Goal: Task Accomplishment & Management: Complete application form

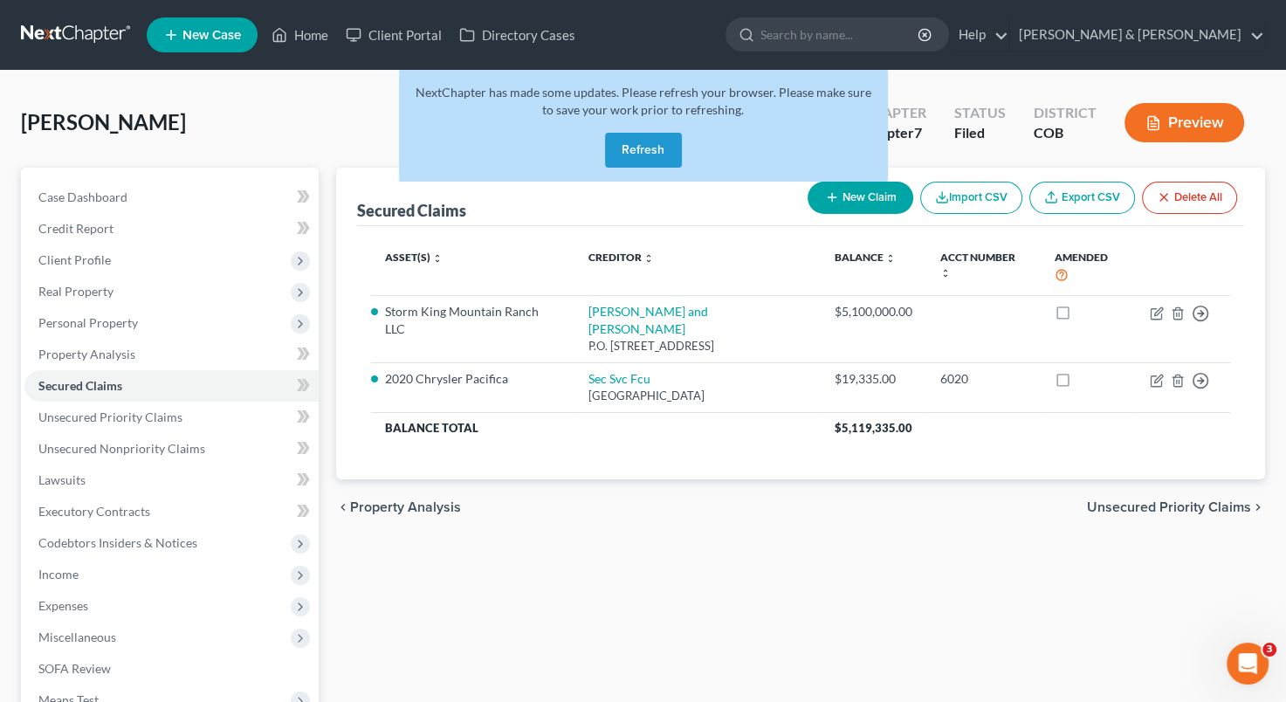
click at [644, 164] on button "Refresh" at bounding box center [643, 150] width 77 height 35
click at [644, 155] on button "Refresh" at bounding box center [643, 150] width 77 height 35
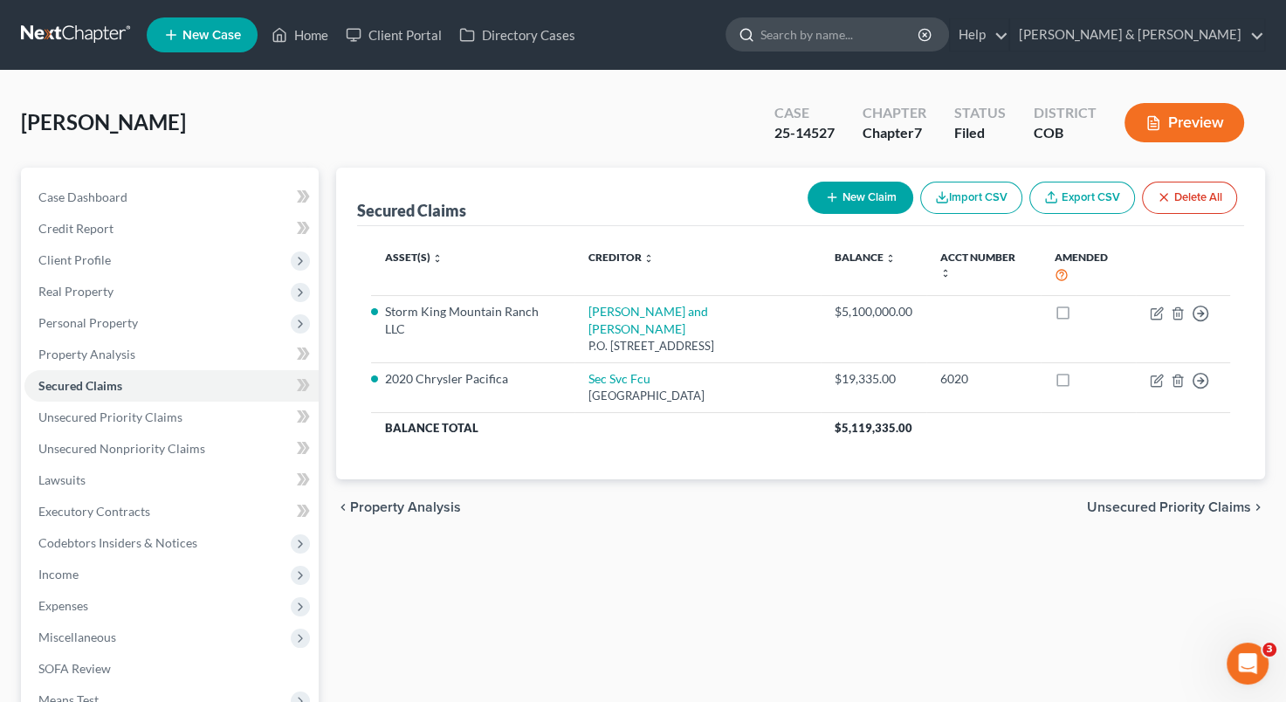
click at [887, 28] on input "search" at bounding box center [840, 34] width 160 height 32
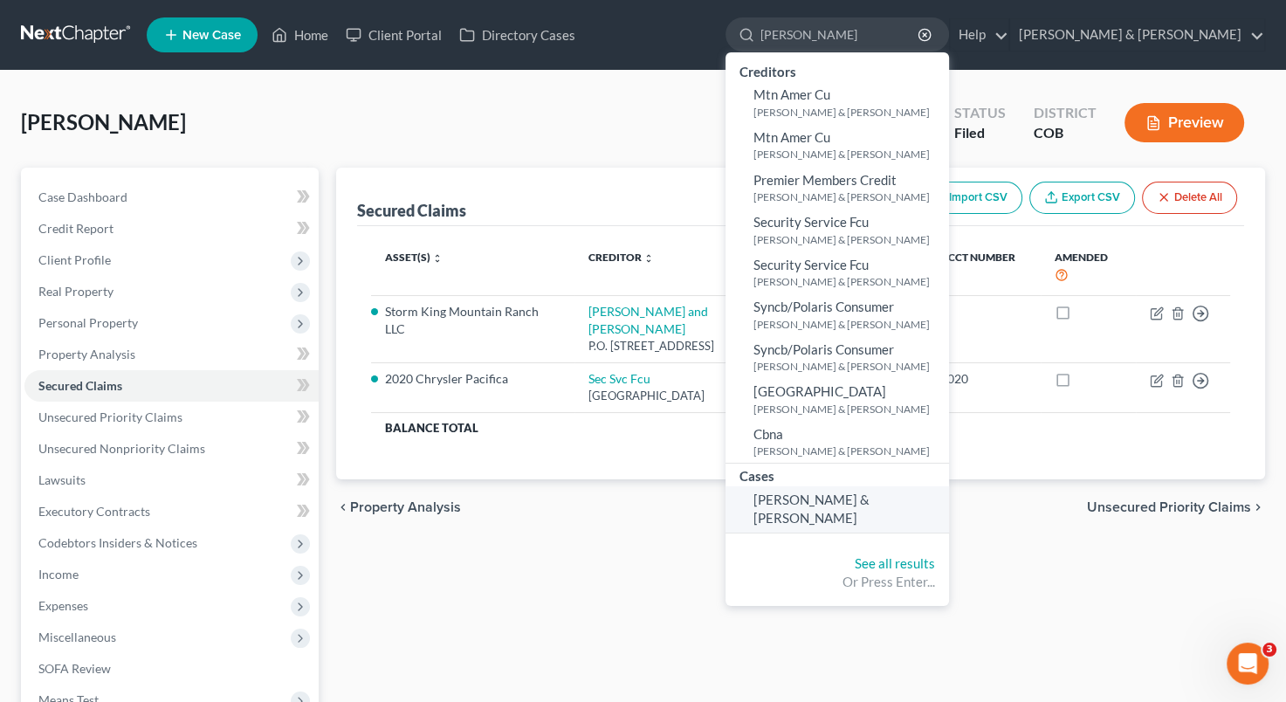
type input "[PERSON_NAME]"
click at [869, 499] on span "[PERSON_NAME] & [PERSON_NAME]" at bounding box center [811, 508] width 116 height 34
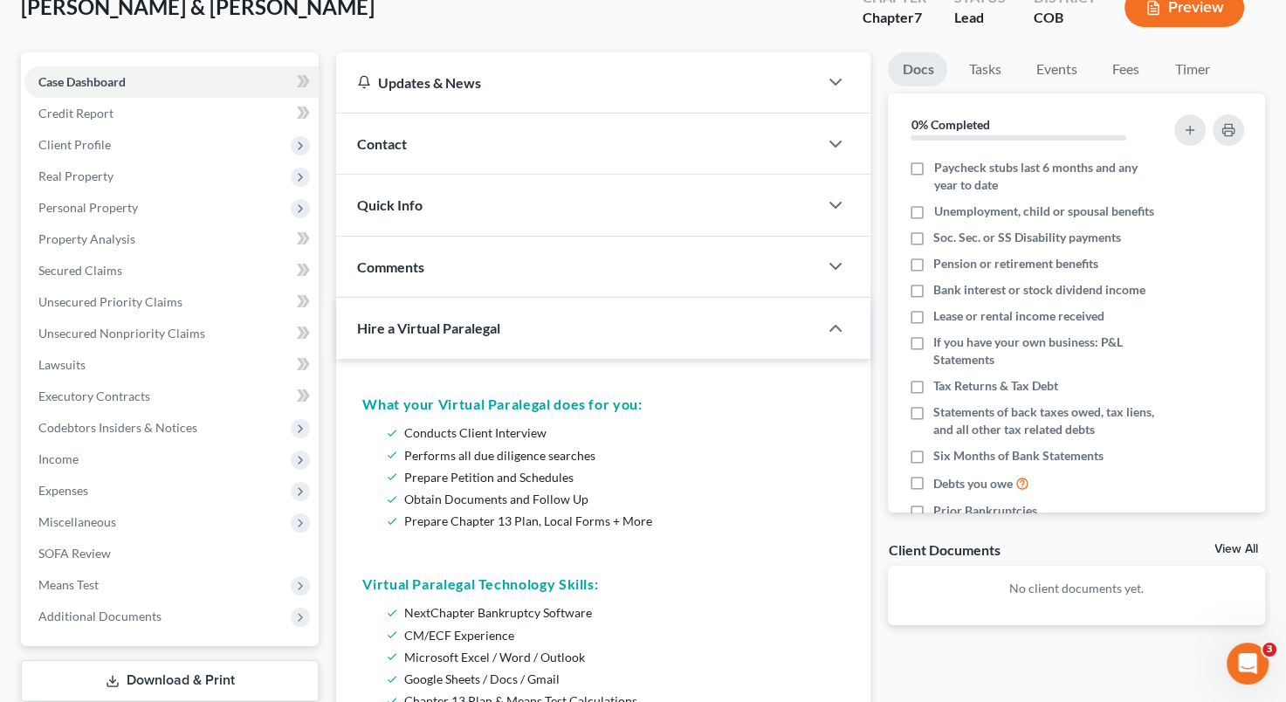
scroll to position [120, 0]
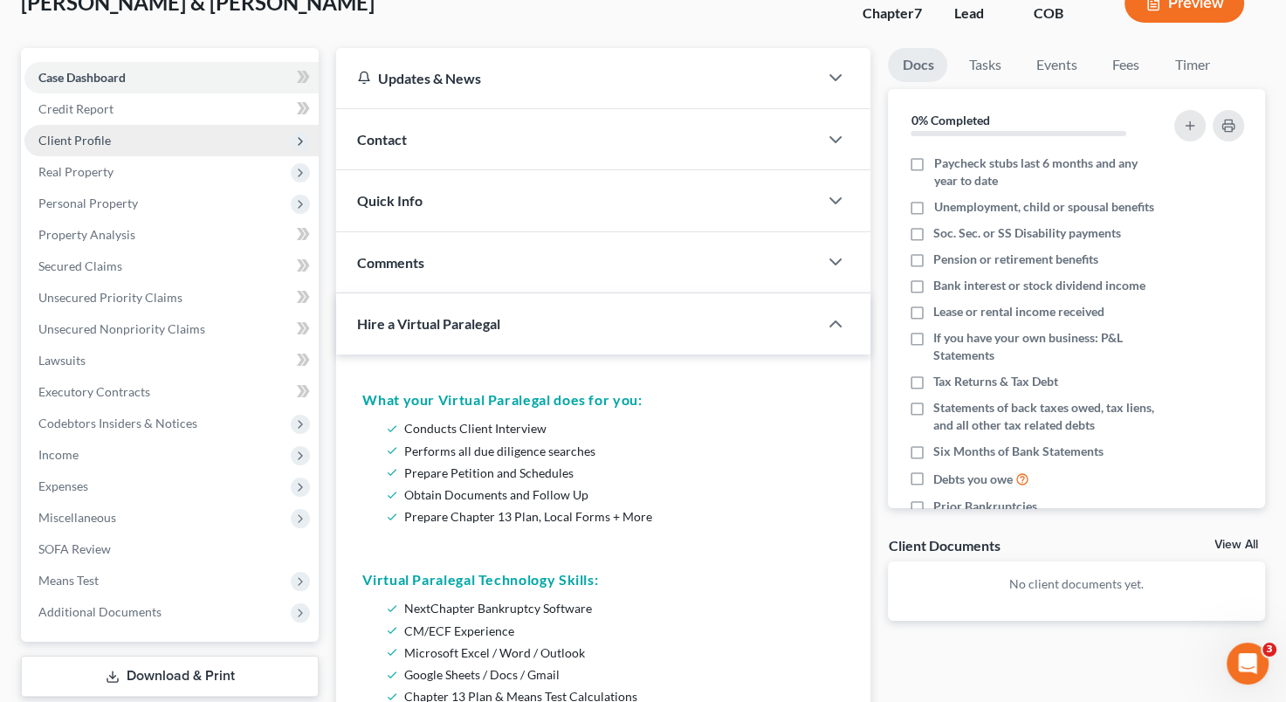
click at [134, 133] on span "Client Profile" at bounding box center [171, 140] width 294 height 31
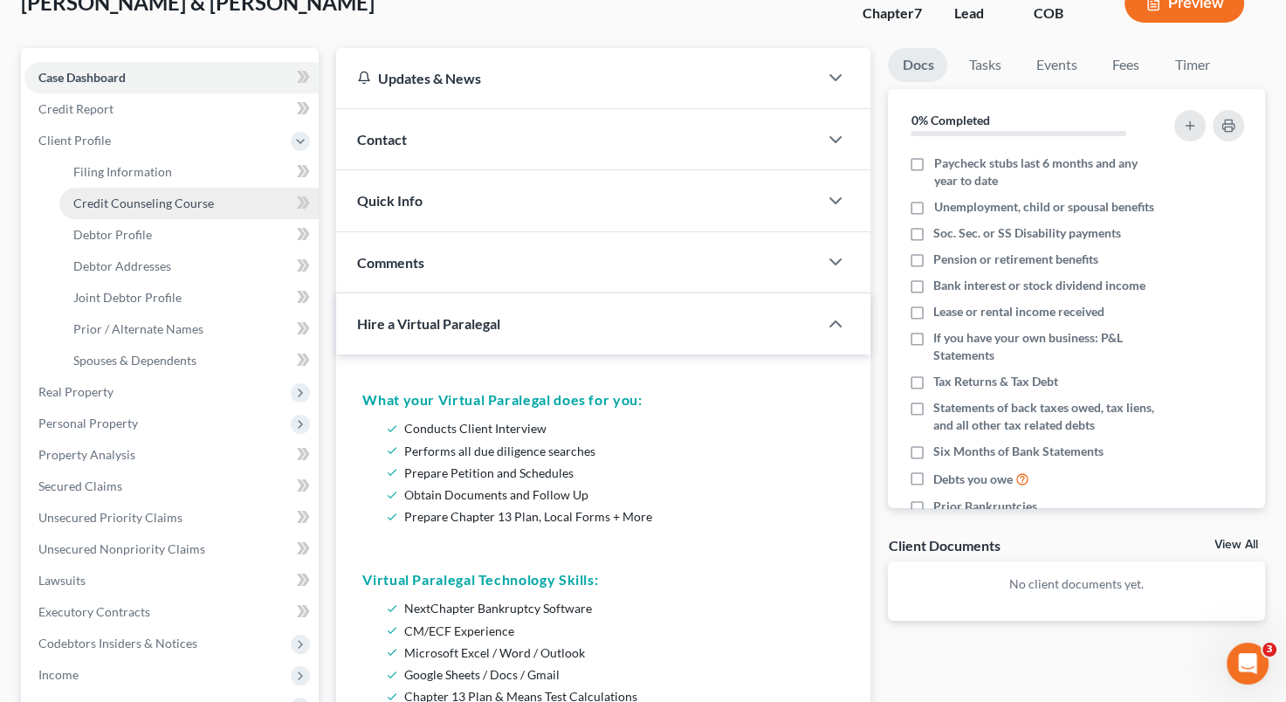
click at [135, 212] on link "Credit Counseling Course" at bounding box center [188, 203] width 259 height 31
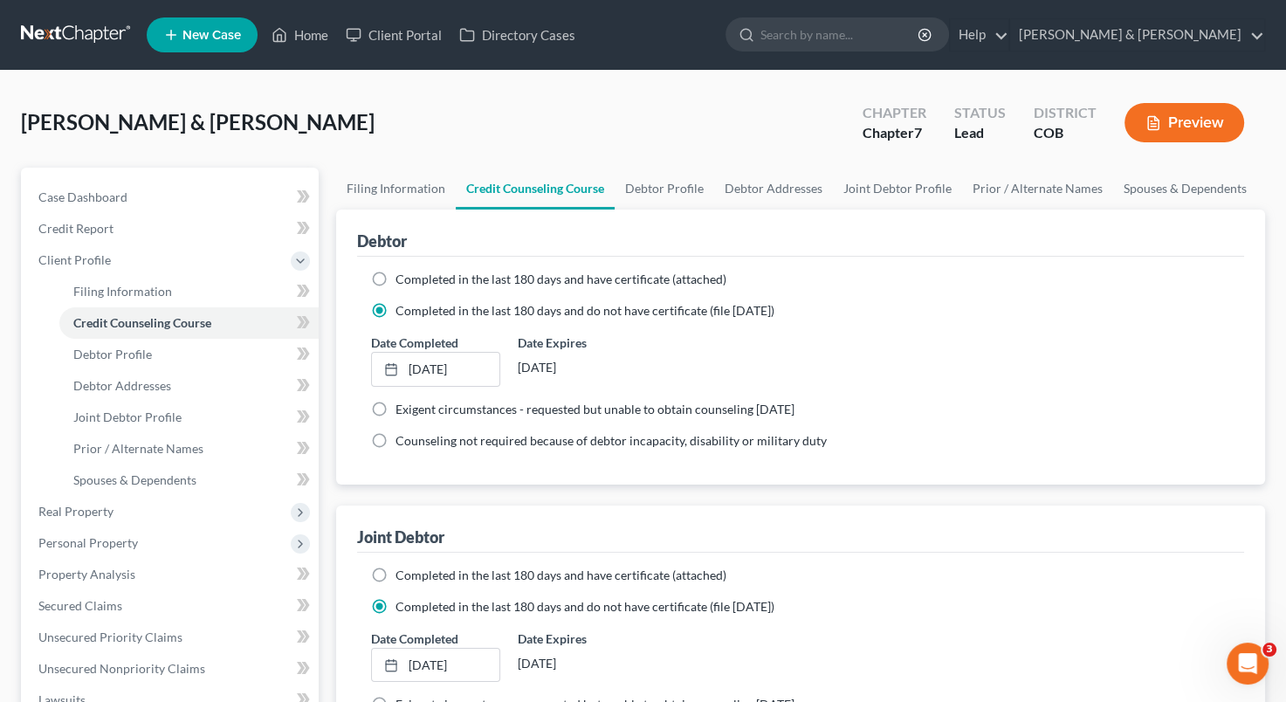
click at [395, 276] on label "Completed in the last 180 days and have certificate (attached)" at bounding box center [560, 279] width 331 height 17
click at [402, 276] on input "Completed in the last 180 days and have certificate (attached)" at bounding box center [407, 276] width 11 height 11
radio input "true"
radio input "false"
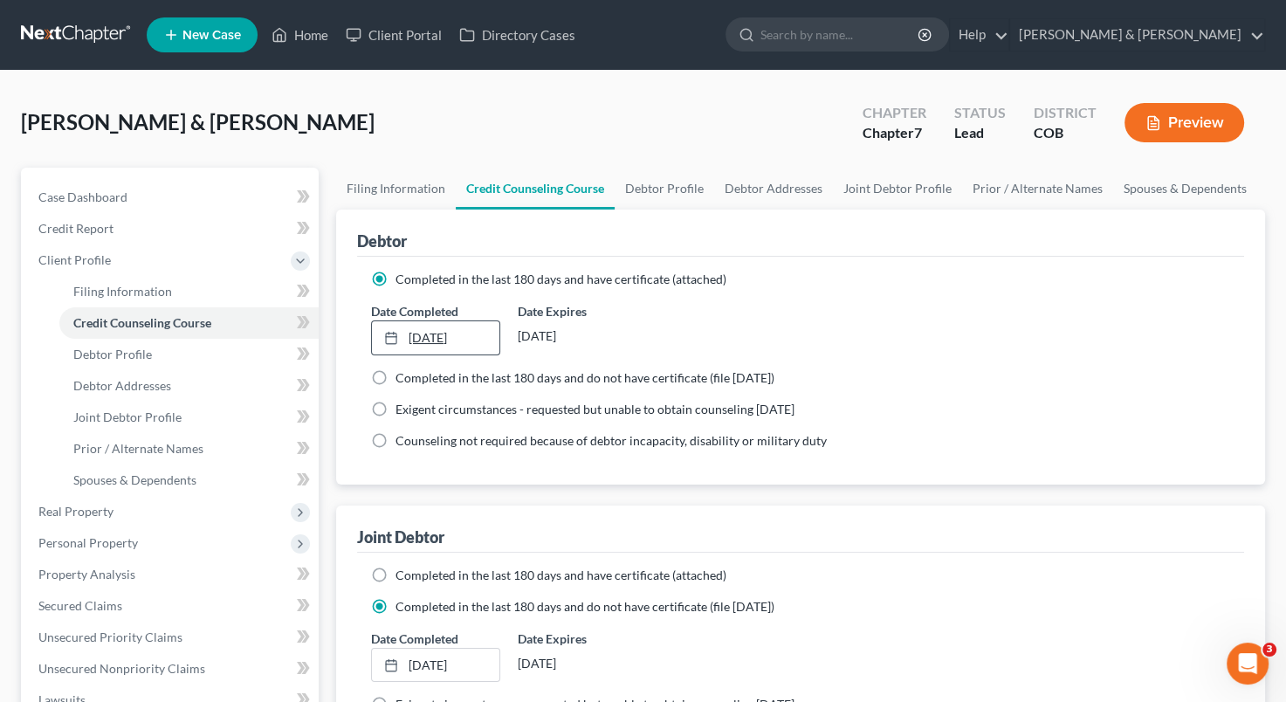
click at [480, 328] on link "[DATE]" at bounding box center [435, 337] width 127 height 33
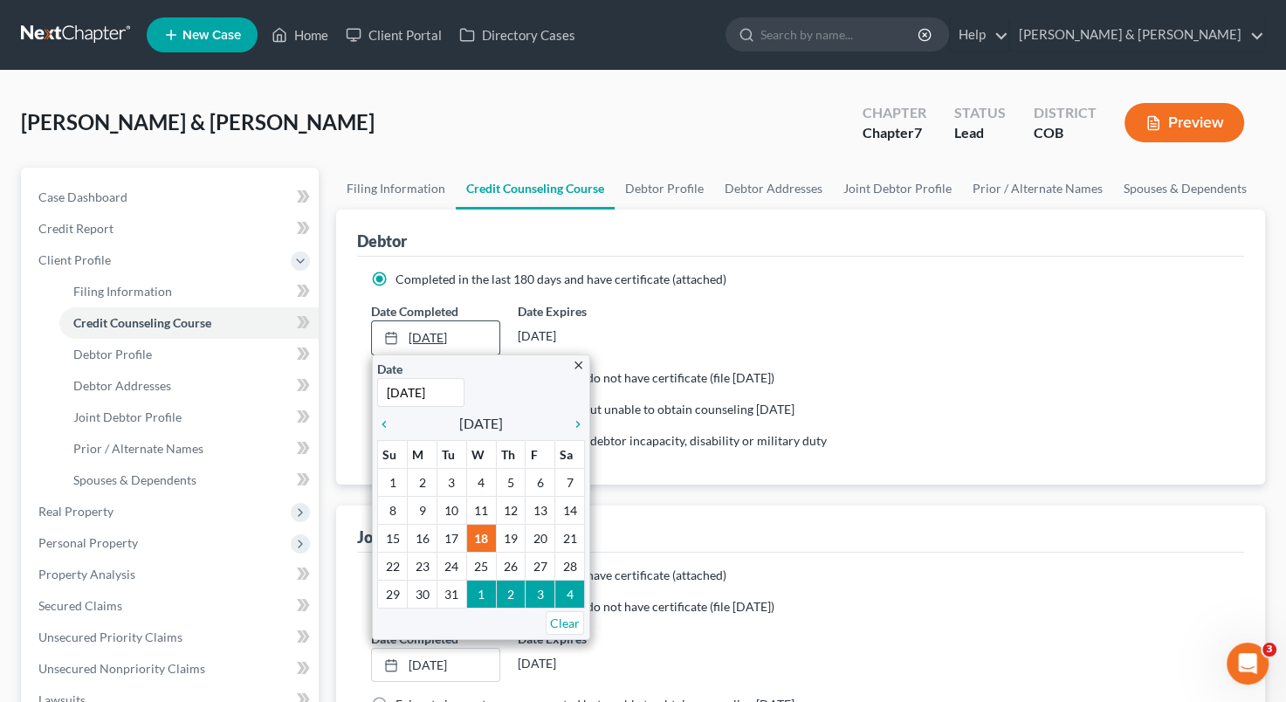
click at [398, 342] on div at bounding box center [396, 337] width 24 height 15
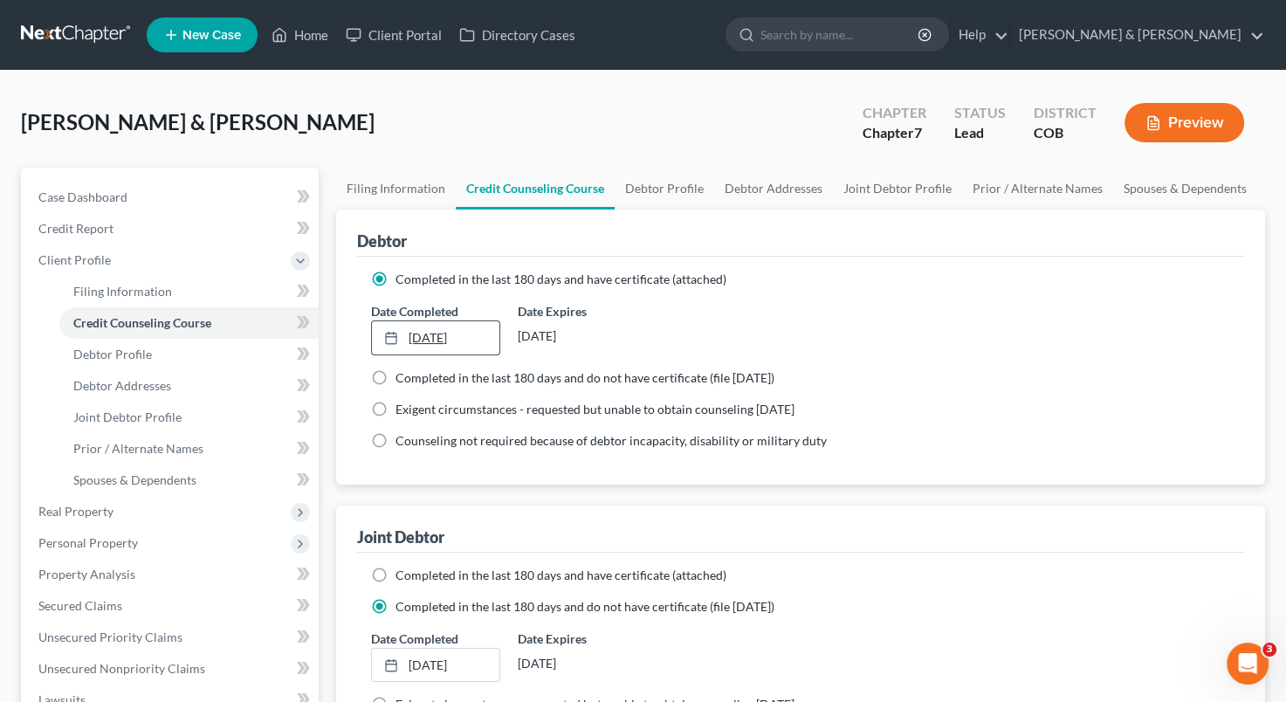
click at [398, 342] on div at bounding box center [396, 337] width 24 height 15
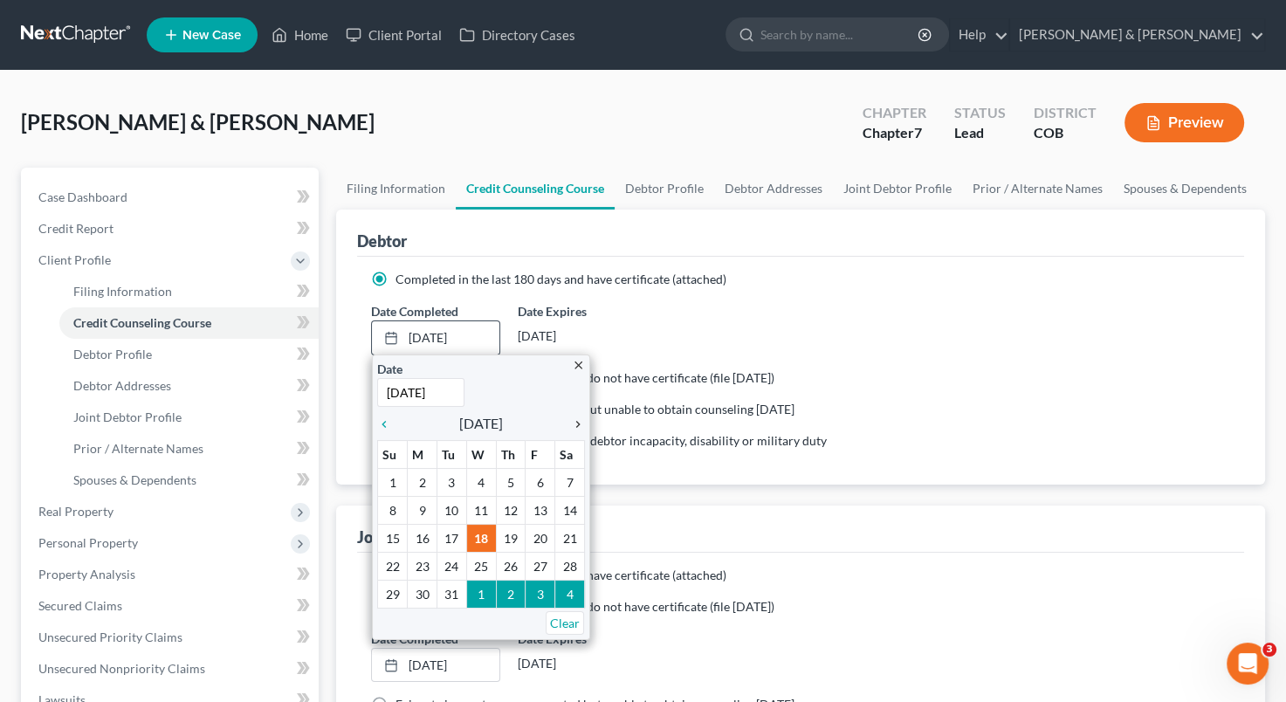
click at [576, 415] on div "chevron_right" at bounding box center [573, 423] width 23 height 17
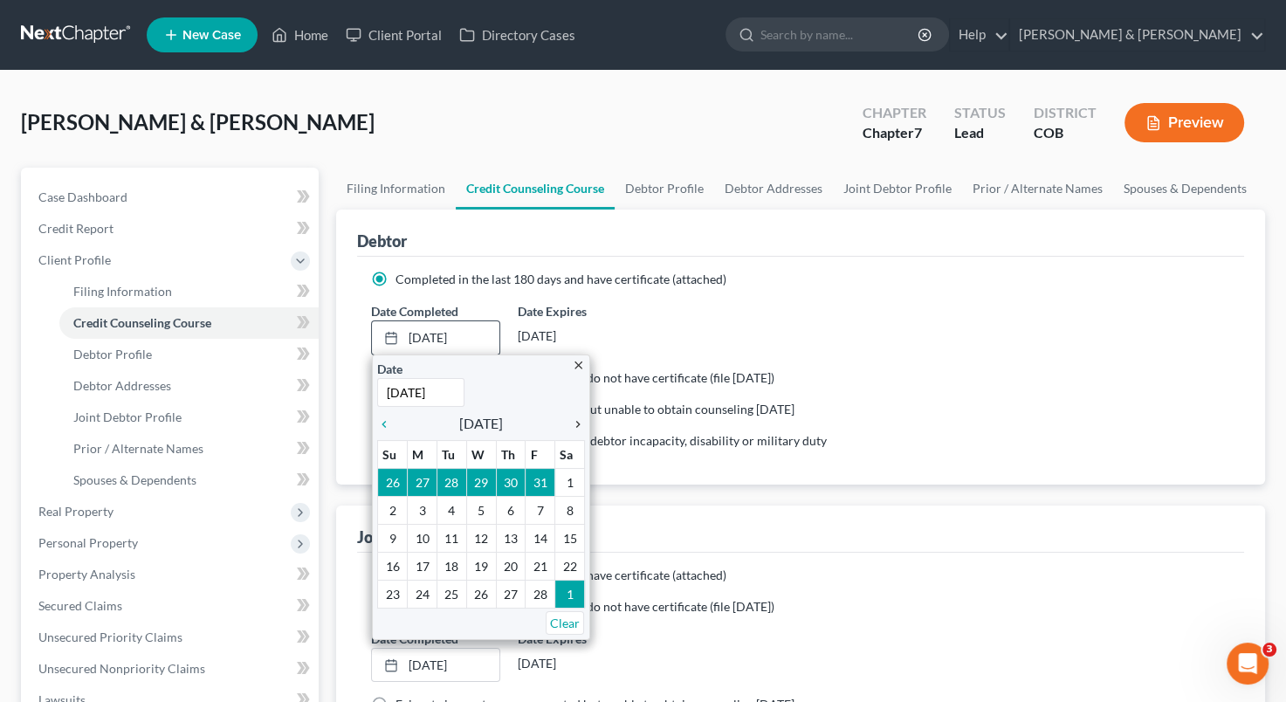
click at [576, 415] on div "chevron_right" at bounding box center [573, 423] width 23 height 17
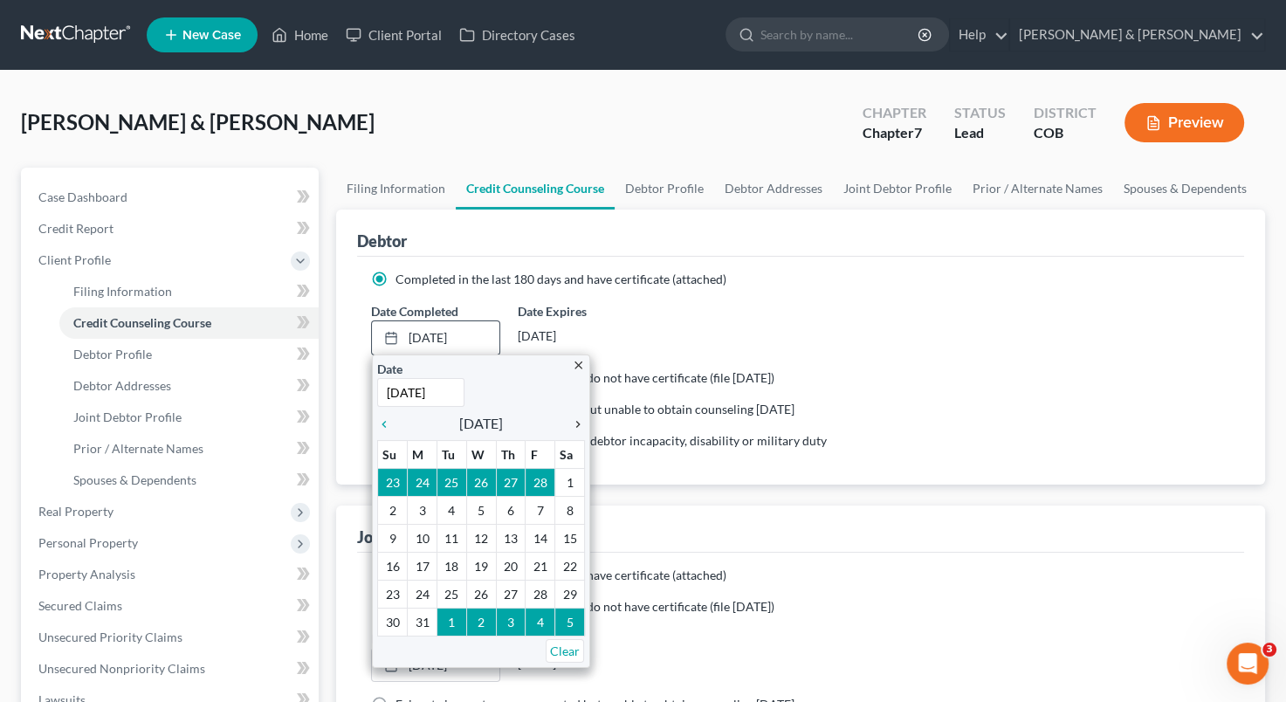
click at [576, 415] on div "chevron_right" at bounding box center [573, 423] width 23 height 17
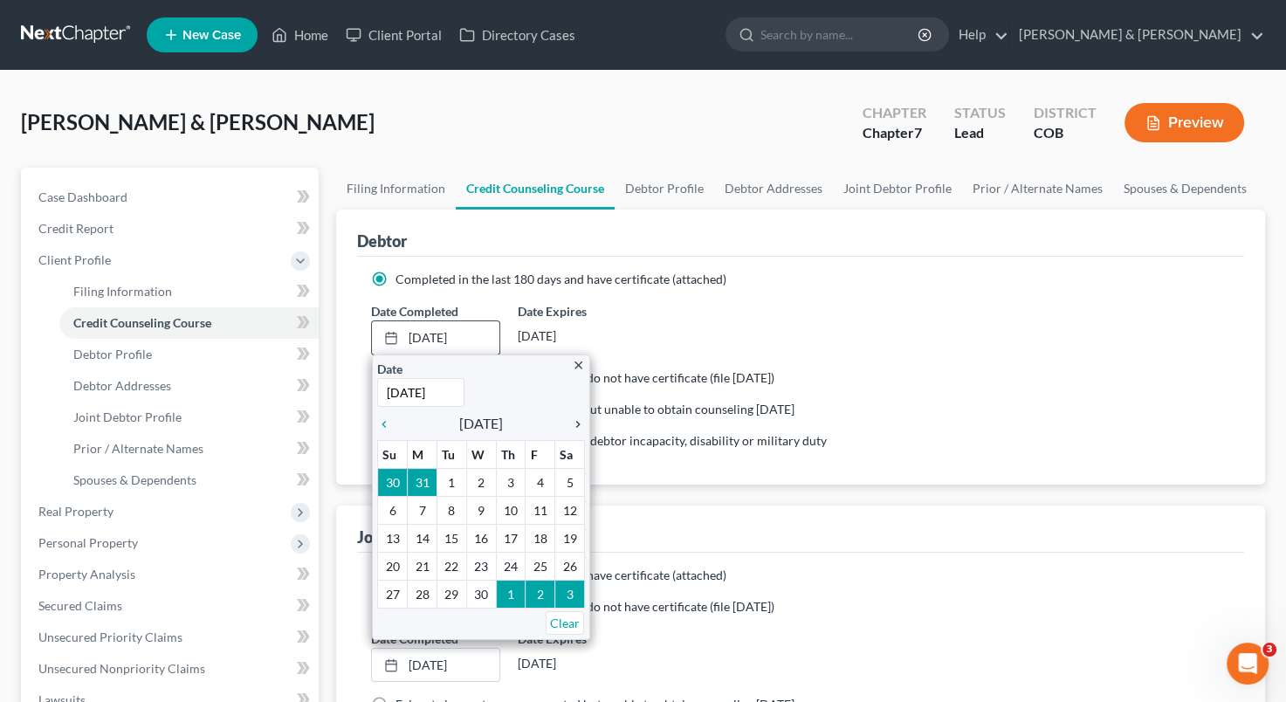
click at [576, 415] on div "chevron_right" at bounding box center [573, 423] width 23 height 17
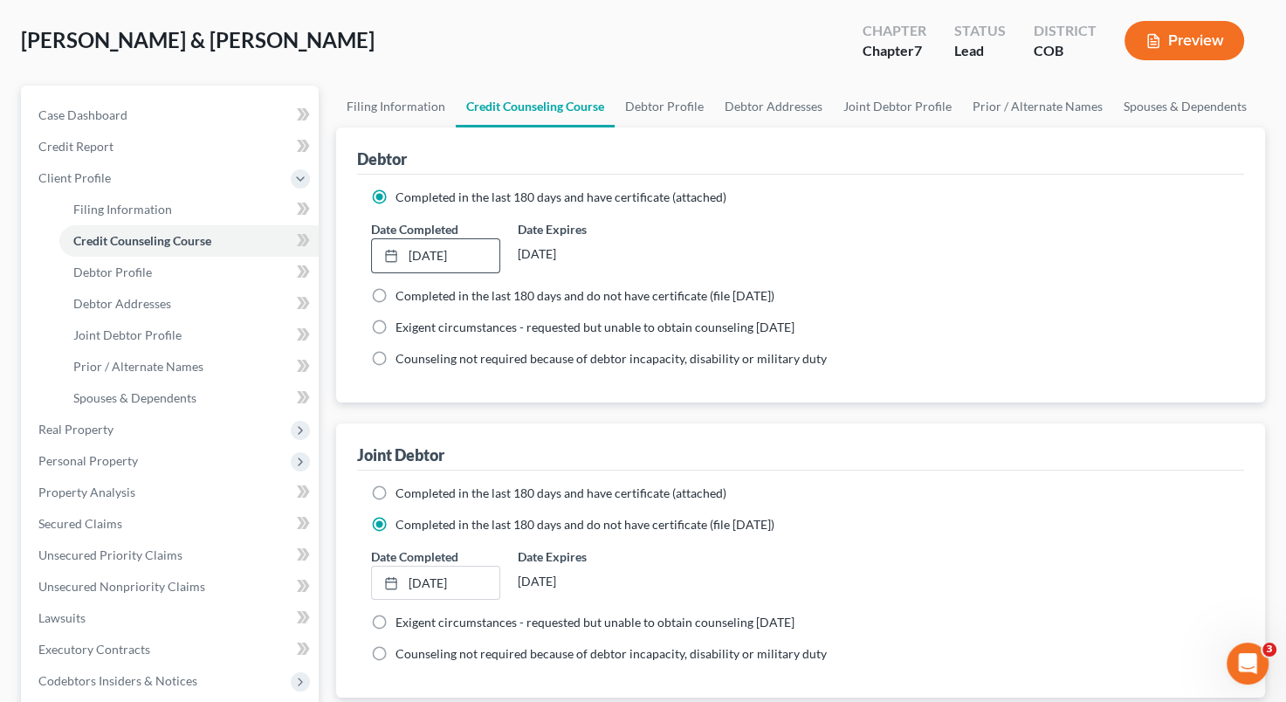
scroll to position [83, 0]
click at [395, 489] on label "Completed in the last 180 days and have certificate (attached)" at bounding box center [560, 492] width 331 height 17
click at [402, 489] on input "Completed in the last 180 days and have certificate (attached)" at bounding box center [407, 489] width 11 height 11
radio input "true"
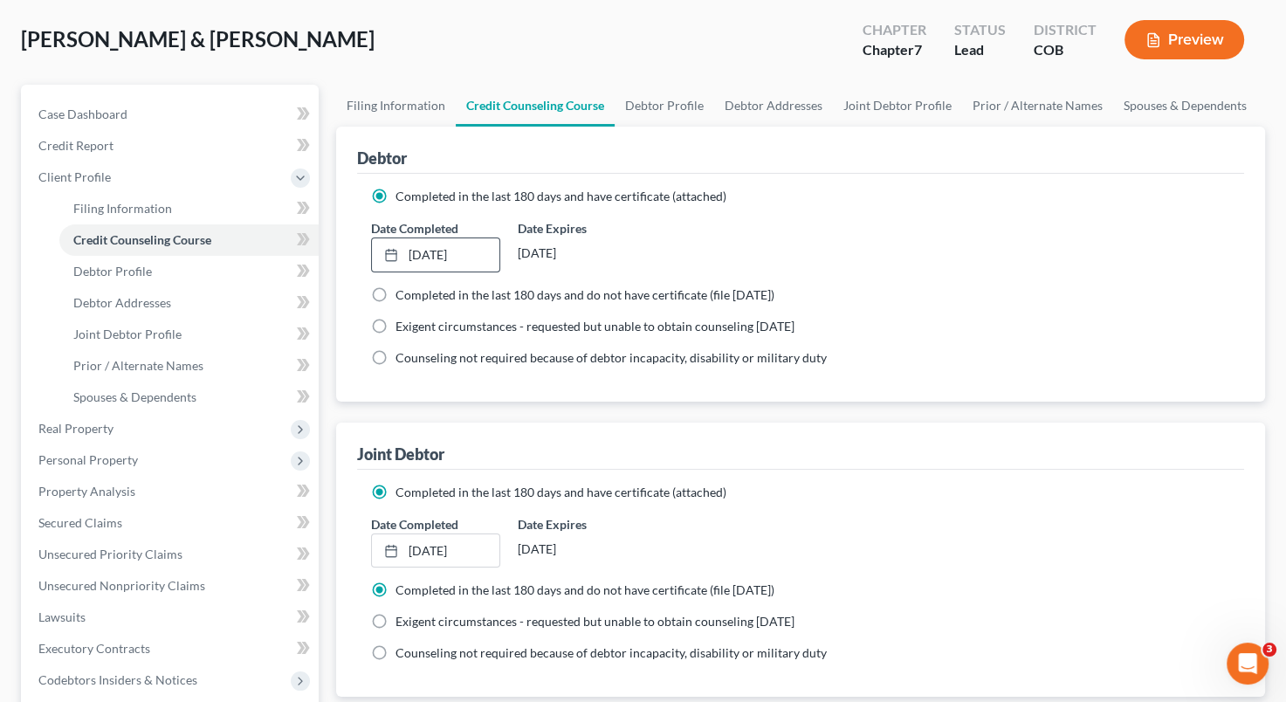
radio input "false"
click at [485, 536] on link "[DATE]" at bounding box center [435, 550] width 127 height 33
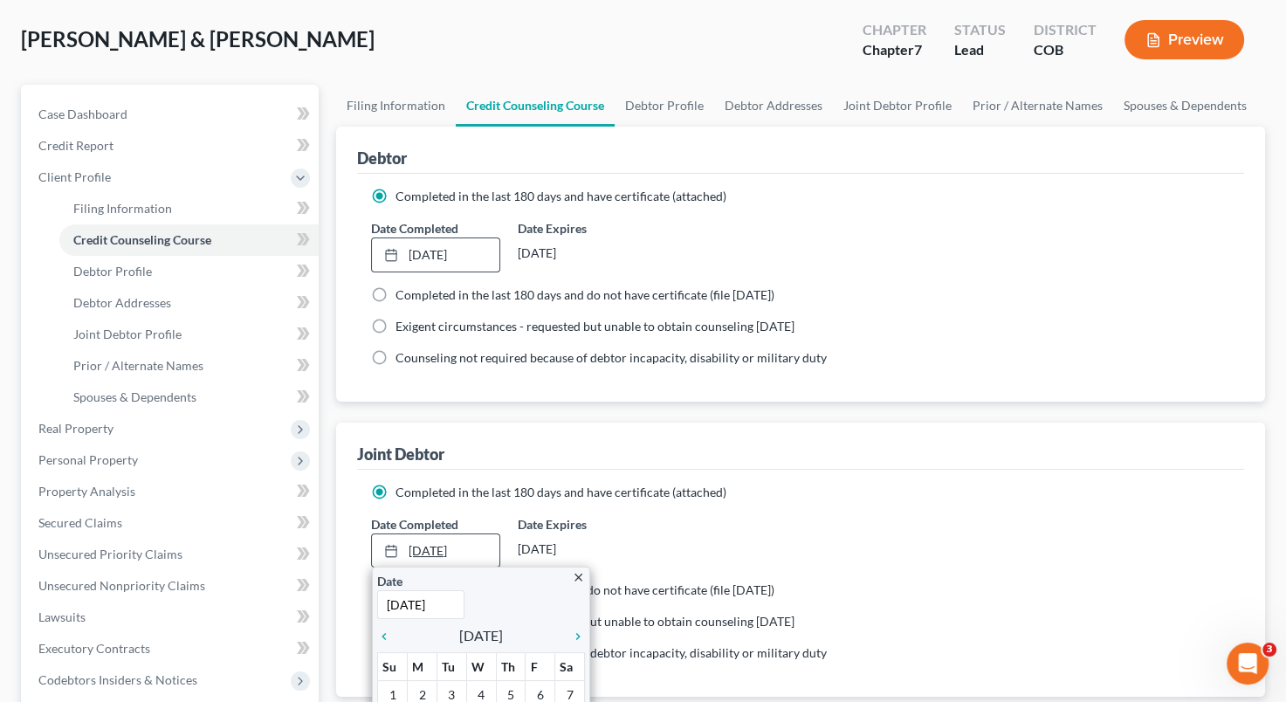
click at [485, 536] on link "[DATE]" at bounding box center [435, 550] width 127 height 33
click at [576, 636] on icon "chevron_right" at bounding box center [573, 636] width 23 height 14
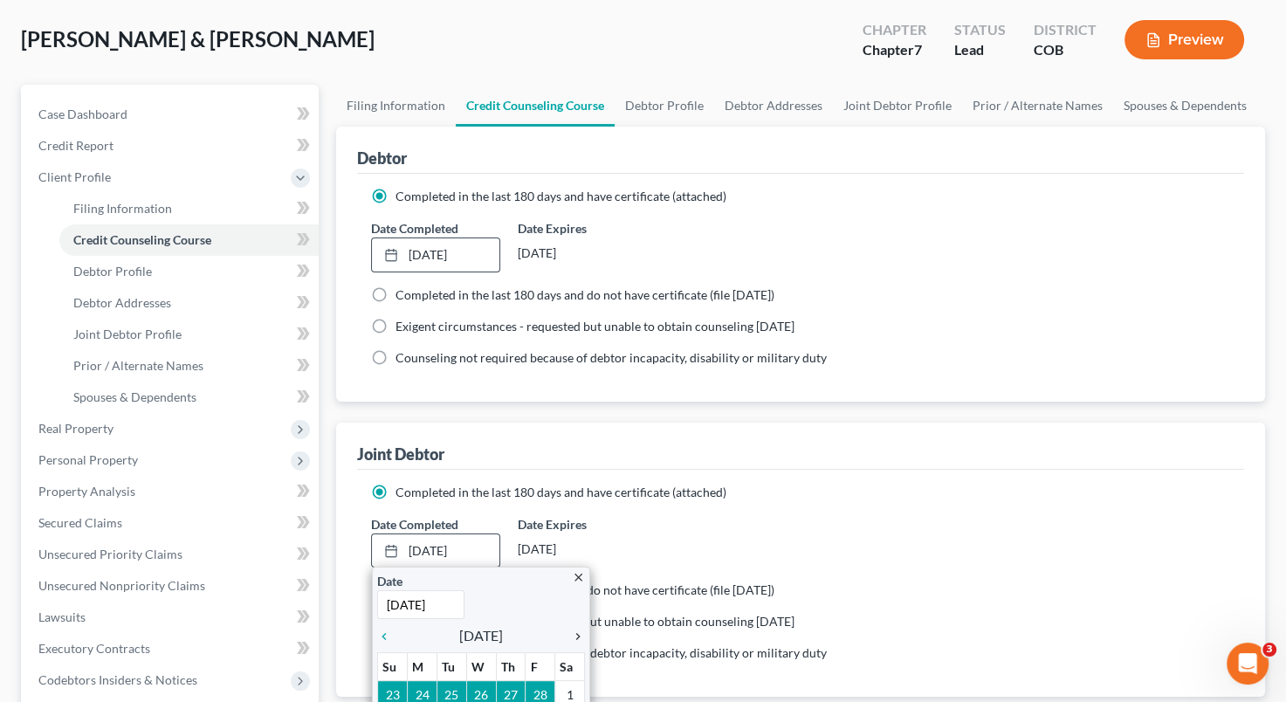
click at [576, 636] on icon "chevron_right" at bounding box center [573, 636] width 23 height 14
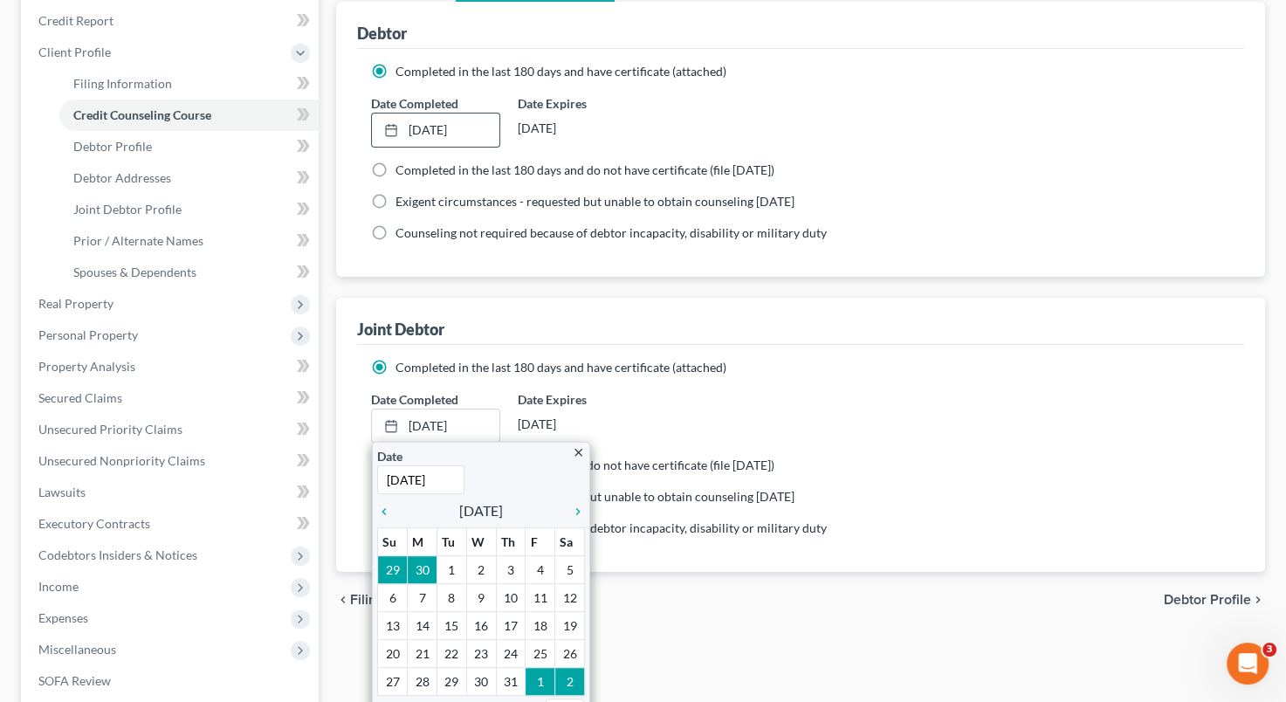
scroll to position [210, 0]
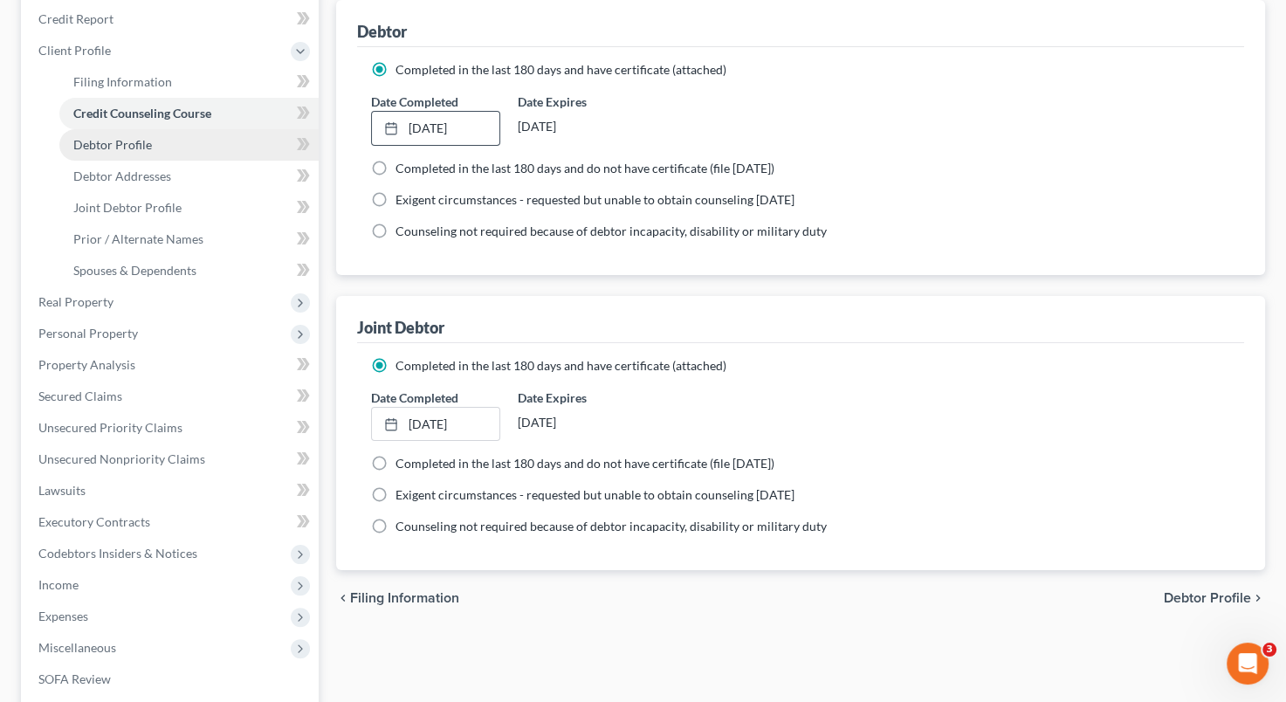
click at [174, 147] on link "Debtor Profile" at bounding box center [188, 144] width 259 height 31
select select "1"
select select "3"
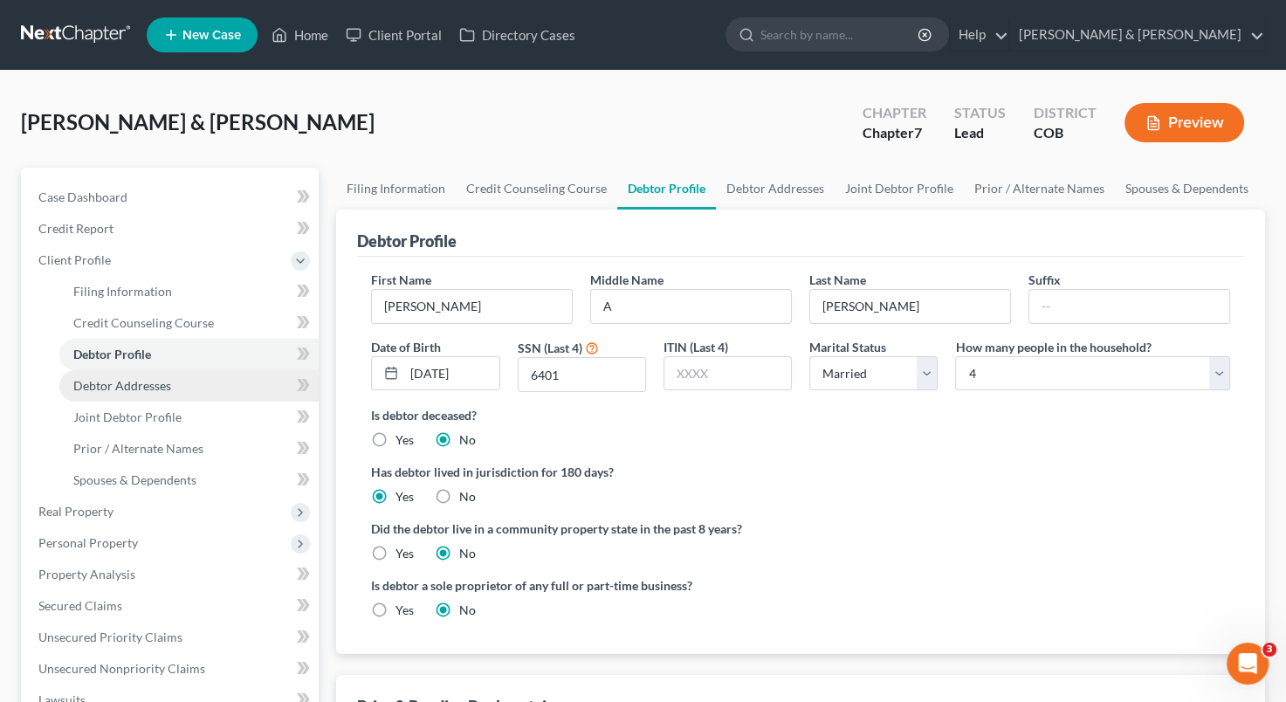
click at [179, 383] on link "Debtor Addresses" at bounding box center [188, 385] width 259 height 31
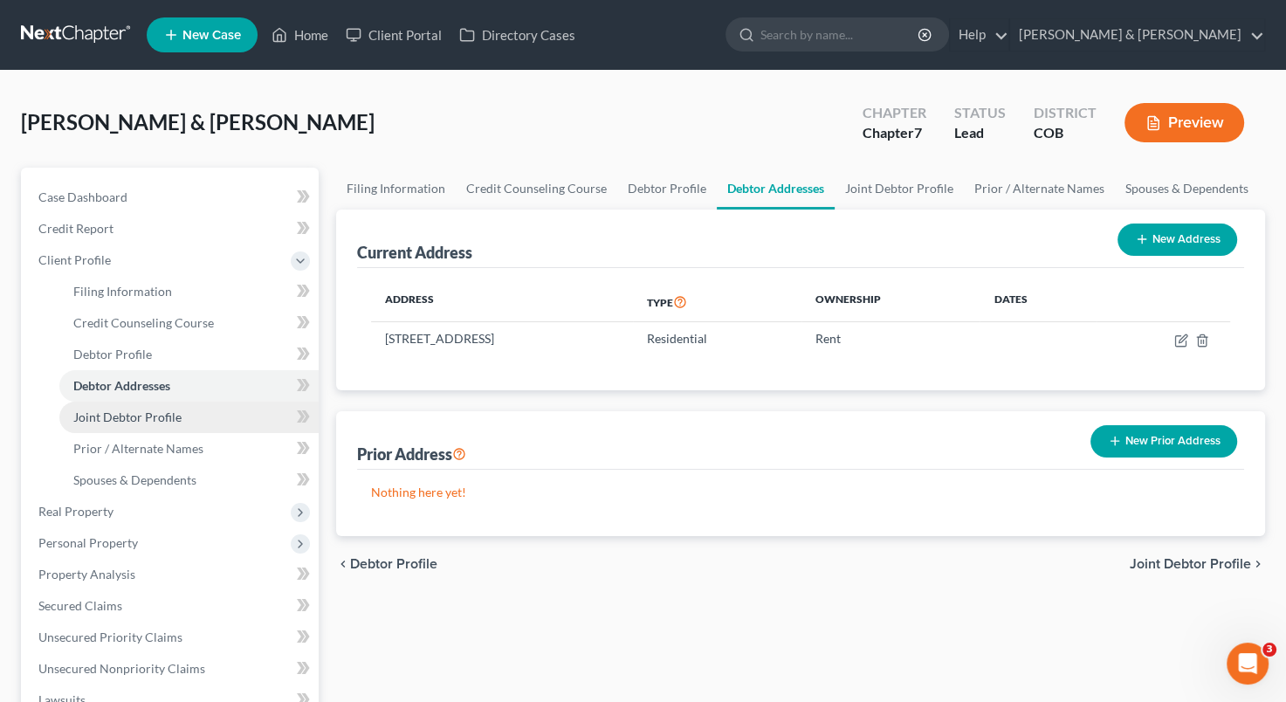
click at [175, 412] on span "Joint Debtor Profile" at bounding box center [127, 416] width 108 height 15
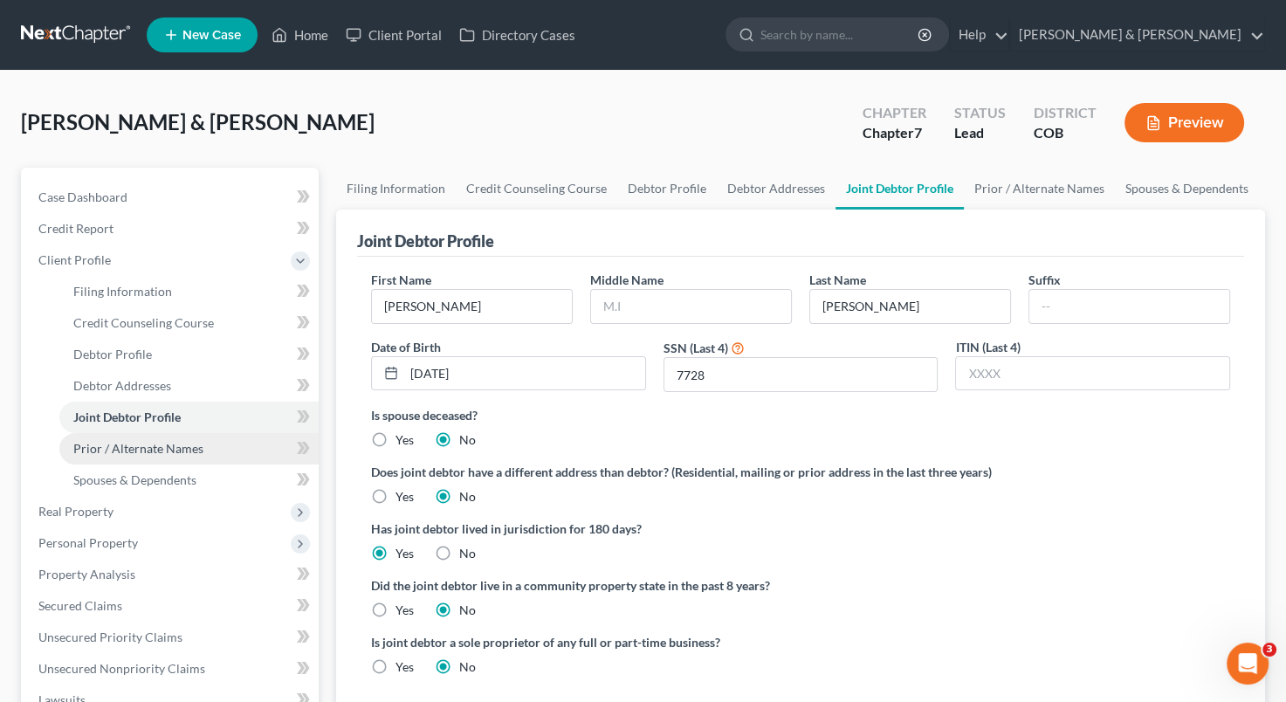
click at [165, 446] on span "Prior / Alternate Names" at bounding box center [138, 448] width 130 height 15
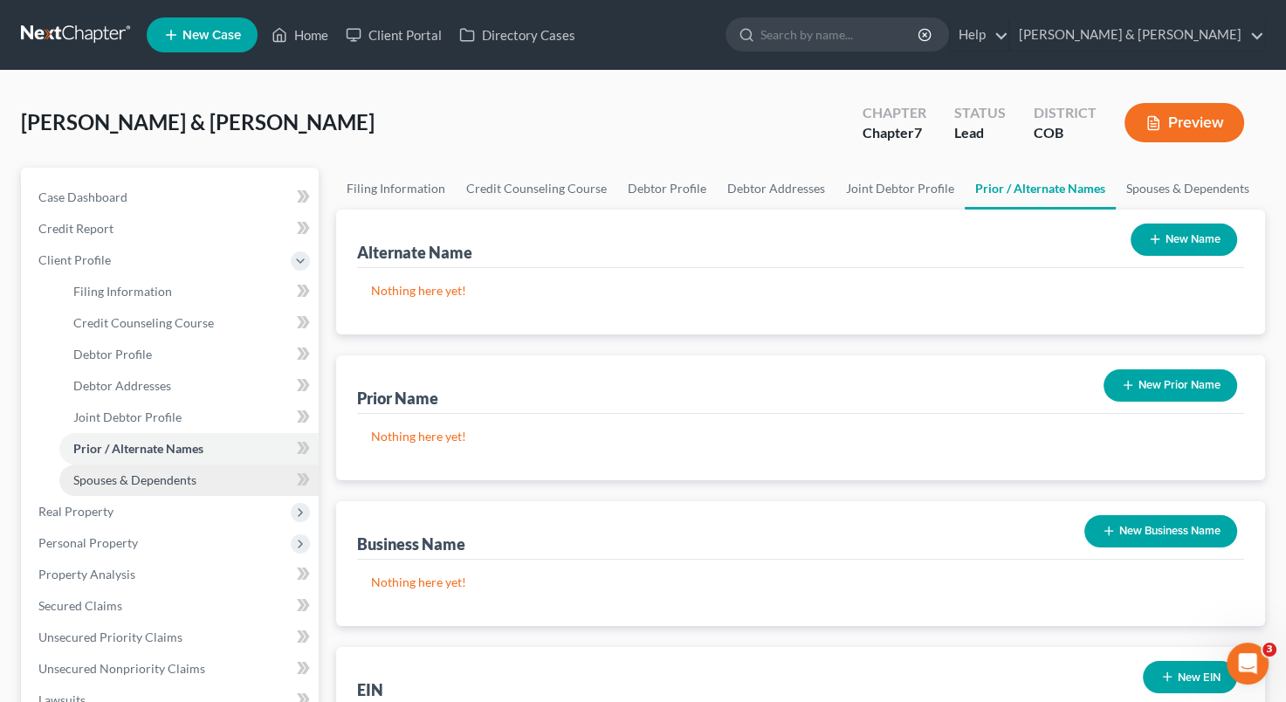
click at [161, 478] on span "Spouses & Dependents" at bounding box center [134, 479] width 123 height 15
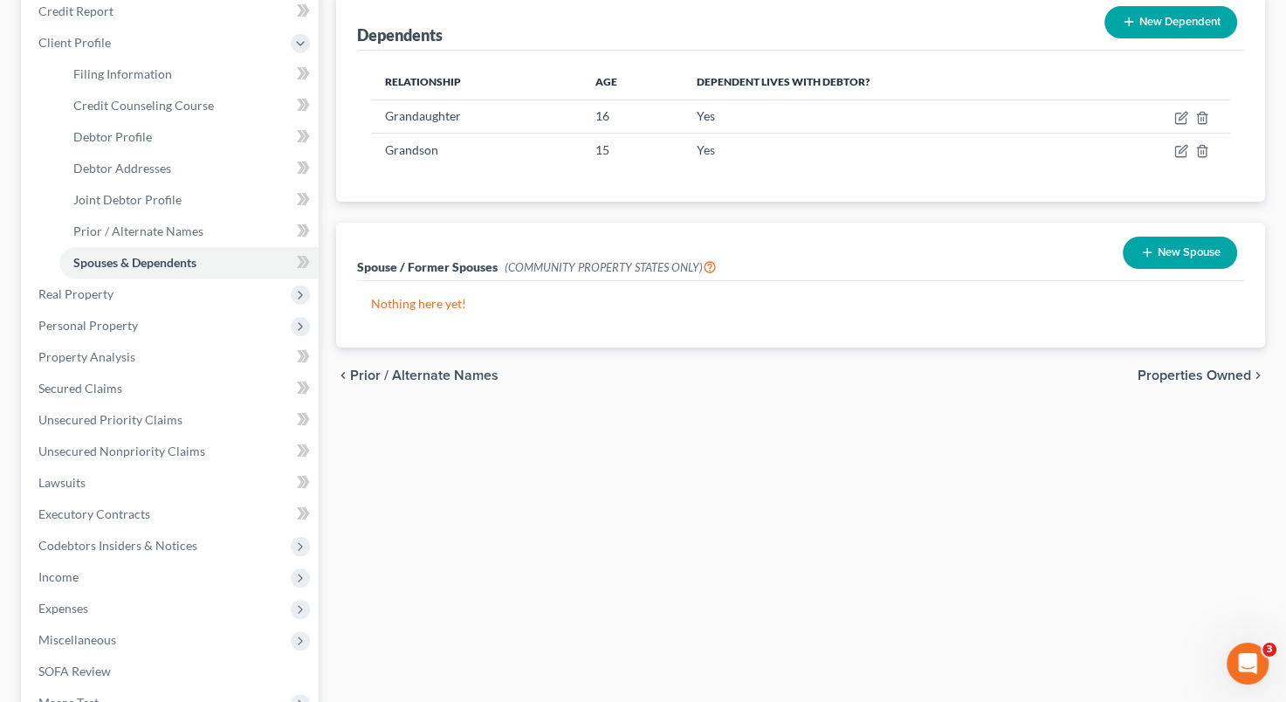
scroll to position [244, 0]
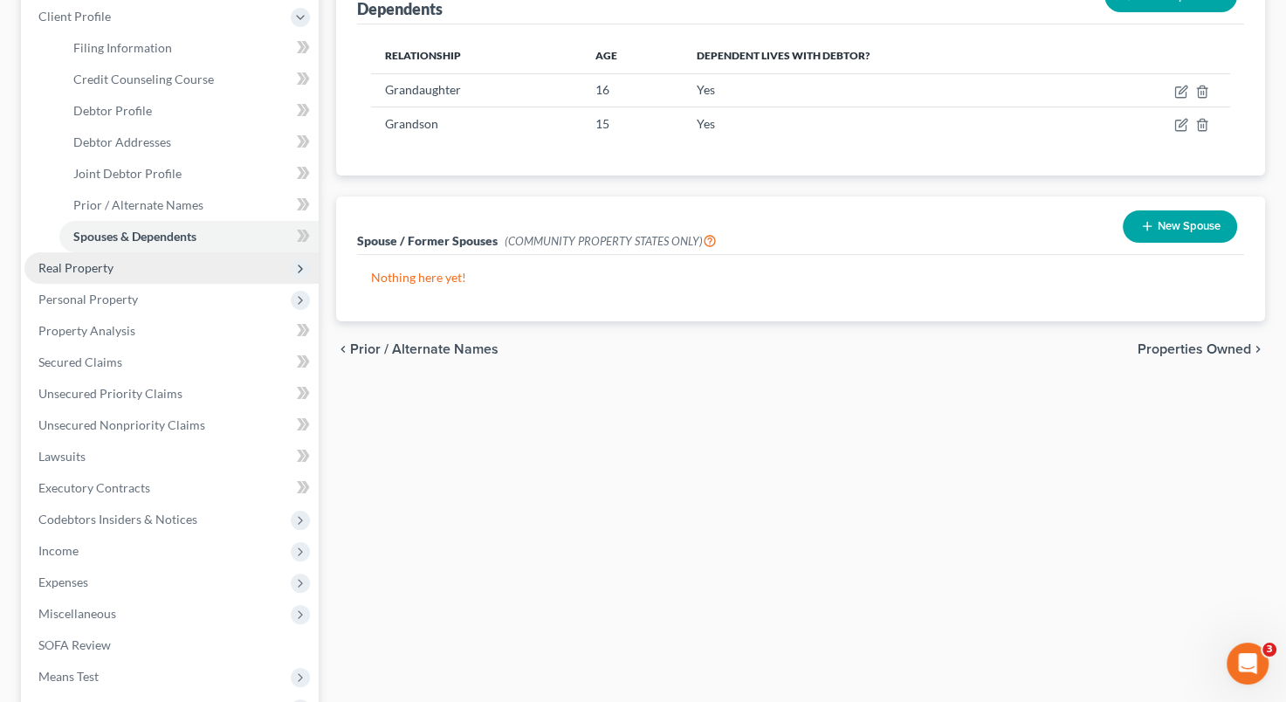
click at [105, 270] on span "Real Property" at bounding box center [75, 267] width 75 height 15
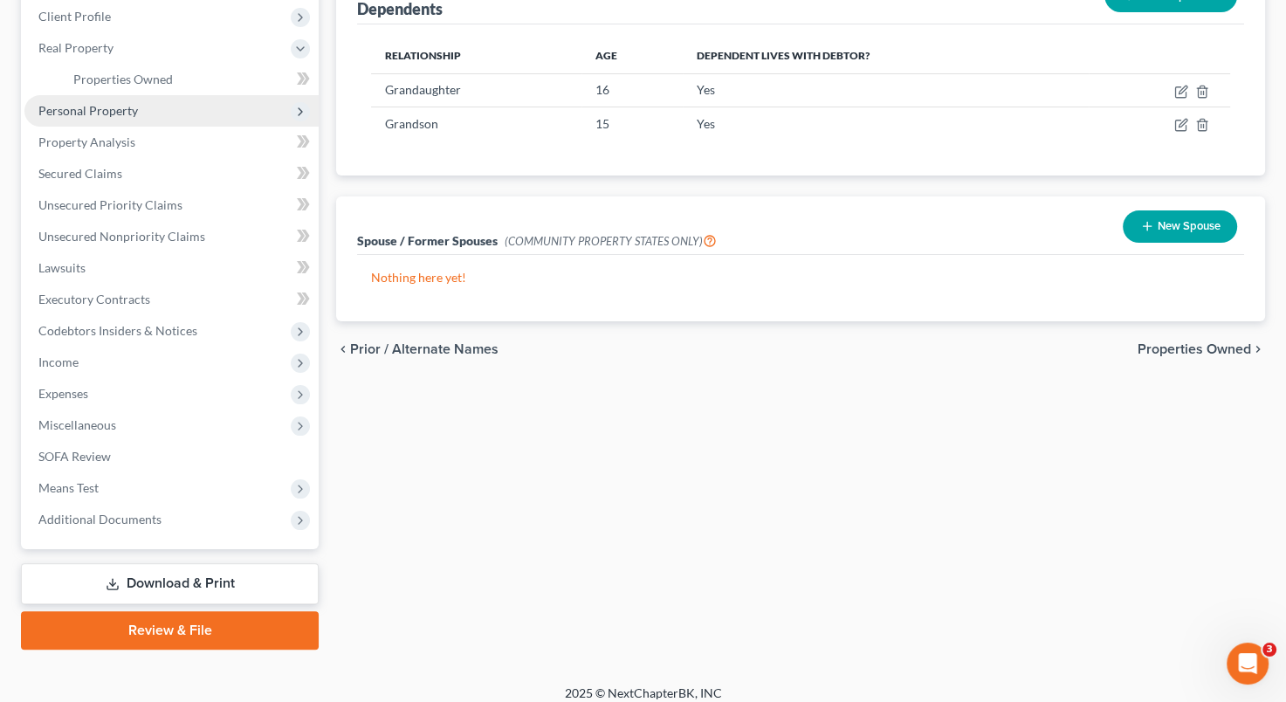
click at [147, 117] on span "Personal Property" at bounding box center [171, 110] width 294 height 31
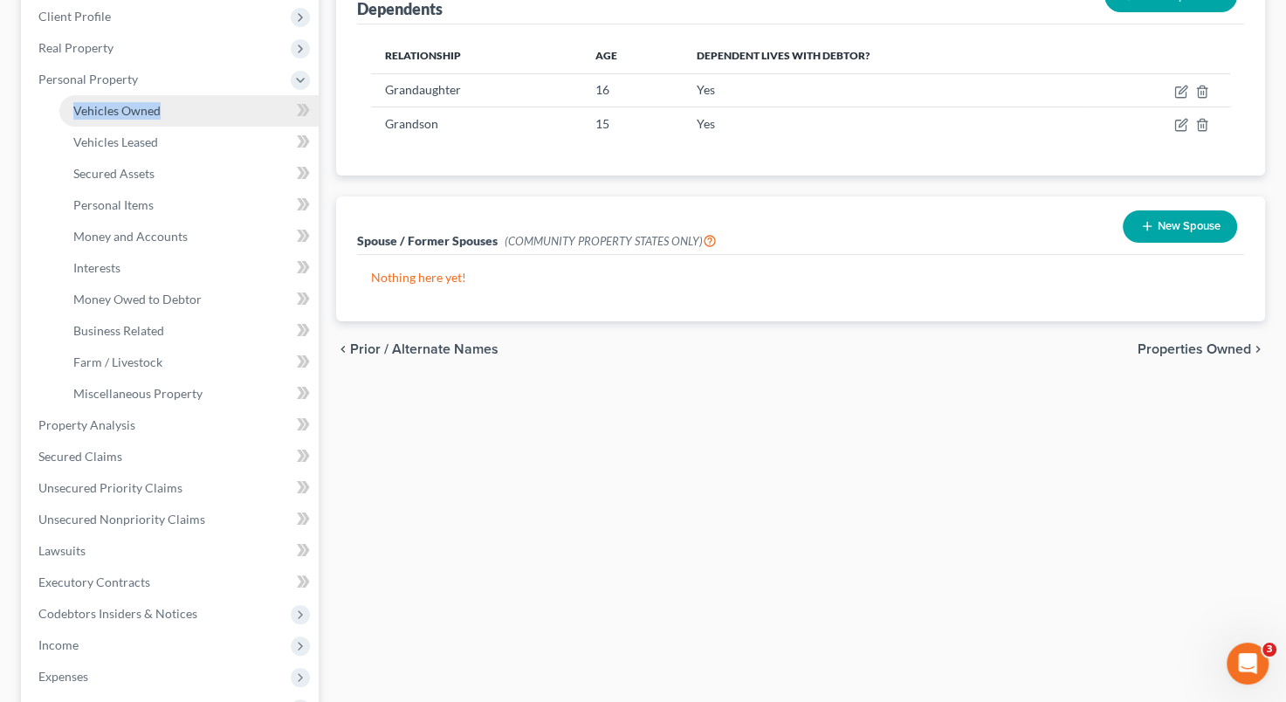
click at [147, 119] on li "Personal Property Vehicles Owned Vehicles Leased Machinery and Vehicles Office …" at bounding box center [171, 237] width 294 height 346
drag, startPoint x: 147, startPoint y: 119, endPoint x: 111, endPoint y: 115, distance: 36.0
click at [111, 115] on span "Vehicles Owned" at bounding box center [116, 110] width 87 height 15
click at [111, 115] on li "Personal Property Vehicles Owned Vehicles Leased Machinery and Vehicles Office …" at bounding box center [171, 237] width 294 height 346
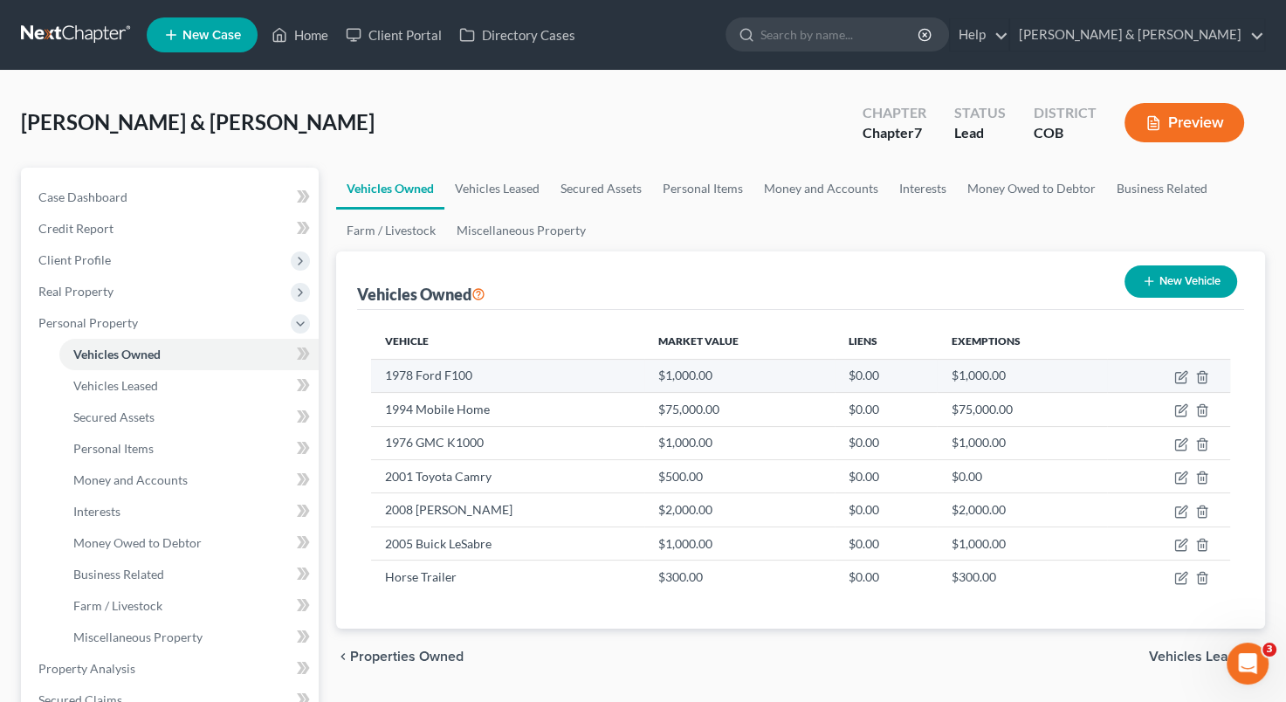
click at [772, 371] on td "$1,000.00" at bounding box center [739, 375] width 190 height 33
click at [1181, 379] on icon "button" at bounding box center [1181, 377] width 14 height 14
select select "0"
select select "48"
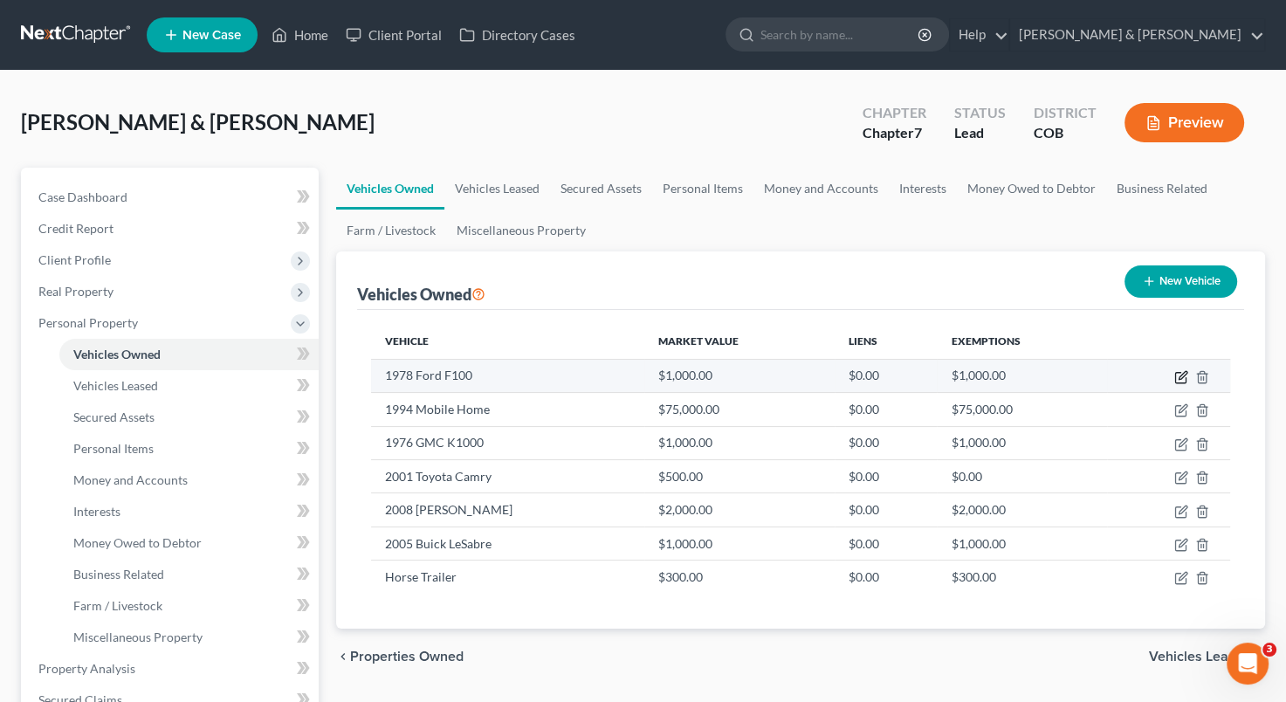
select select "4"
select select "2"
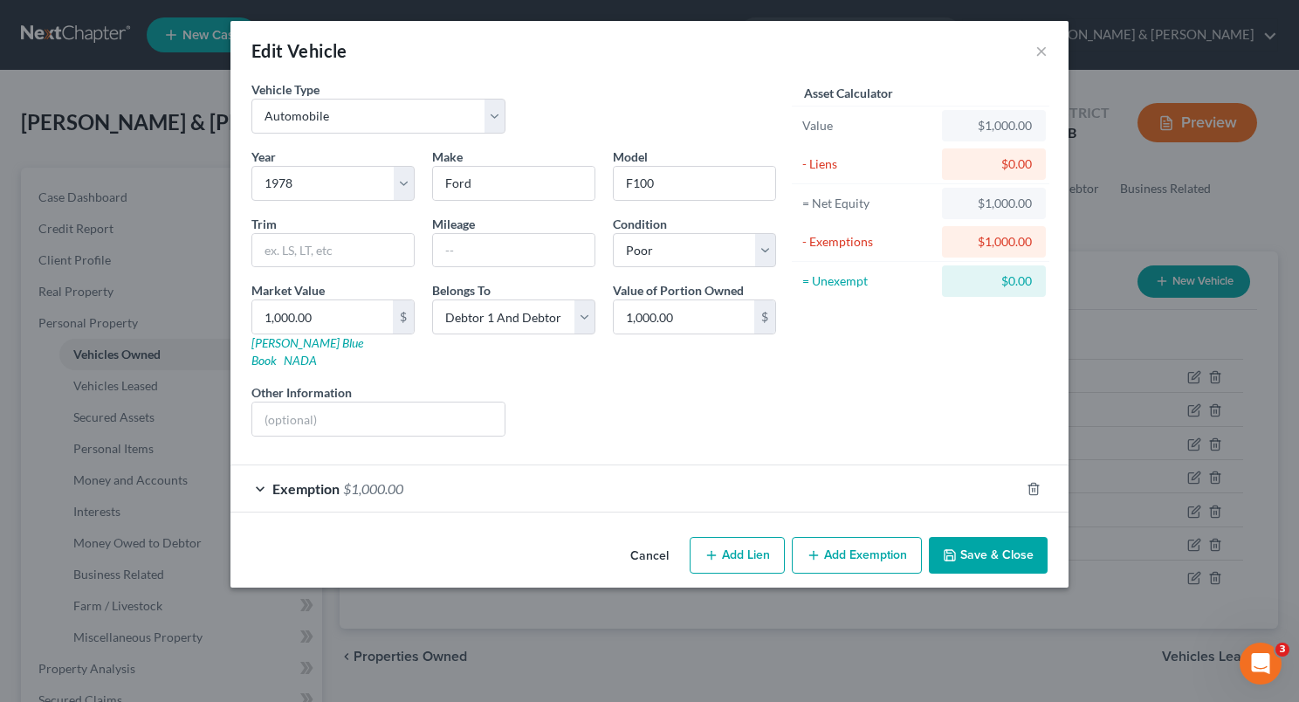
click at [684, 406] on div "Liens Select" at bounding box center [649, 409] width 271 height 53
click at [1047, 52] on button "×" at bounding box center [1041, 50] width 12 height 21
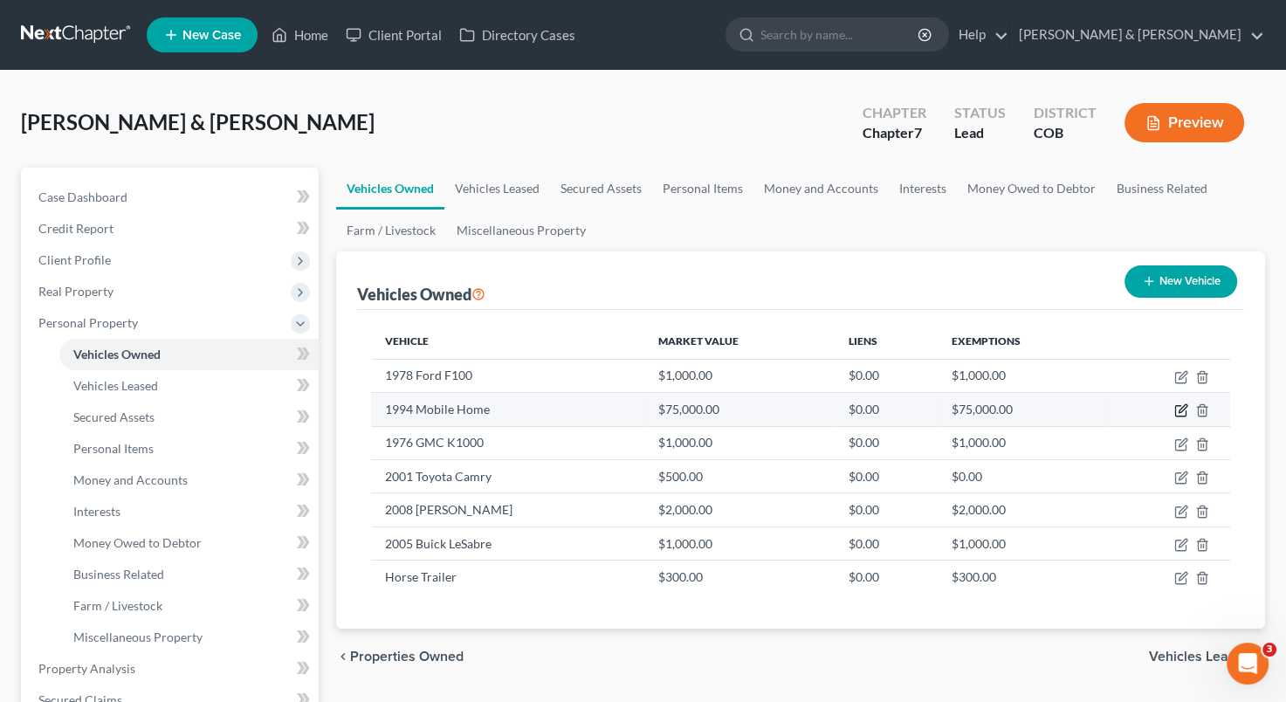
click at [1177, 405] on icon "button" at bounding box center [1181, 410] width 14 height 14
select select "7"
select select "32"
select select "3"
select select "2"
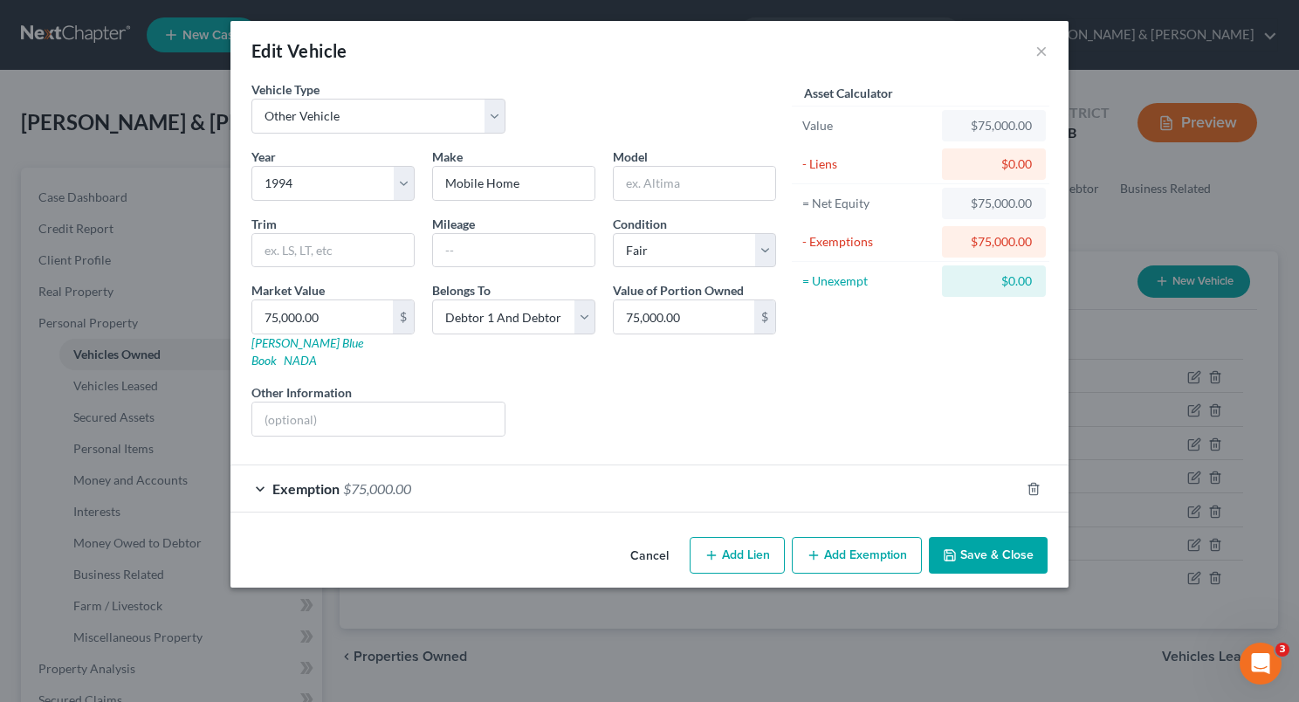
click at [676, 387] on div "Liens Select" at bounding box center [649, 409] width 271 height 53
click at [1037, 49] on button "×" at bounding box center [1041, 50] width 12 height 21
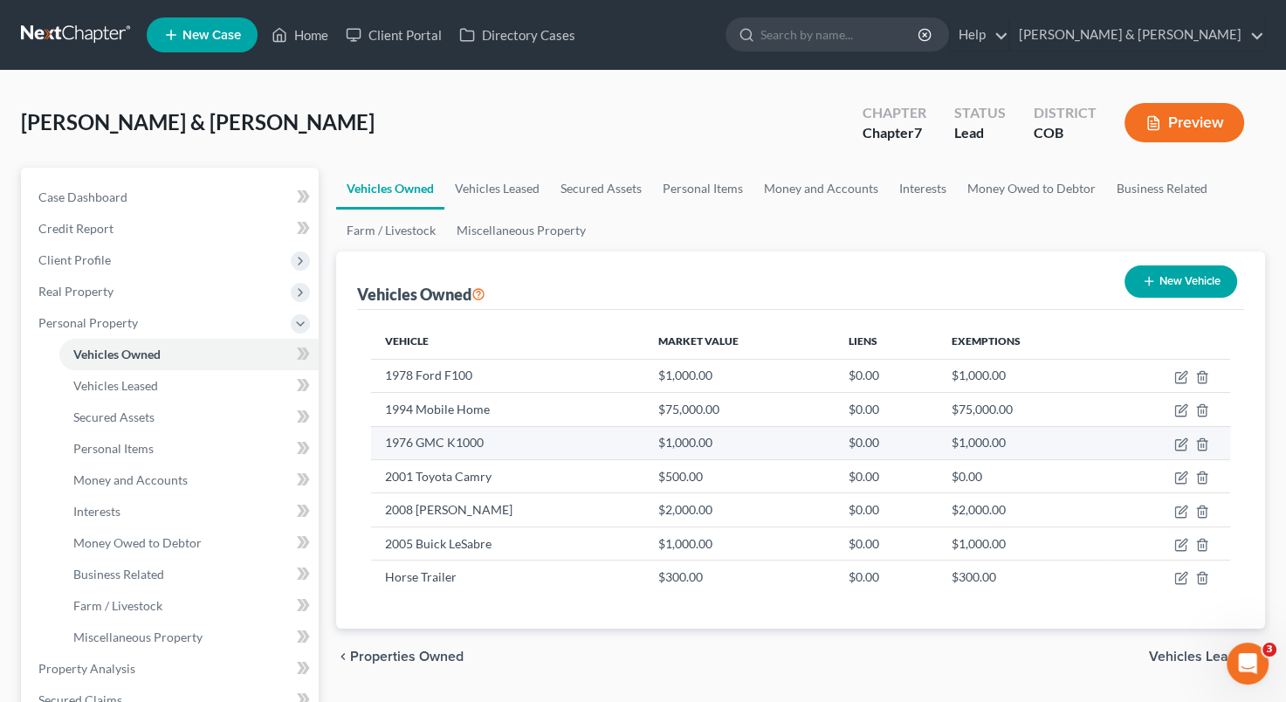
click at [512, 436] on td "1976 GMC K1000" at bounding box center [507, 442] width 273 height 33
click at [1184, 438] on icon "button" at bounding box center [1181, 444] width 14 height 14
select select "0"
select select "50"
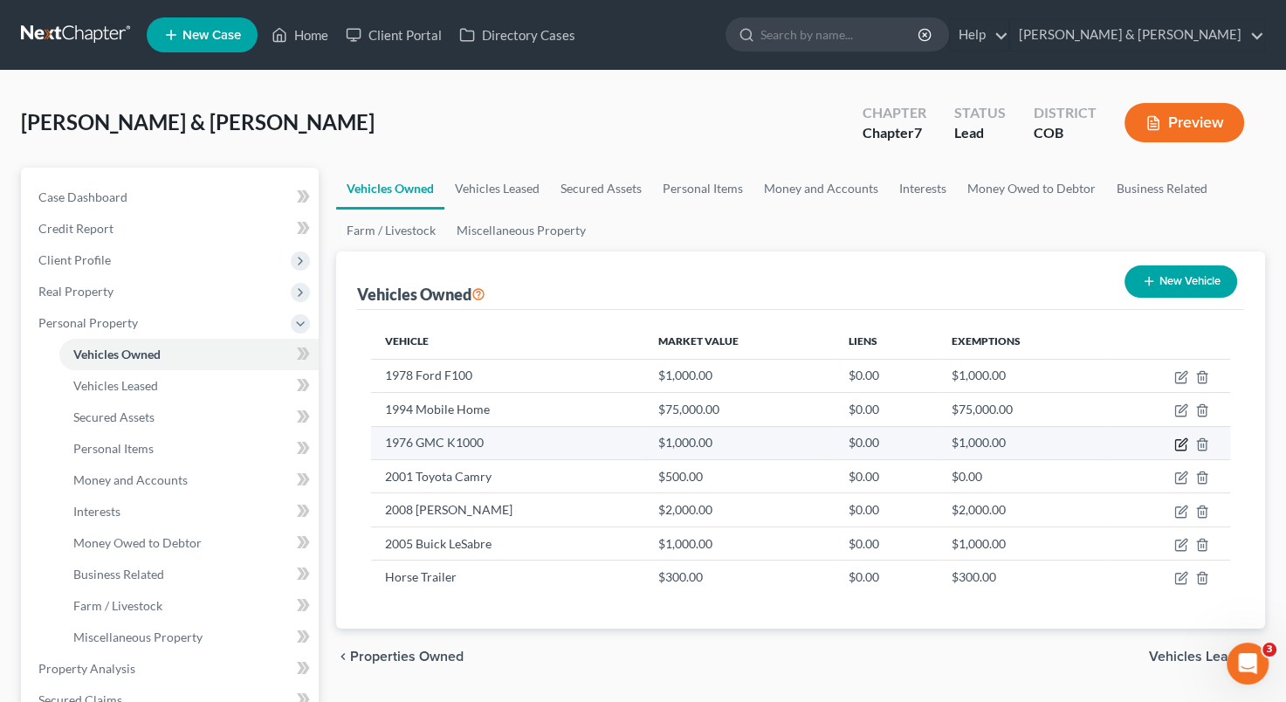
select select "4"
select select "2"
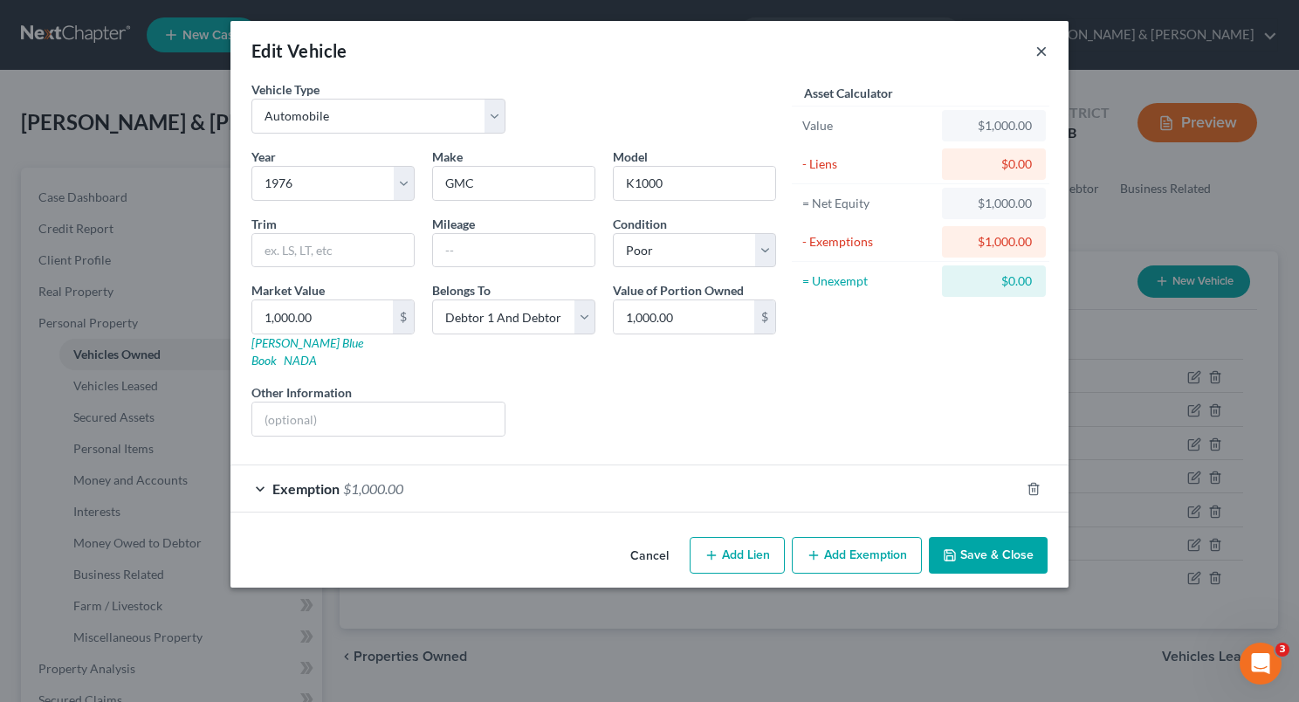
click at [1041, 50] on button "×" at bounding box center [1041, 50] width 12 height 21
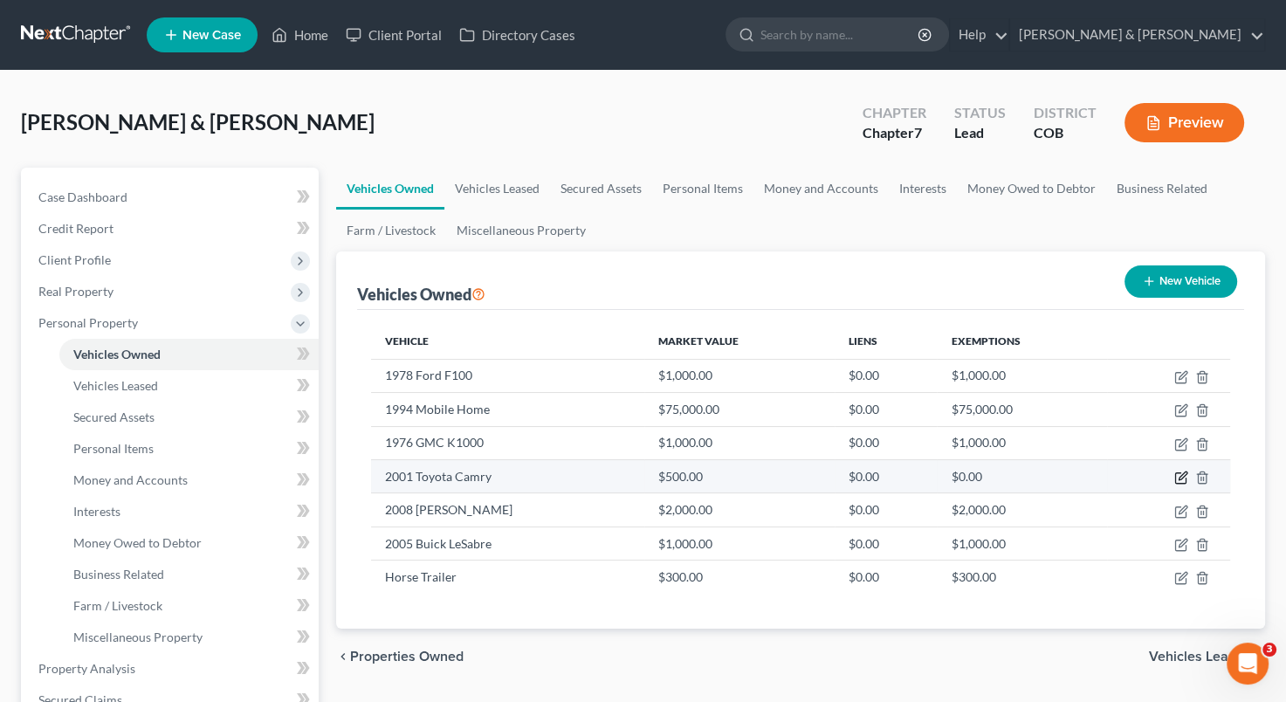
click at [1182, 476] on icon "button" at bounding box center [1183, 475] width 8 height 8
select select "0"
select select "25"
select select "3"
select select "2"
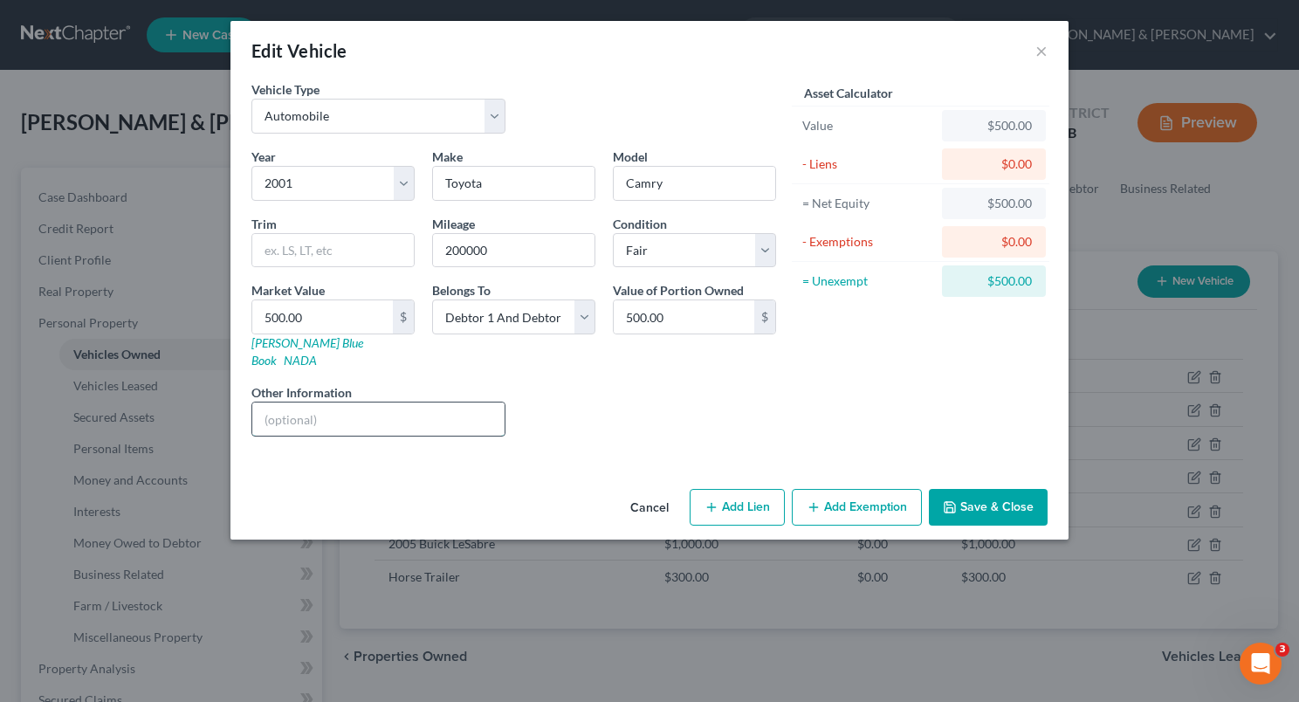
click at [379, 402] on input "text" at bounding box center [378, 418] width 252 height 33
type input "C"
type input "Vehicle of dependent child - title only in Debtor"
click at [995, 489] on button "Save & Close" at bounding box center [988, 507] width 119 height 37
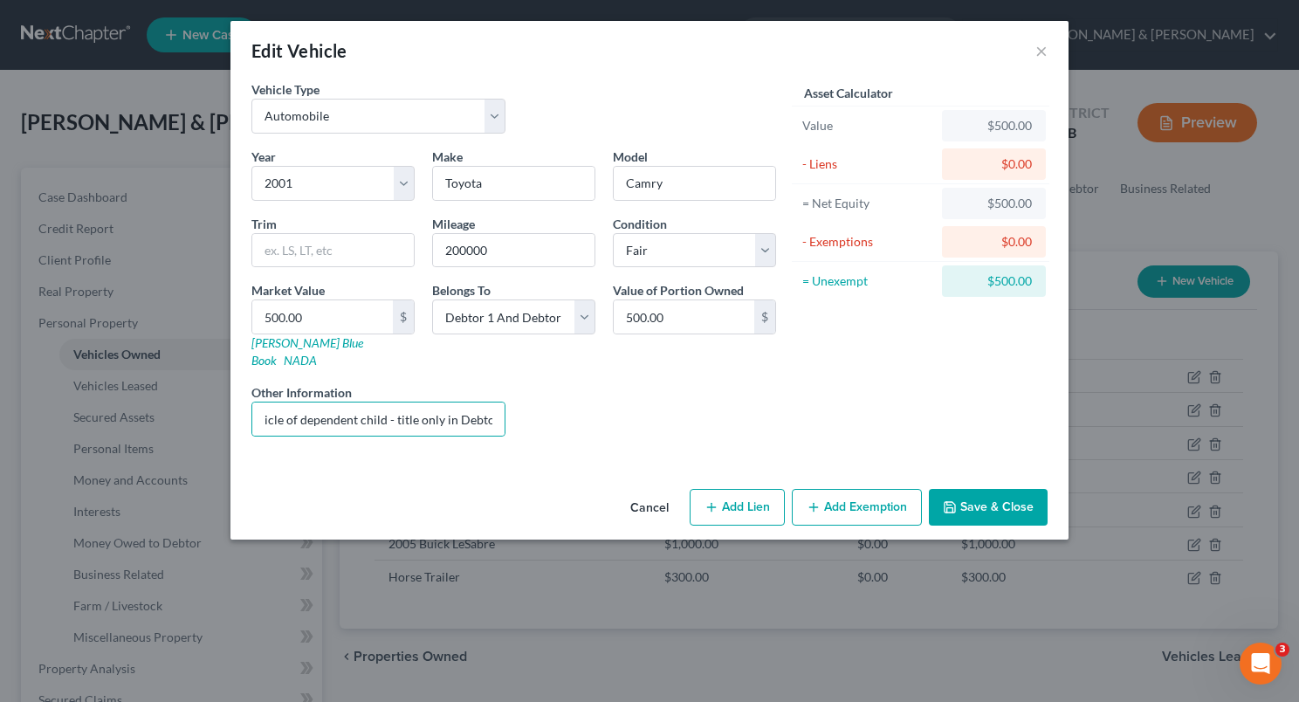
scroll to position [0, 0]
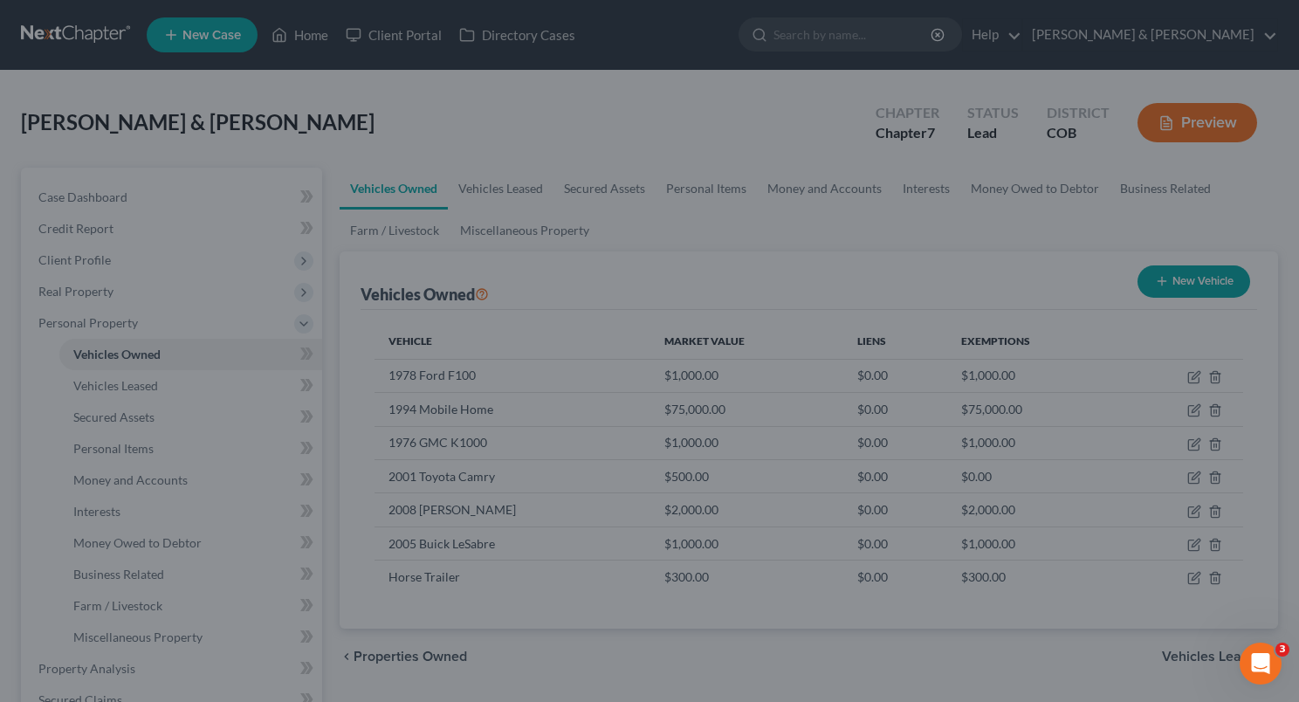
click at [995, 482] on div "Cancel Add Lien Add Lease Add Exemption Save & Close" at bounding box center [649, 481] width 729 height 50
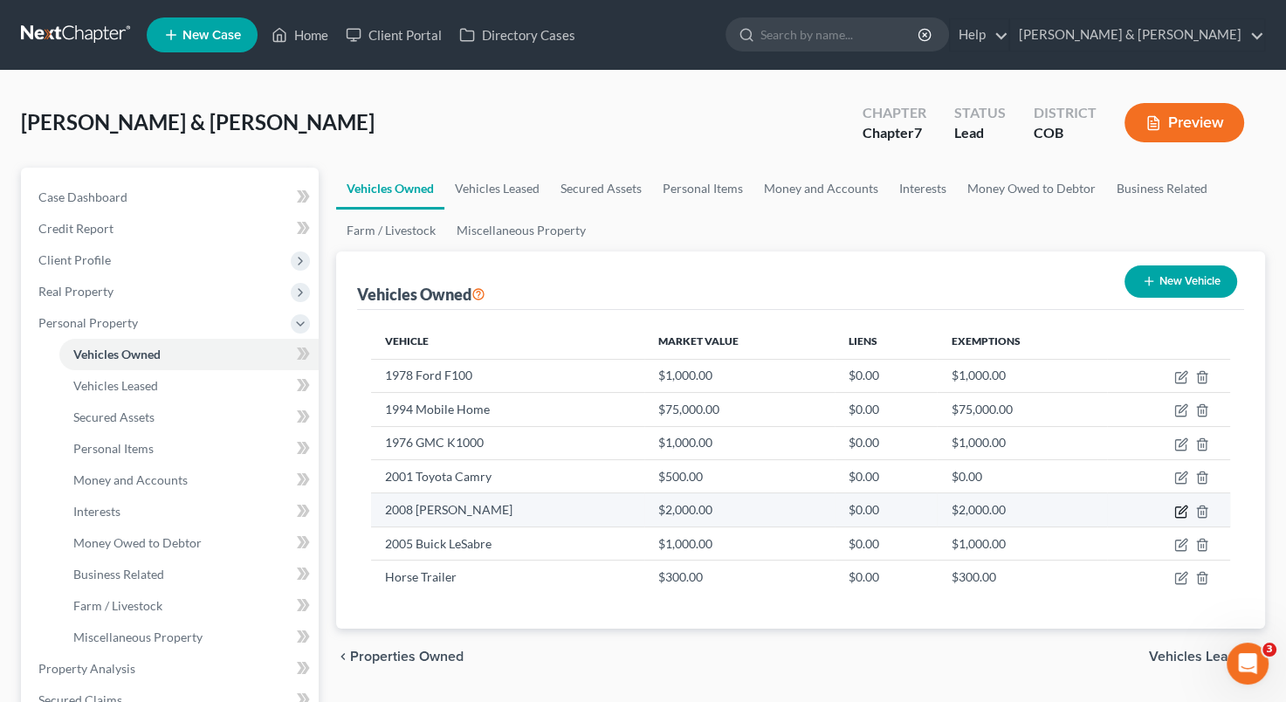
click at [1180, 509] on icon "button" at bounding box center [1183, 509] width 8 height 8
select select "0"
select select "18"
select select "3"
select select "2"
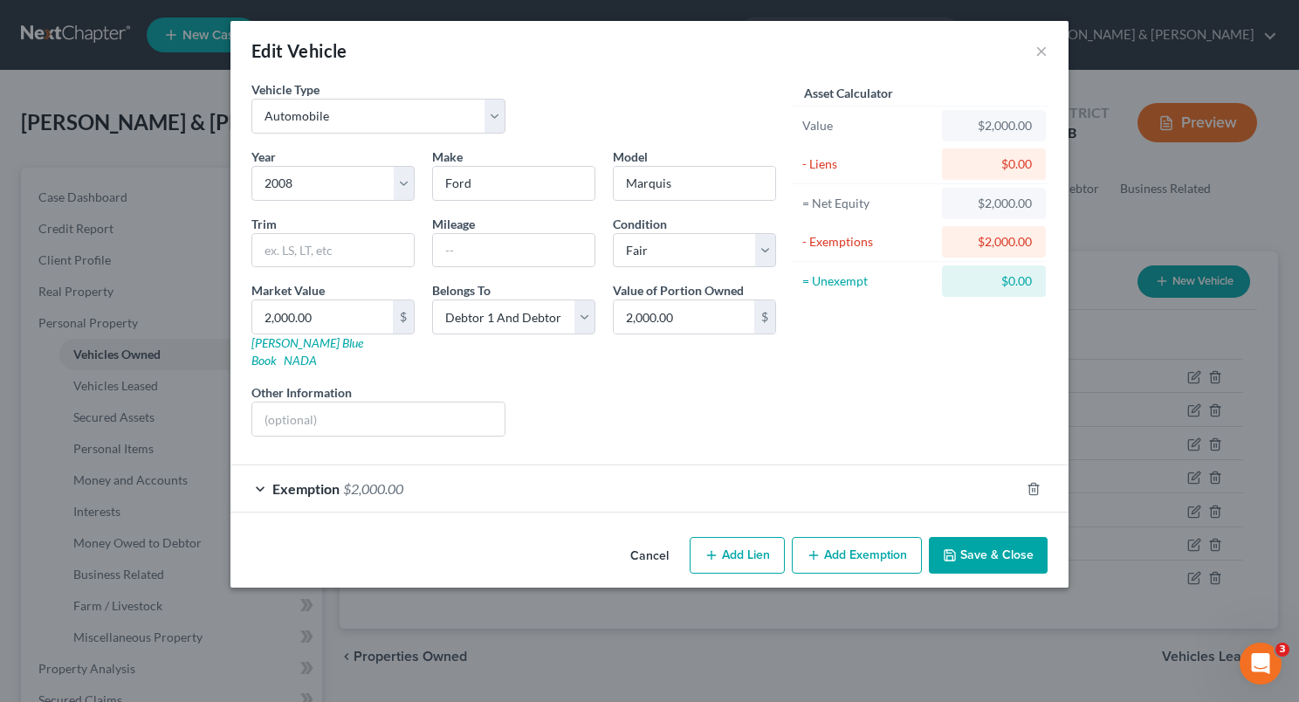
click at [649, 539] on button "Cancel" at bounding box center [649, 556] width 66 height 35
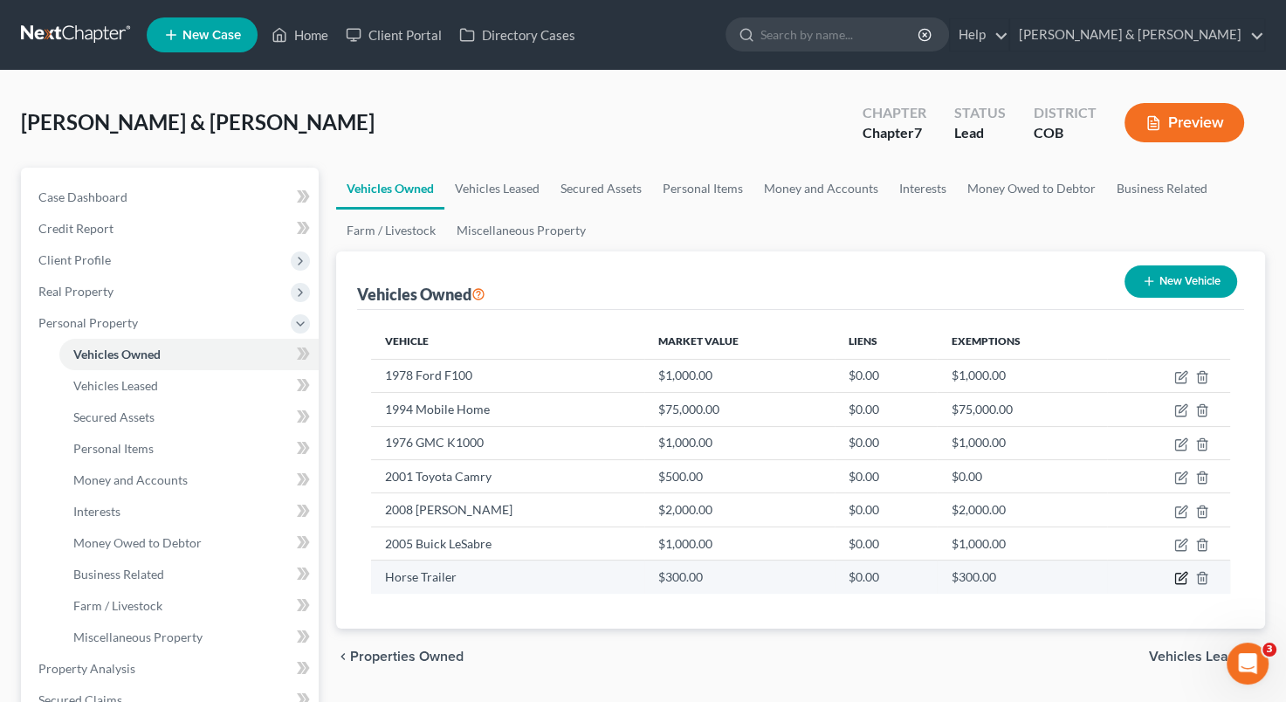
click at [1180, 574] on icon "button" at bounding box center [1183, 577] width 8 height 8
select select "2"
select select "4"
select select "2"
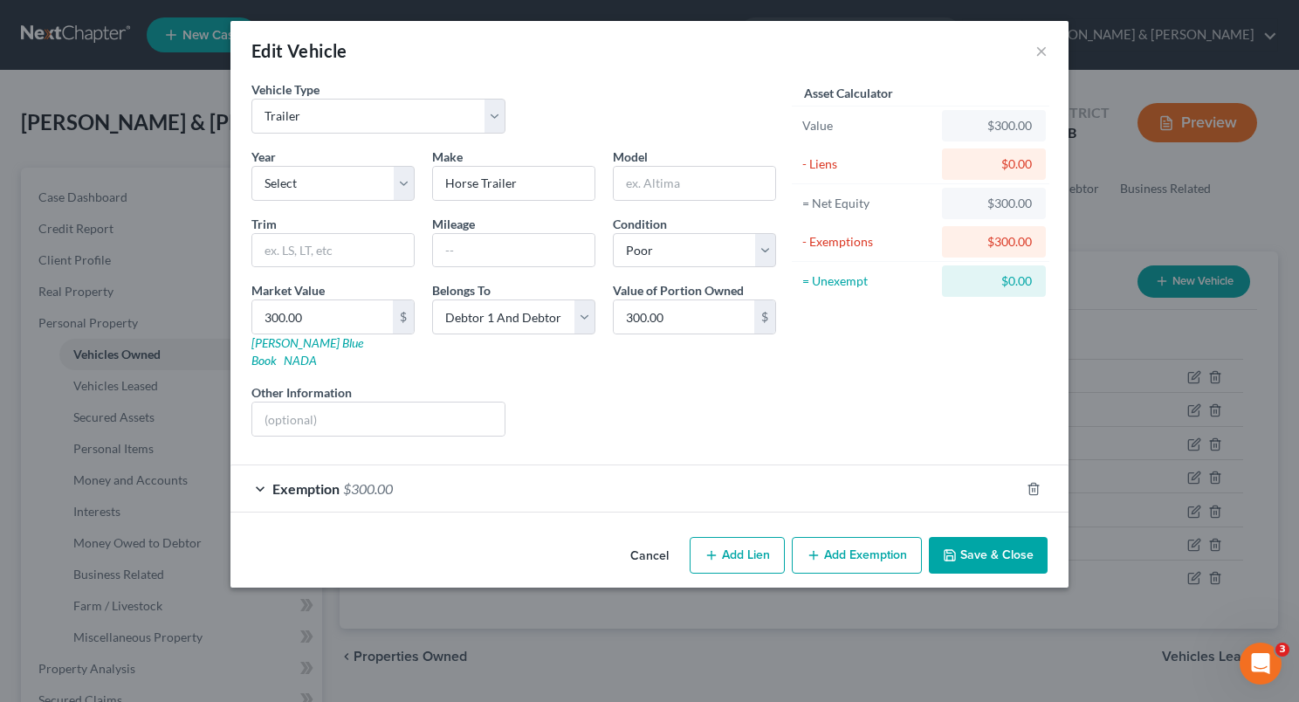
click at [401, 467] on div "Exemption $300.00" at bounding box center [624, 488] width 789 height 46
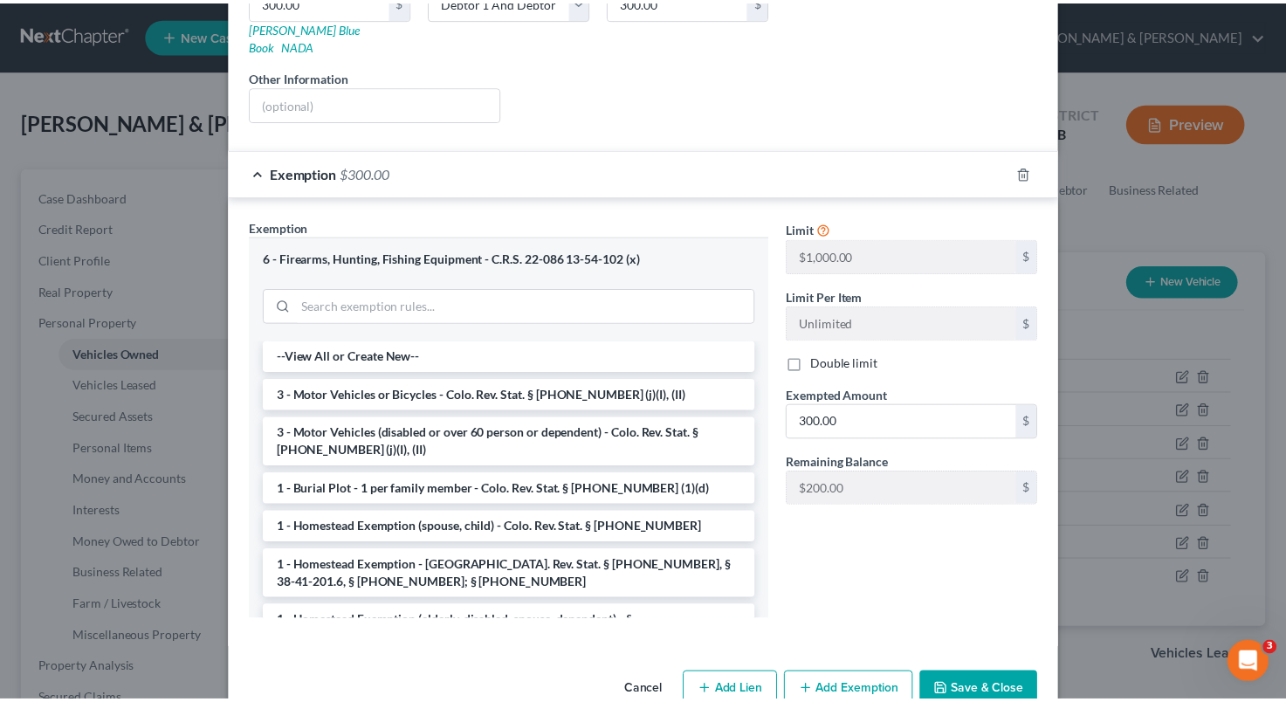
scroll to position [318, 0]
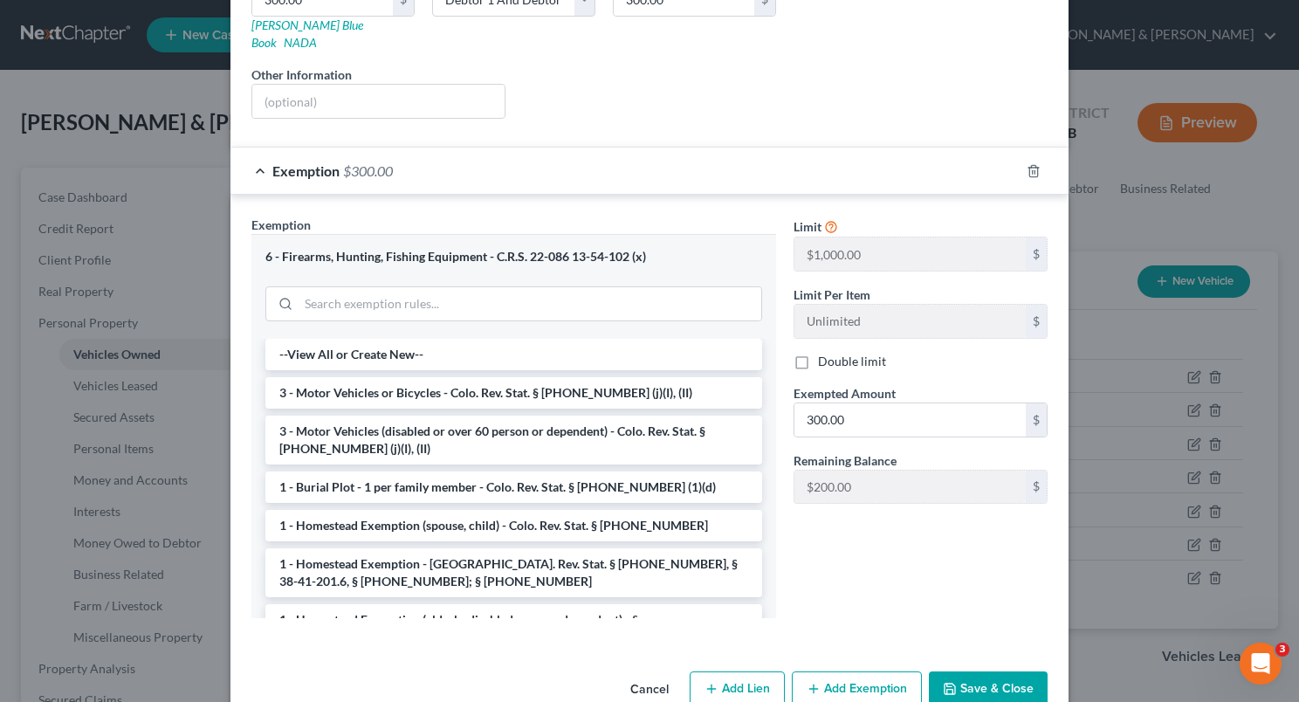
click at [657, 673] on button "Cancel" at bounding box center [649, 690] width 66 height 35
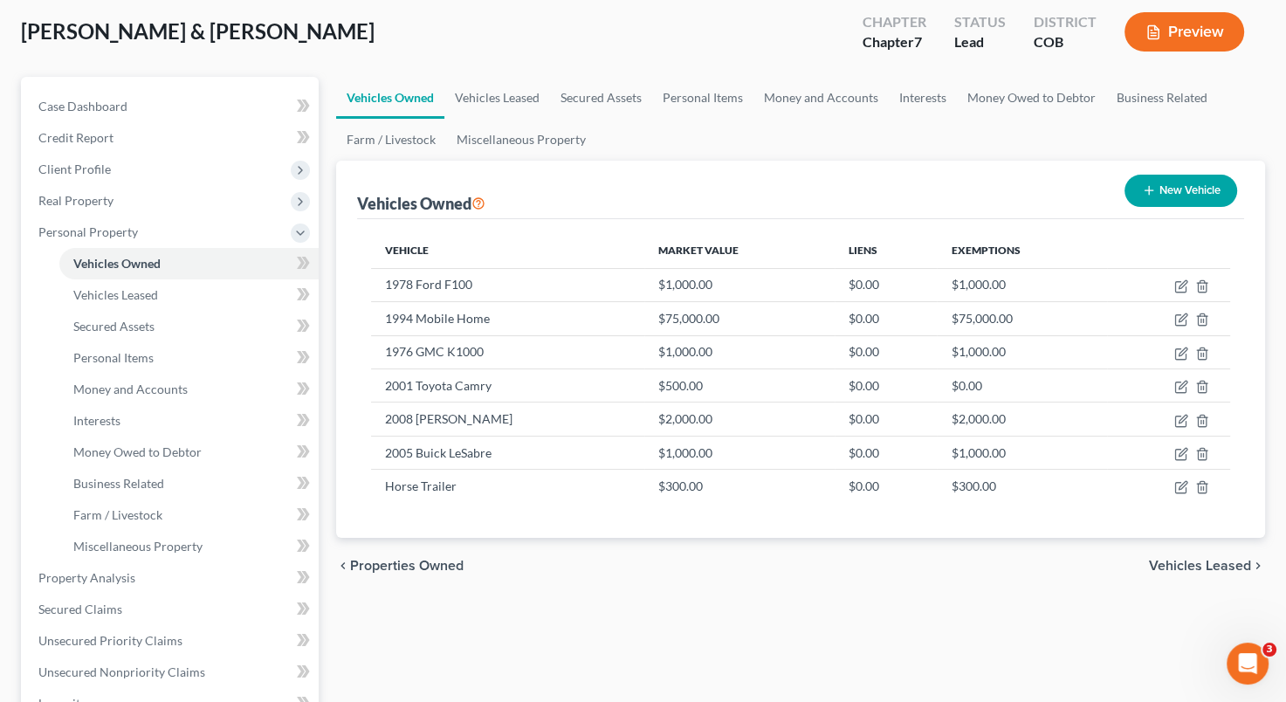
scroll to position [186, 0]
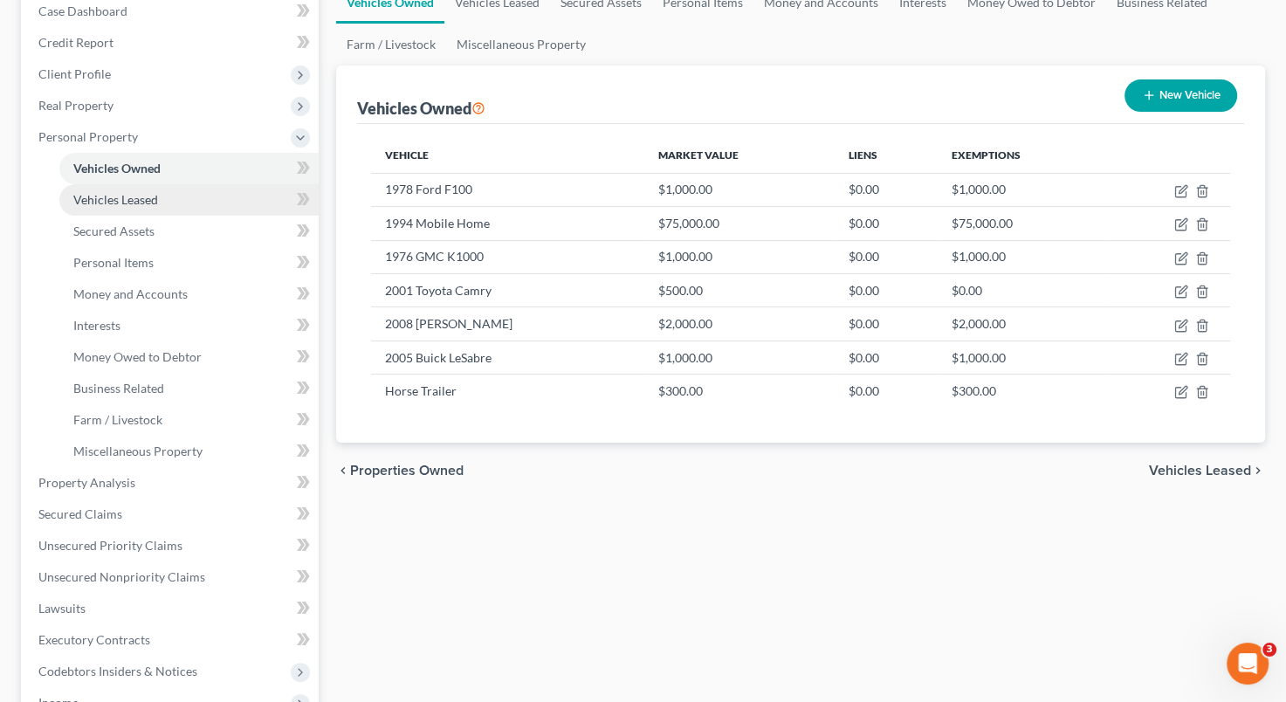
click at [156, 199] on span "Vehicles Leased" at bounding box center [115, 199] width 85 height 15
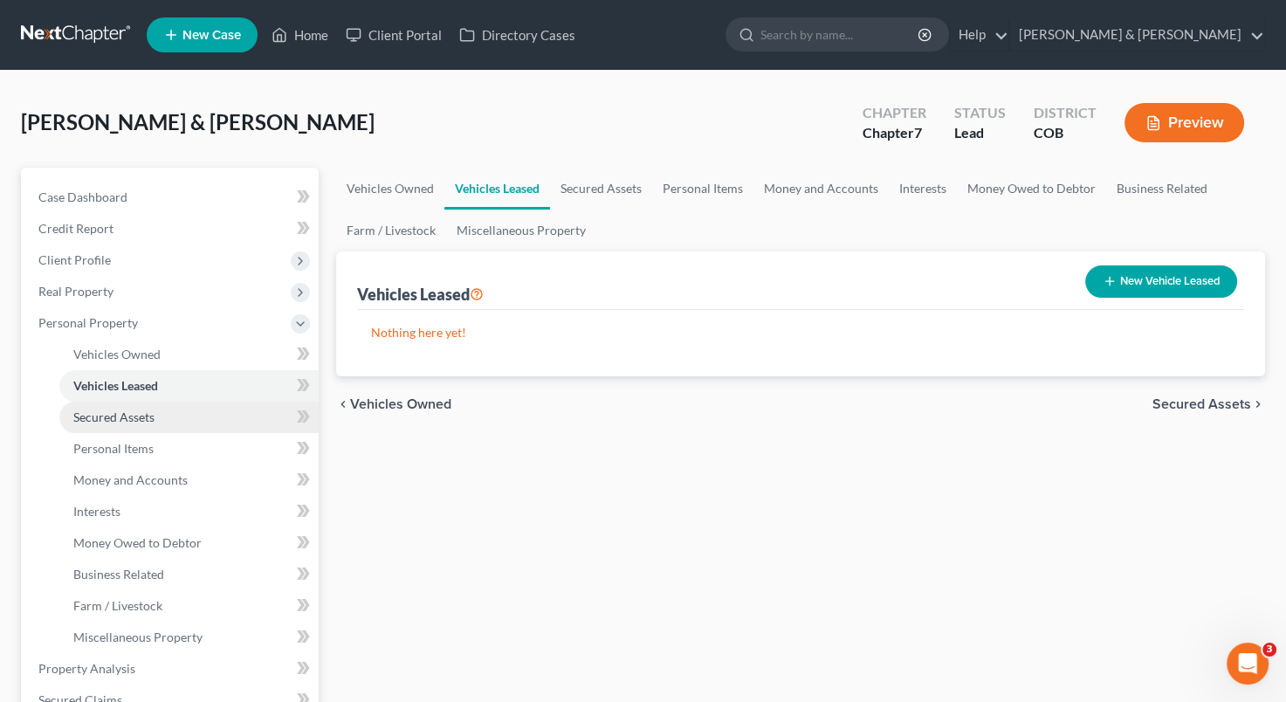
click at [142, 426] on link "Secured Assets" at bounding box center [188, 417] width 259 height 31
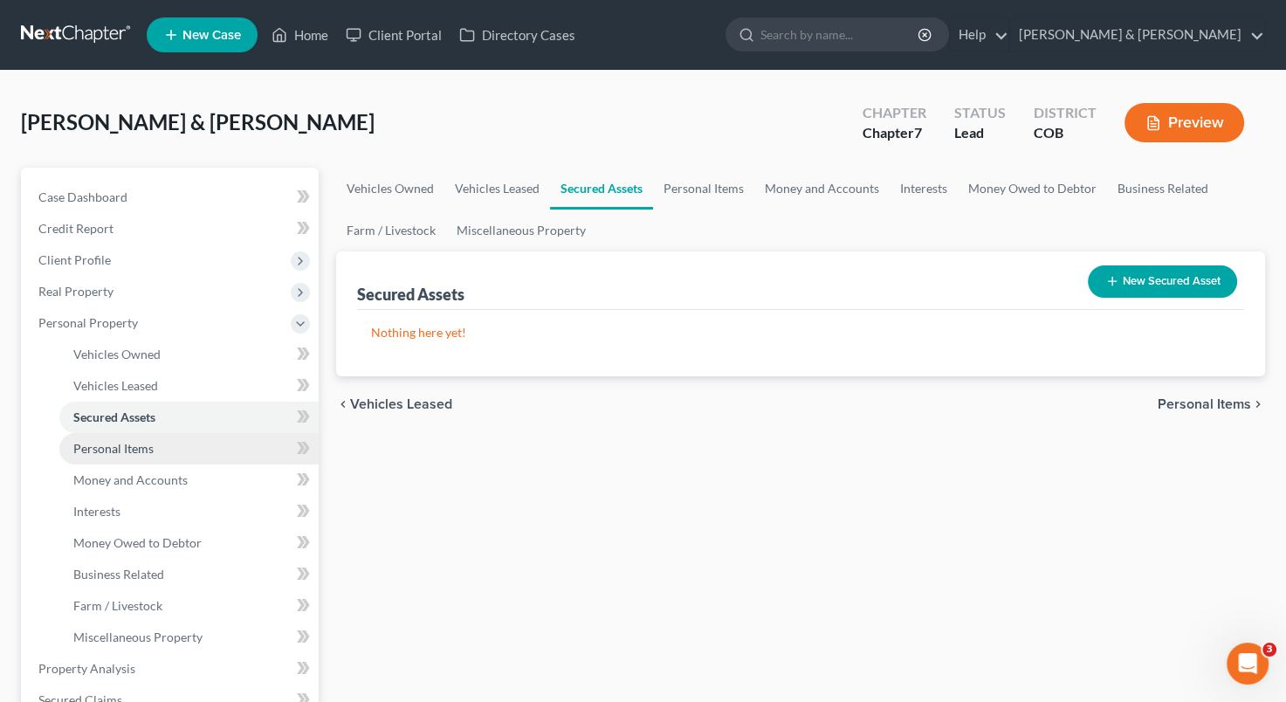
click at [141, 448] on span "Personal Items" at bounding box center [113, 448] width 80 height 15
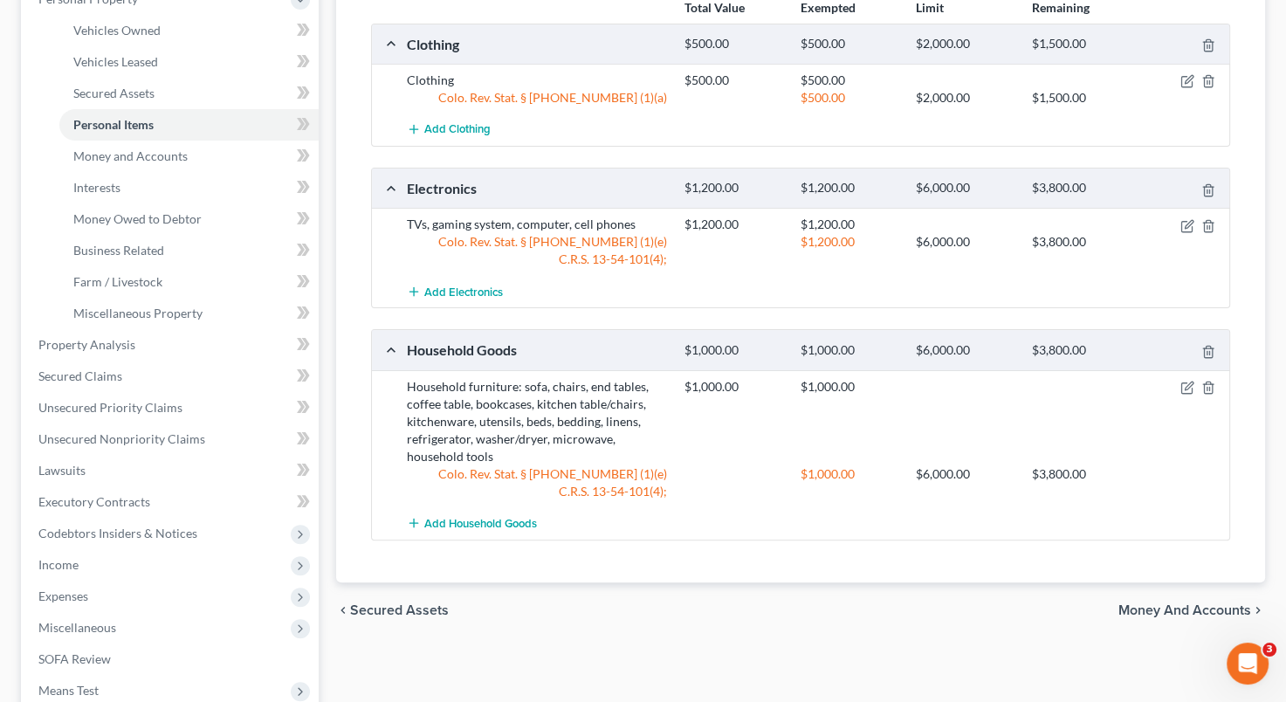
scroll to position [325, 0]
click at [166, 271] on link "Farm / Livestock" at bounding box center [188, 280] width 259 height 31
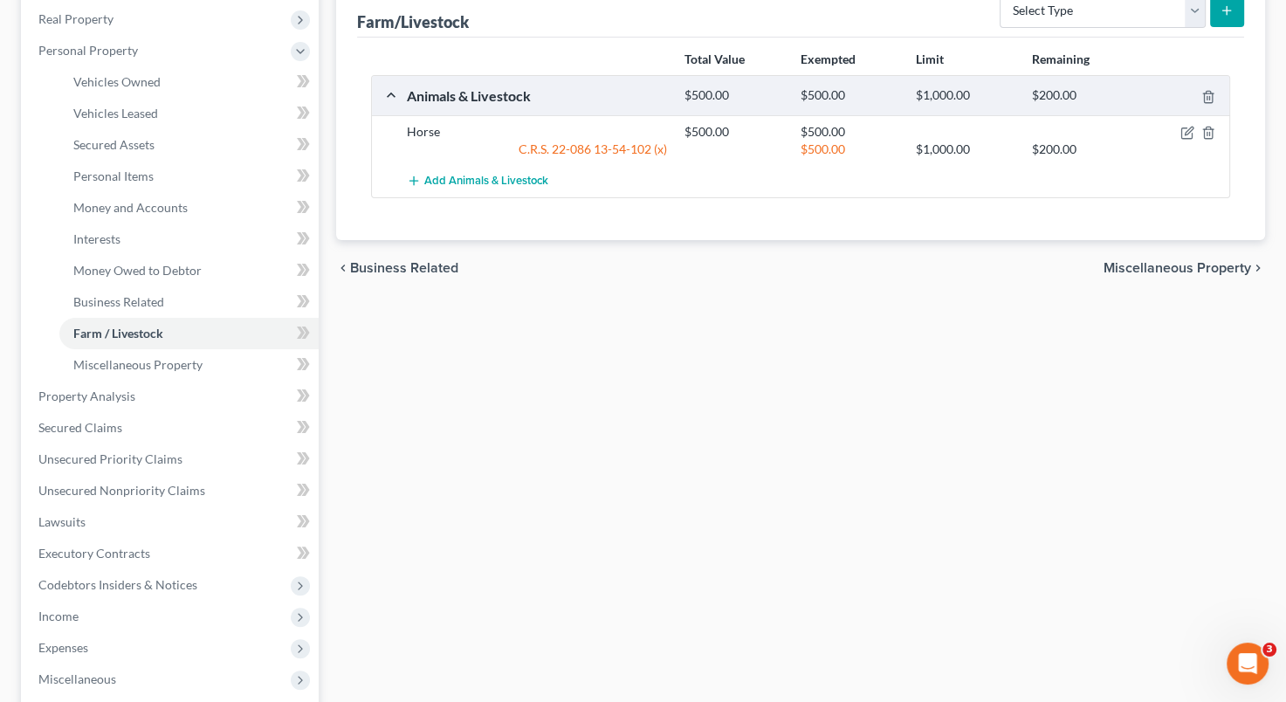
scroll to position [274, 0]
click at [186, 363] on span "Miscellaneous Property" at bounding box center [137, 362] width 129 height 15
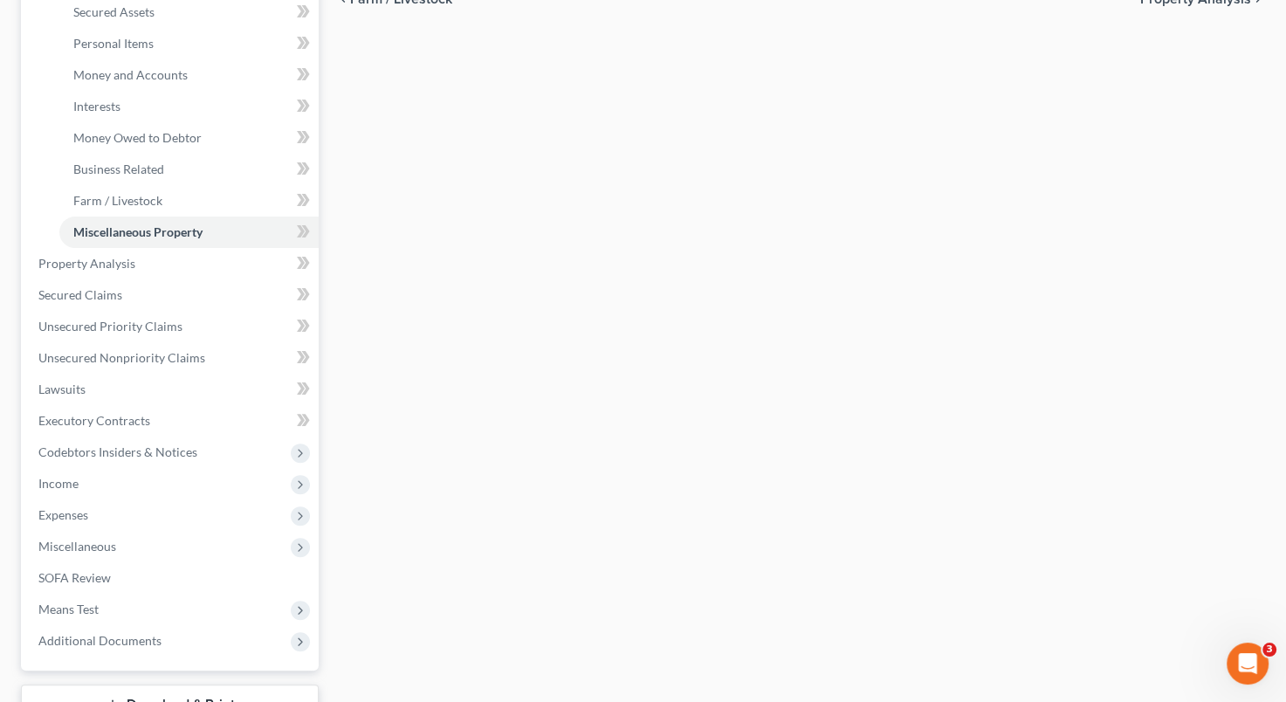
scroll to position [402, 0]
click at [152, 358] on span "Unsecured Nonpriority Claims" at bounding box center [121, 360] width 167 height 15
click at [152, 358] on link "Unsecured Nonpriority Claims" at bounding box center [171, 360] width 294 height 31
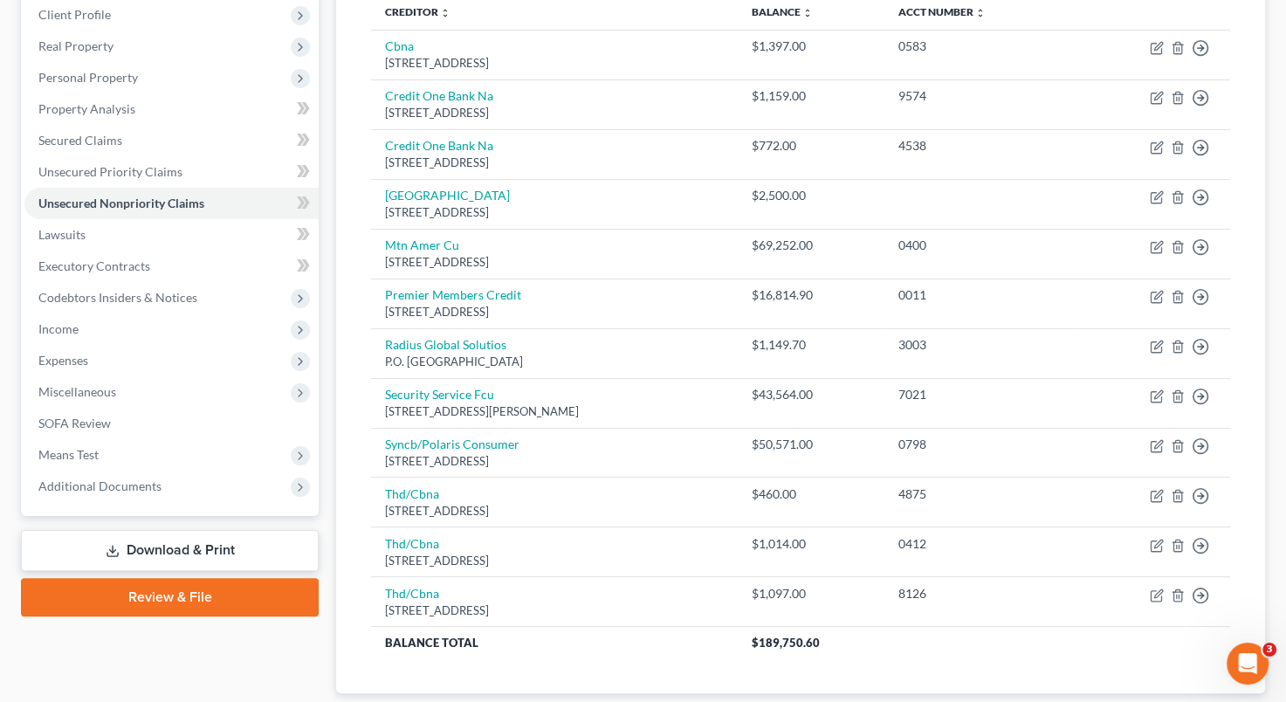
scroll to position [246, 0]
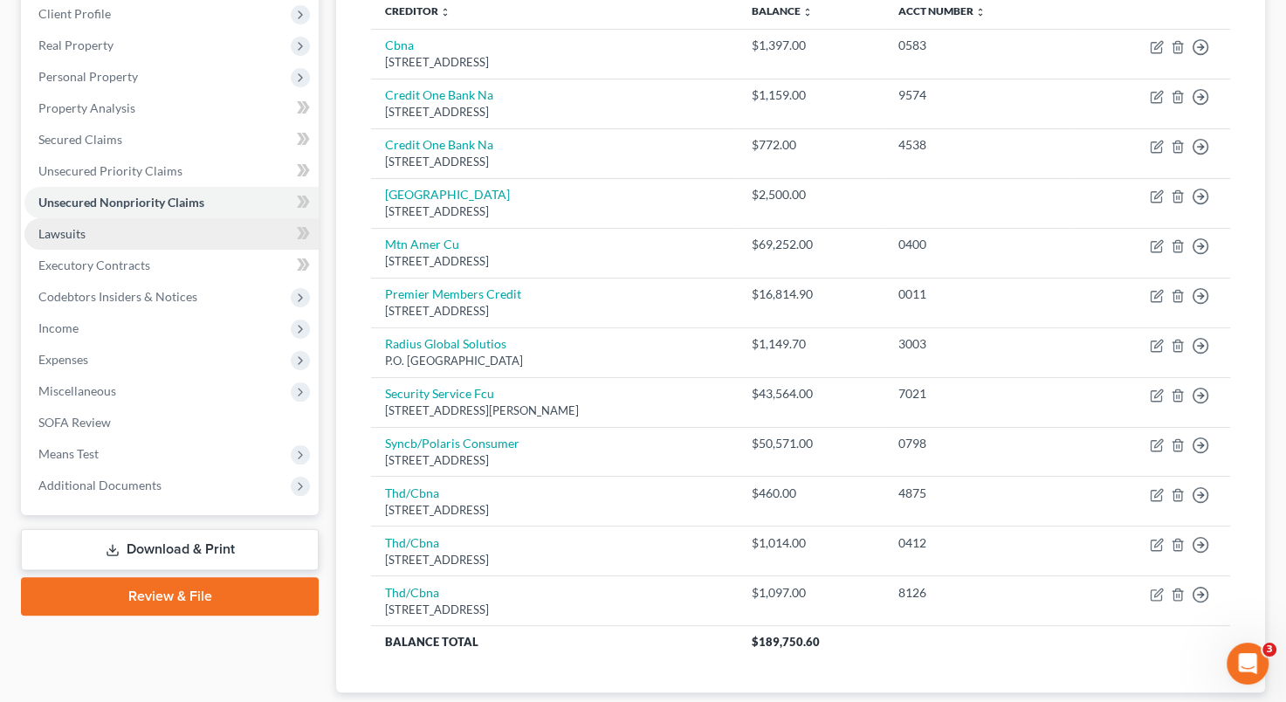
click at [145, 234] on link "Lawsuits" at bounding box center [171, 233] width 294 height 31
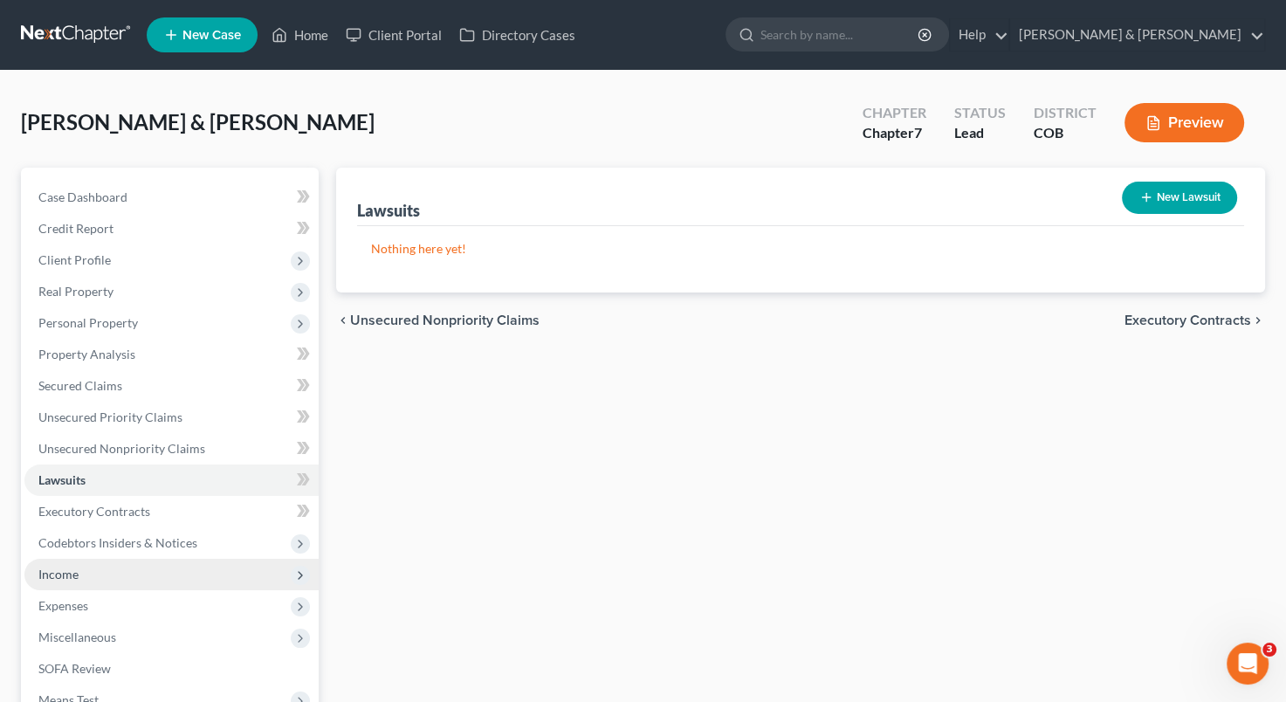
click at [108, 574] on span "Income" at bounding box center [171, 574] width 294 height 31
click at [284, 559] on span "Income" at bounding box center [171, 574] width 294 height 31
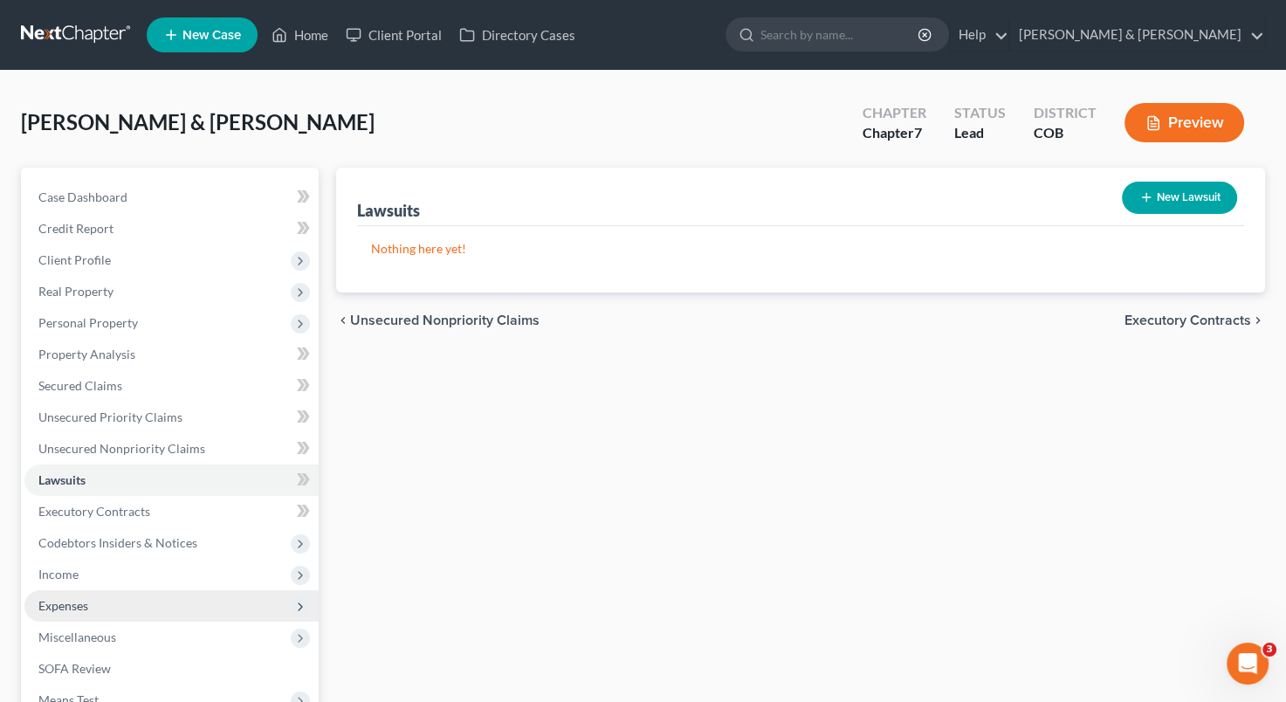
click at [168, 601] on span "Expenses" at bounding box center [171, 605] width 294 height 31
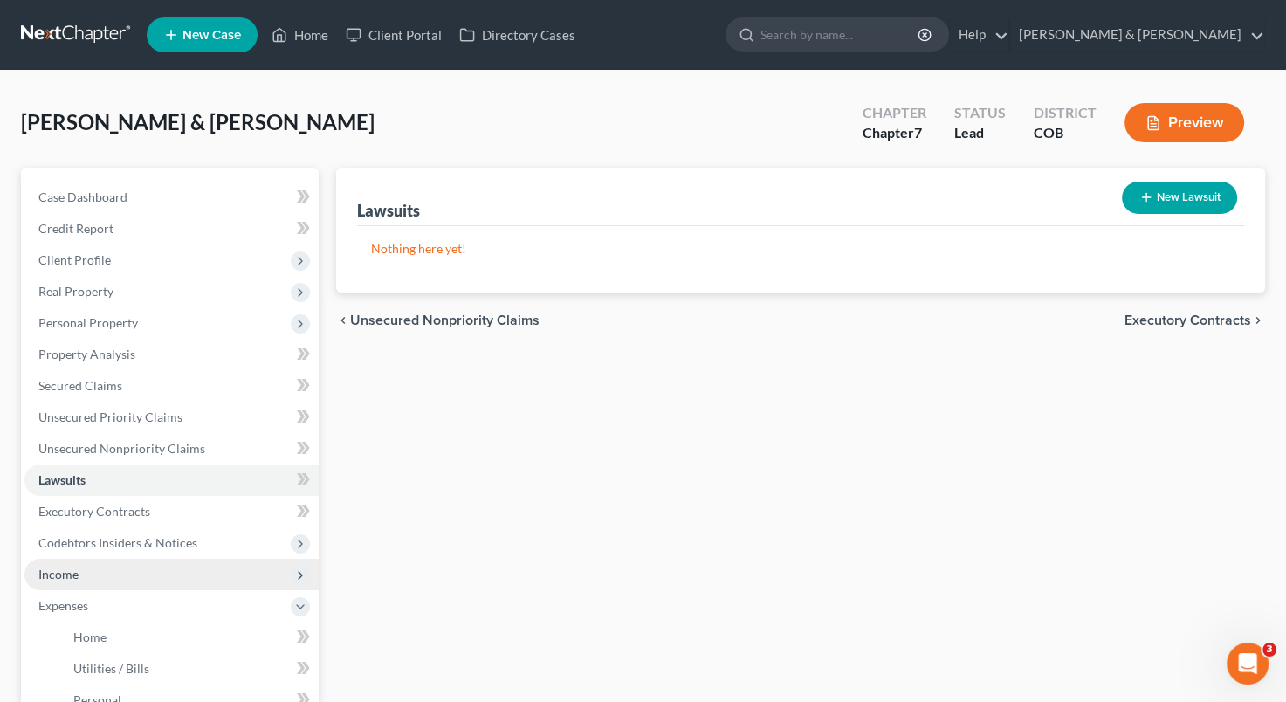
click at [153, 571] on span "Income" at bounding box center [171, 574] width 294 height 31
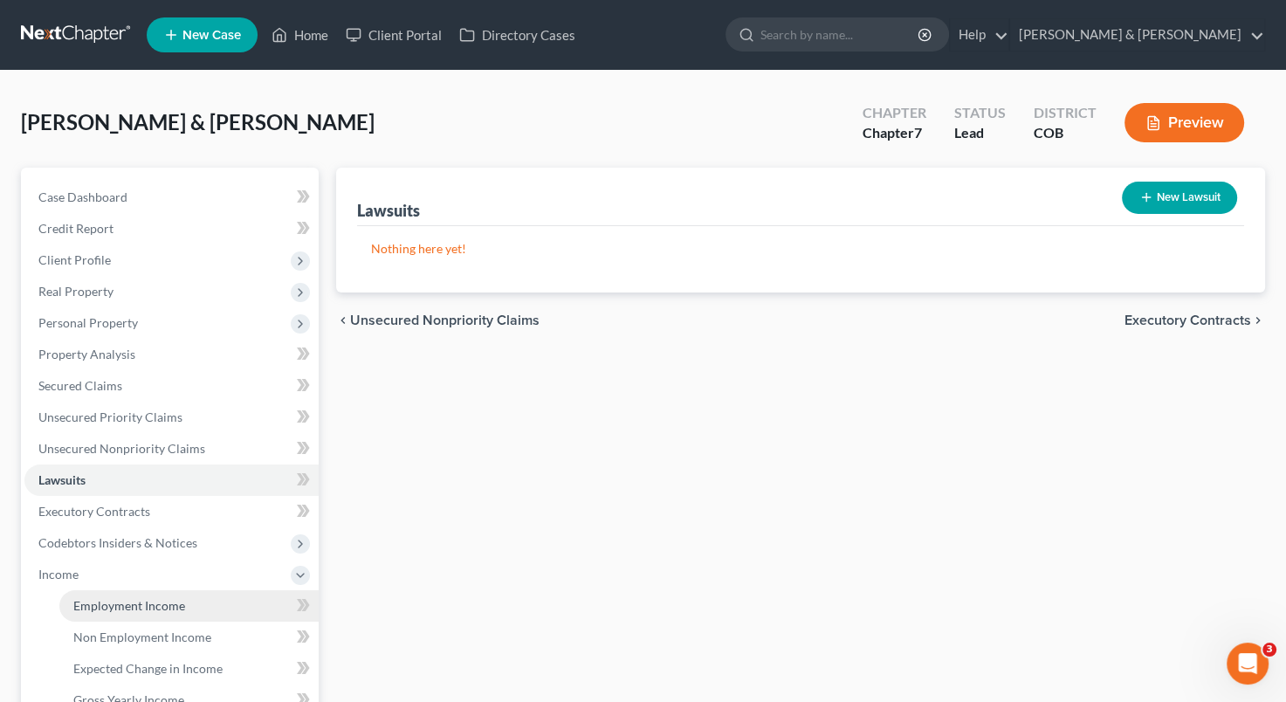
click at [156, 604] on span "Employment Income" at bounding box center [129, 605] width 112 height 15
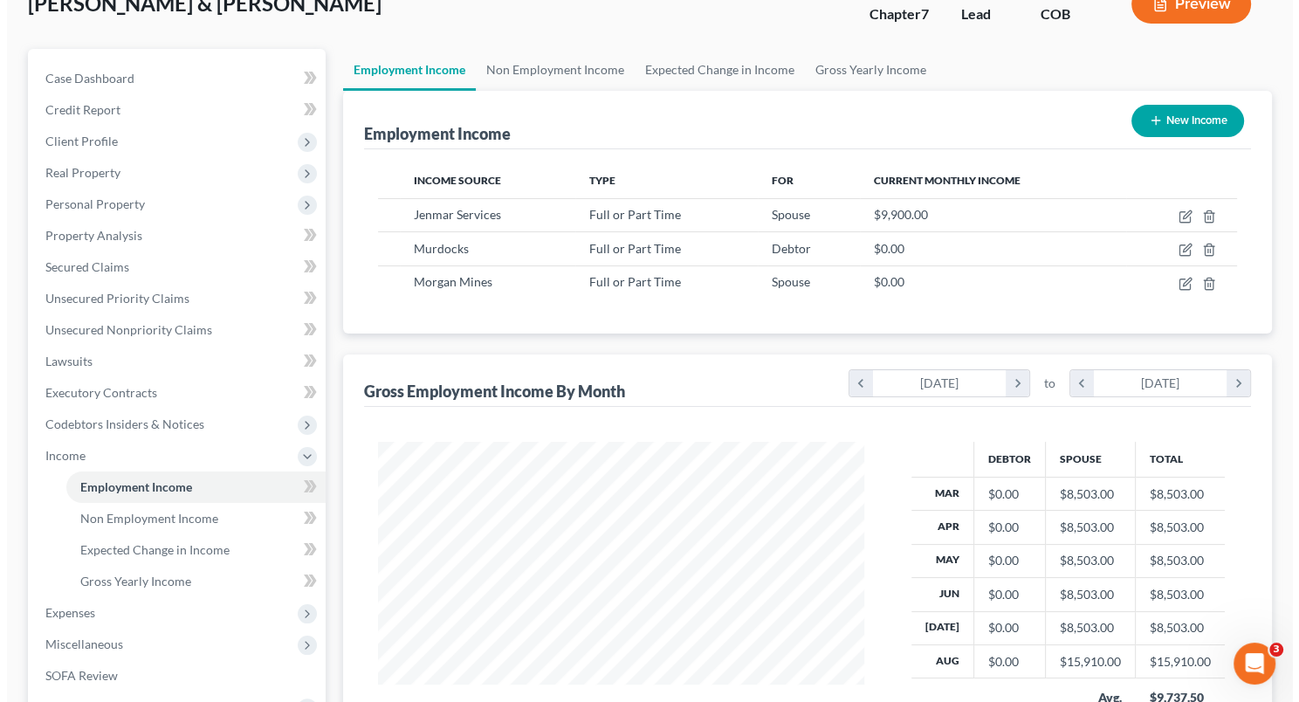
scroll to position [118, 0]
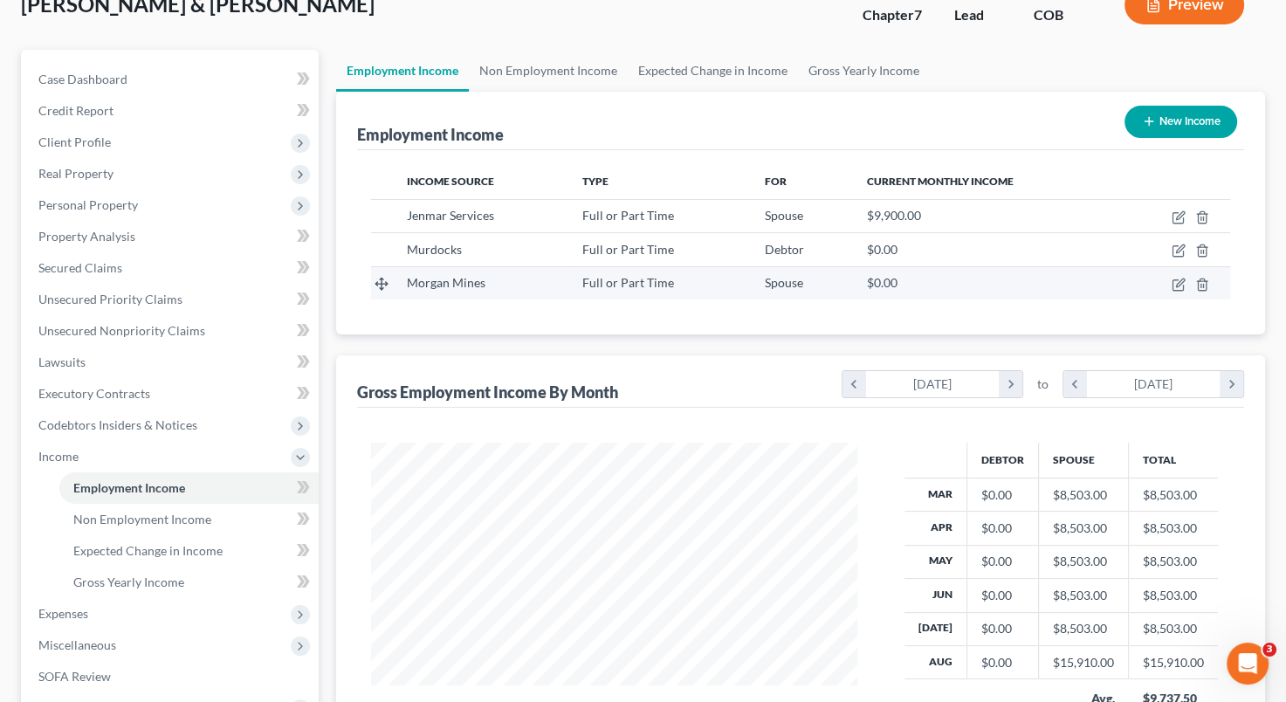
click at [1055, 283] on div "$0.00" at bounding box center [986, 282] width 238 height 17
click at [1177, 284] on icon "button" at bounding box center [1180, 282] width 8 height 8
select select "0"
select select "5"
select select "1"
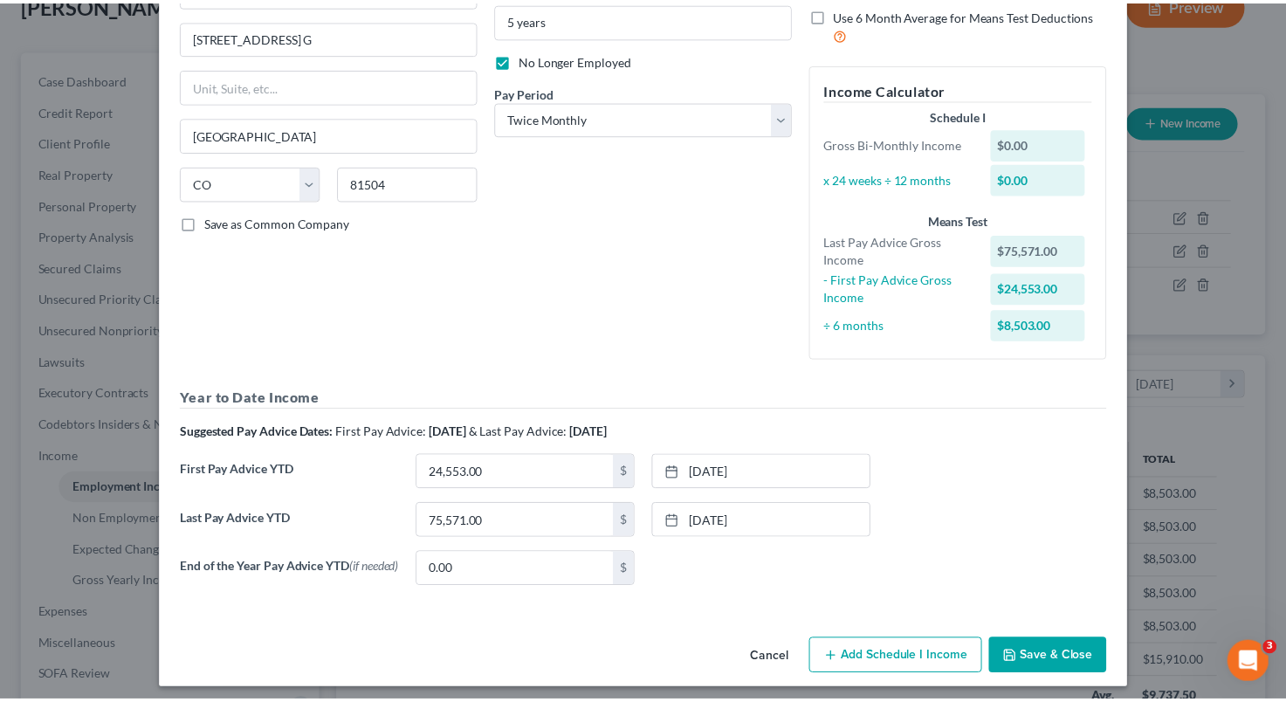
scroll to position [206, 0]
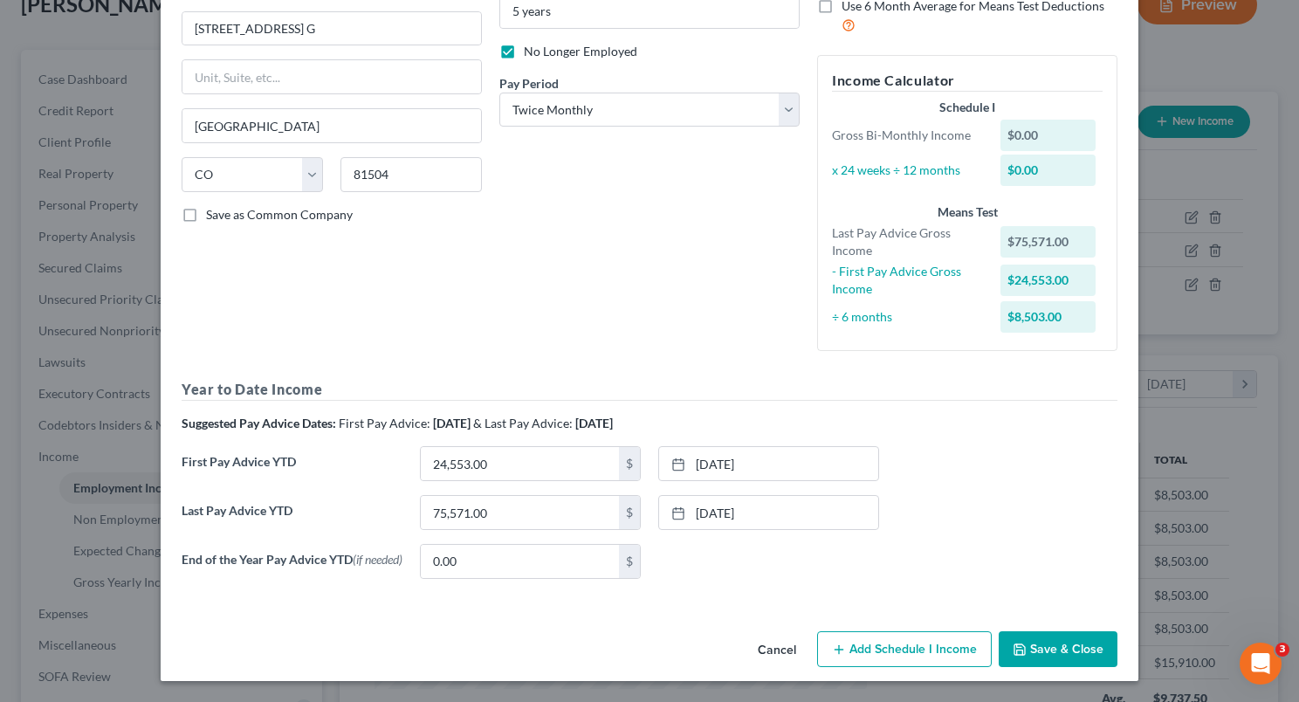
click at [778, 648] on button "Cancel" at bounding box center [777, 650] width 66 height 35
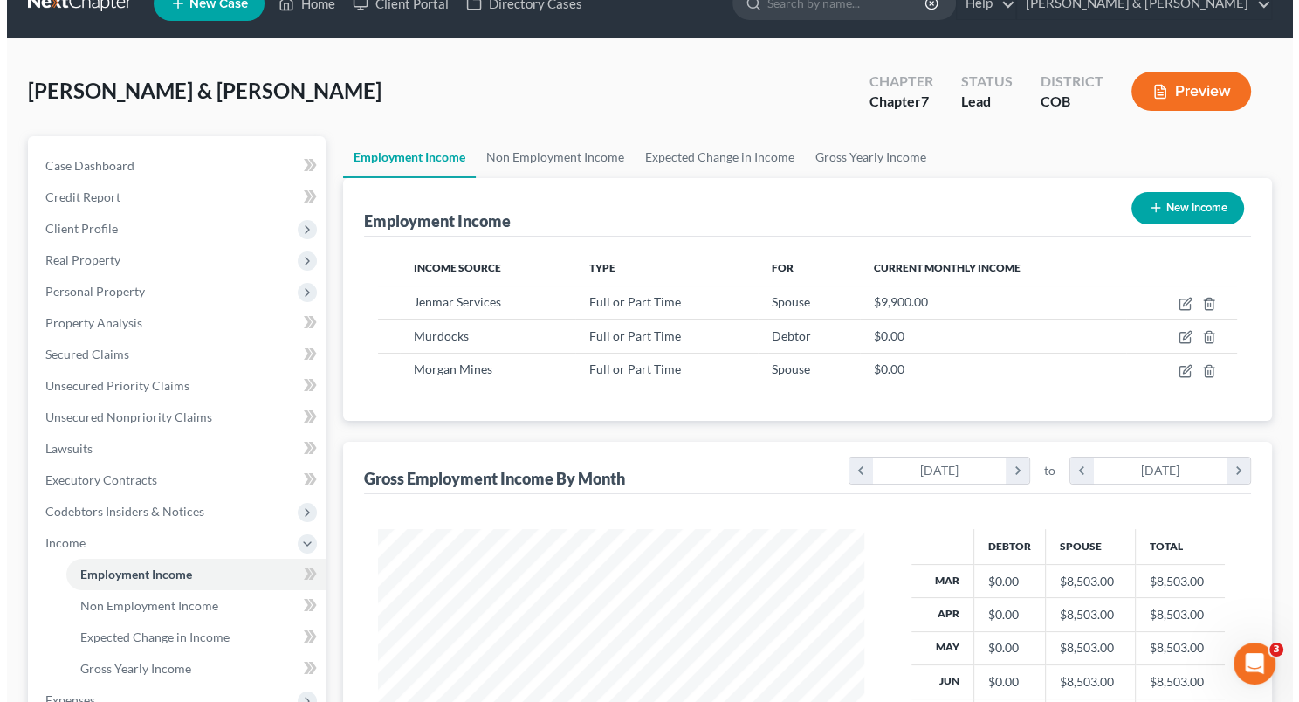
scroll to position [28, 0]
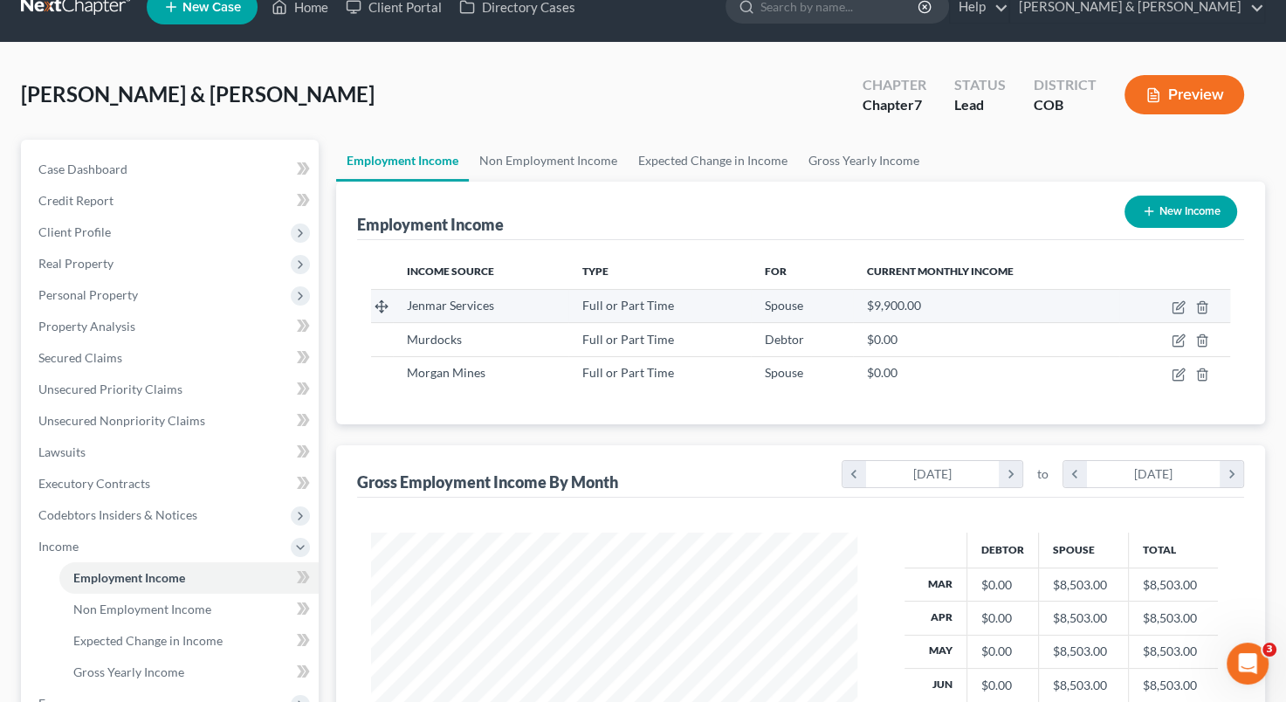
click at [1185, 300] on td at bounding box center [1174, 305] width 111 height 33
click at [1184, 304] on icon "button" at bounding box center [1179, 307] width 14 height 14
select select "0"
select select "39"
select select "1"
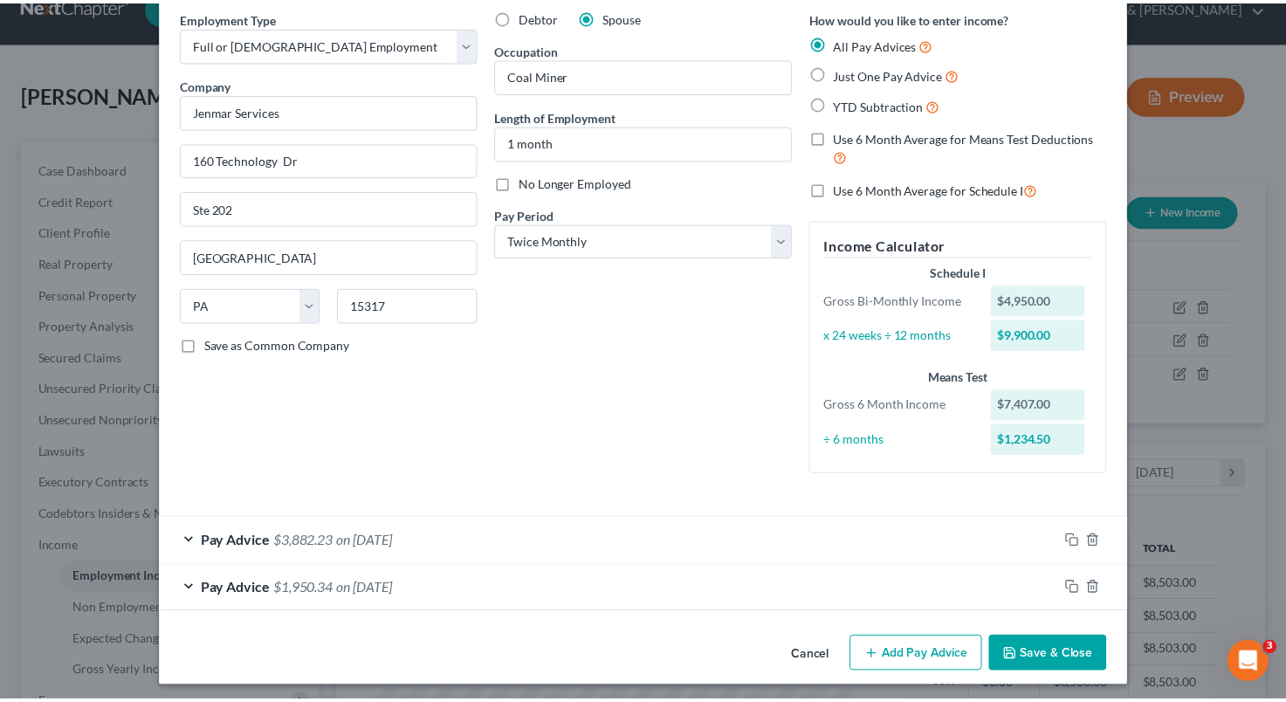
scroll to position [78, 0]
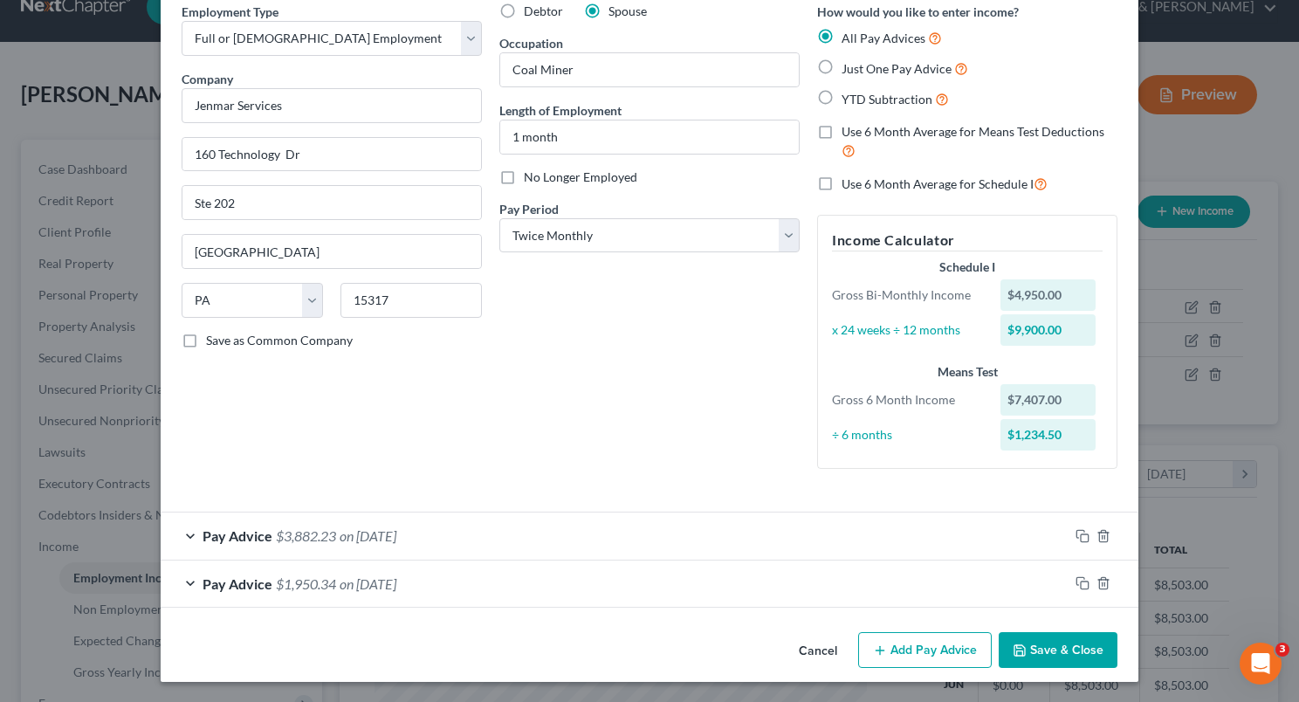
click at [619, 482] on div "Debtor Spouse Occupation Coal Miner Length of Employment 1 month No Longer Empl…" at bounding box center [650, 243] width 318 height 480
click at [814, 648] on button "Cancel" at bounding box center [818, 651] width 66 height 35
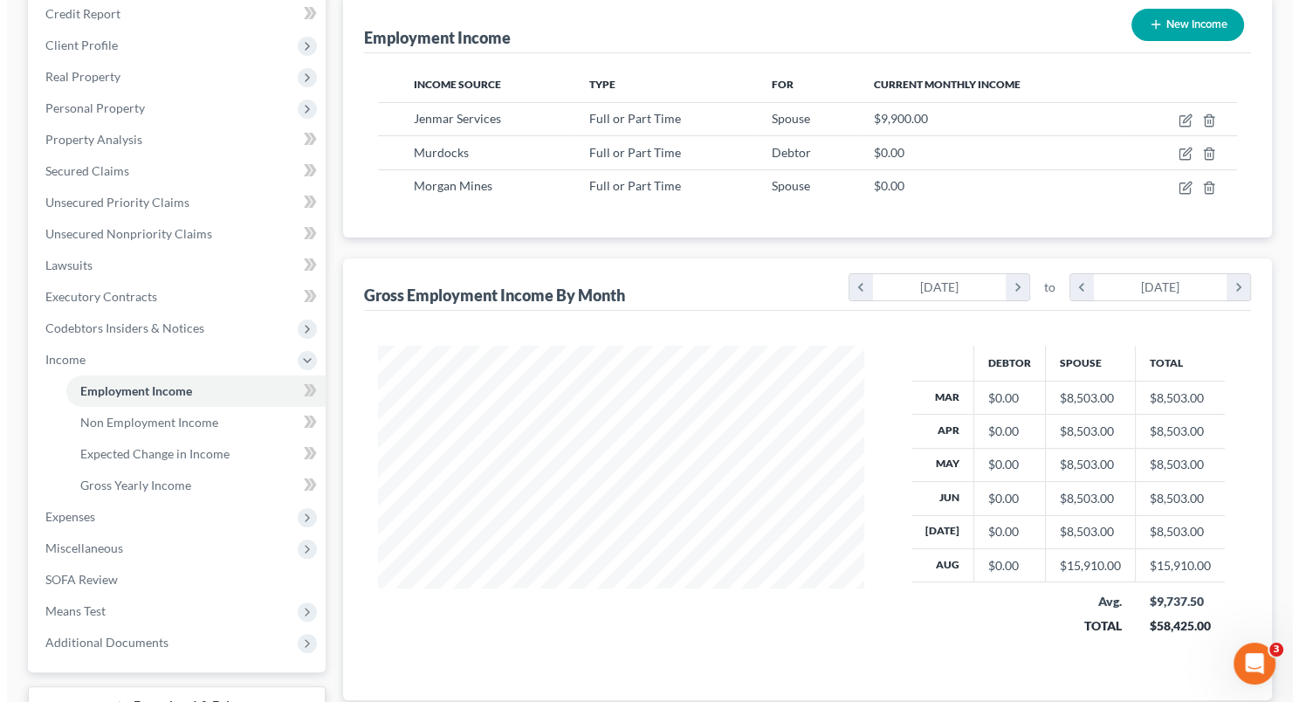
scroll to position [216, 0]
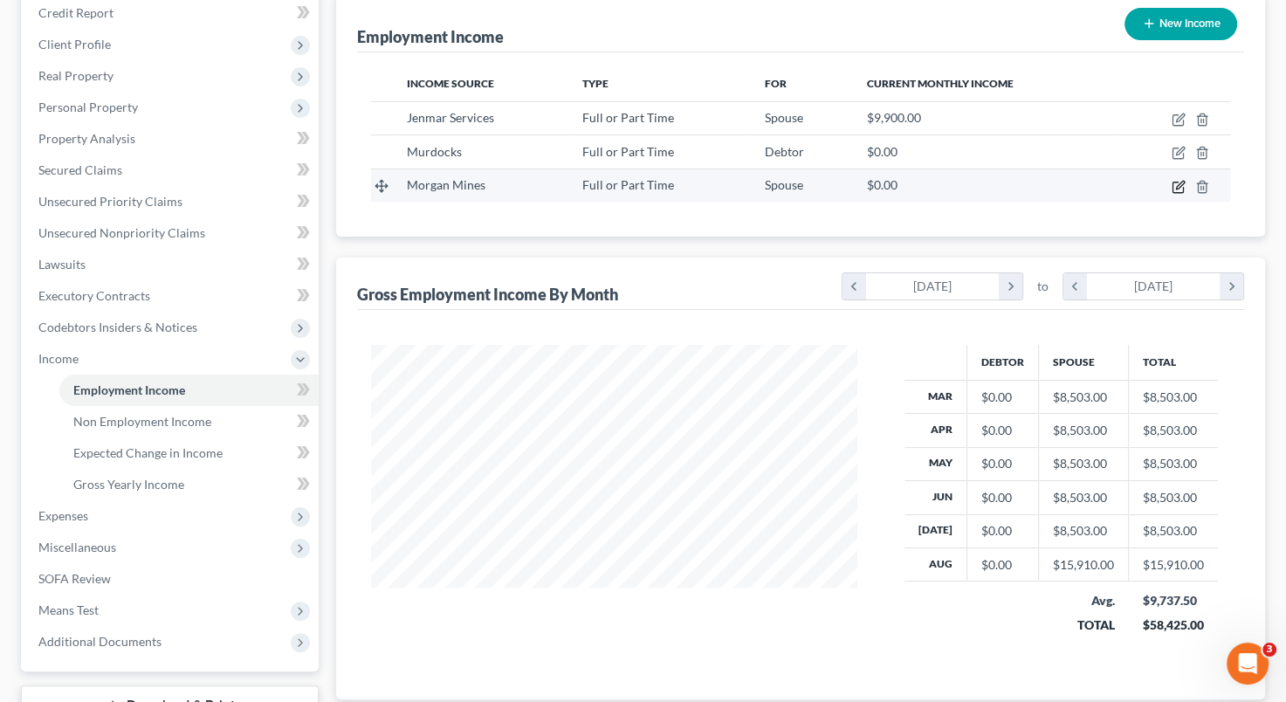
click at [1179, 186] on icon "button" at bounding box center [1180, 185] width 8 height 8
select select "0"
select select "5"
select select "1"
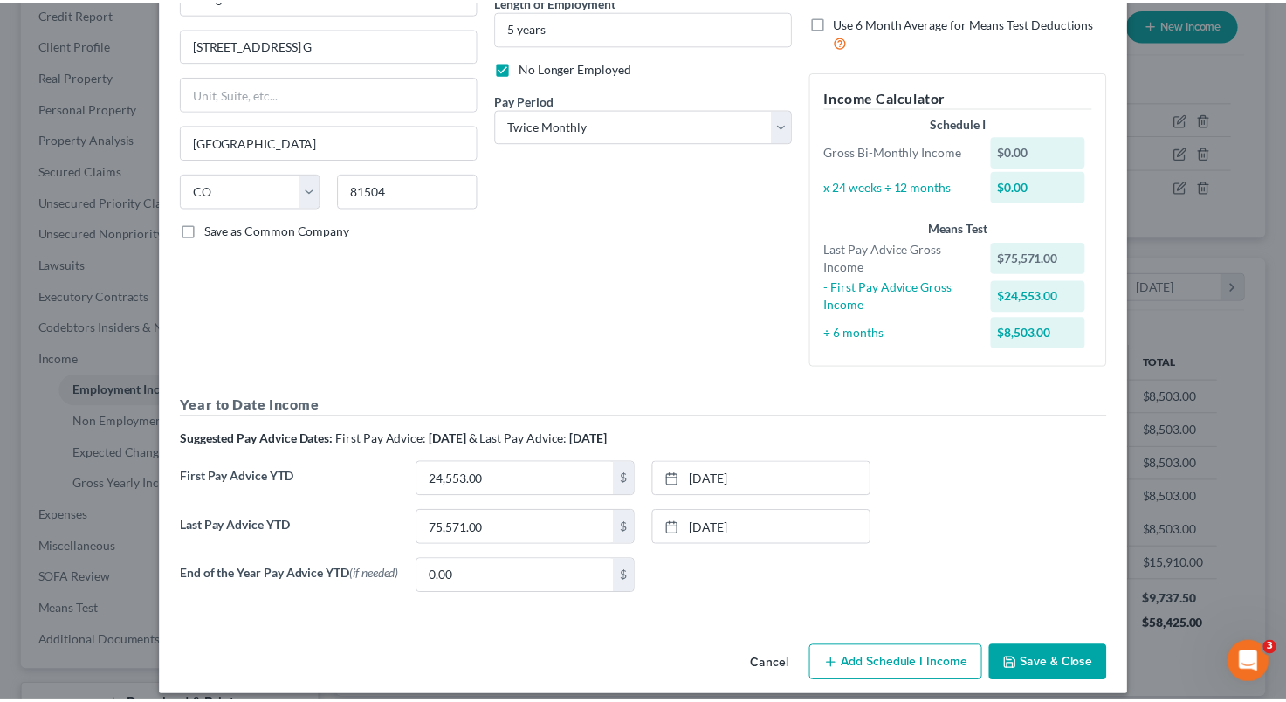
scroll to position [206, 0]
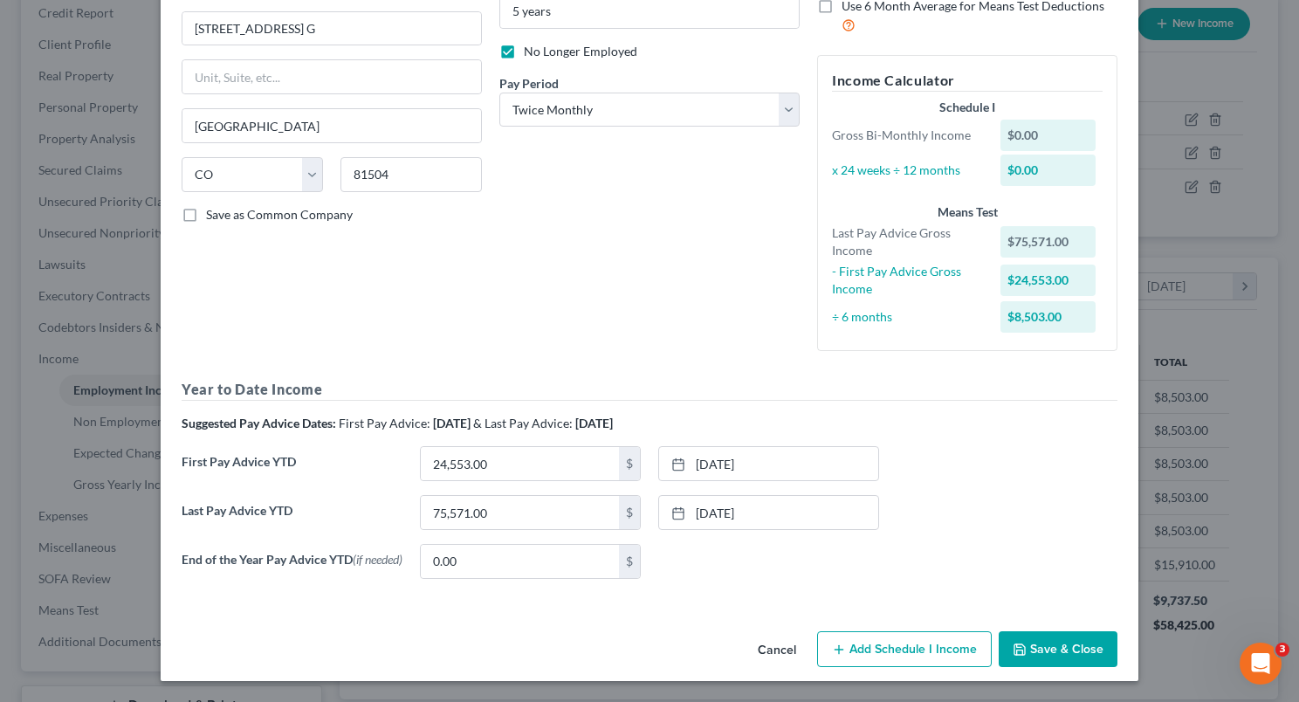
click at [1041, 651] on button "Save & Close" at bounding box center [1058, 649] width 119 height 37
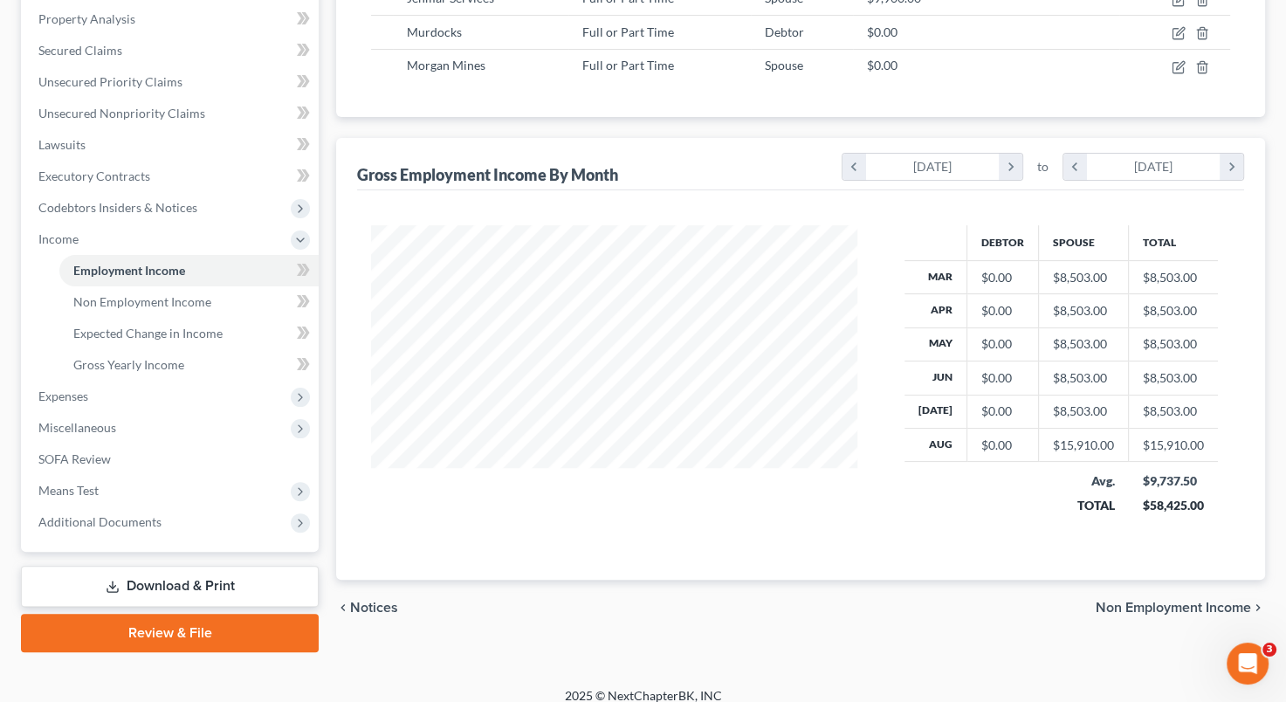
scroll to position [350, 0]
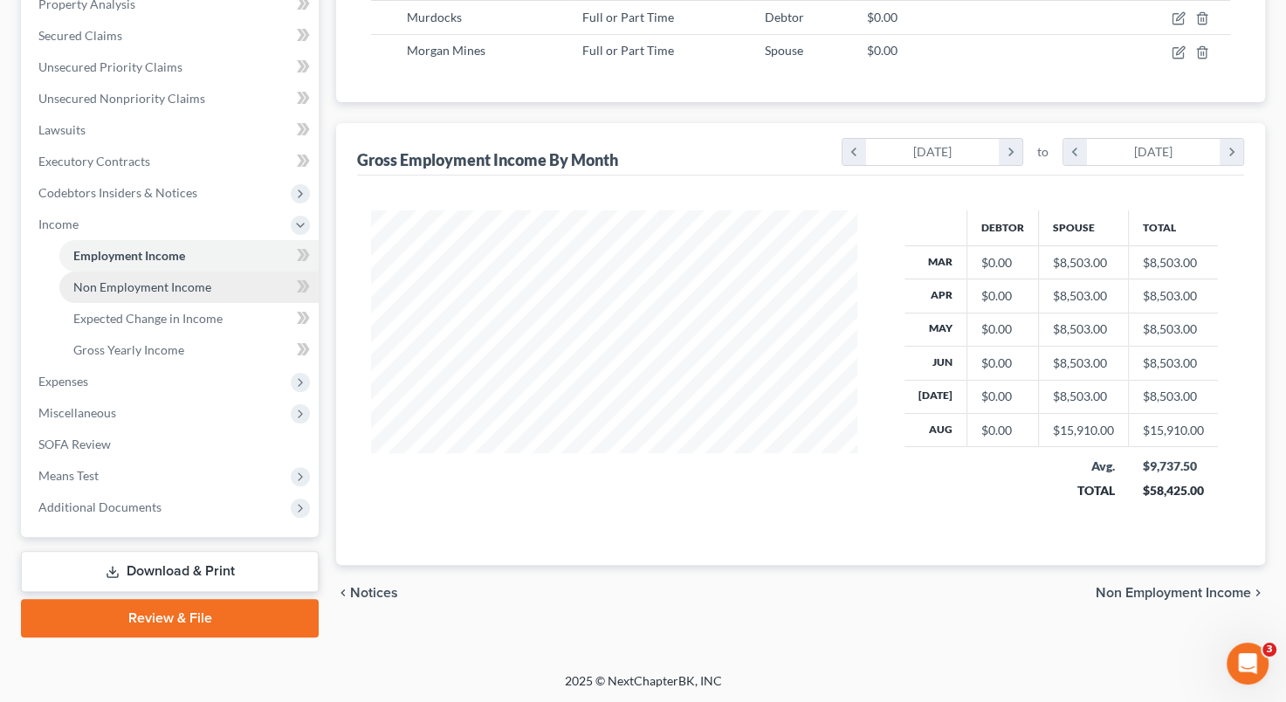
click at [200, 286] on span "Non Employment Income" at bounding box center [142, 286] width 138 height 15
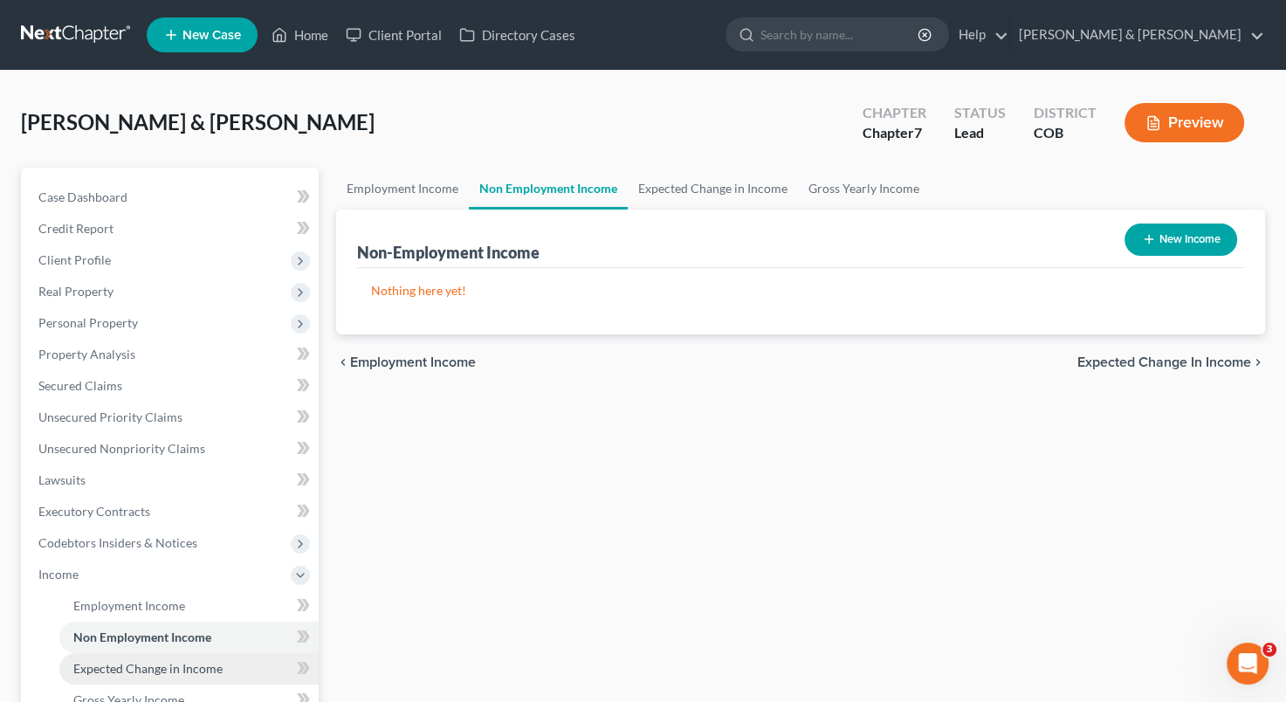
click at [177, 678] on link "Expected Change in Income" at bounding box center [188, 668] width 259 height 31
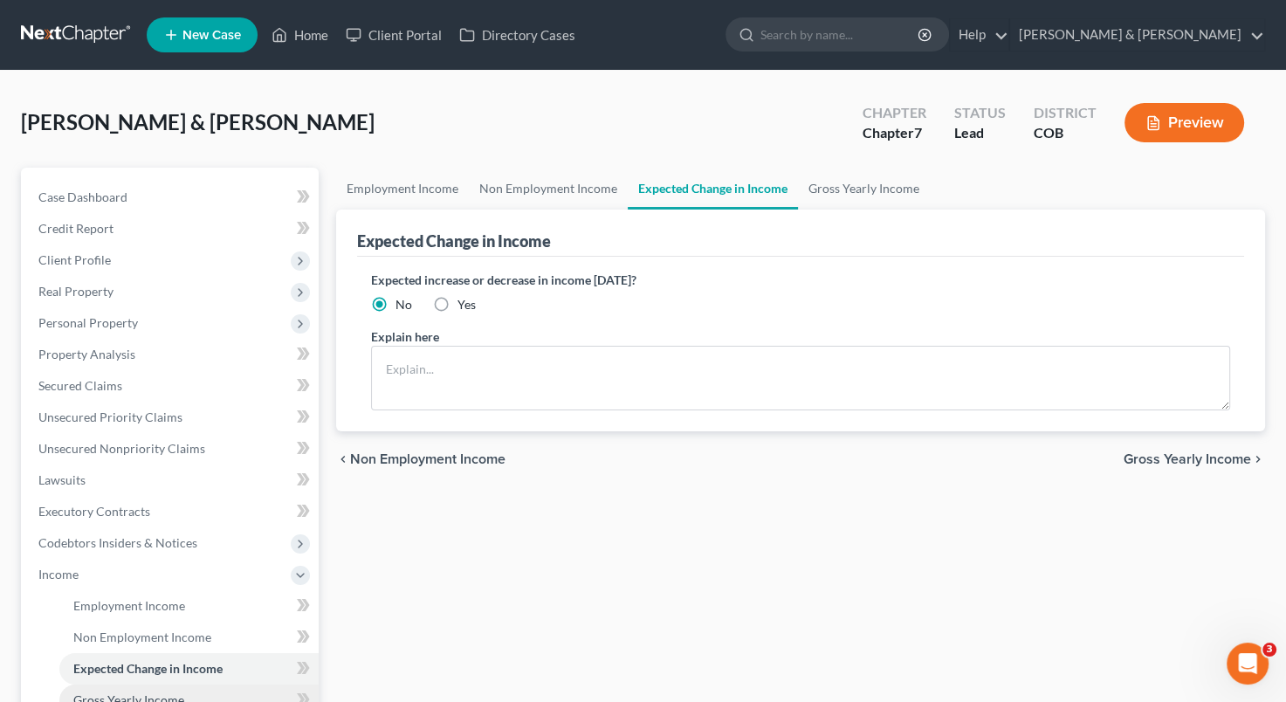
click at [182, 695] on span "Gross Yearly Income" at bounding box center [128, 699] width 111 height 15
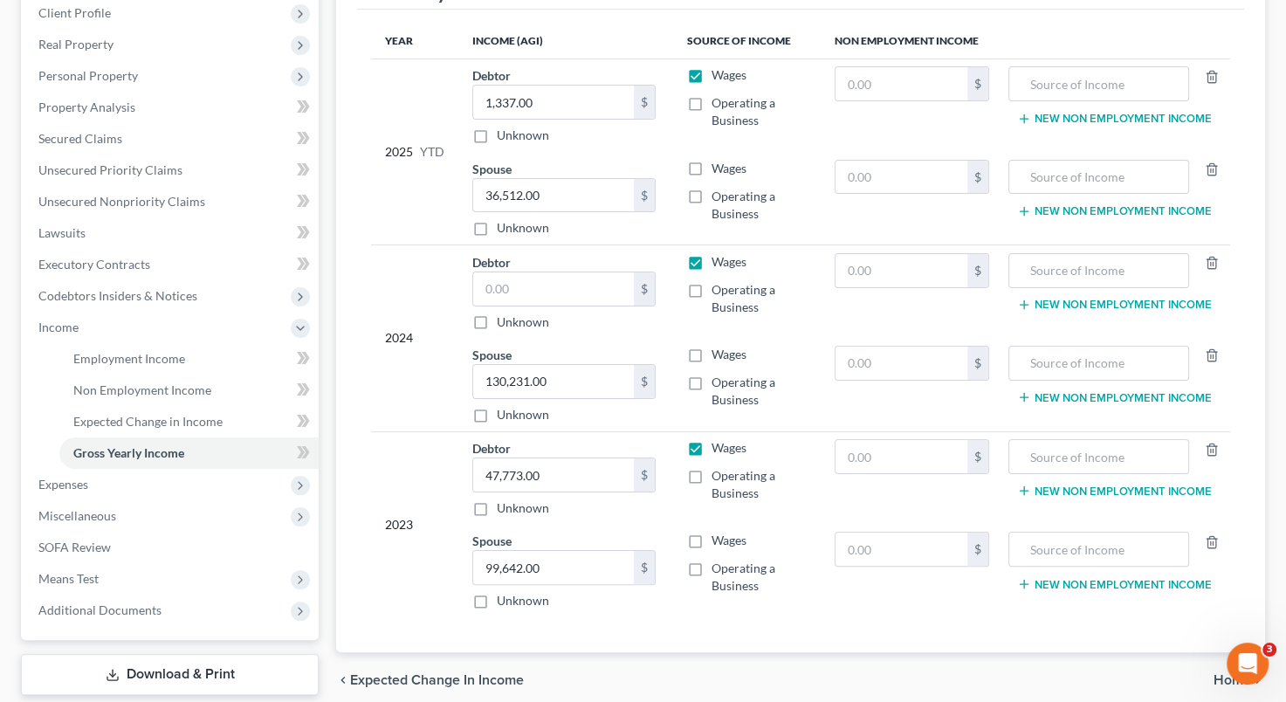
scroll to position [249, 0]
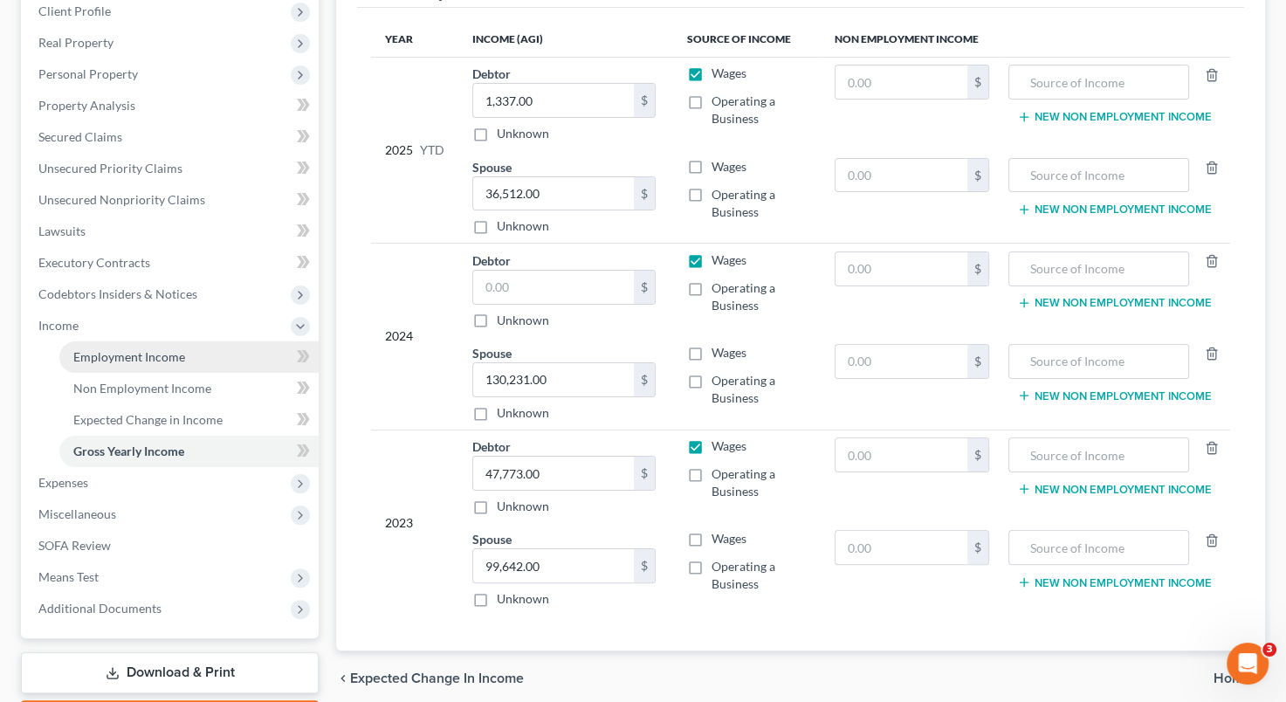
click at [181, 354] on span "Employment Income" at bounding box center [129, 356] width 112 height 15
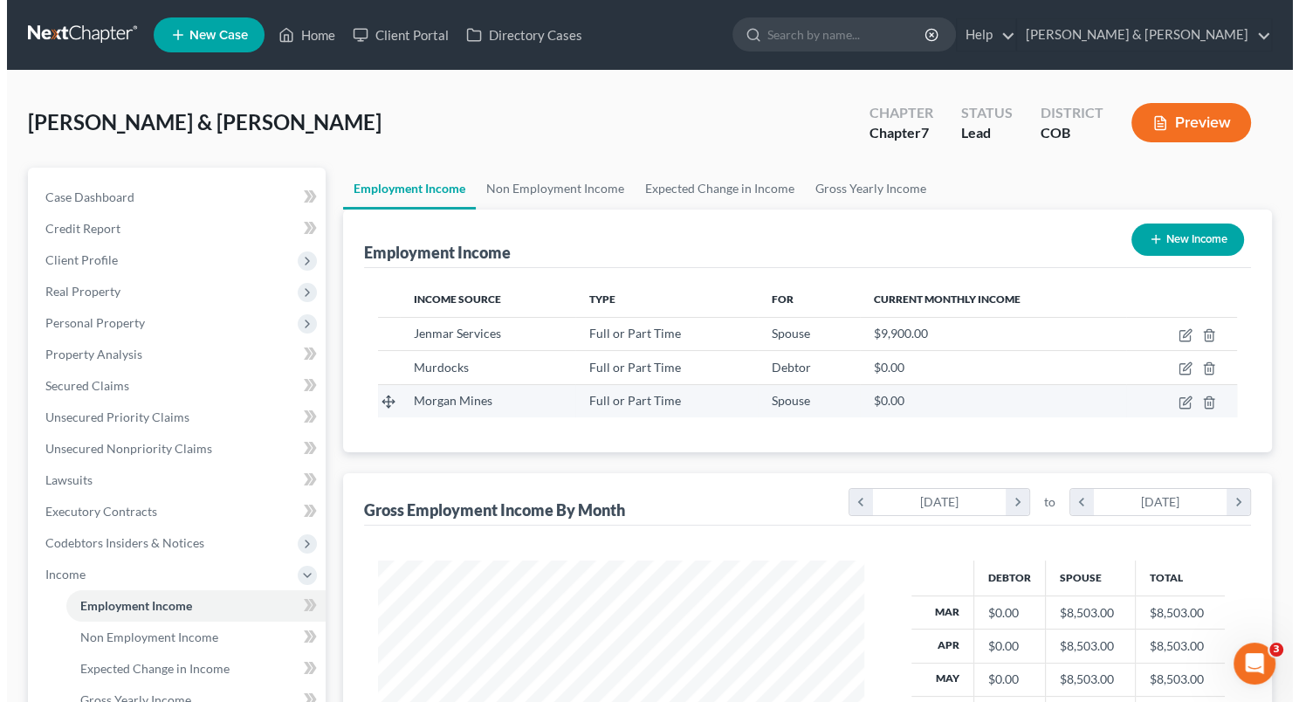
scroll to position [311, 521]
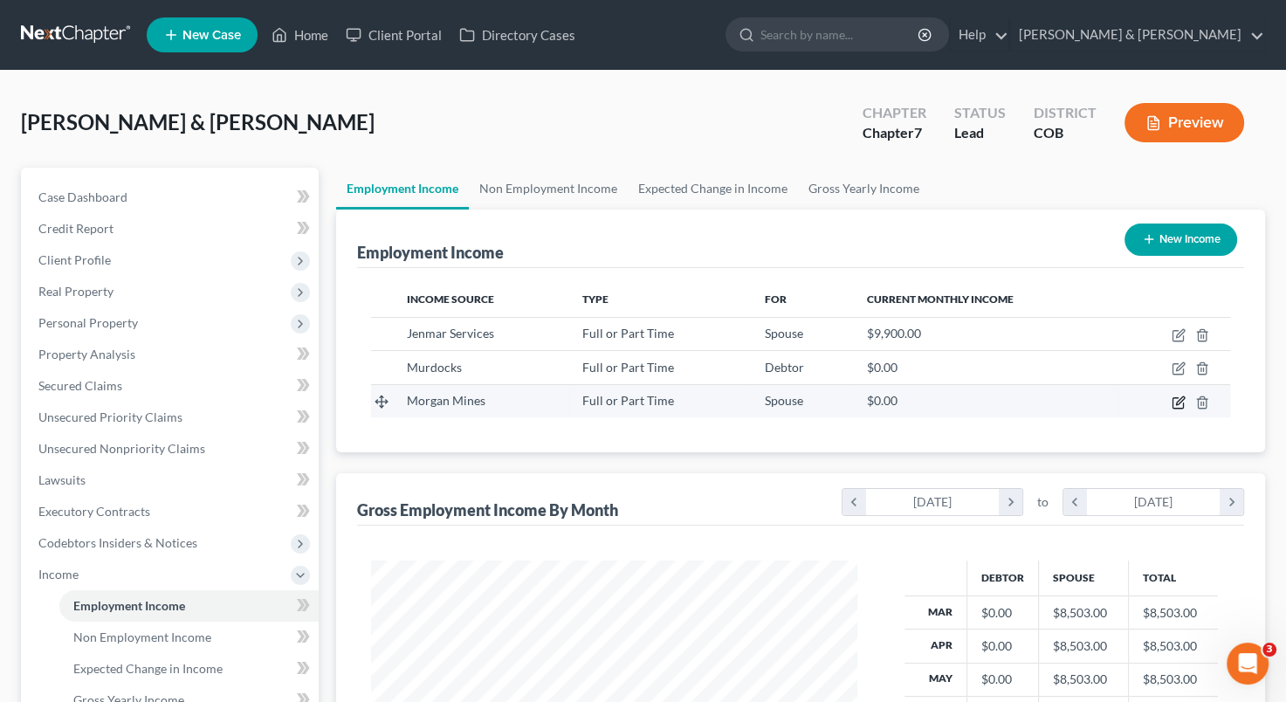
click at [1181, 400] on icon "button" at bounding box center [1180, 400] width 8 height 8
select select "0"
select select "5"
select select "1"
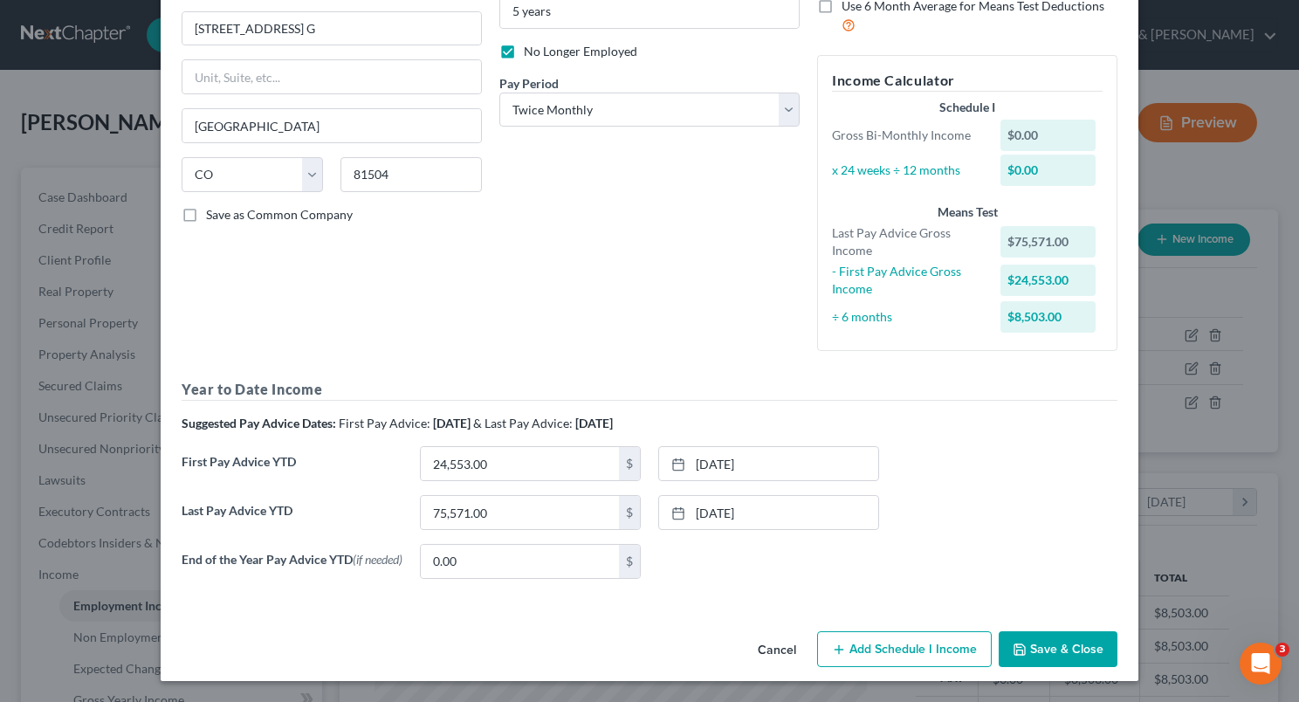
scroll to position [169, 0]
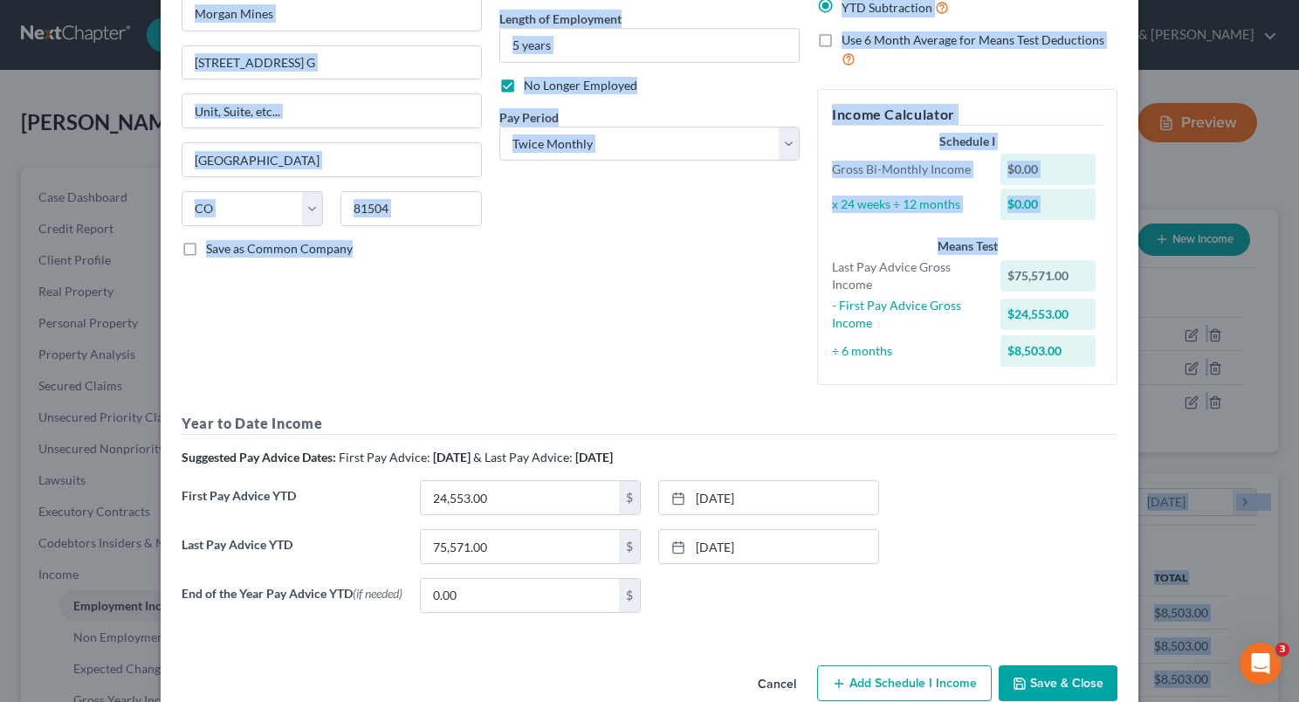
drag, startPoint x: 1282, startPoint y: 248, endPoint x: 1302, endPoint y: 307, distance: 62.7
click at [1298, 307] on html "Home New Case Client Portal Directory Cases [PERSON_NAME] & Lowenberg [EMAIL_AD…" at bounding box center [649, 527] width 1299 height 1054
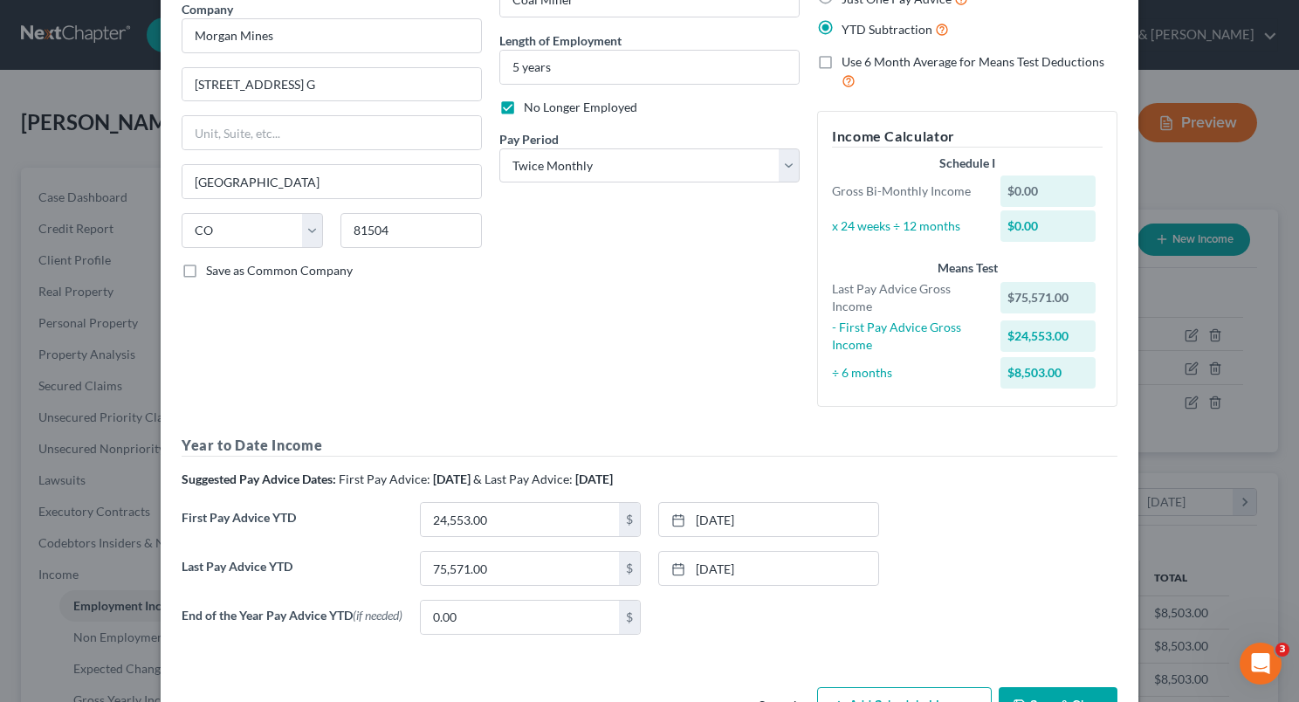
click at [766, 676] on div "Employment Type * Select Full or [DEMOGRAPHIC_DATA] Employment Self Employment …" at bounding box center [650, 306] width 978 height 747
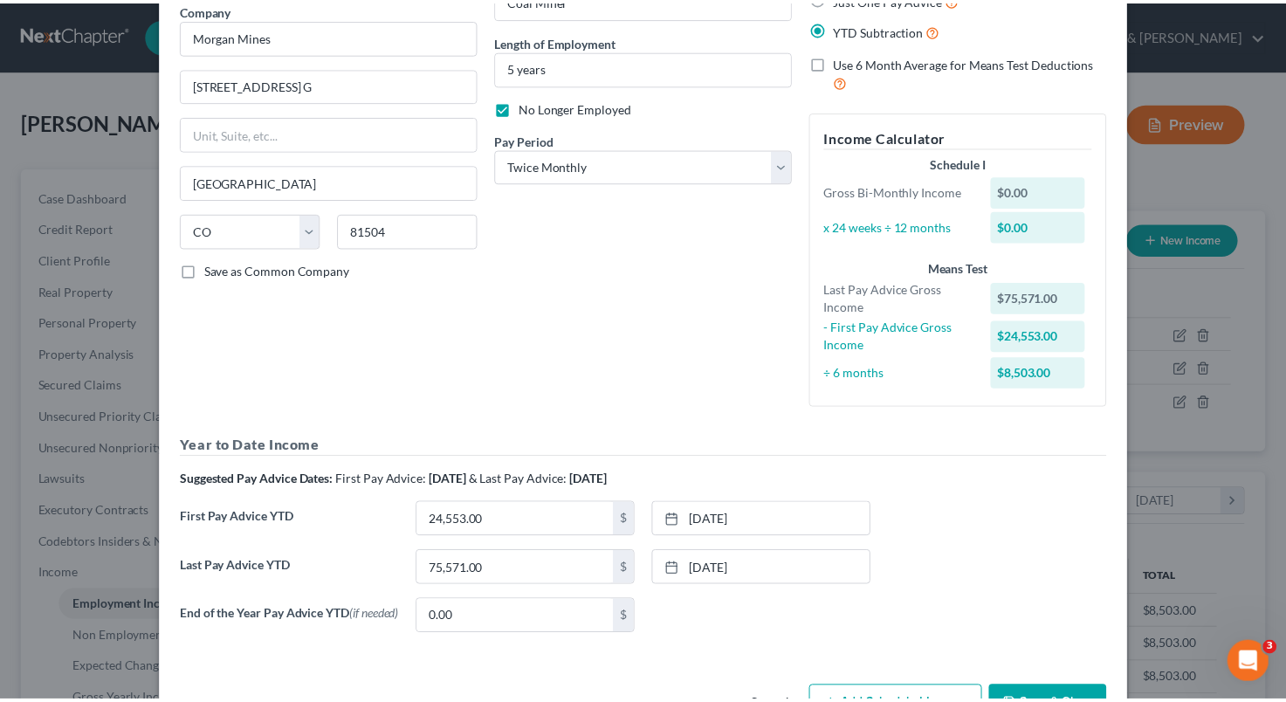
scroll to position [206, 0]
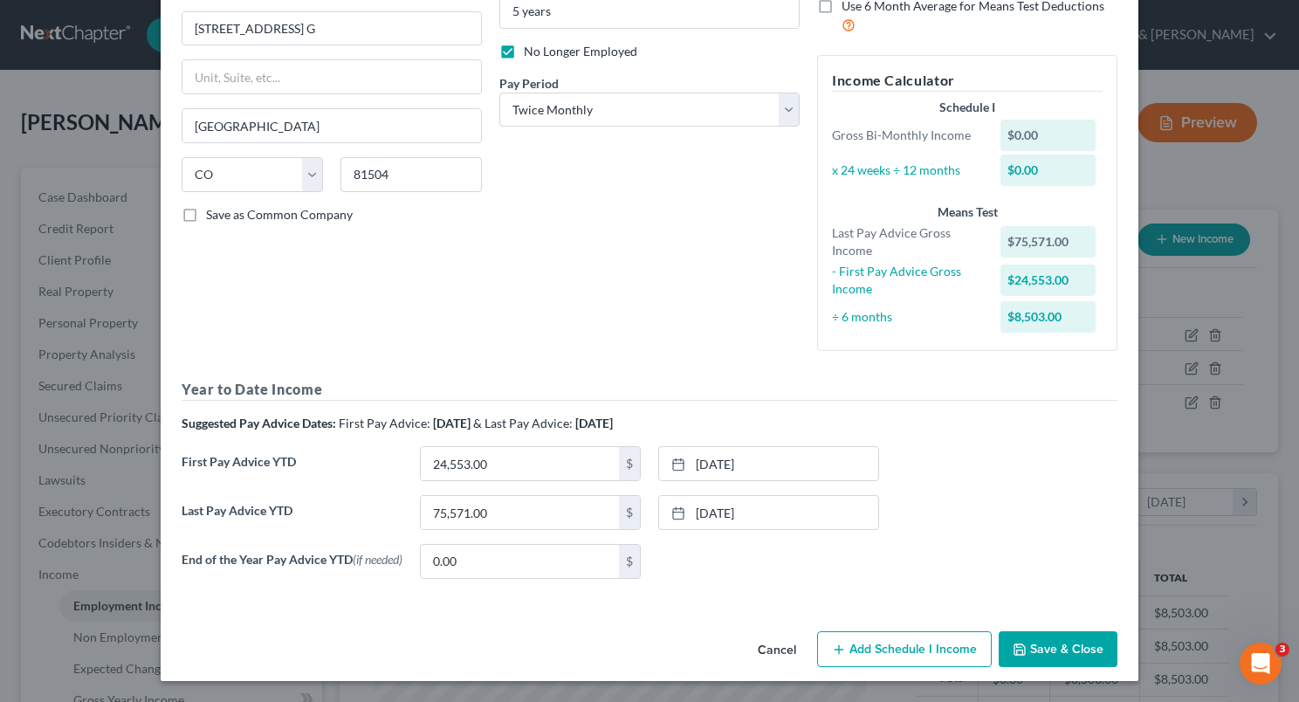
click at [772, 649] on button "Cancel" at bounding box center [777, 650] width 66 height 35
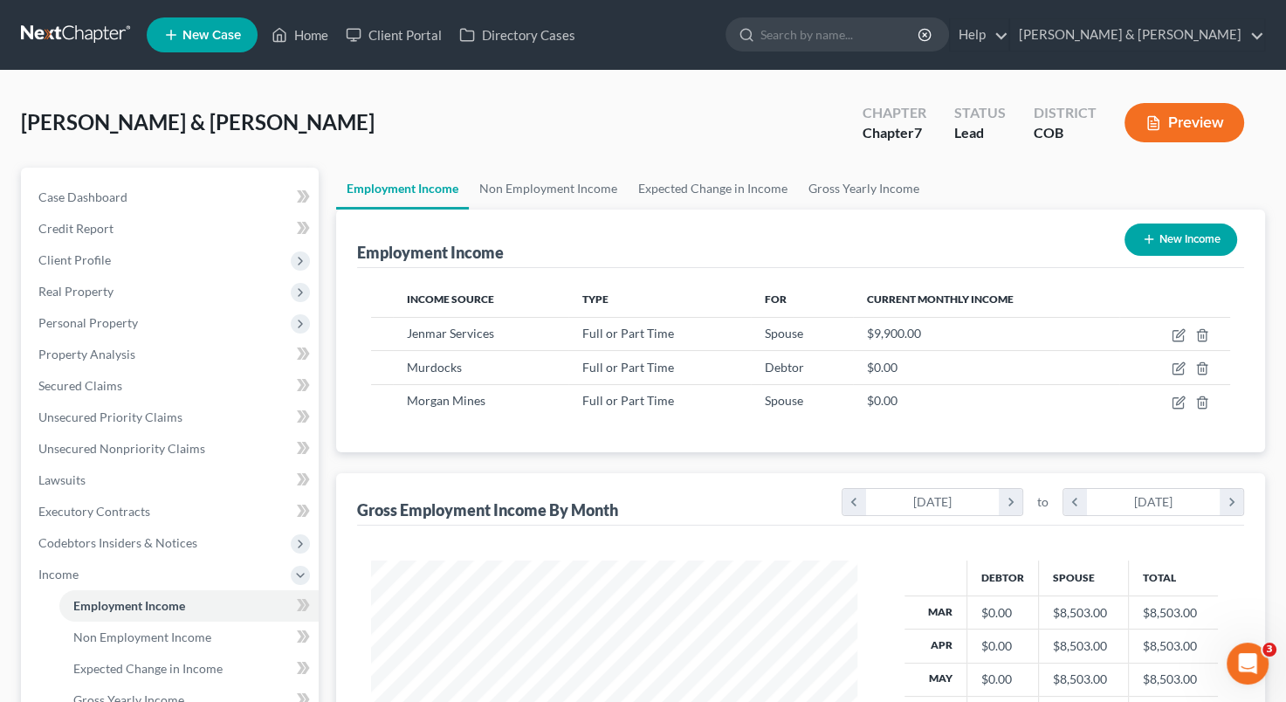
scroll to position [155, 0]
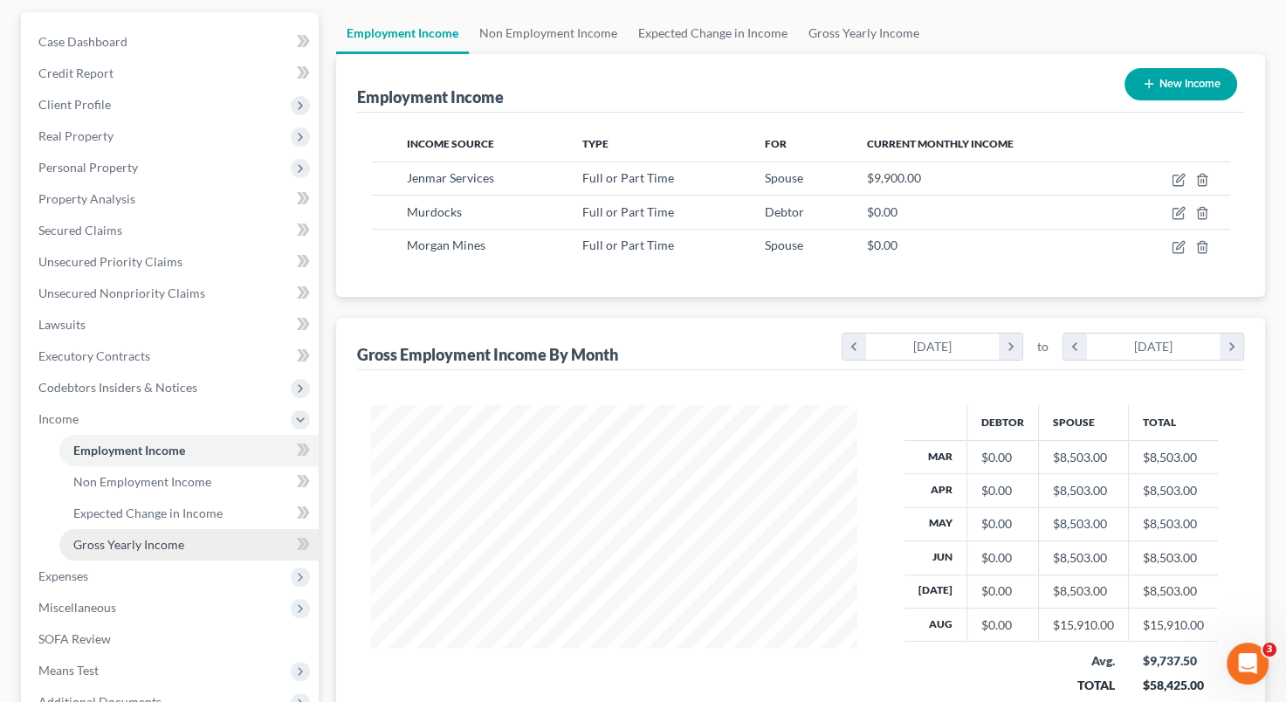
click at [241, 542] on link "Gross Yearly Income" at bounding box center [188, 544] width 259 height 31
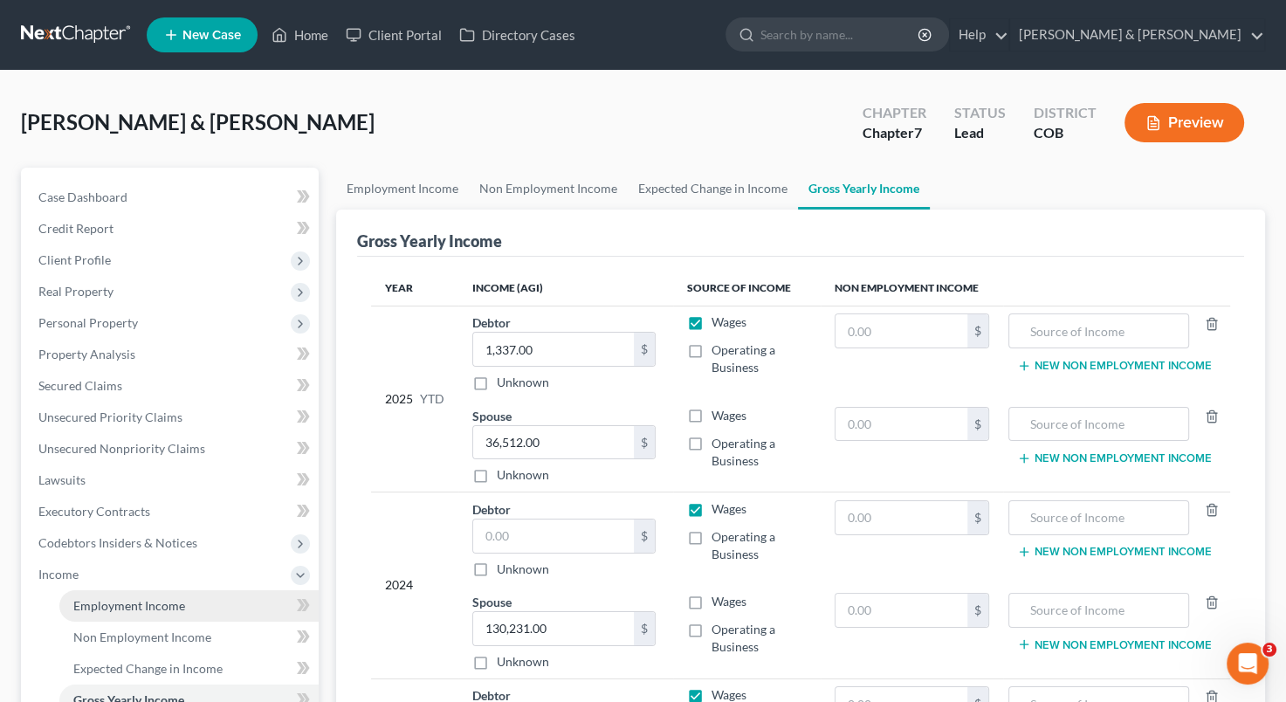
click at [179, 606] on span "Employment Income" at bounding box center [129, 605] width 112 height 15
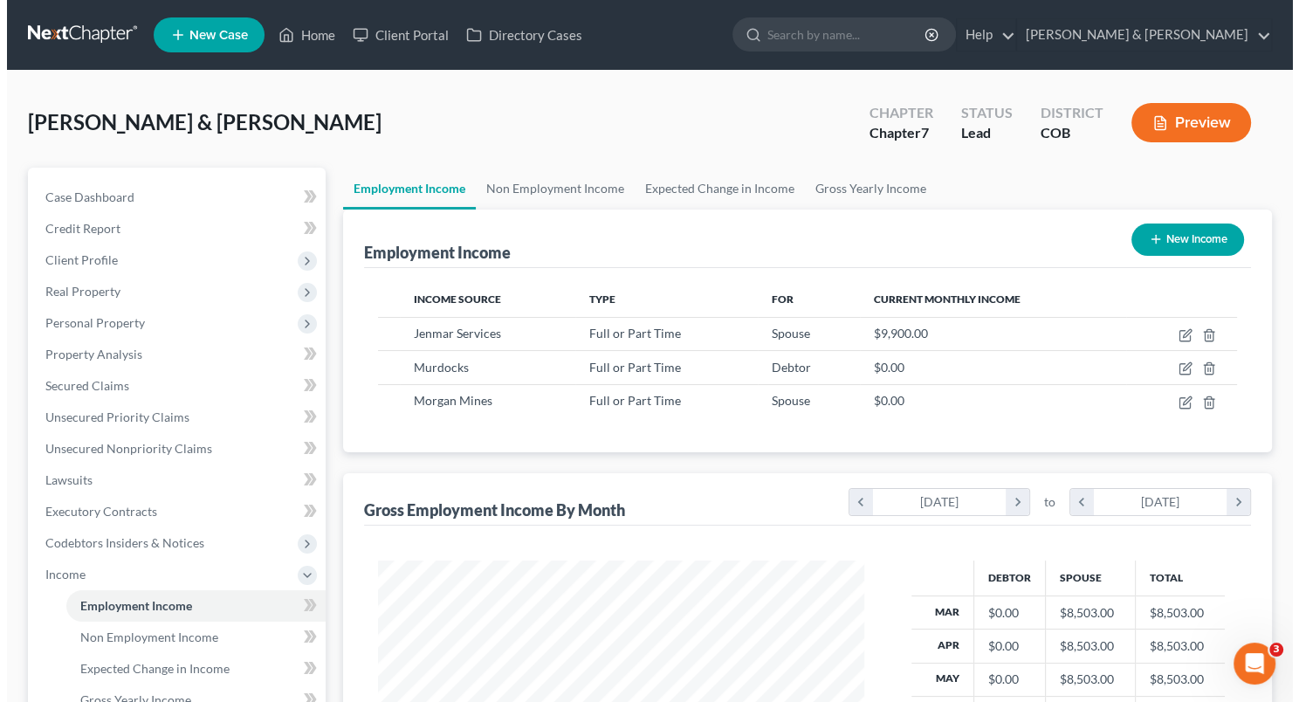
scroll to position [311, 521]
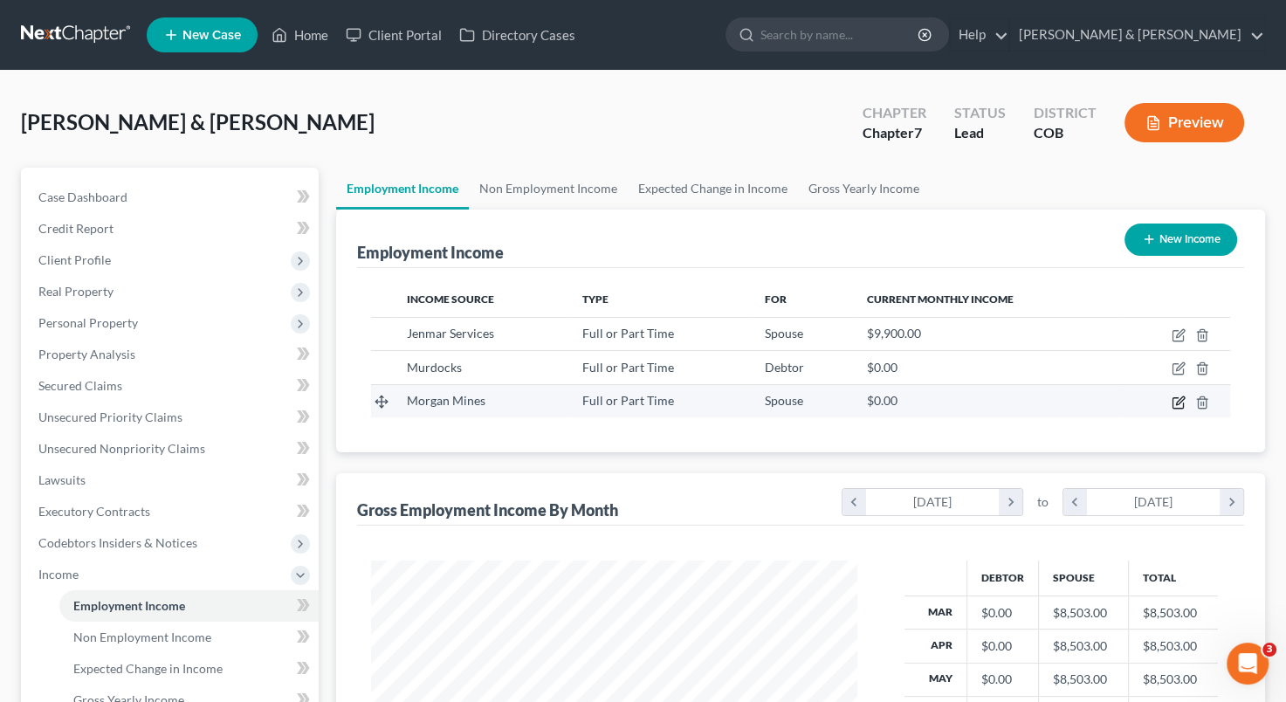
click at [1178, 402] on icon "button" at bounding box center [1179, 402] width 14 height 14
select select "0"
select select "5"
select select "1"
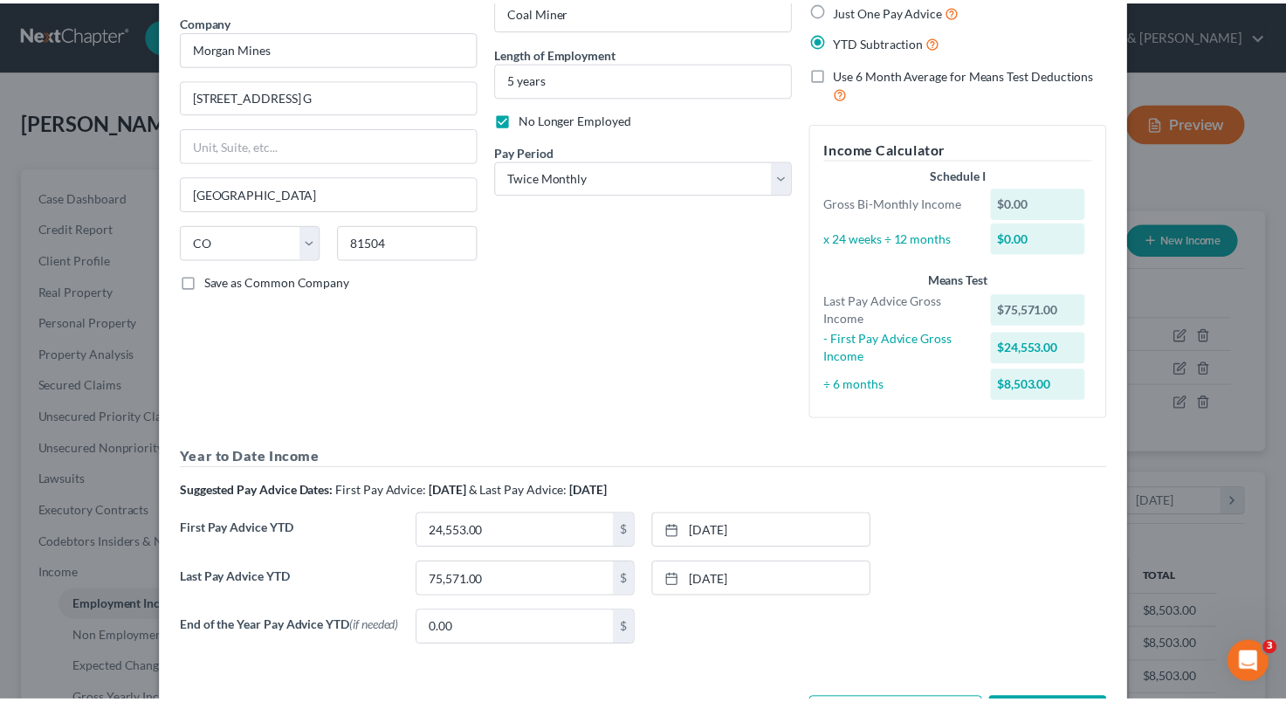
scroll to position [0, 0]
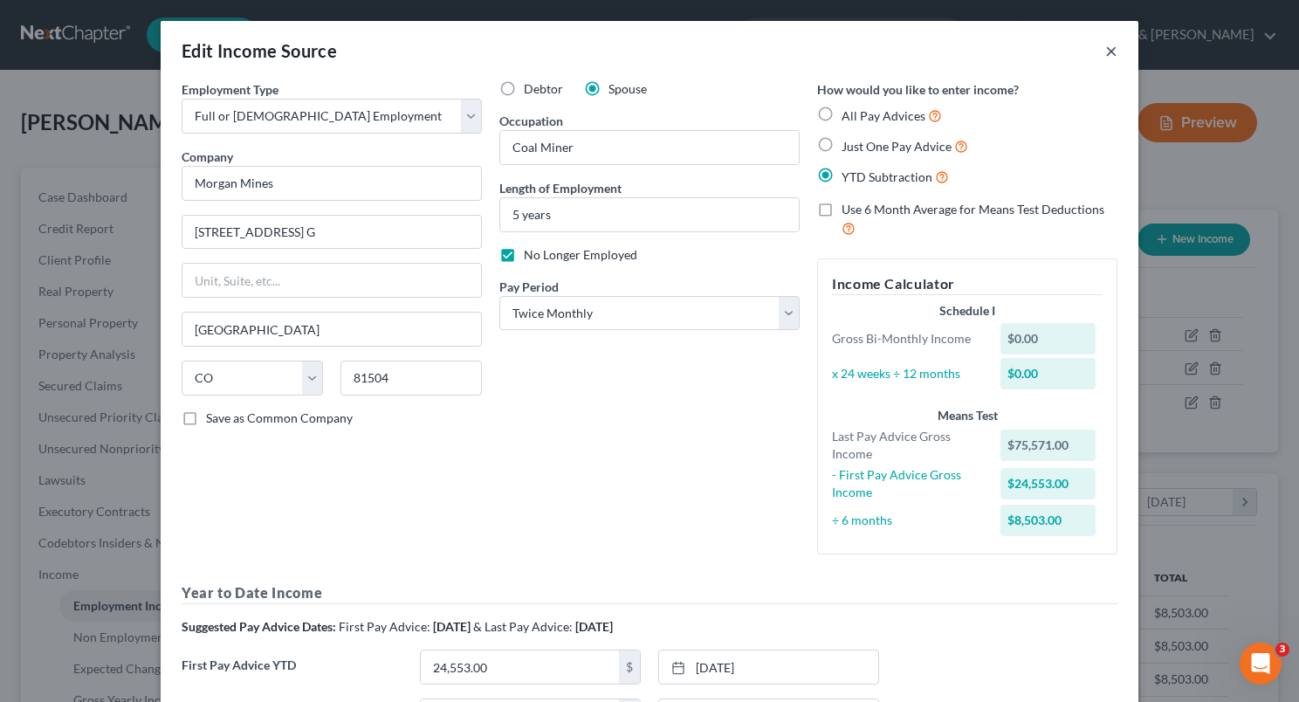
click at [1105, 56] on button "×" at bounding box center [1111, 50] width 12 height 21
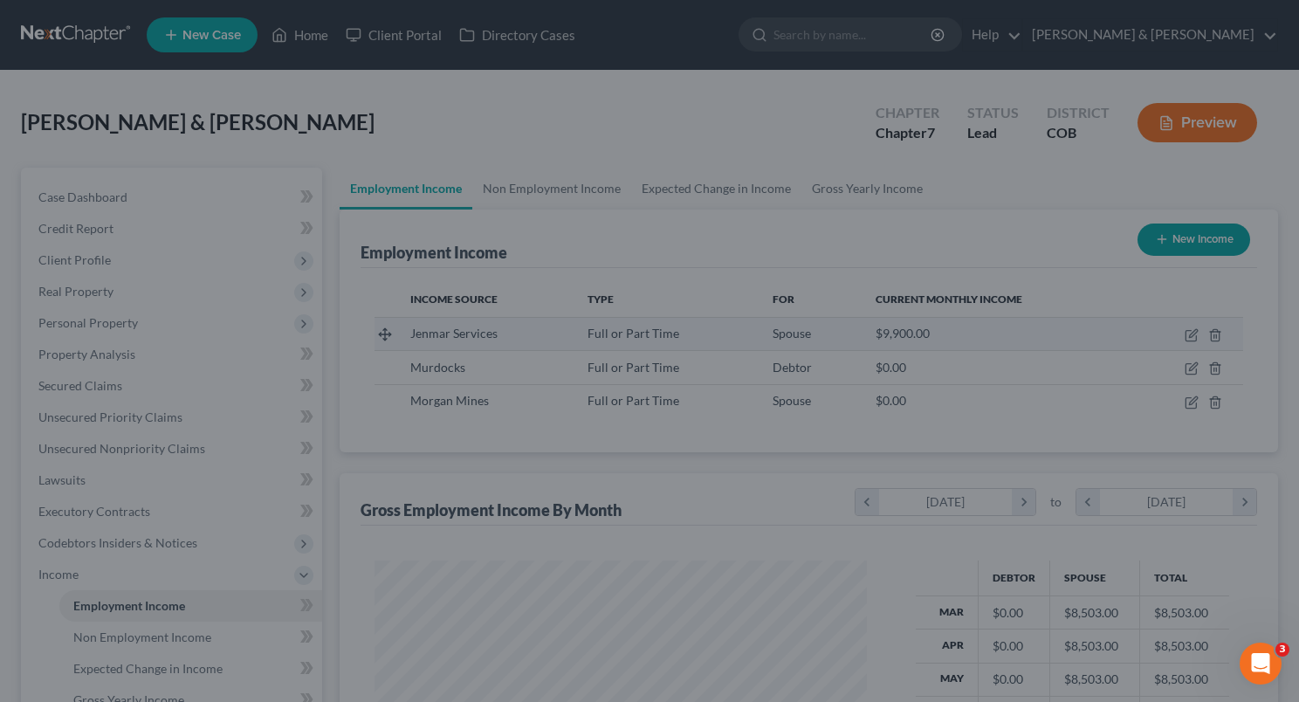
scroll to position [872658, 872448]
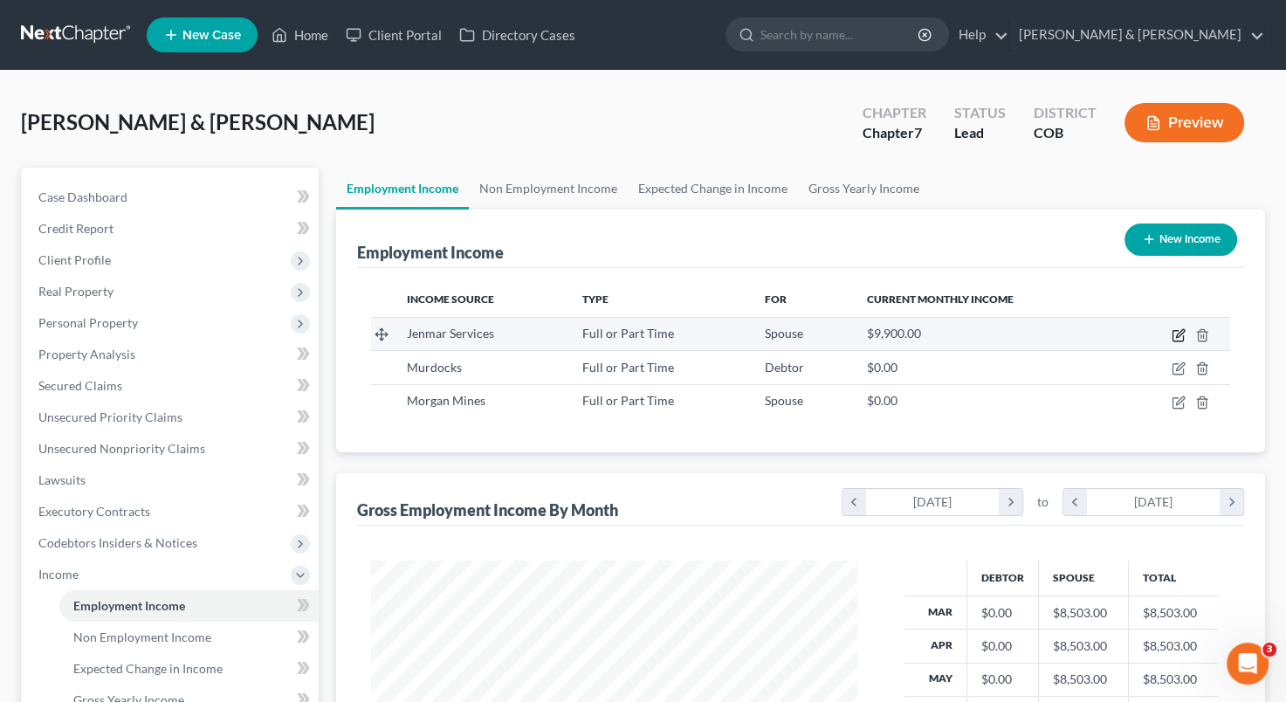
click at [1178, 328] on icon "button" at bounding box center [1179, 335] width 14 height 14
select select "0"
select select "39"
select select "1"
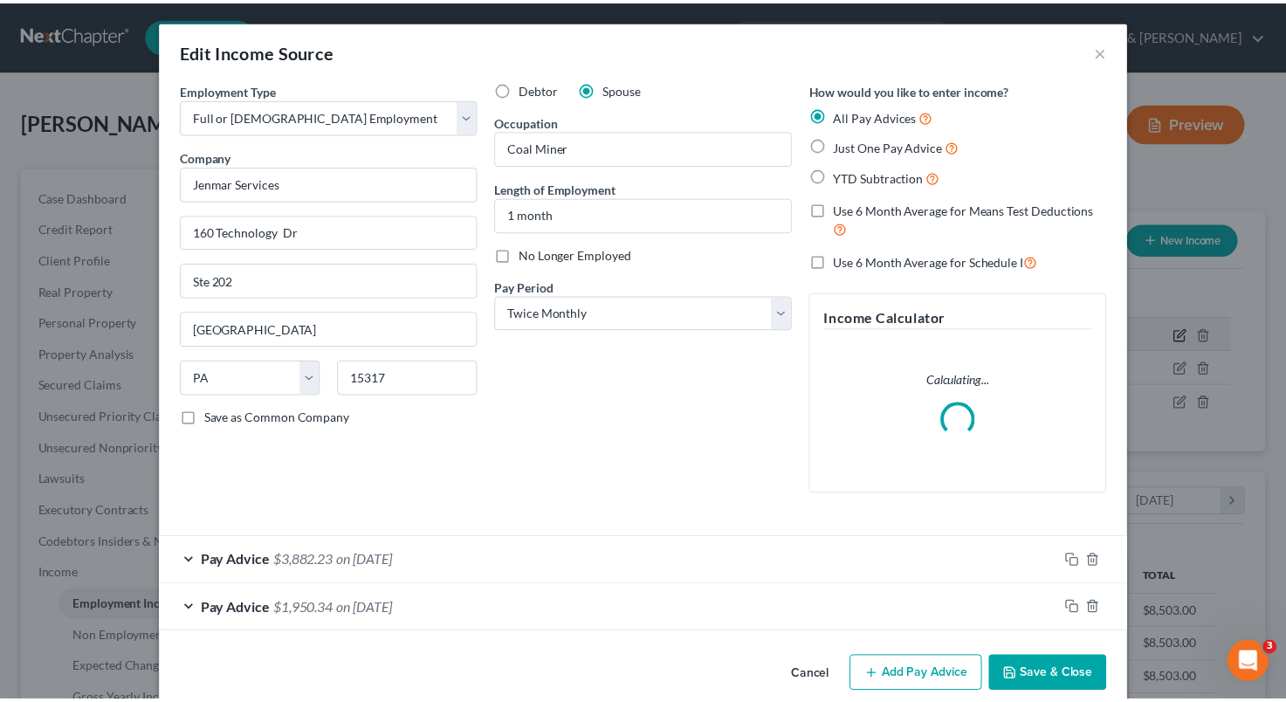
scroll to position [311, 526]
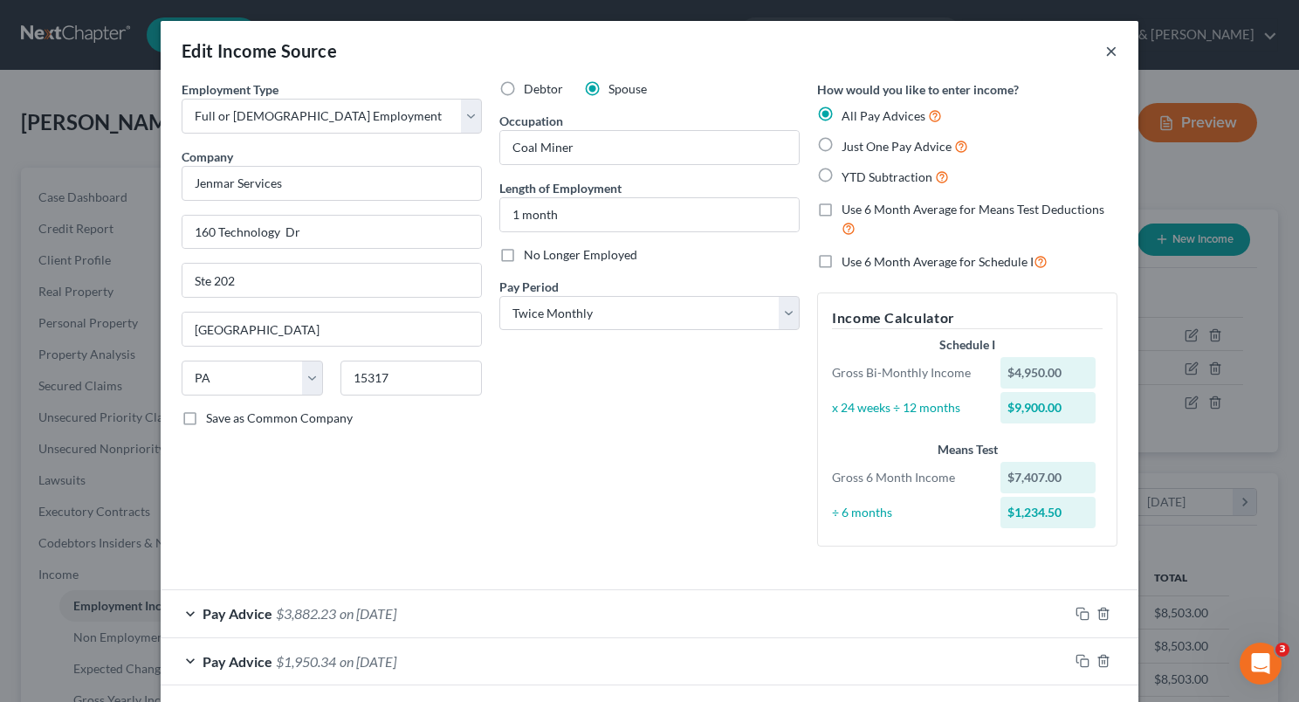
click at [1105, 52] on button "×" at bounding box center [1111, 50] width 12 height 21
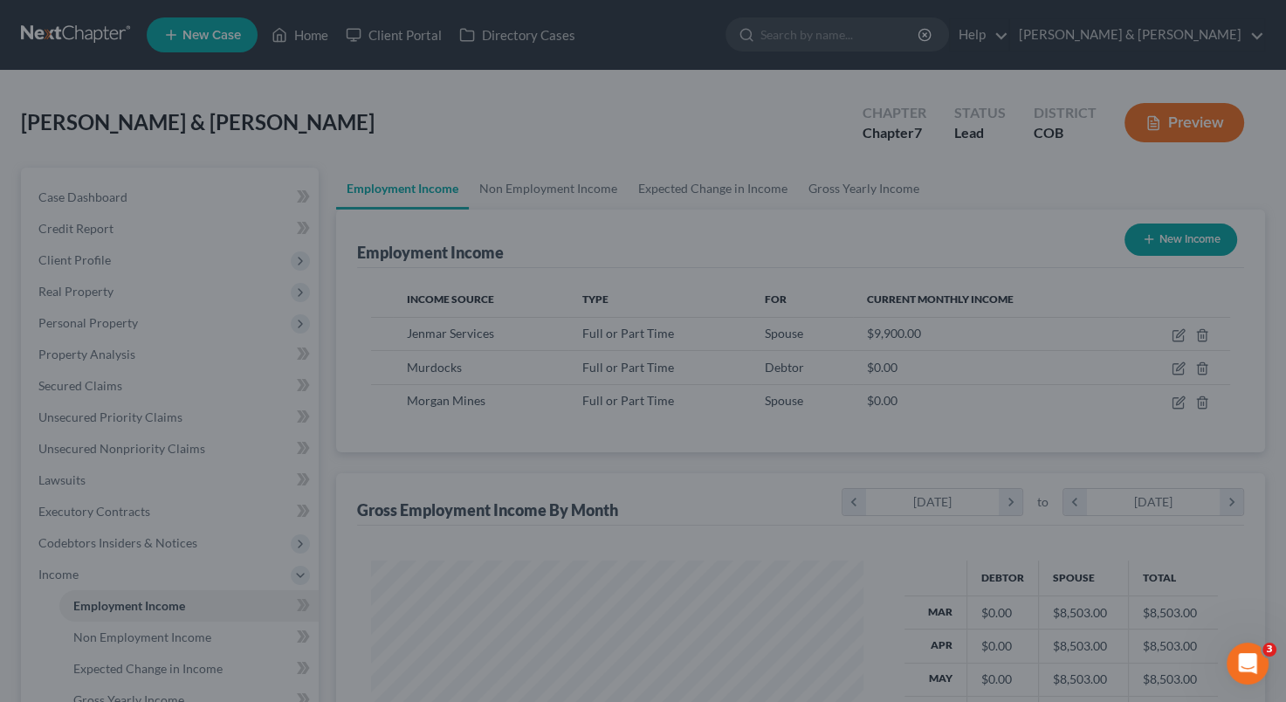
scroll to position [872658, 872448]
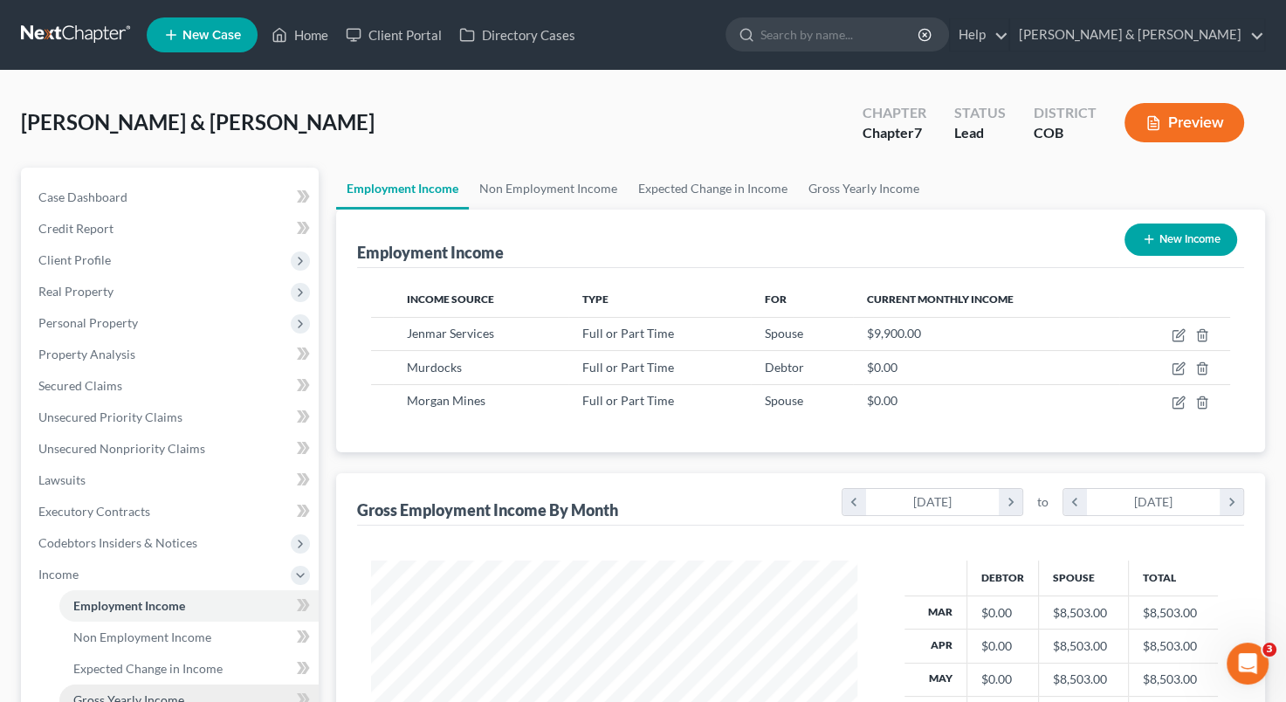
click at [210, 695] on link "Gross Yearly Income" at bounding box center [188, 699] width 259 height 31
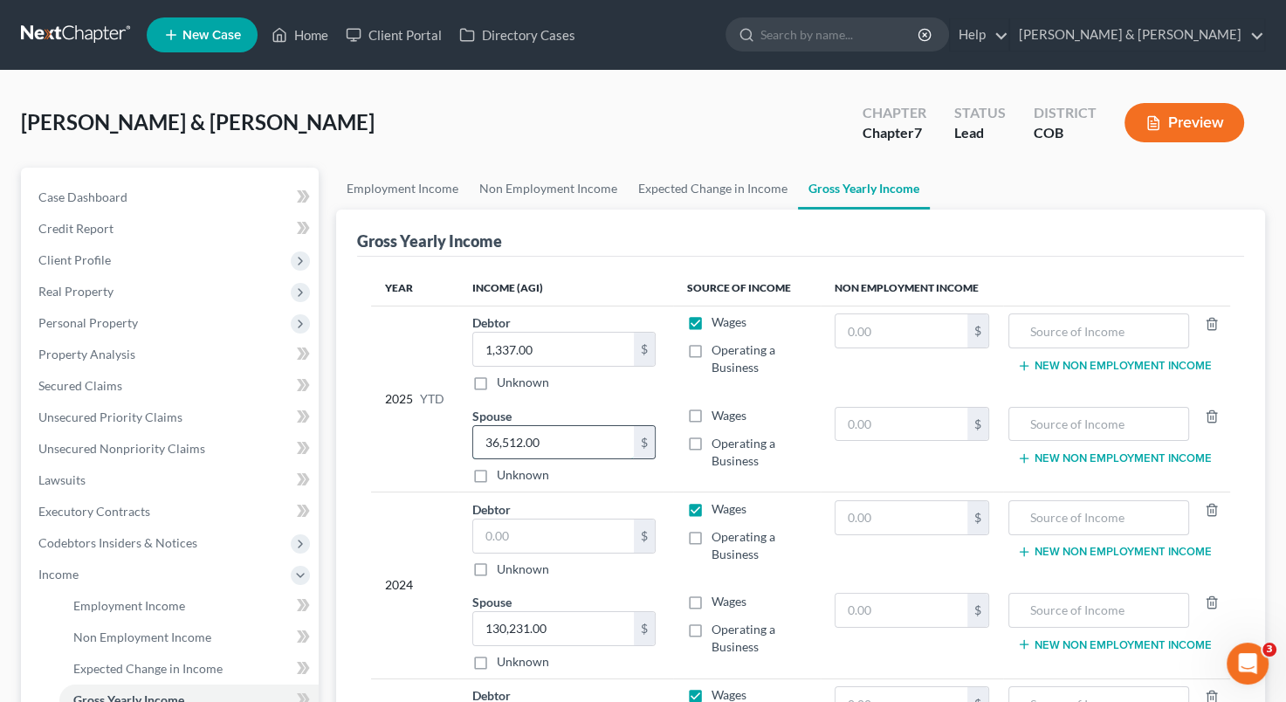
click at [562, 430] on input "36,512.00" at bounding box center [553, 442] width 161 height 33
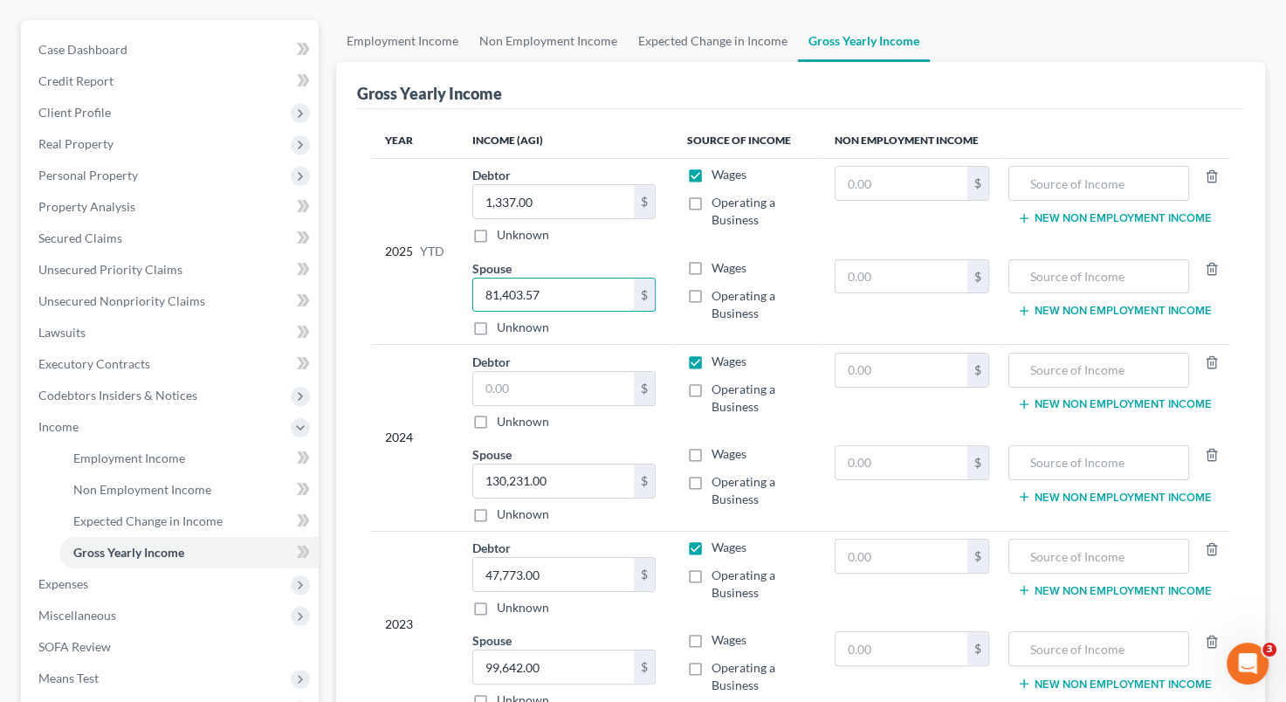
scroll to position [150, 0]
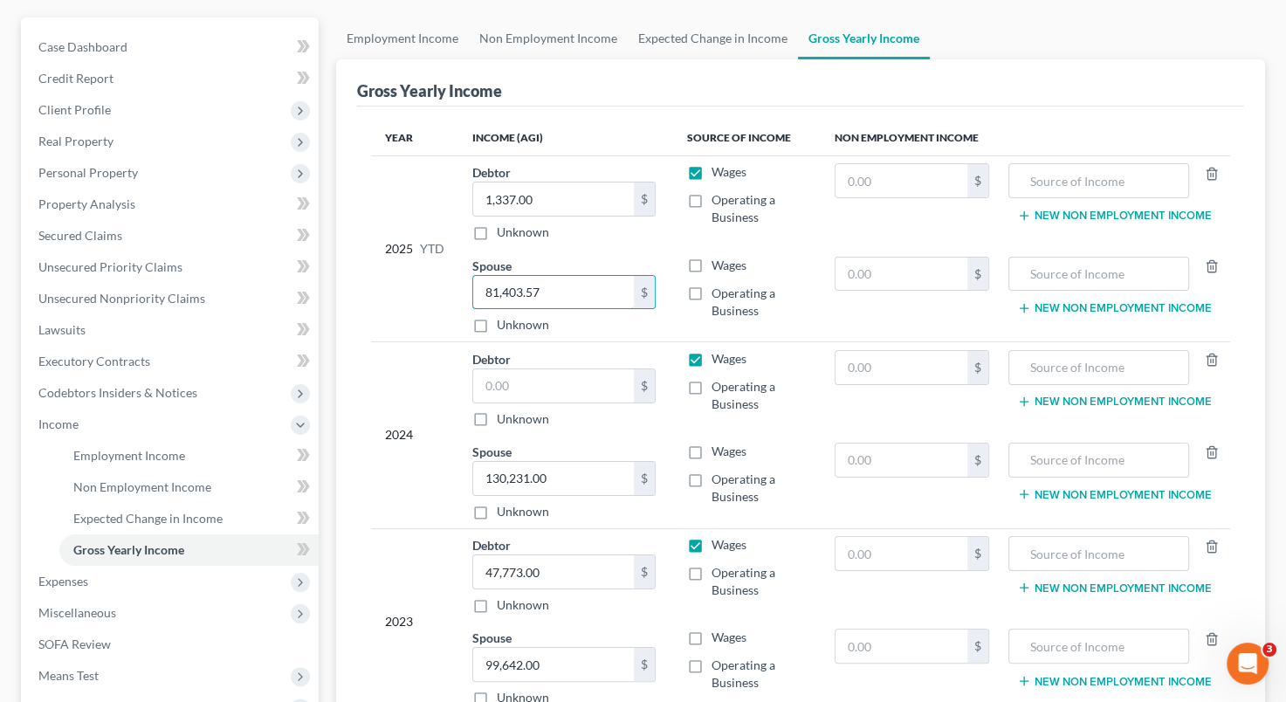
type input "81,403.57"
click at [564, 202] on input "1,337.00" at bounding box center [553, 198] width 161 height 33
click at [586, 76] on div "Gross Yearly Income" at bounding box center [800, 82] width 887 height 47
click at [604, 383] on input "text" at bounding box center [553, 385] width 161 height 33
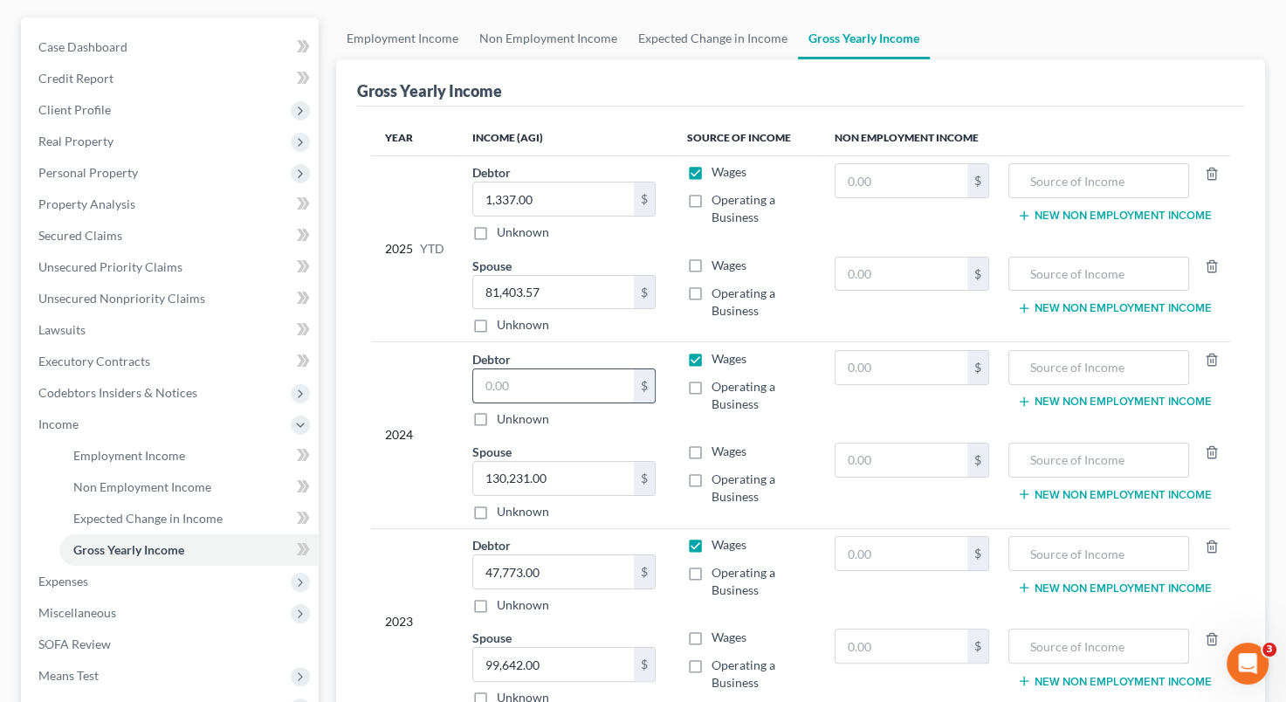
click at [604, 383] on input "text" at bounding box center [553, 385] width 161 height 33
click at [547, 385] on input "text" at bounding box center [553, 385] width 161 height 33
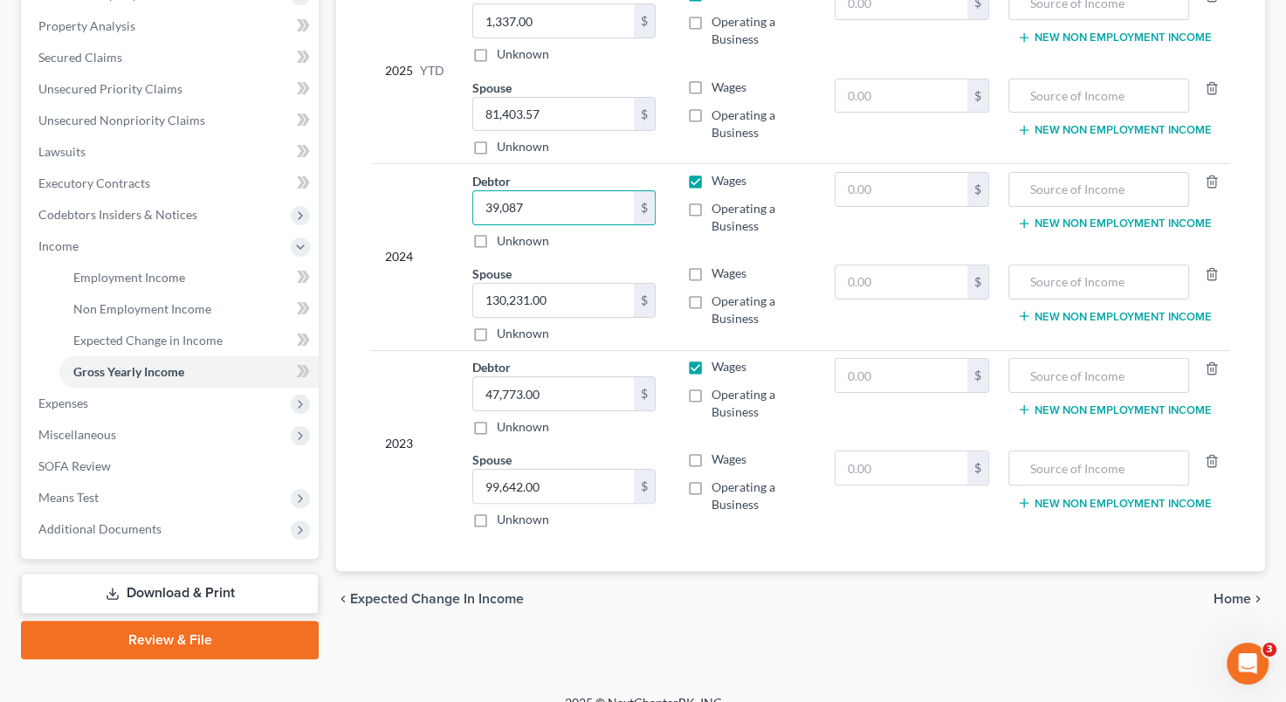
scroll to position [329, 0]
type input "39,087"
click at [711, 455] on label "Wages" at bounding box center [728, 458] width 35 height 17
click at [718, 455] on input "Wages" at bounding box center [723, 455] width 11 height 11
checkbox input "true"
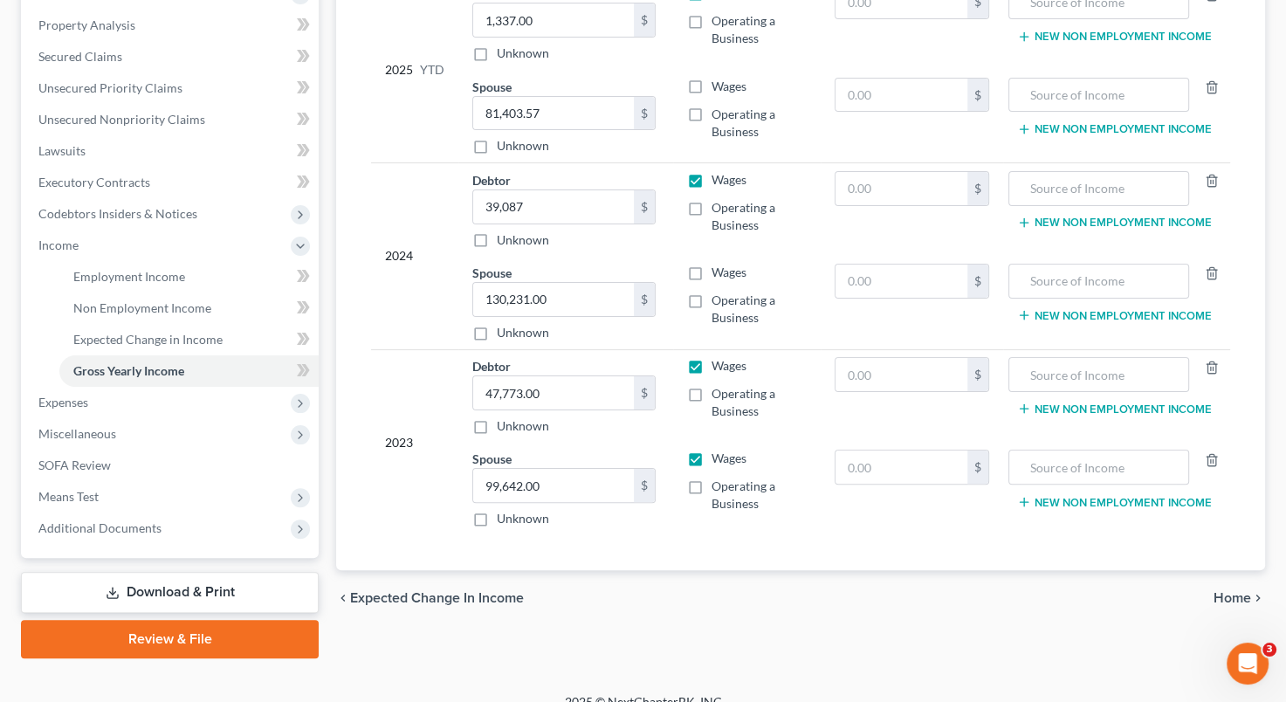
click at [711, 265] on label "Wages" at bounding box center [728, 272] width 35 height 17
click at [718, 265] on input "Wages" at bounding box center [723, 269] width 11 height 11
checkbox input "true"
click at [711, 80] on label "Wages" at bounding box center [728, 86] width 35 height 17
click at [718, 80] on input "Wages" at bounding box center [723, 83] width 11 height 11
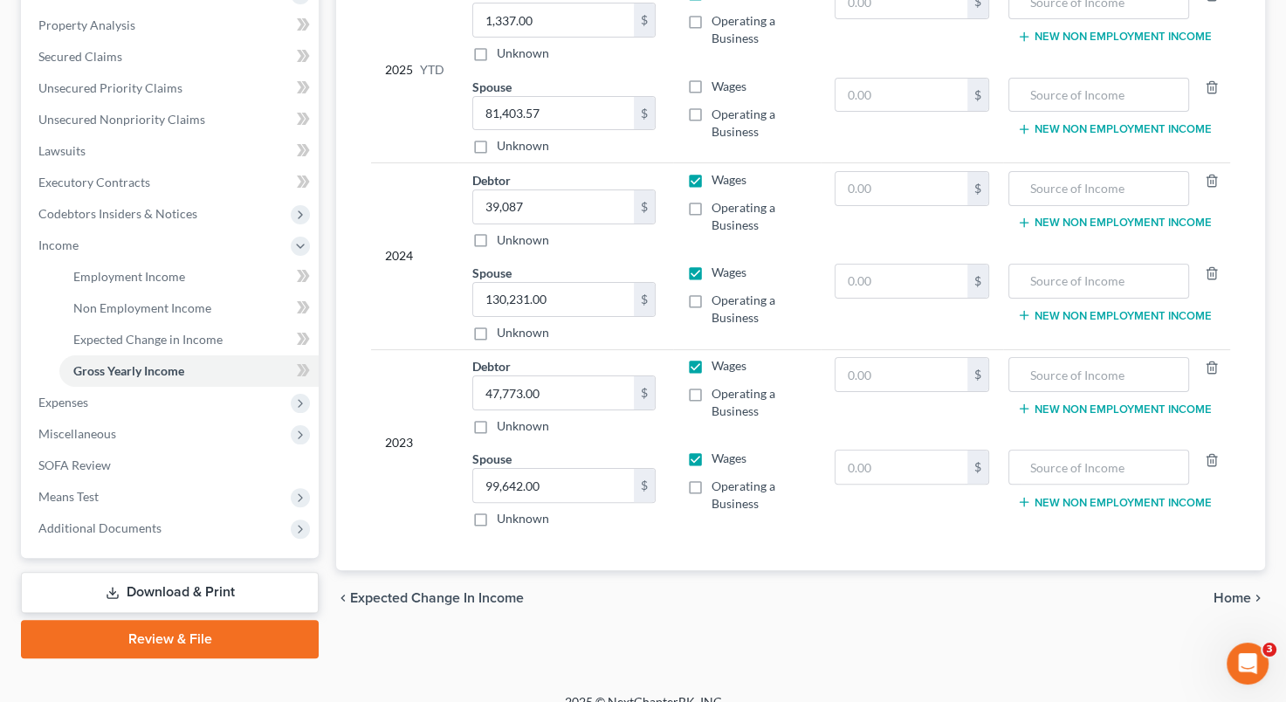
checkbox input "true"
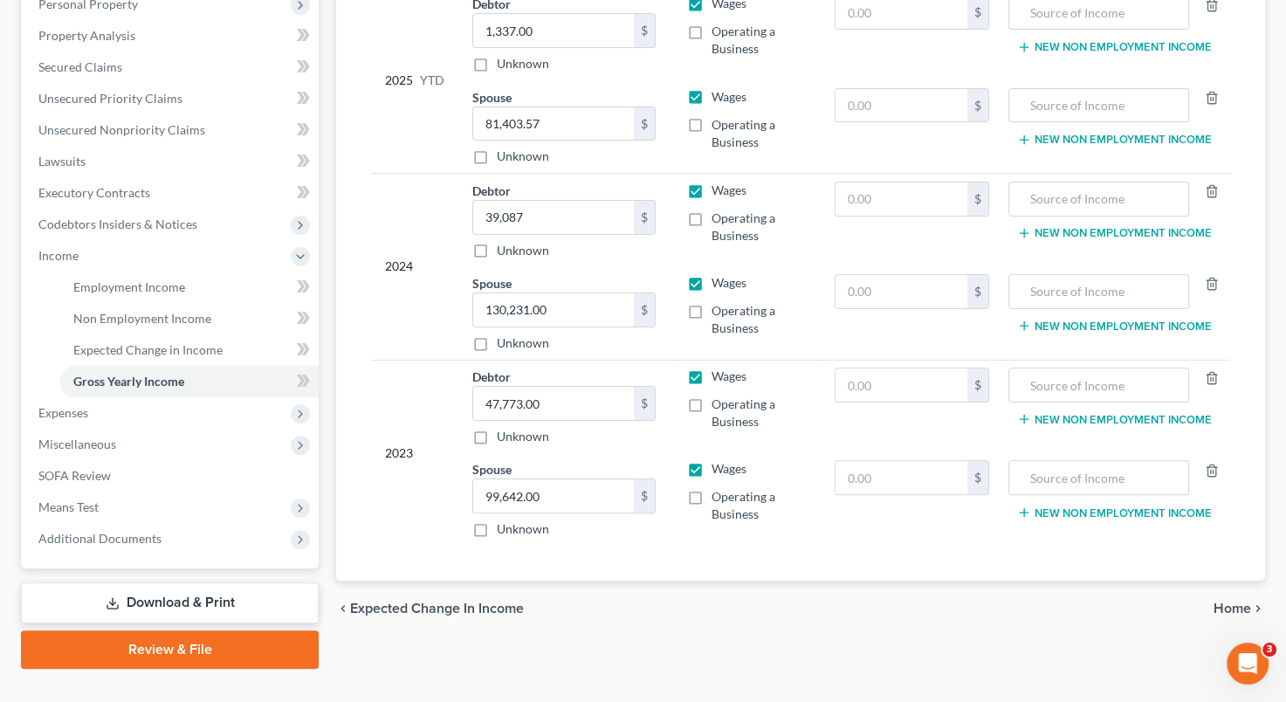
scroll to position [350, 0]
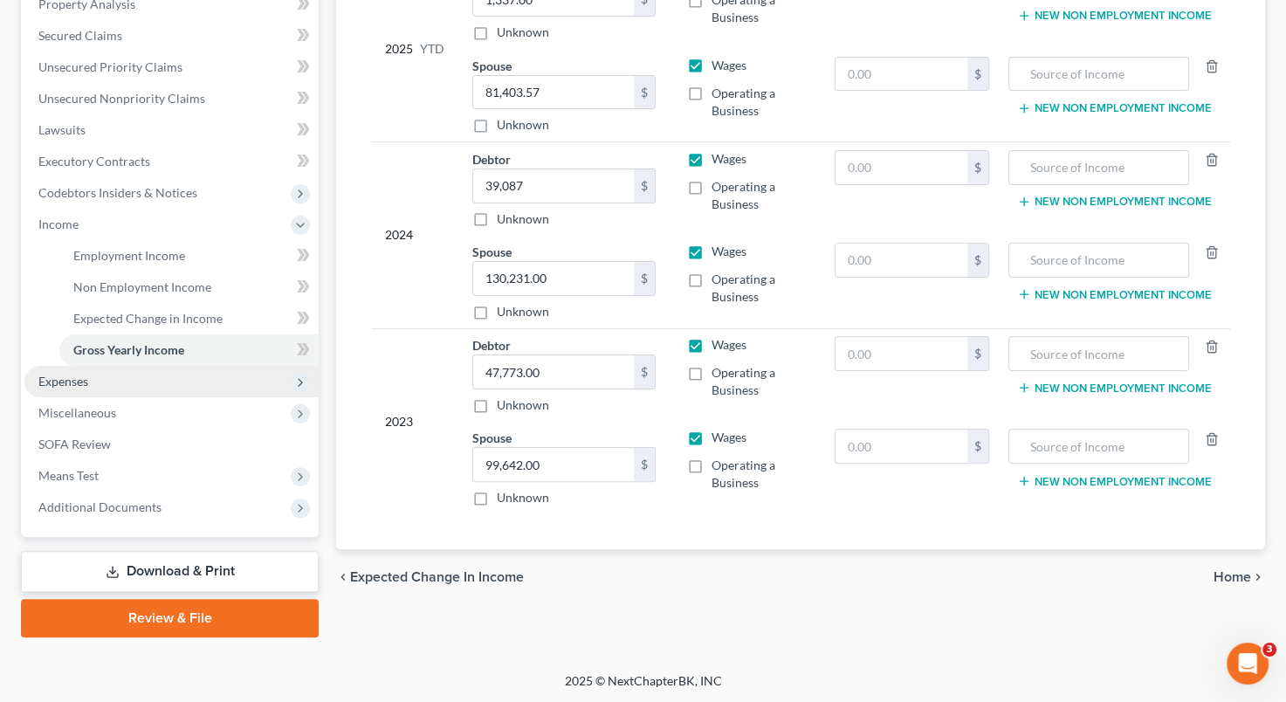
click at [236, 369] on span "Expenses" at bounding box center [171, 381] width 294 height 31
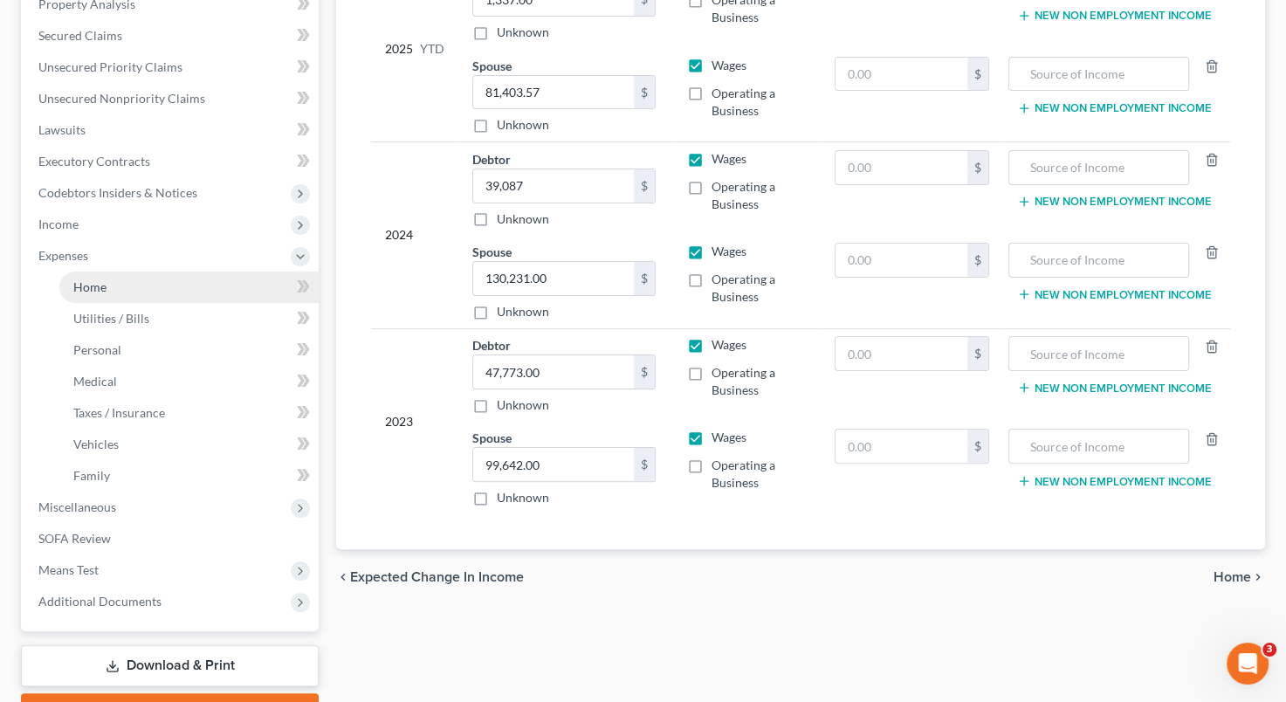
click at [166, 285] on link "Home" at bounding box center [188, 286] width 259 height 31
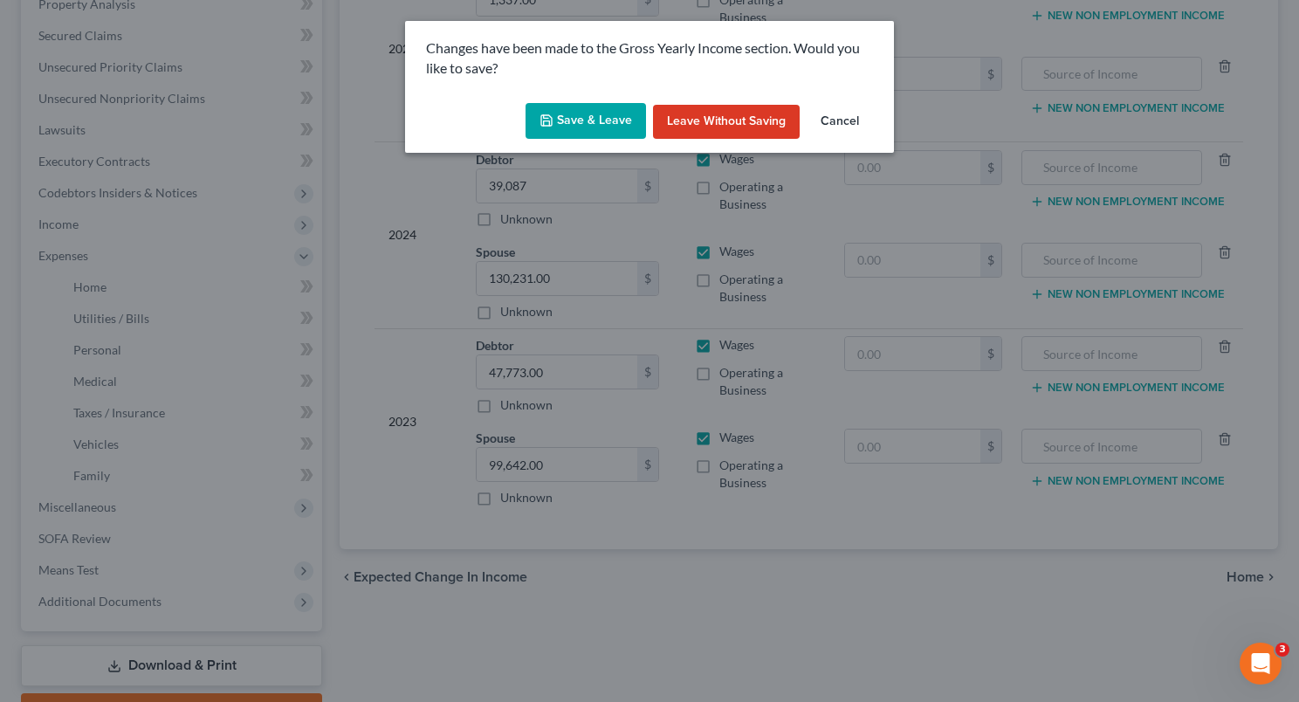
click at [604, 111] on button "Save & Leave" at bounding box center [586, 121] width 120 height 37
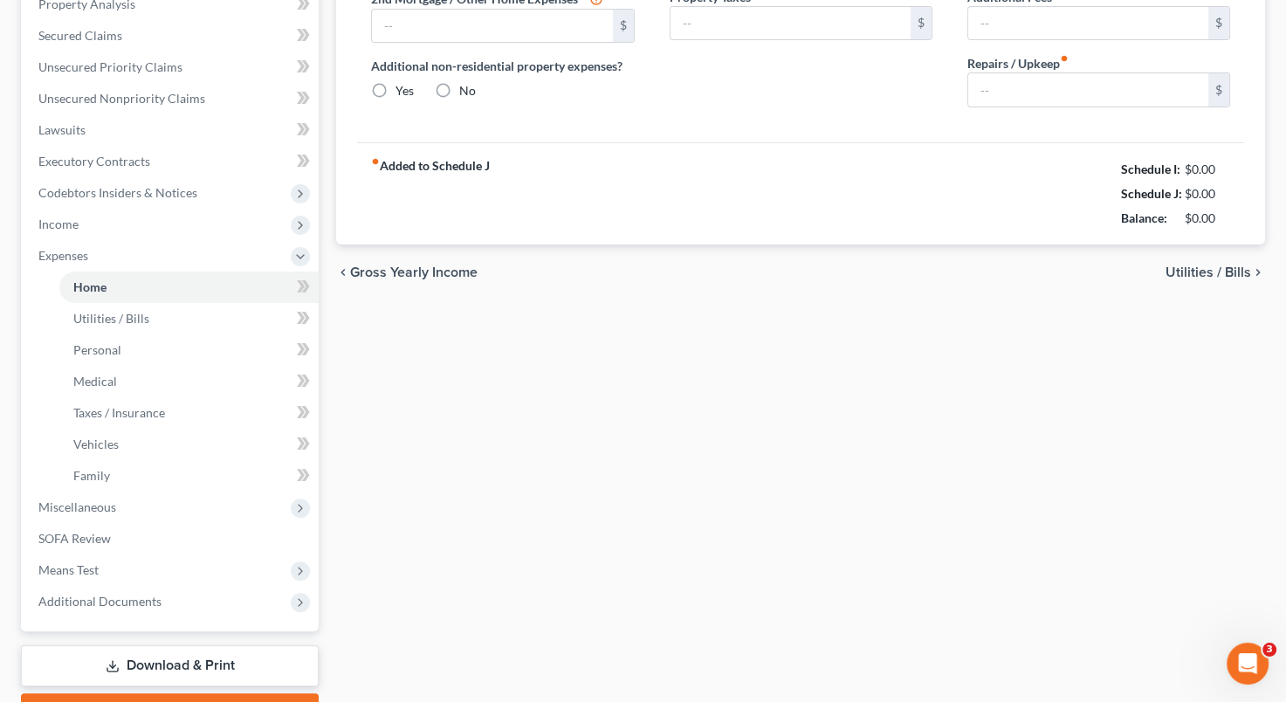
type input "680.00"
type input "0.00"
radio input "true"
type input "0.00"
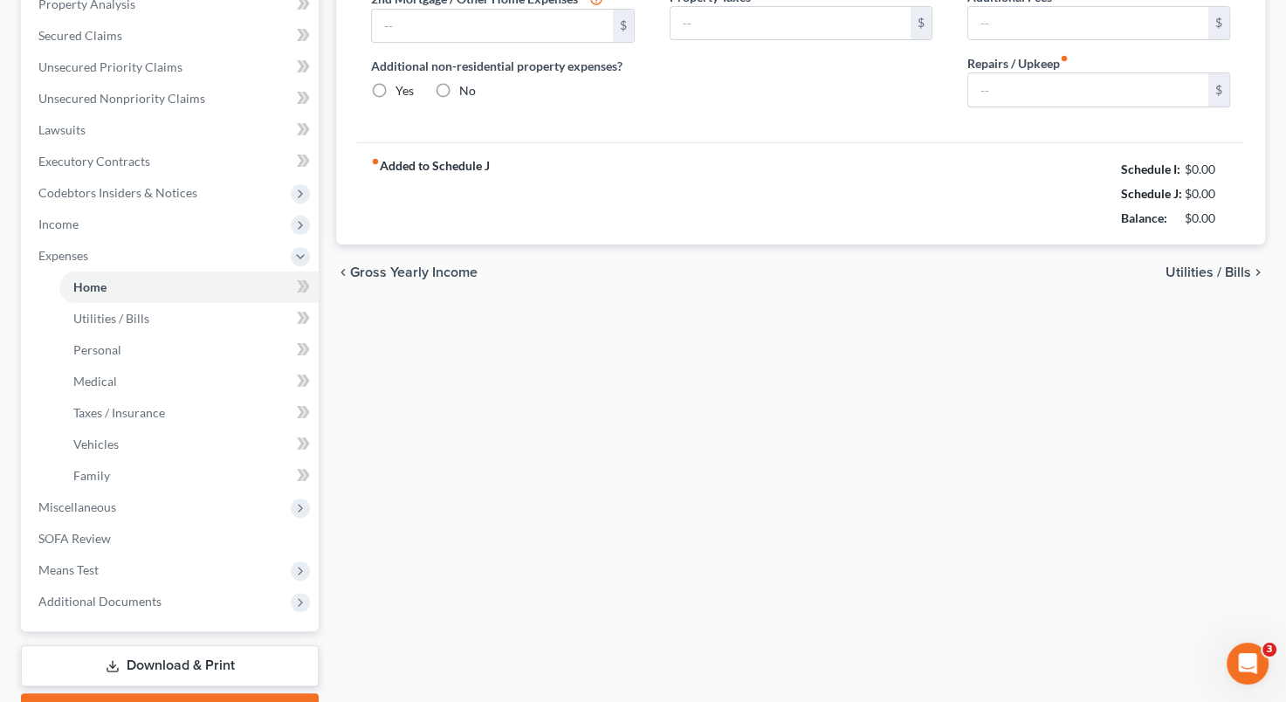
type input "0.00"
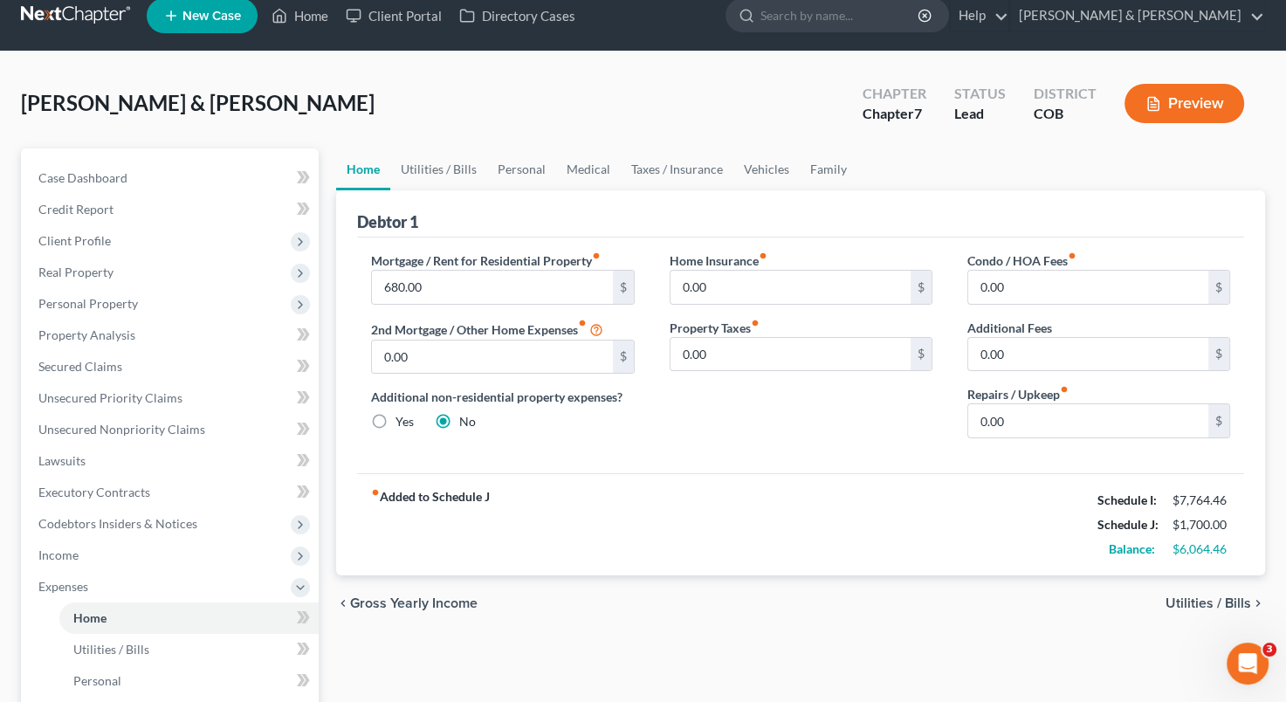
scroll to position [16, 0]
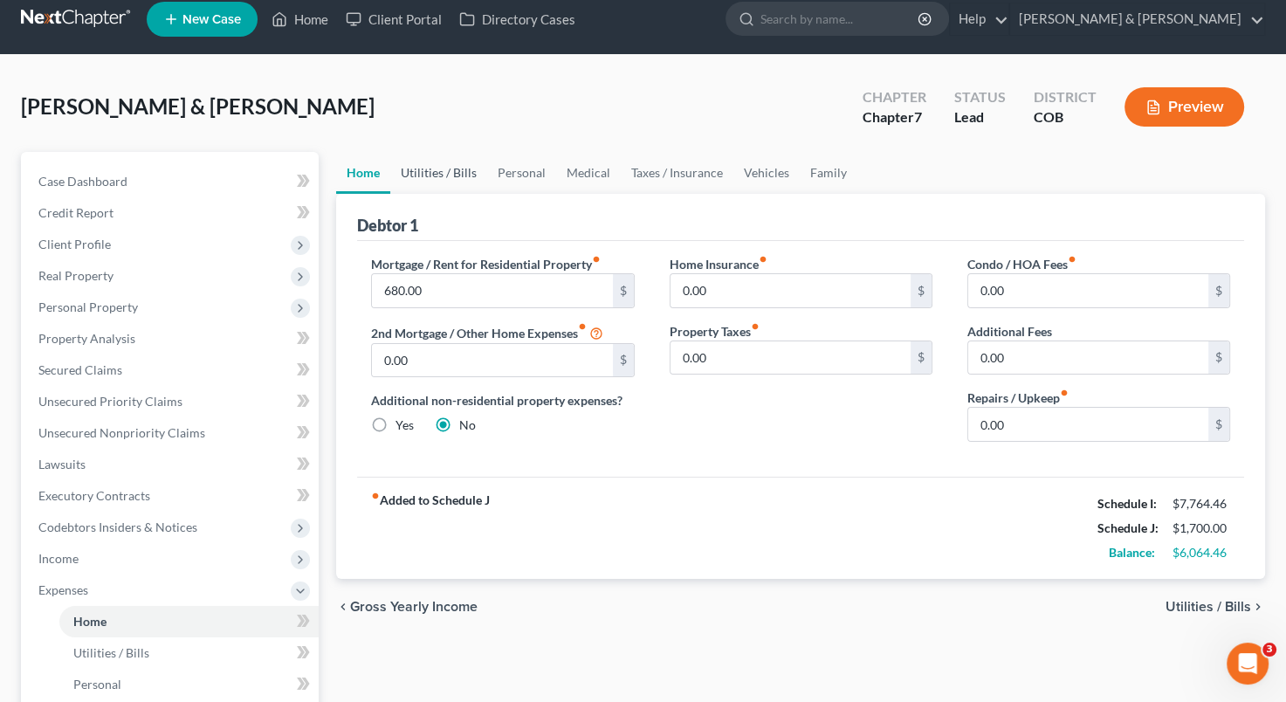
click at [444, 173] on link "Utilities / Bills" at bounding box center [438, 173] width 97 height 42
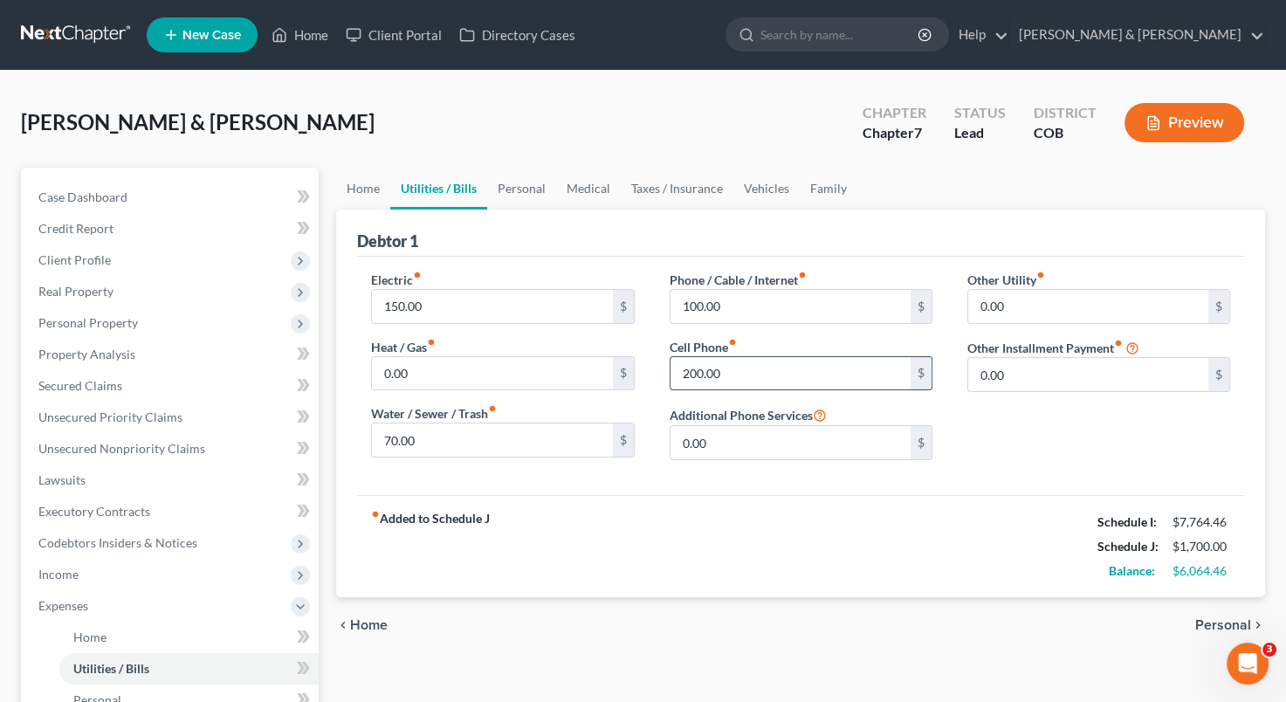
click at [678, 377] on input "200.00" at bounding box center [790, 373] width 240 height 33
click at [771, 377] on input "300" at bounding box center [790, 373] width 240 height 33
type input "300"
click at [697, 305] on input "100.00" at bounding box center [790, 306] width 240 height 33
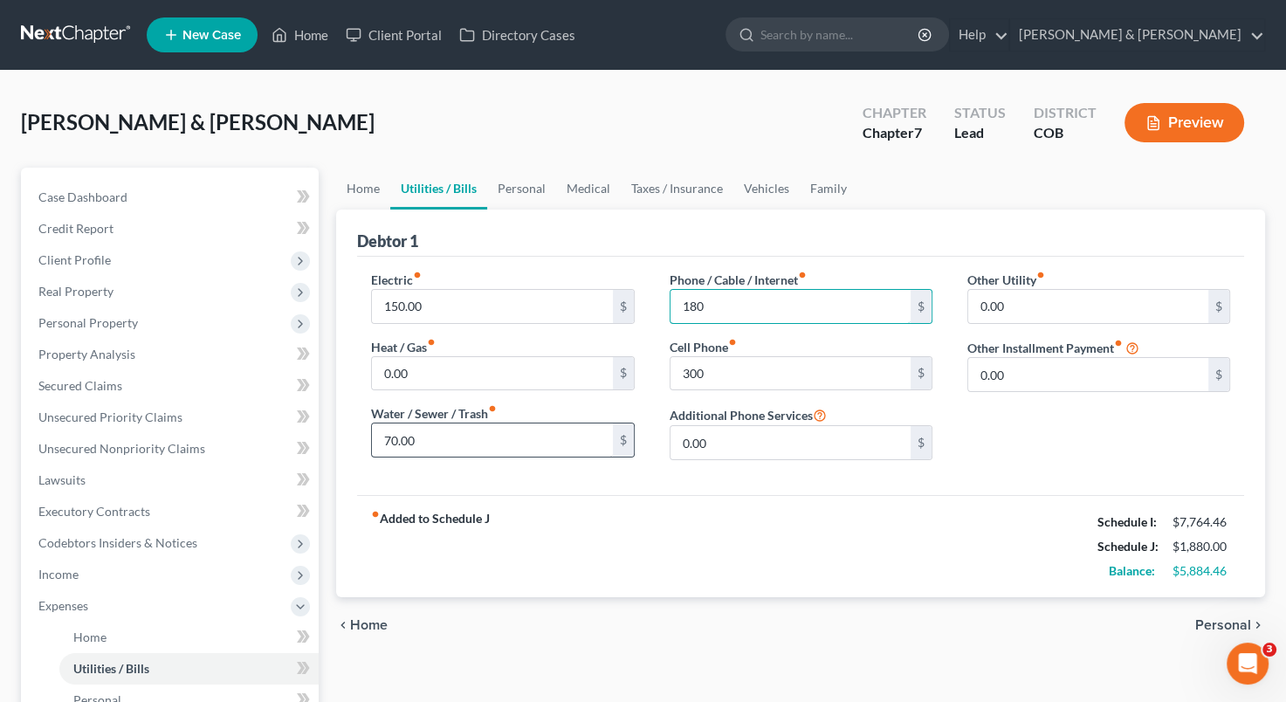
type input "180"
click at [381, 438] on input "70.00" at bounding box center [492, 439] width 240 height 33
type input "110"
click at [464, 467] on div "Electric fiber_manual_record 150.00 $ Heat / Gas fiber_manual_record 0.00 $ Wat…" at bounding box center [503, 372] width 298 height 203
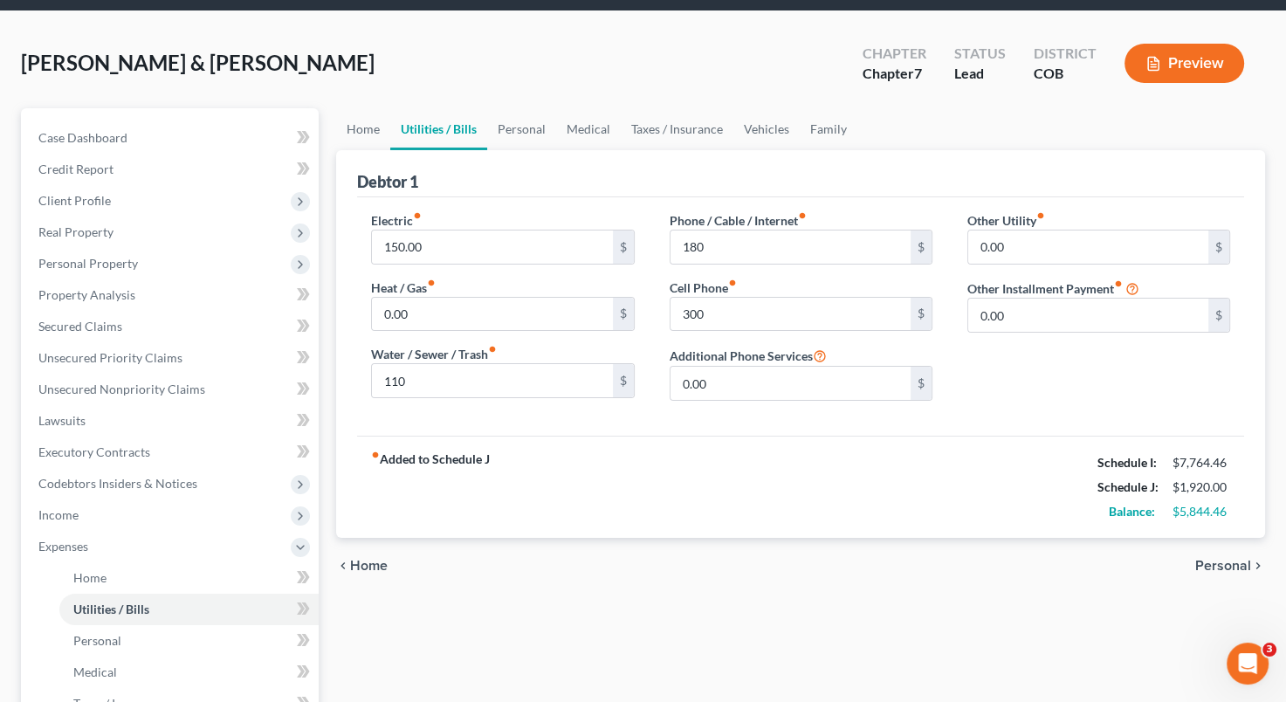
click at [1227, 565] on span "Personal" at bounding box center [1223, 566] width 56 height 14
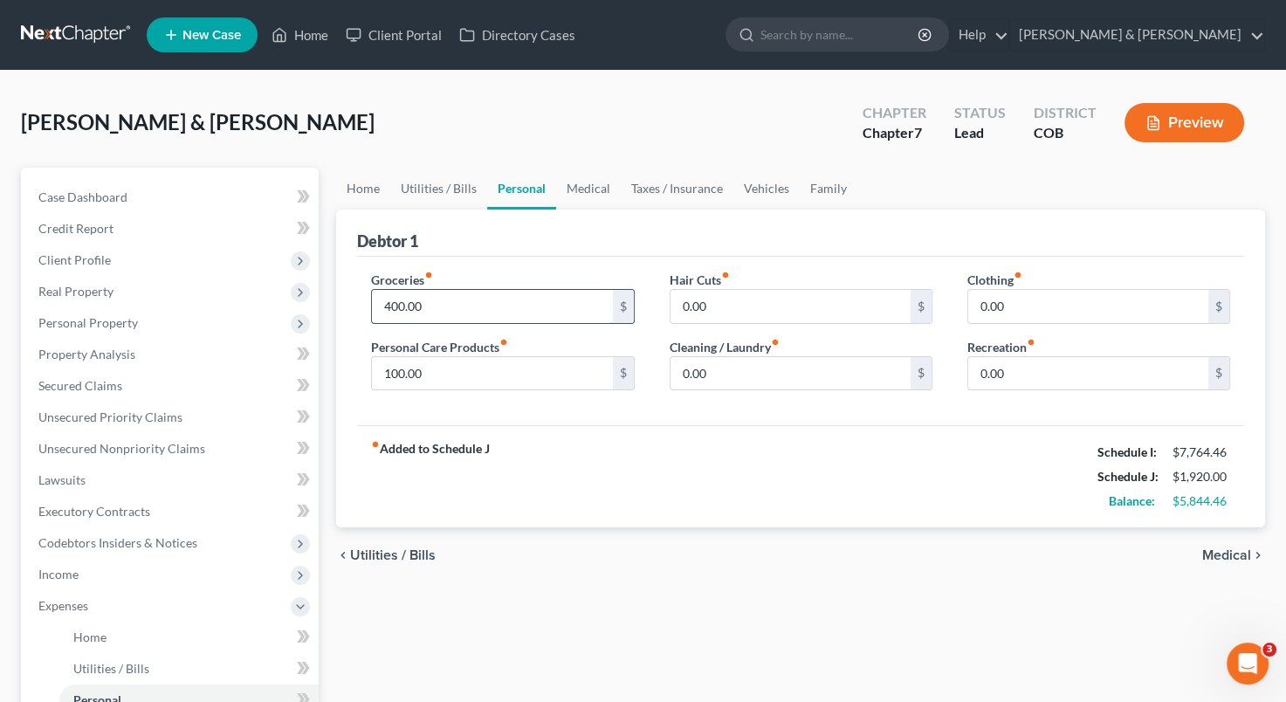
click at [382, 307] on input "400.00" at bounding box center [492, 306] width 240 height 33
click at [468, 308] on input "400.00" at bounding box center [492, 306] width 240 height 33
type input "4"
type input "1,000"
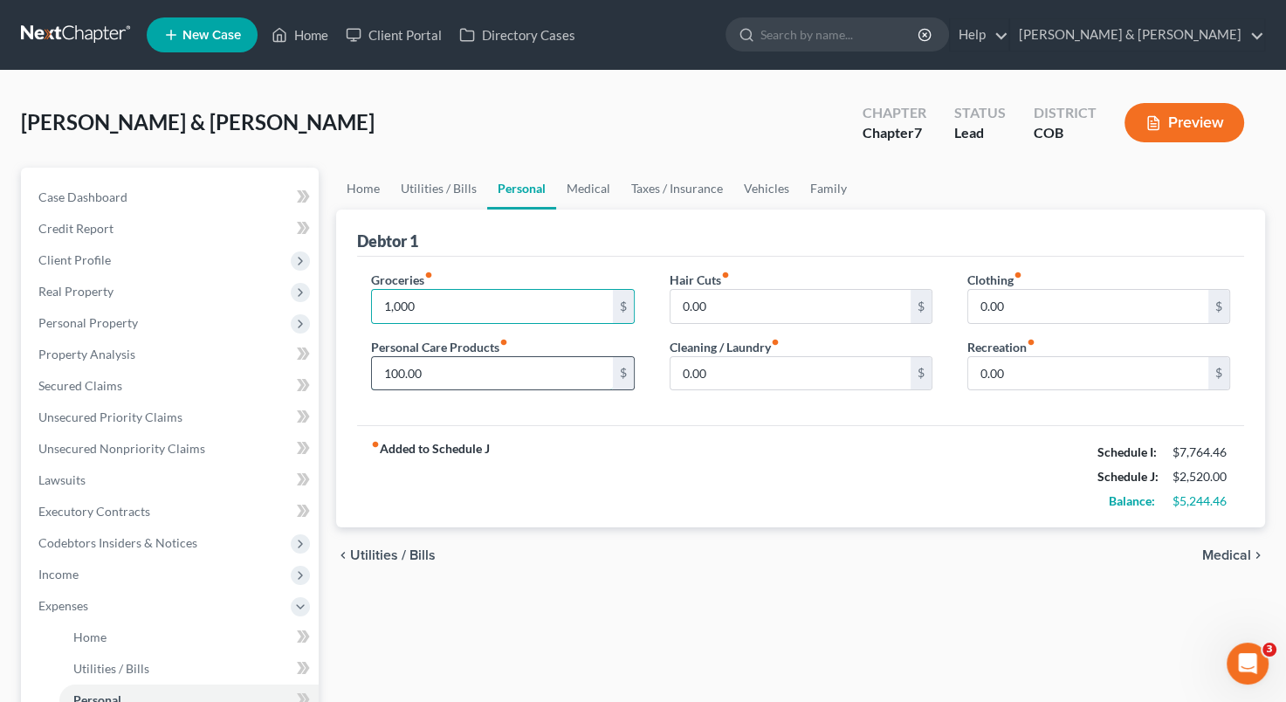
click at [519, 382] on input "100.00" at bounding box center [492, 373] width 240 height 33
click at [384, 378] on input "100.00" at bounding box center [492, 373] width 240 height 33
type input "200.00"
click at [678, 305] on input "0.00" at bounding box center [790, 306] width 240 height 33
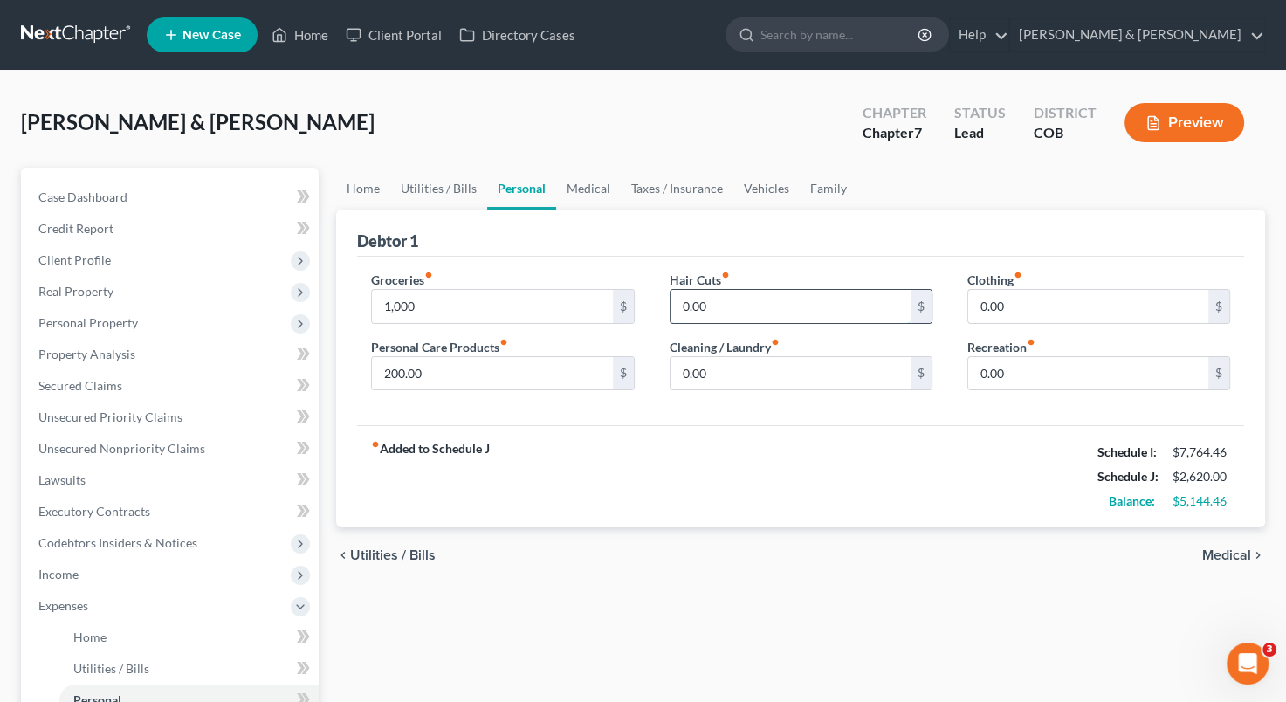
click at [678, 305] on input "0.00" at bounding box center [790, 306] width 240 height 33
type input "50.00"
click at [981, 304] on input "0.00" at bounding box center [1088, 306] width 240 height 33
type input "2"
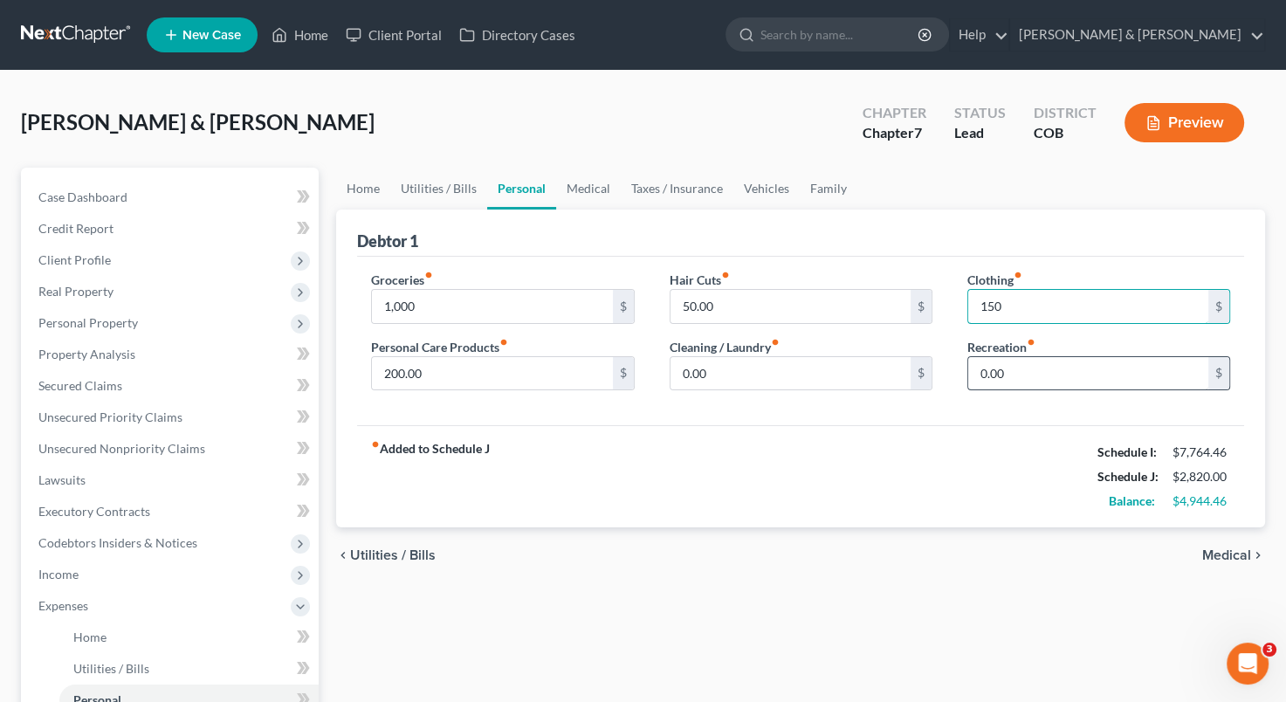
type input "150"
click at [973, 363] on input "0.00" at bounding box center [1088, 373] width 240 height 33
type input "150"
click at [869, 409] on div "Groceries fiber_manual_record 1,000 $ Personal Care Products fiber_manual_recor…" at bounding box center [800, 341] width 887 height 169
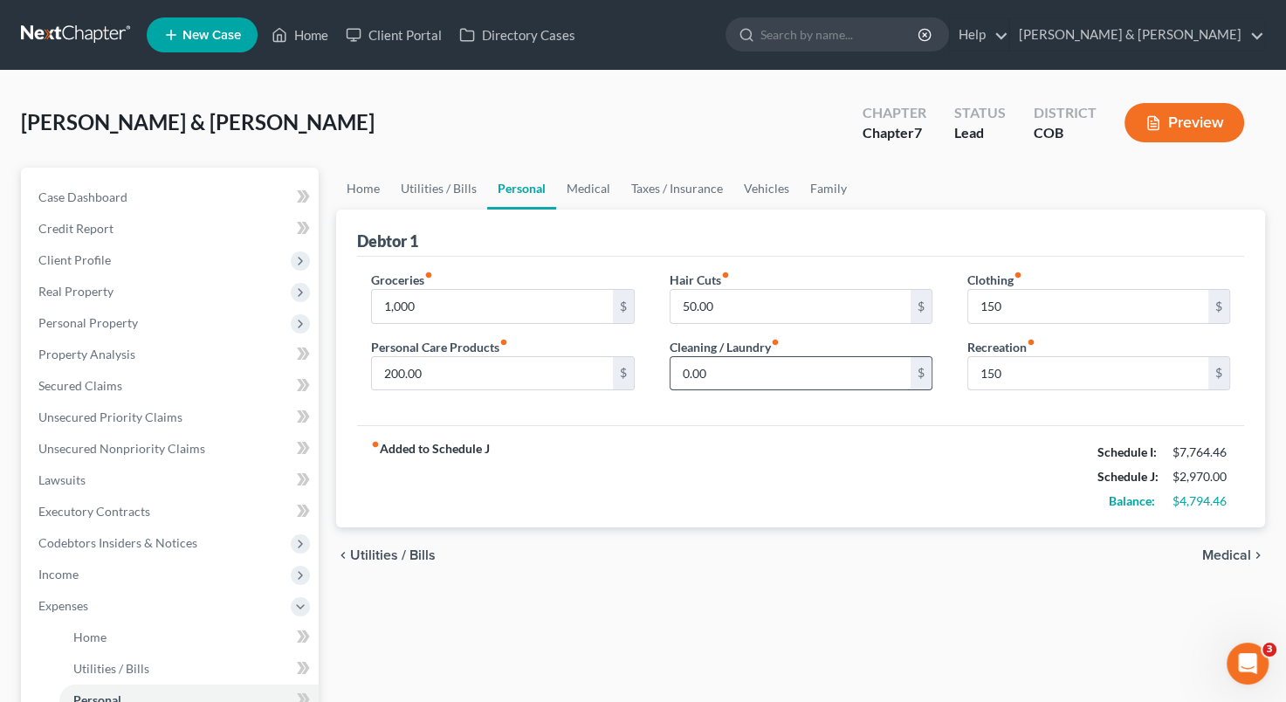
click at [677, 374] on input "0.00" at bounding box center [790, 373] width 240 height 33
type input "60"
click at [723, 403] on div "Groceries fiber_manual_record 1,000 $ Personal Care Products fiber_manual_recor…" at bounding box center [800, 341] width 887 height 169
click at [1224, 548] on span "Medical" at bounding box center [1226, 555] width 49 height 14
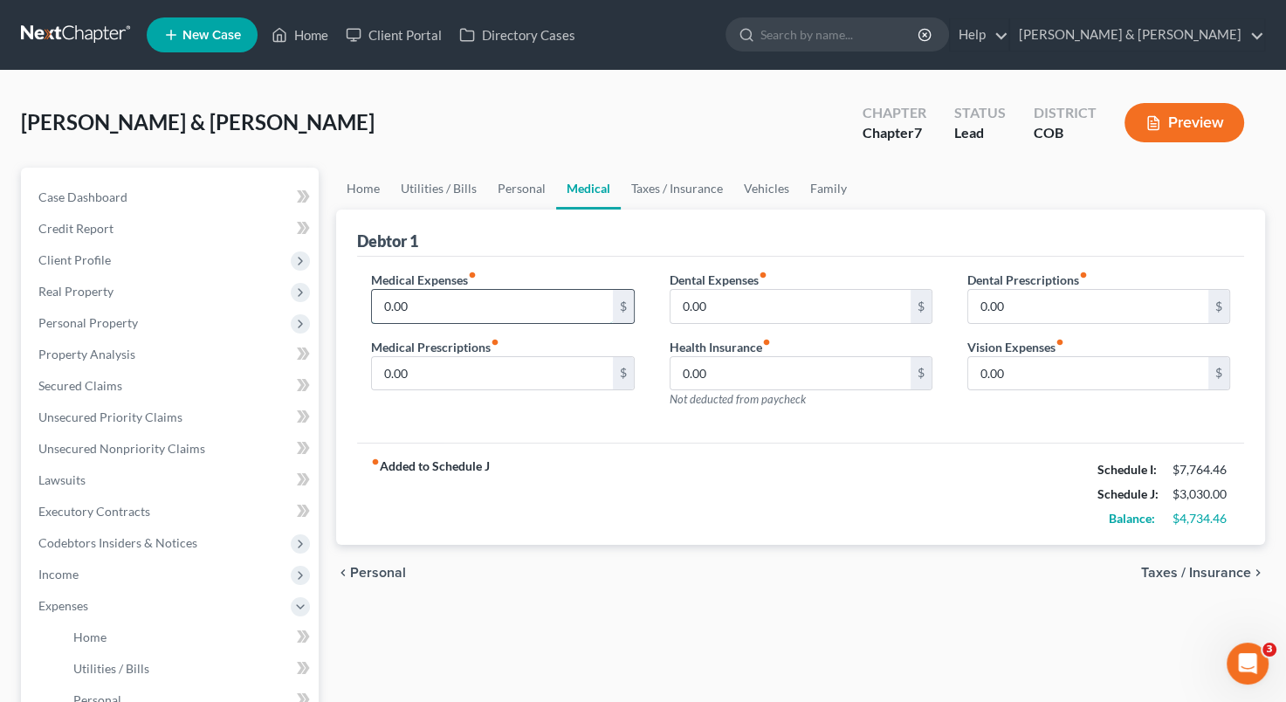
click at [430, 300] on input "0.00" at bounding box center [492, 306] width 240 height 33
type input "200"
click at [557, 430] on div "Medical Expenses fiber_manual_record 200 $ Medical Prescriptions fiber_manual_r…" at bounding box center [800, 350] width 887 height 187
click at [409, 373] on input "0.00" at bounding box center [492, 373] width 240 height 33
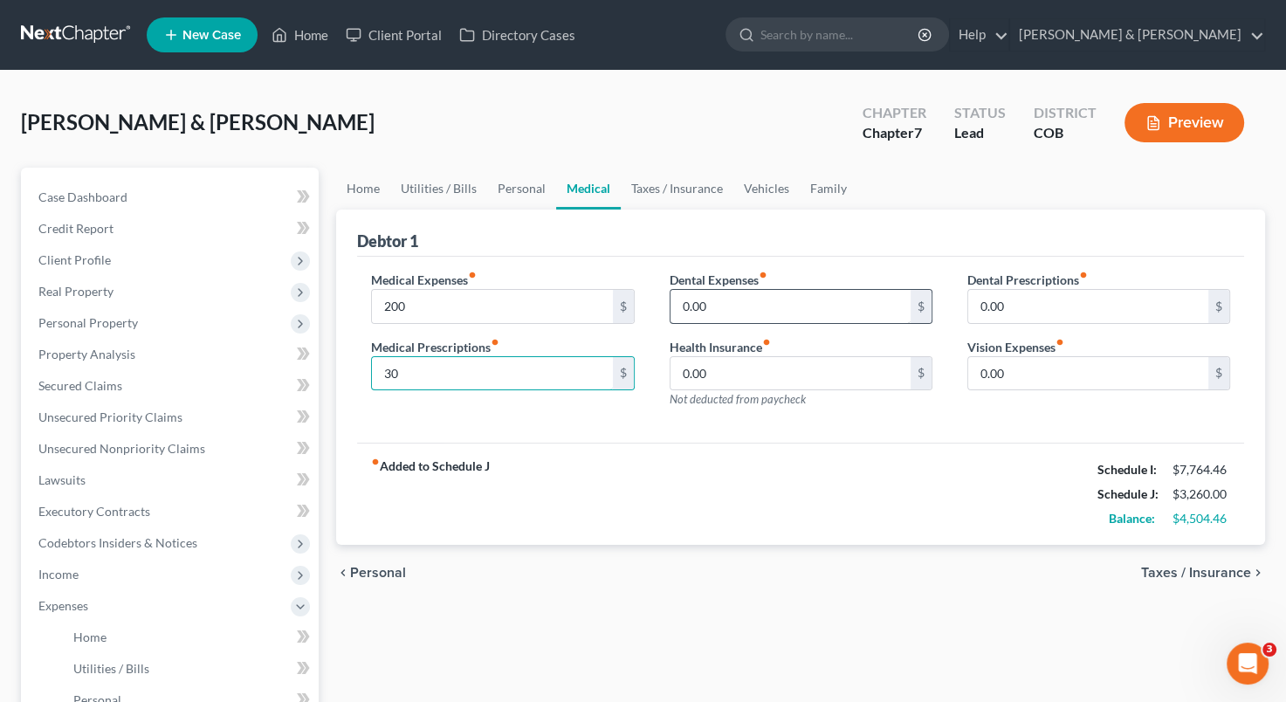
type input "30"
click at [683, 299] on input "0.00" at bounding box center [790, 306] width 240 height 33
type input "150"
click at [978, 381] on input "0.00" at bounding box center [1088, 373] width 240 height 33
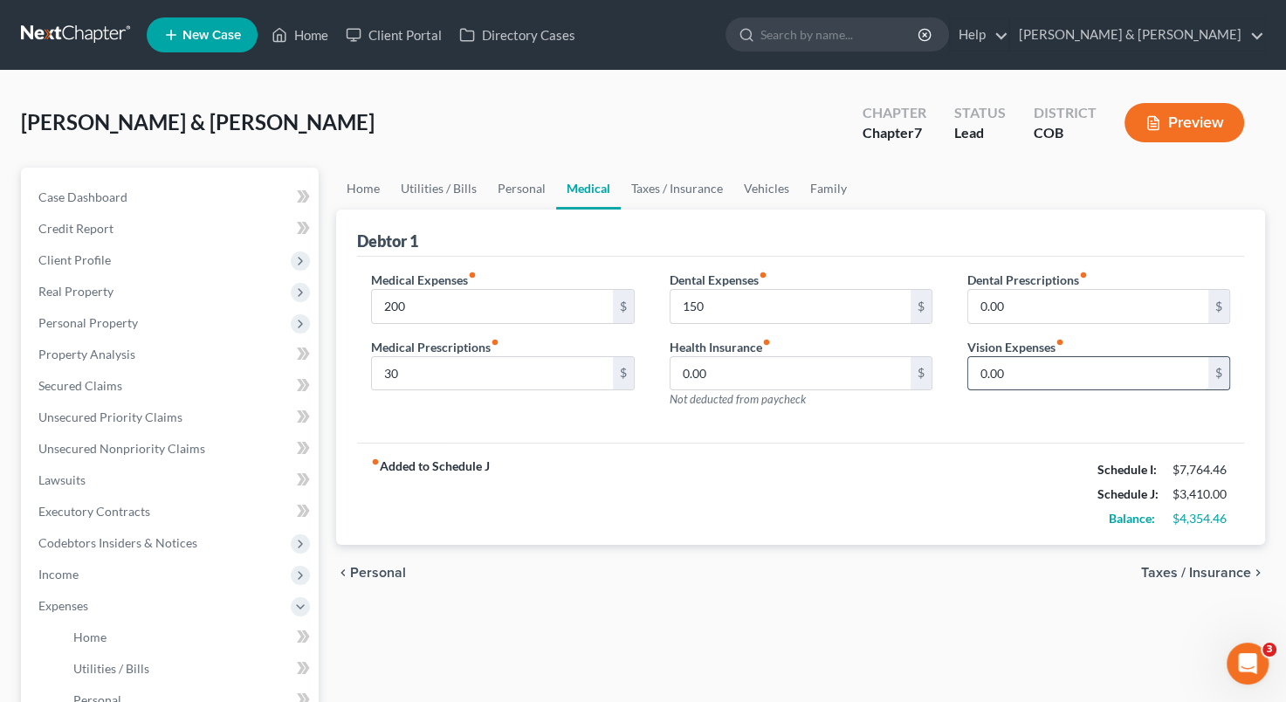
click at [978, 381] on input "0.00" at bounding box center [1088, 373] width 240 height 33
click at [827, 363] on input "0.00" at bounding box center [790, 373] width 240 height 33
click at [824, 368] on input "0.00" at bounding box center [790, 373] width 240 height 33
click at [849, 420] on div "Medical Expenses fiber_manual_record 200 $ Medical Prescriptions fiber_manual_r…" at bounding box center [800, 350] width 887 height 187
click at [1169, 562] on div "chevron_left Personal Taxes / Insurance chevron_right" at bounding box center [800, 573] width 929 height 56
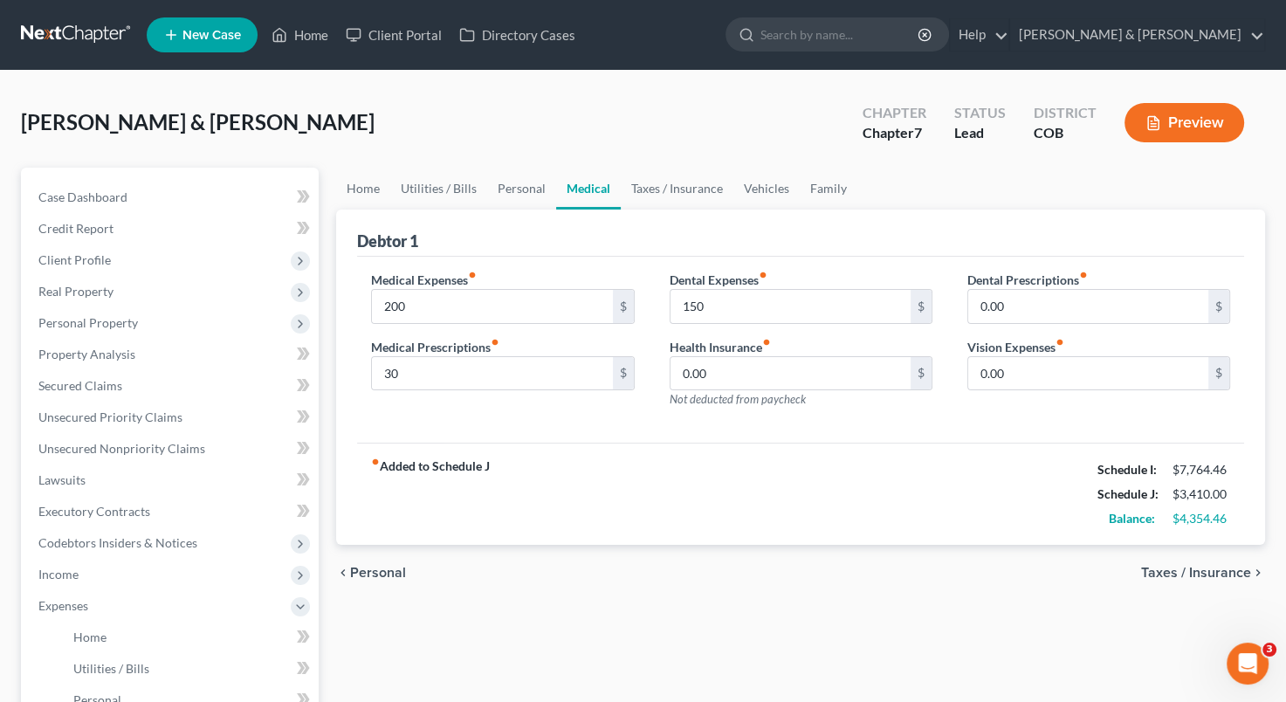
click at [1170, 568] on span "Taxes / Insurance" at bounding box center [1196, 573] width 110 height 14
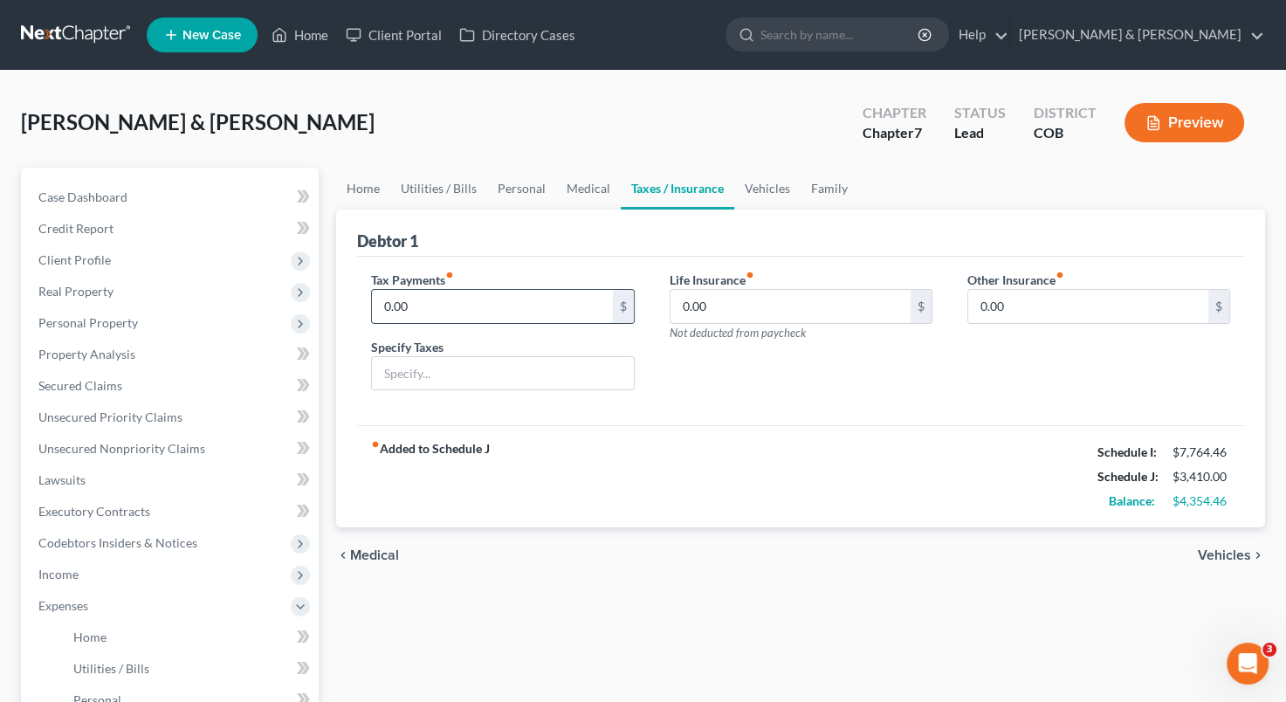
click at [505, 306] on input "0.00" at bounding box center [492, 306] width 240 height 33
click at [1224, 548] on span "Vehicles" at bounding box center [1224, 555] width 53 height 14
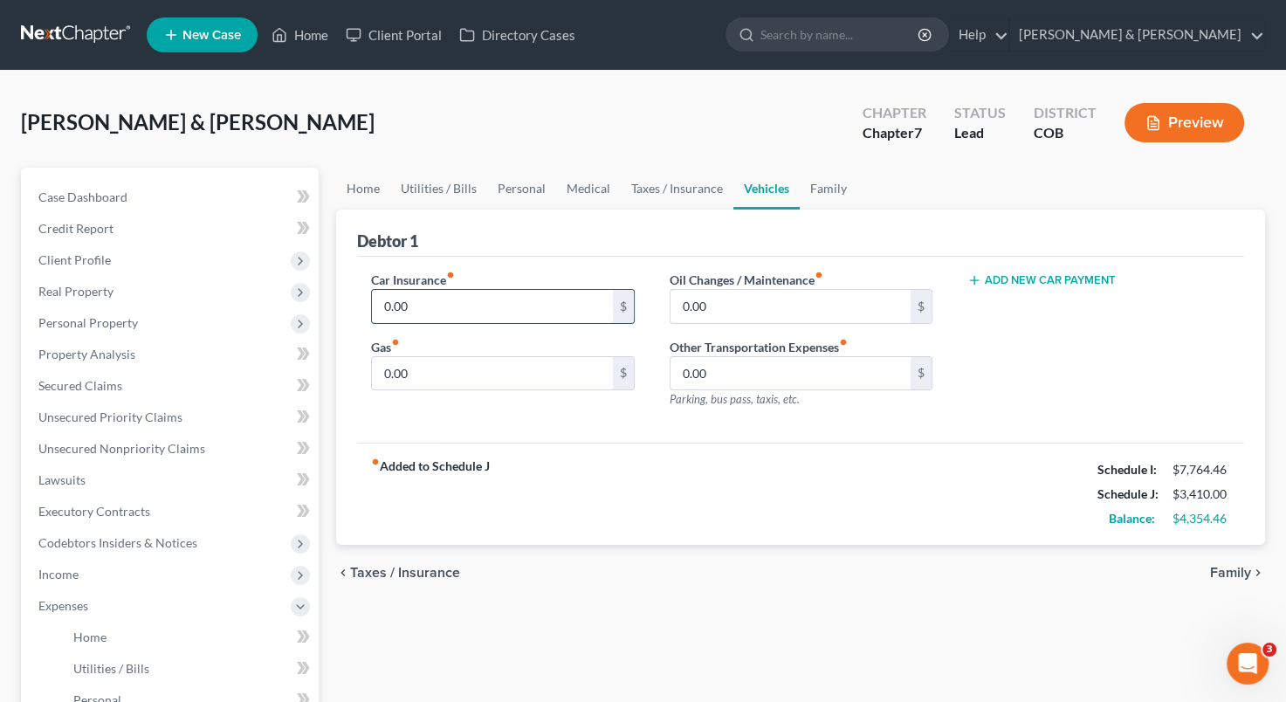
click at [452, 307] on input "0.00" at bounding box center [492, 306] width 240 height 33
type input "2"
type input "260"
click at [426, 366] on input "0.00" at bounding box center [492, 373] width 240 height 33
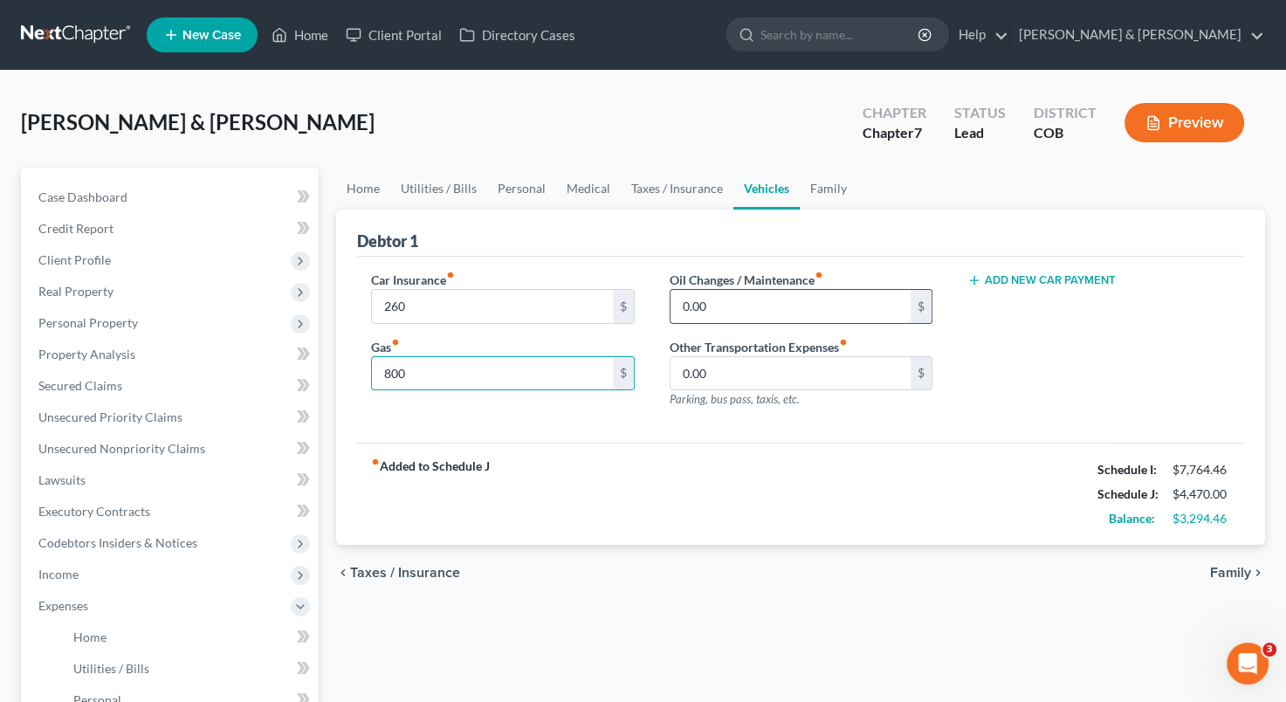
type input "800"
click at [687, 295] on input "0.00" at bounding box center [790, 306] width 240 height 33
type input "250"
click at [1034, 347] on div "Add New Car Payment" at bounding box center [1099, 347] width 298 height 152
click at [1225, 566] on span "Family" at bounding box center [1230, 573] width 41 height 14
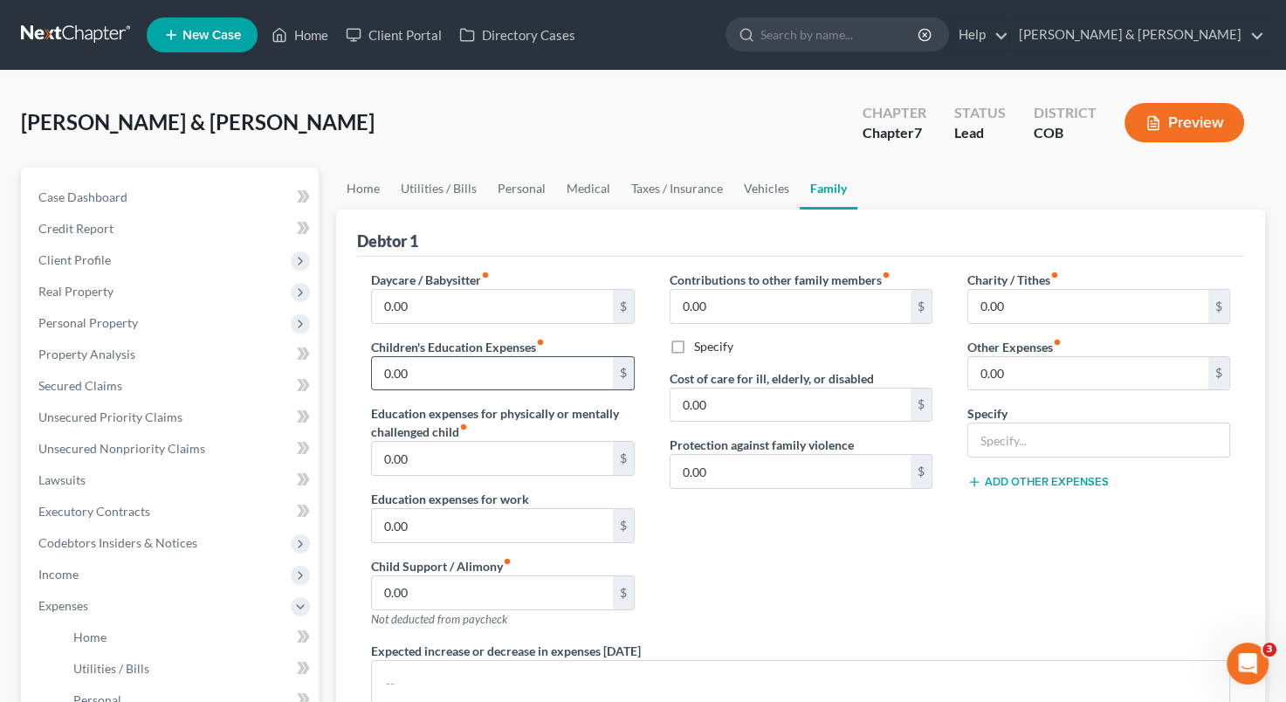
click at [386, 374] on input "0.00" at bounding box center [492, 373] width 240 height 33
type input "50.00"
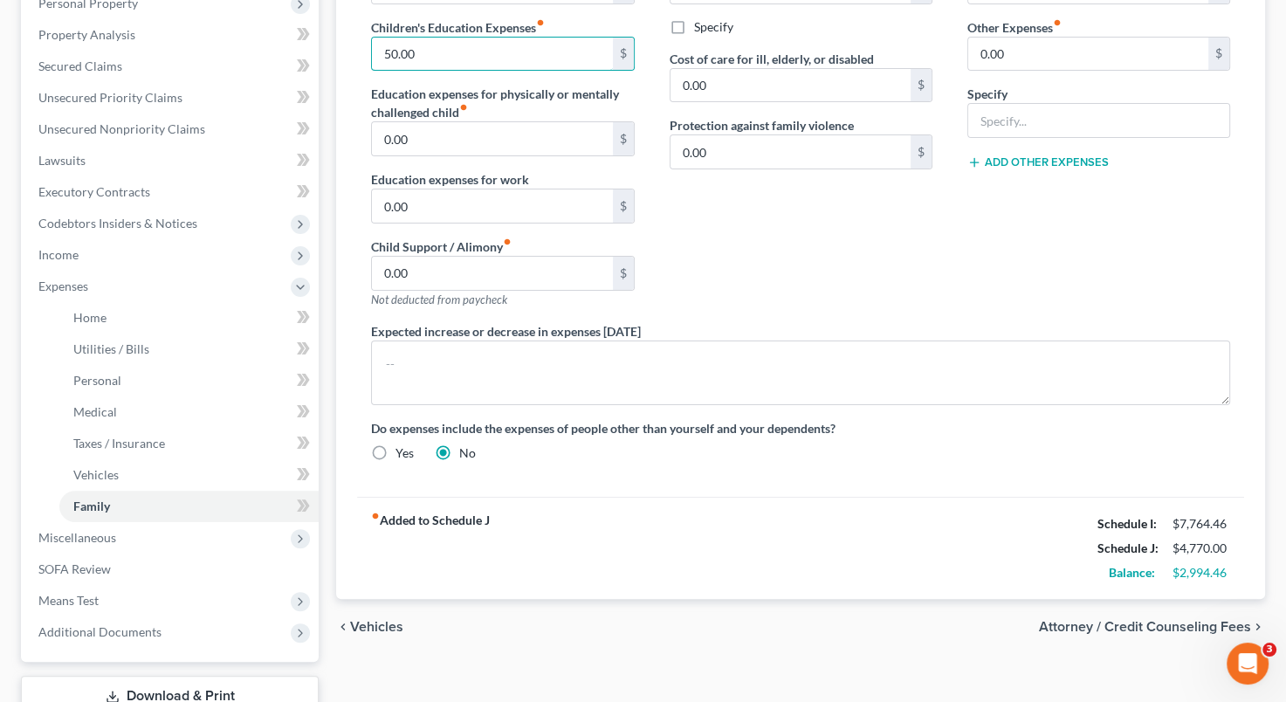
scroll to position [321, 0]
click at [1103, 622] on span "Attorney / Credit Counseling Fees" at bounding box center [1145, 625] width 212 height 14
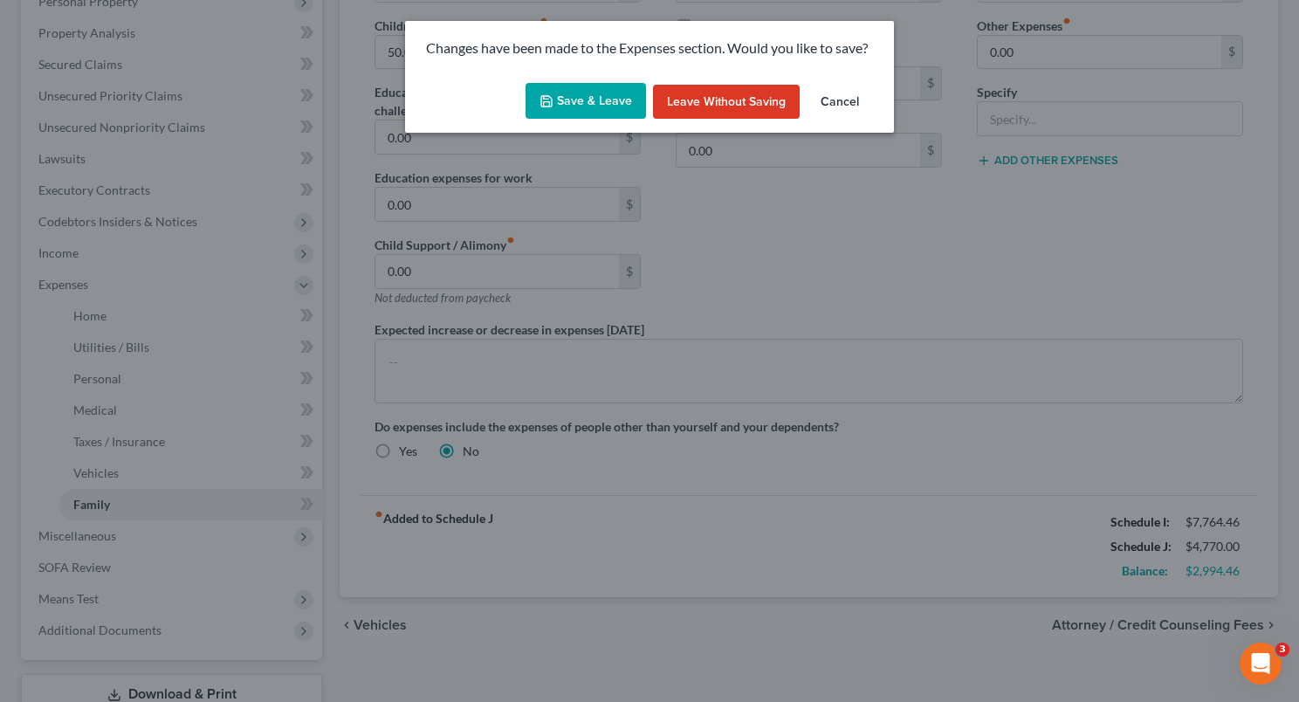
click at [594, 107] on button "Save & Leave" at bounding box center [586, 101] width 120 height 37
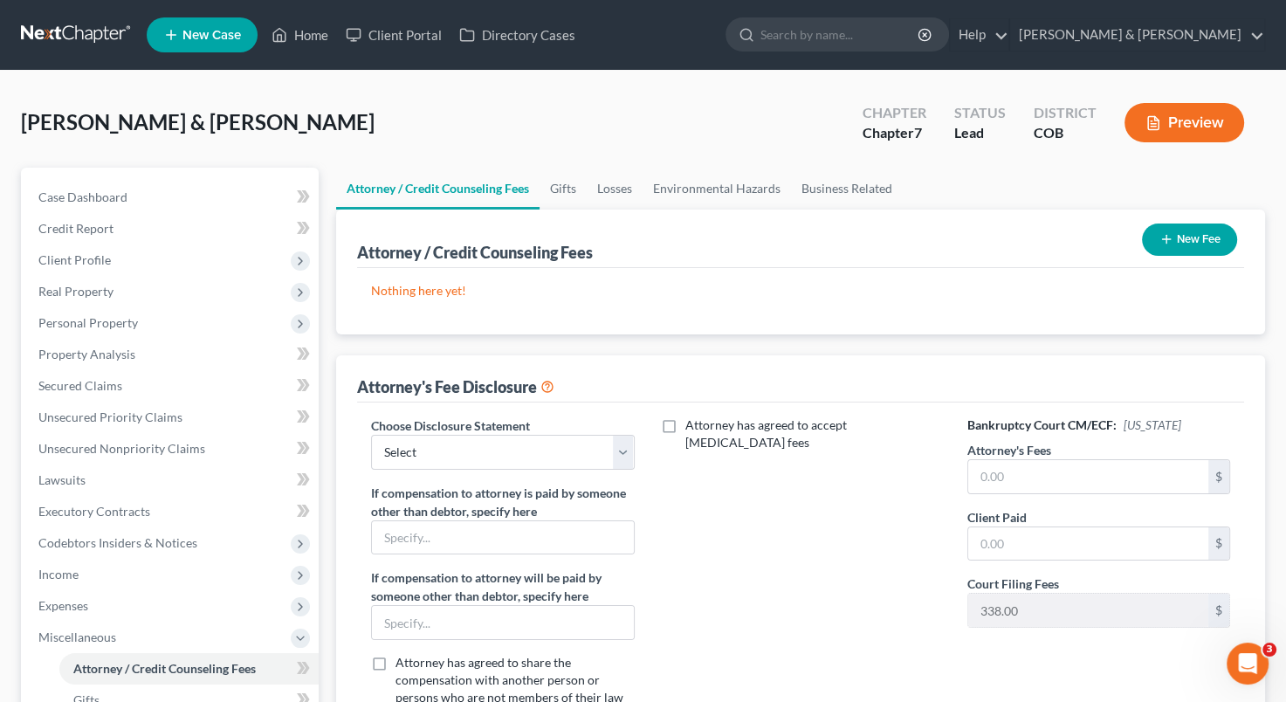
click at [1187, 244] on button "New Fee" at bounding box center [1189, 239] width 95 height 32
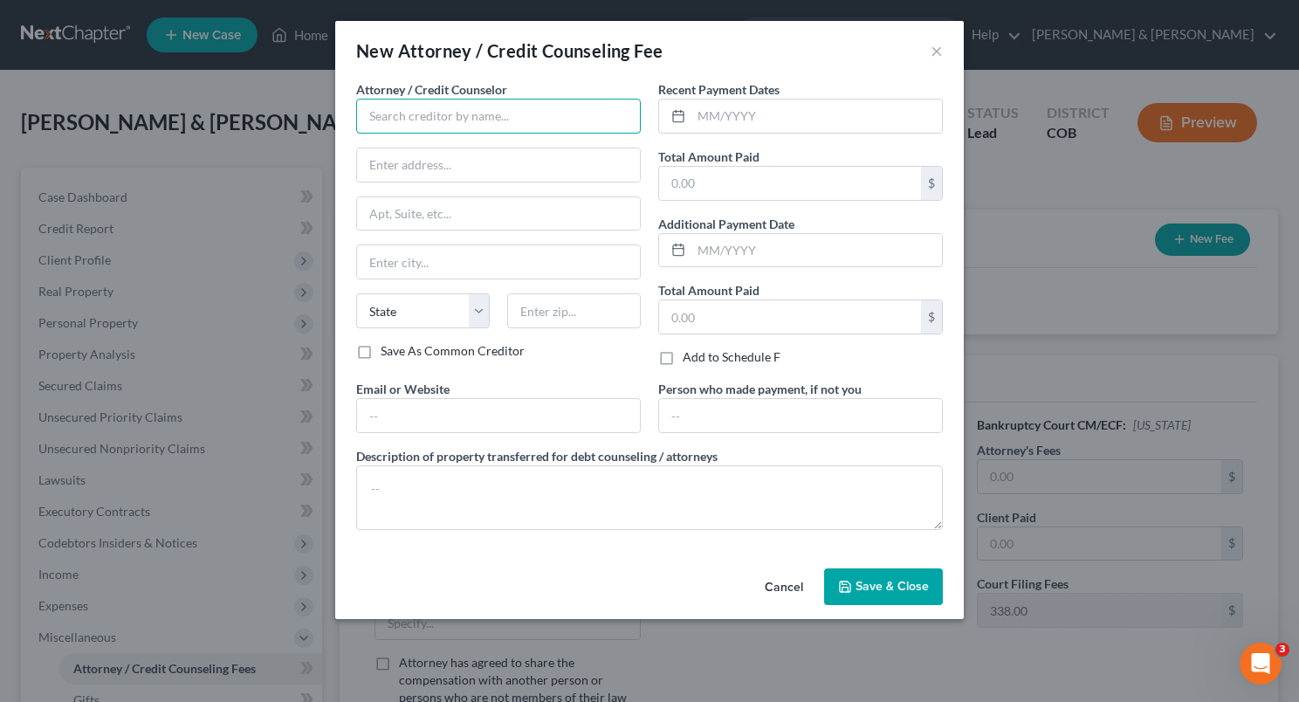
click at [511, 122] on input "text" at bounding box center [498, 116] width 285 height 35
type input "[PERSON_NAME] and [PERSON_NAME]"
type input "[STREET_ADDRESS]"
type input "Montrose"
select select "5"
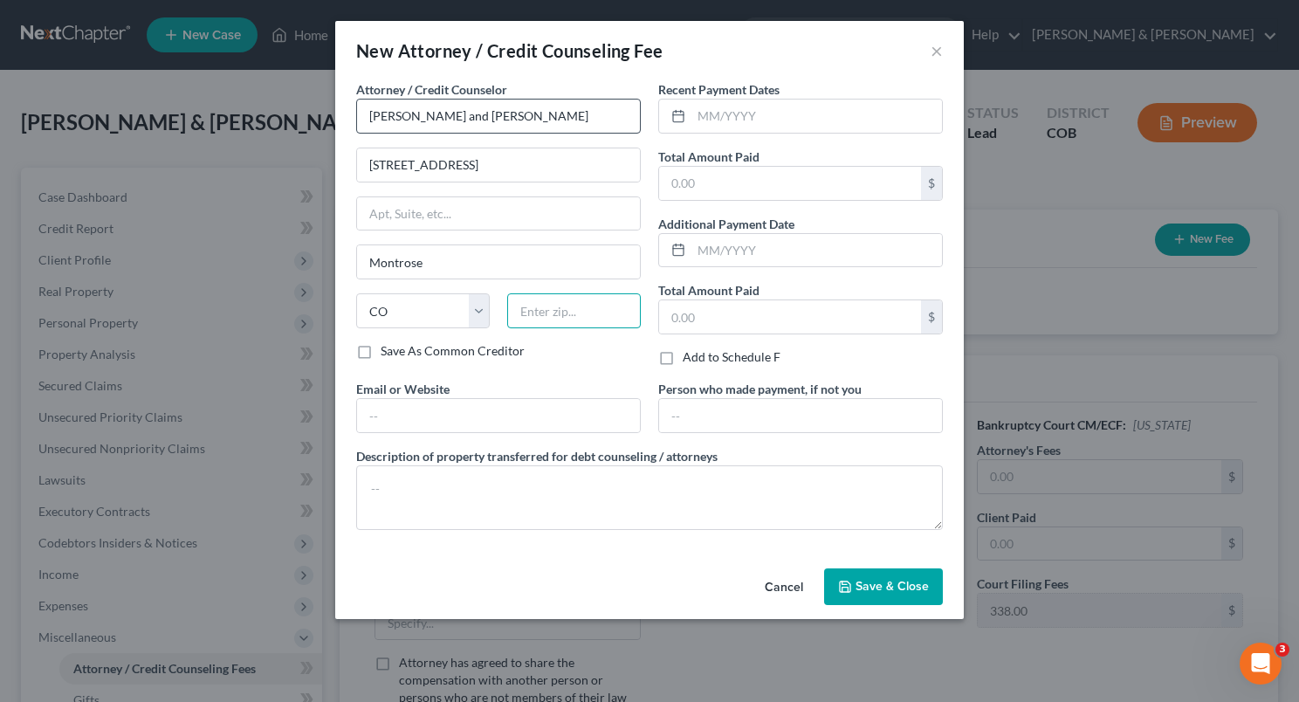
type input "81402"
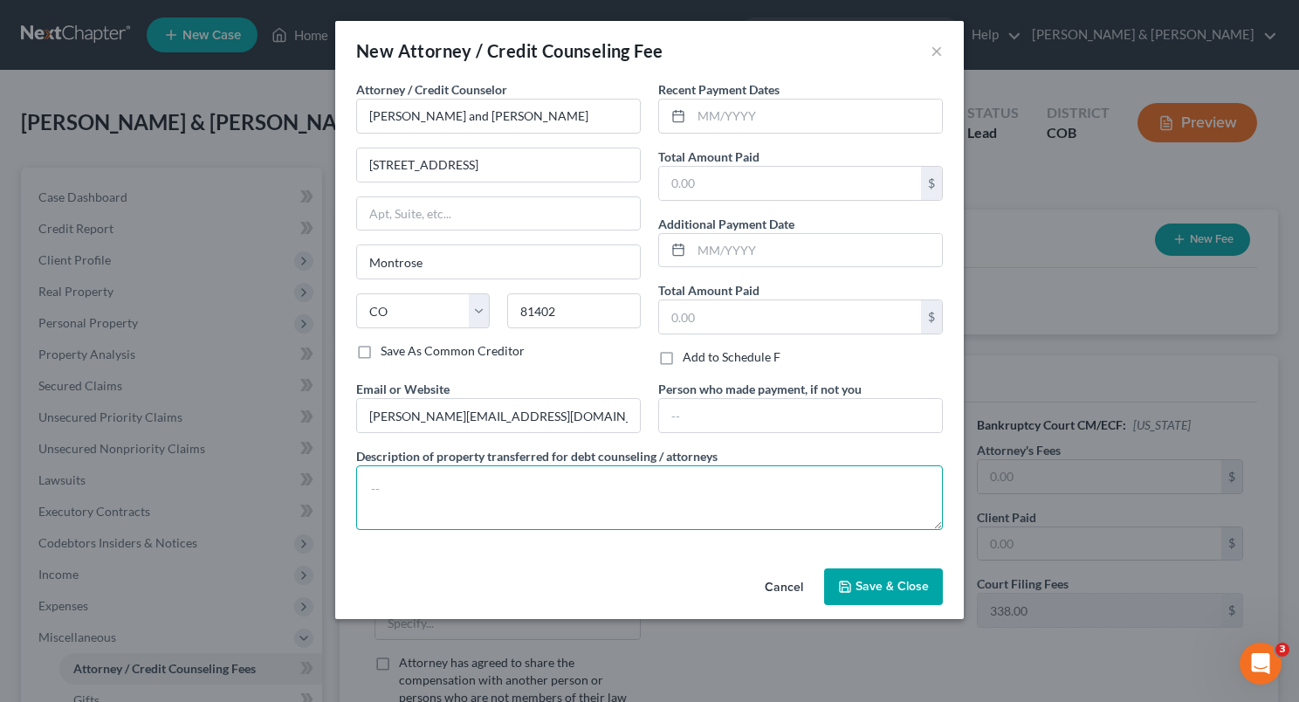
click at [519, 484] on textarea at bounding box center [649, 497] width 587 height 65
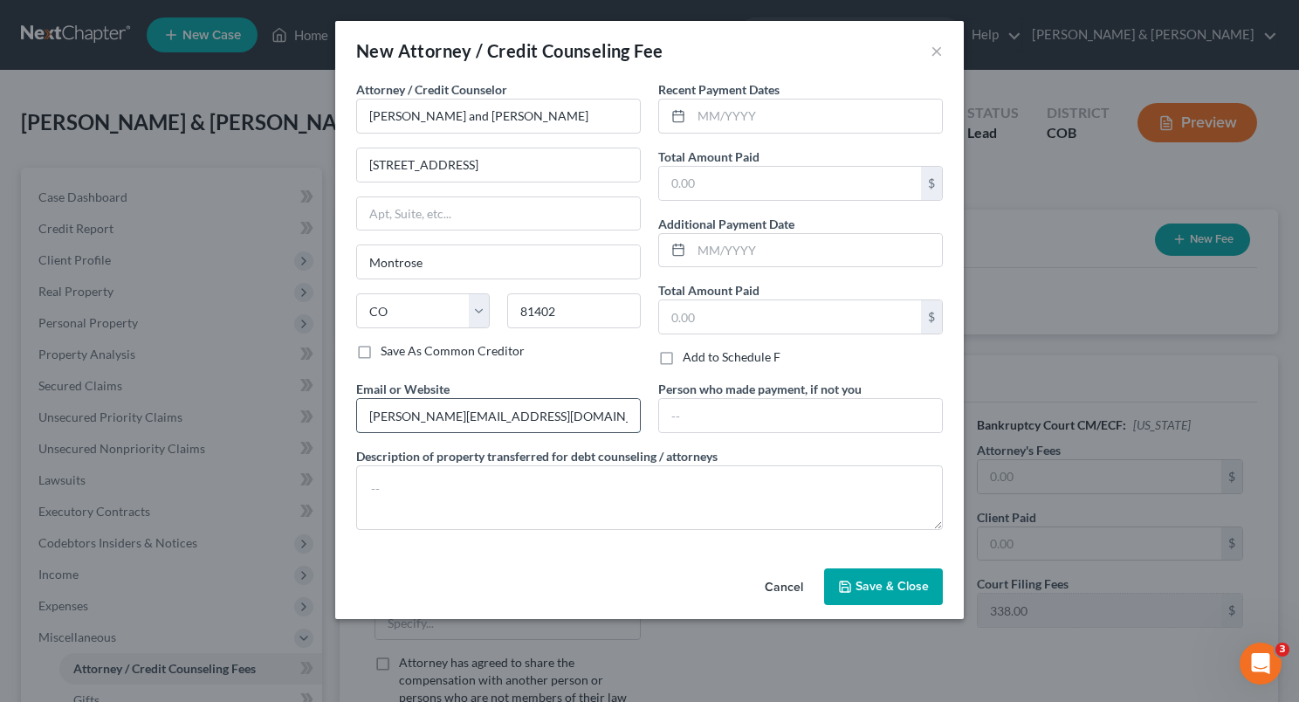
click at [424, 413] on input "[PERSON_NAME][EMAIL_ADDRESS][DOMAIN_NAME]" at bounding box center [498, 415] width 283 height 33
type input "[DOMAIN_NAME]"
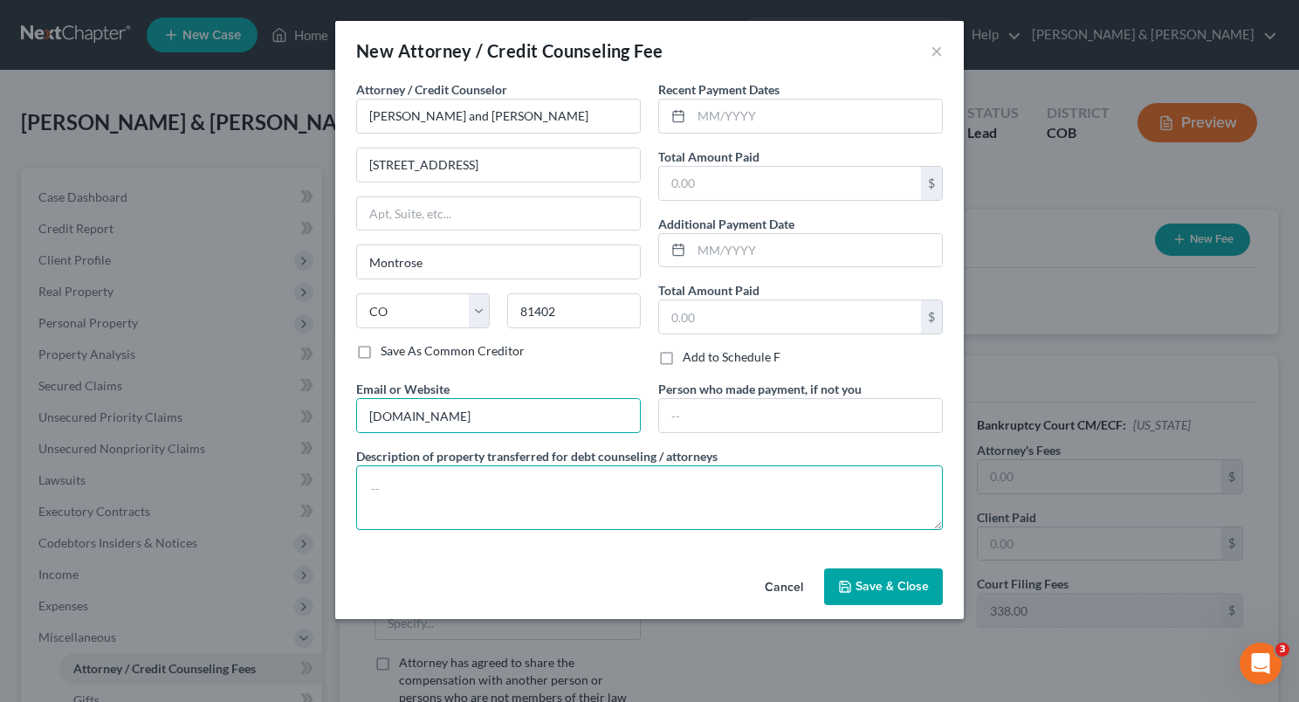
click at [412, 478] on textarea at bounding box center [649, 497] width 587 height 65
type textarea "c"
type textarea "C"
type textarea "m"
type textarea "Money paid"
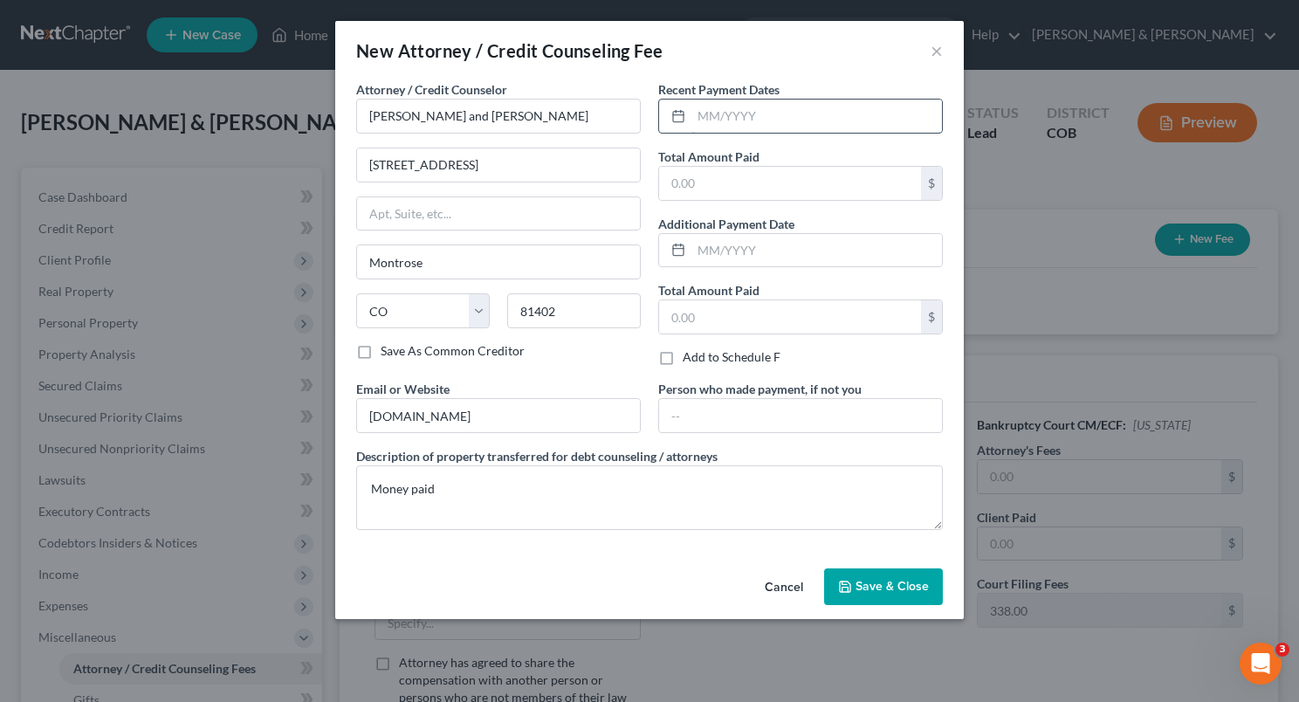
click at [719, 125] on input "text" at bounding box center [816, 116] width 251 height 33
type input "11/24"
click at [710, 176] on input "text" at bounding box center [790, 183] width 262 height 33
type input "2,900"
click at [776, 405] on input "text" at bounding box center [800, 415] width 283 height 33
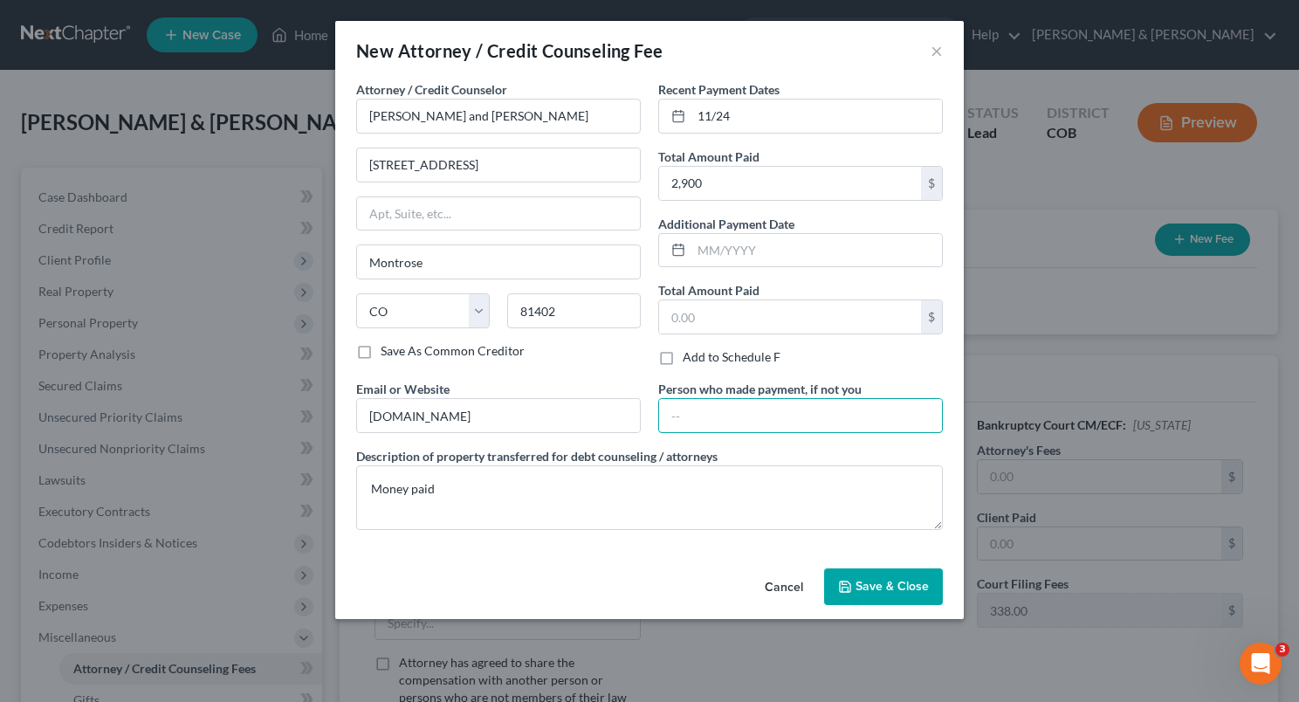
type input "Debtors"
click at [862, 597] on button "Save & Close" at bounding box center [883, 586] width 119 height 37
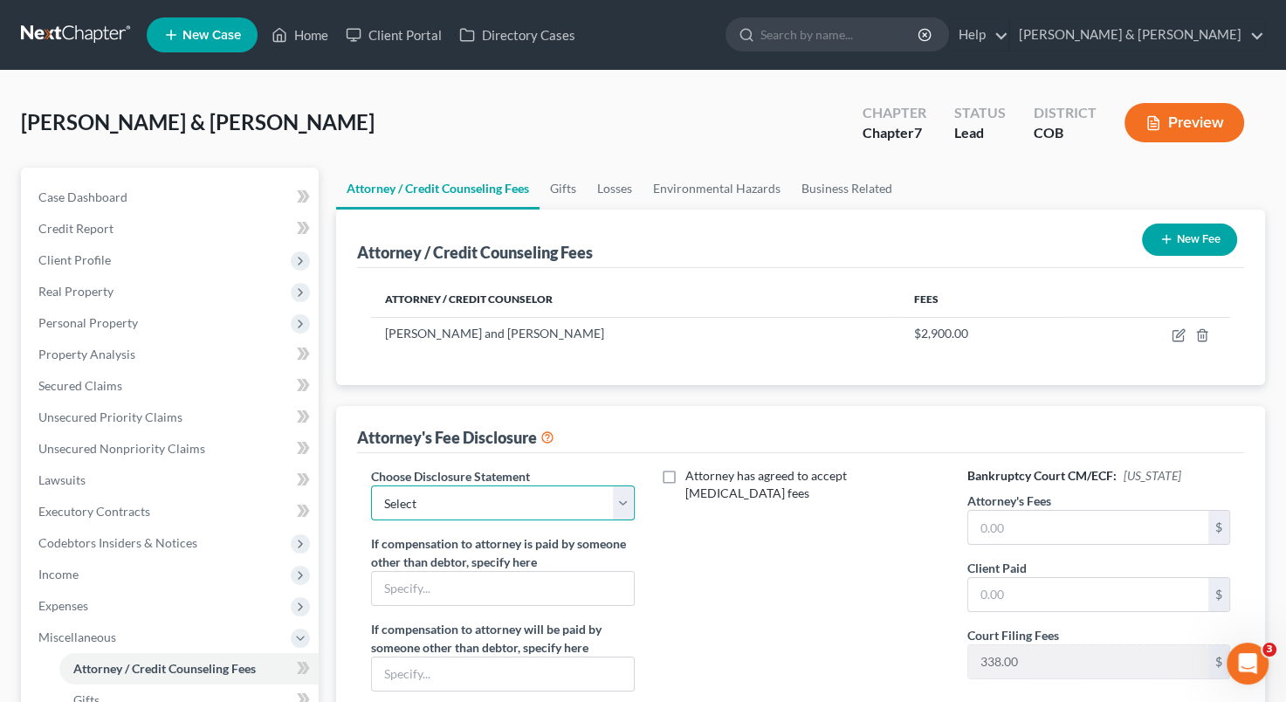
click at [618, 495] on select "Select Standard flat base fee 341 appearance Supp Disclosure Ch. 13, post-petit…" at bounding box center [502, 502] width 263 height 35
select select "5"
click at [371, 485] on select "Select Standard flat base fee 341 appearance Supp Disclosure Ch. 13, post-petit…" at bounding box center [502, 502] width 263 height 35
click at [685, 468] on label "Attorney has agreed to accept [MEDICAL_DATA] fees" at bounding box center [813, 484] width 256 height 35
click at [692, 468] on input "Attorney has agreed to accept [MEDICAL_DATA] fees" at bounding box center [697, 472] width 11 height 11
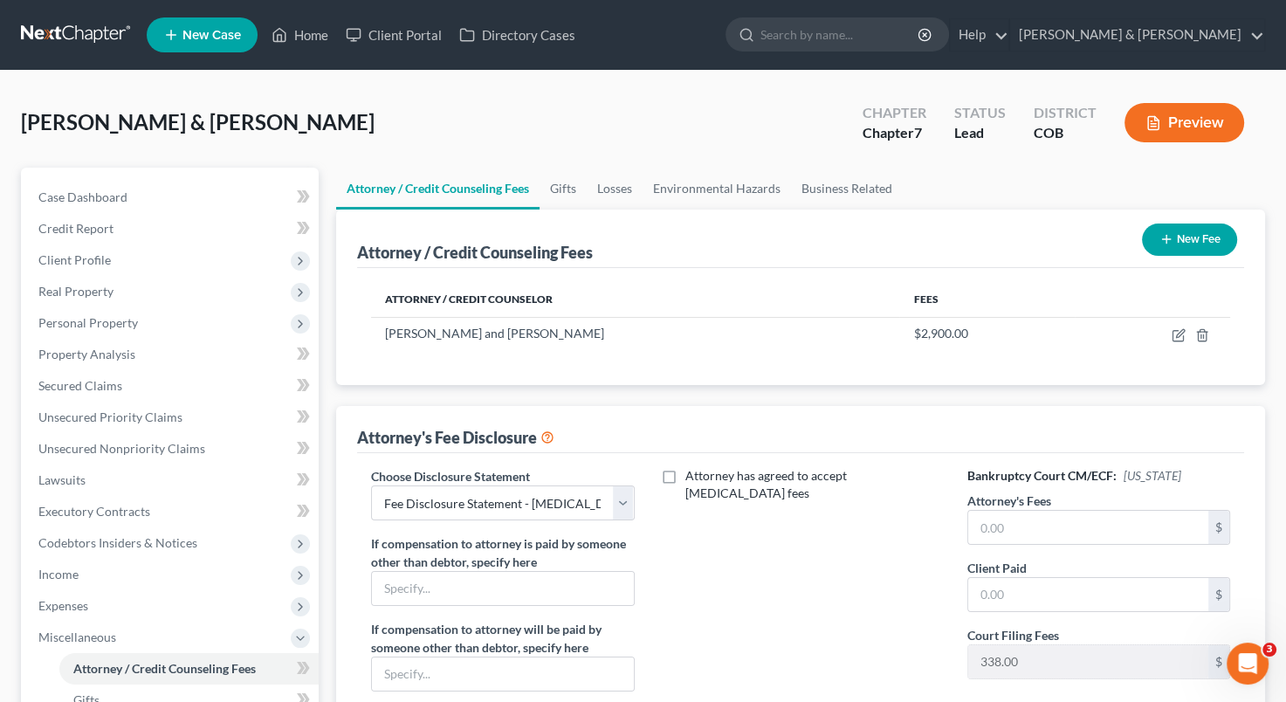
checkbox input "true"
click at [708, 517] on input "text" at bounding box center [790, 533] width 240 height 33
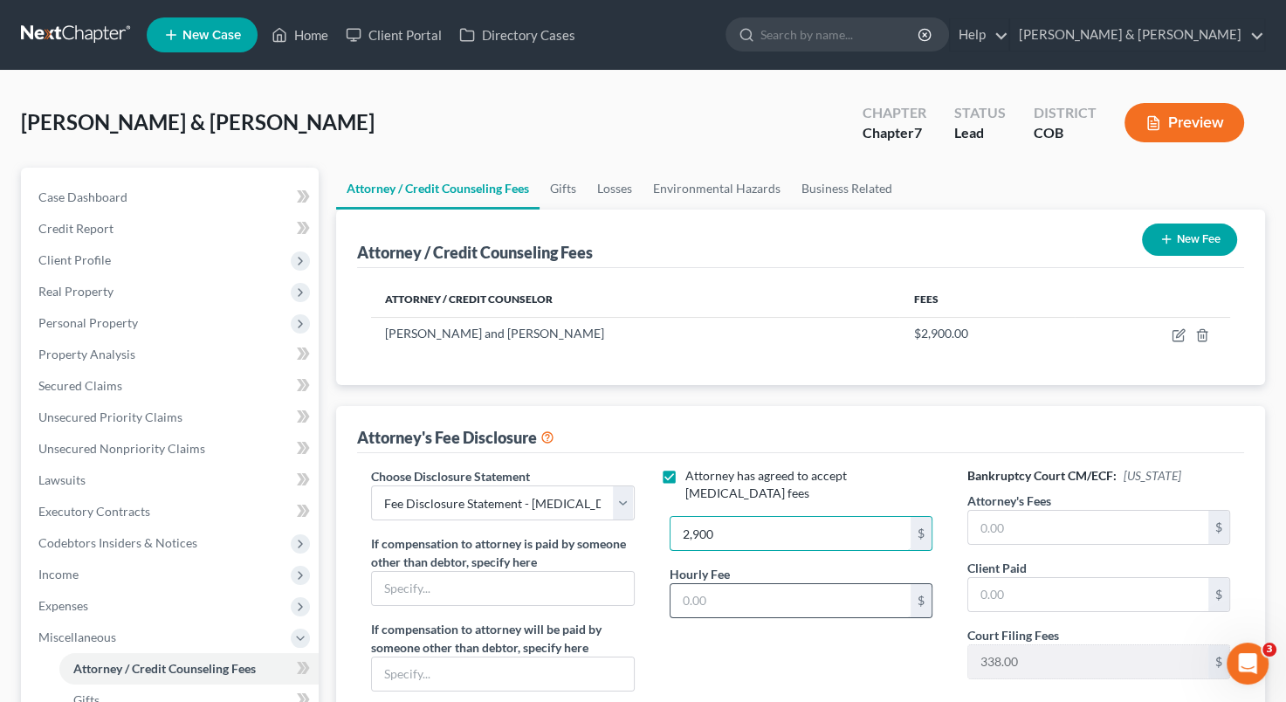
type input "2,900"
click at [704, 584] on input "text" at bounding box center [790, 600] width 240 height 33
type input "350"
click at [1013, 523] on input "text" at bounding box center [1088, 527] width 240 height 33
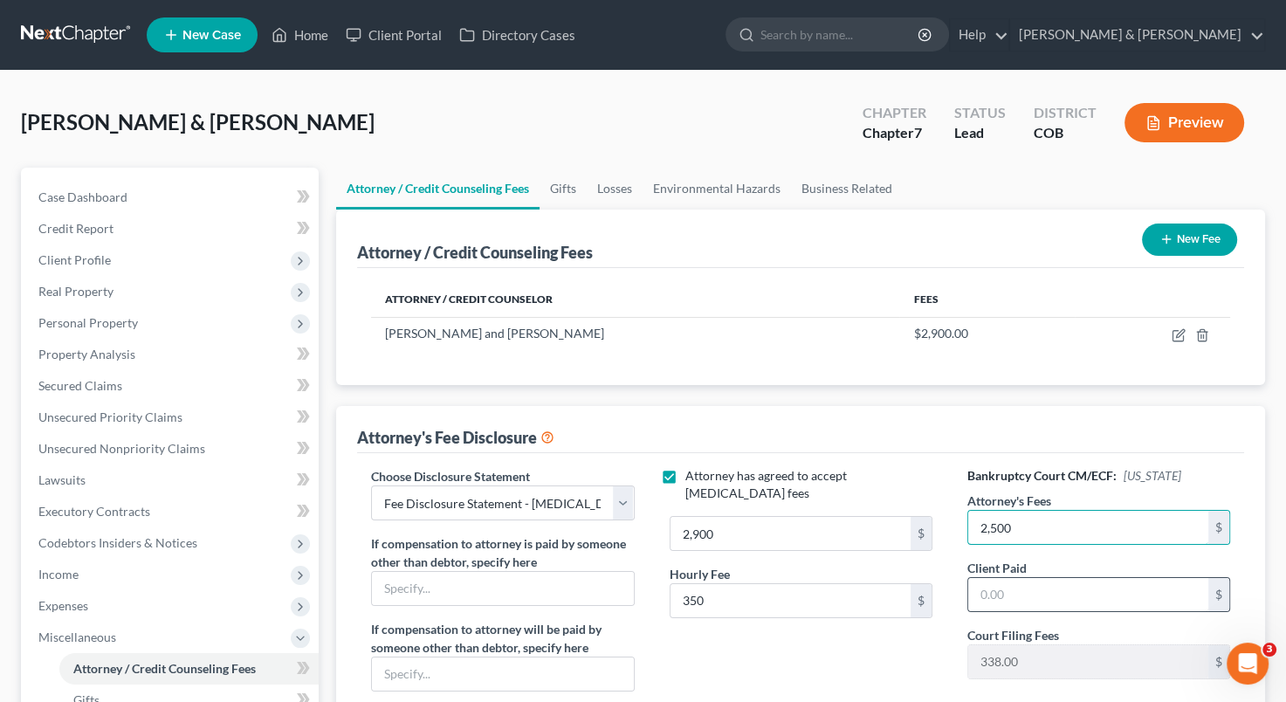
type input "2,500"
click at [1022, 587] on input "text" at bounding box center [1088, 594] width 240 height 33
type input "2"
click at [1022, 587] on input "text" at bounding box center [1088, 594] width 240 height 33
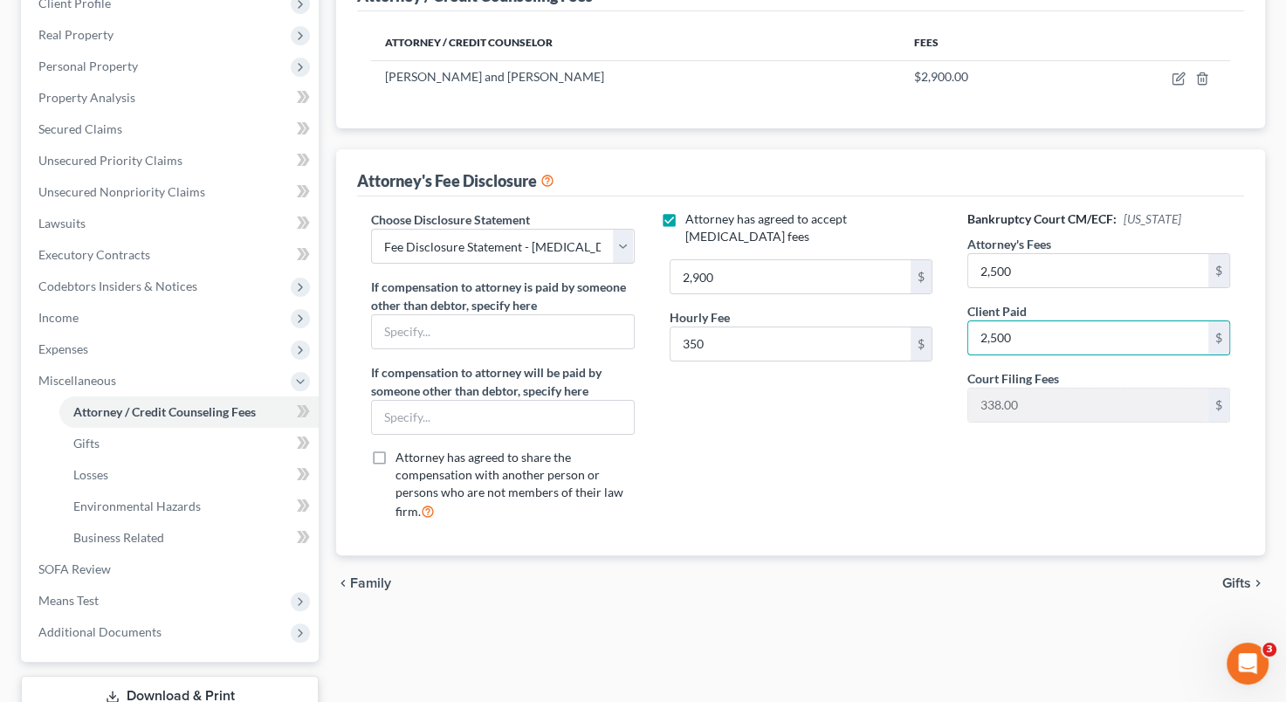
scroll to position [262, 0]
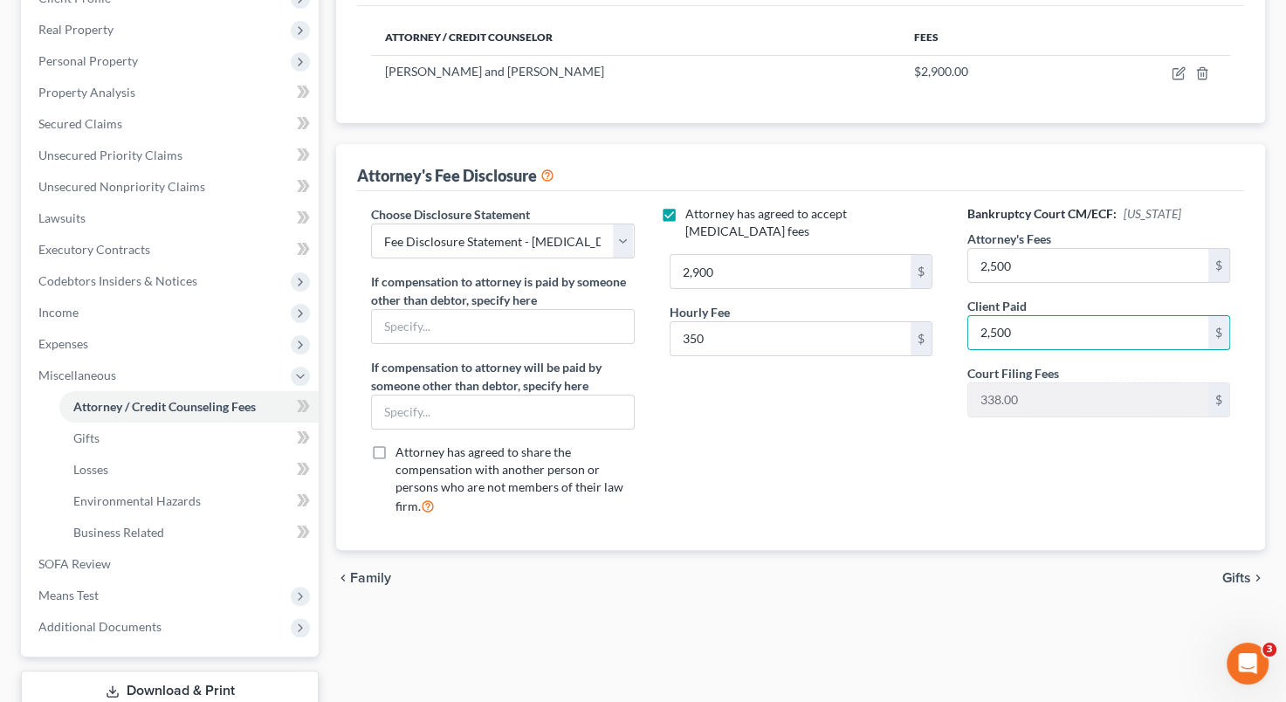
type input "2,500"
click at [1238, 572] on span "Gifts" at bounding box center [1236, 578] width 29 height 14
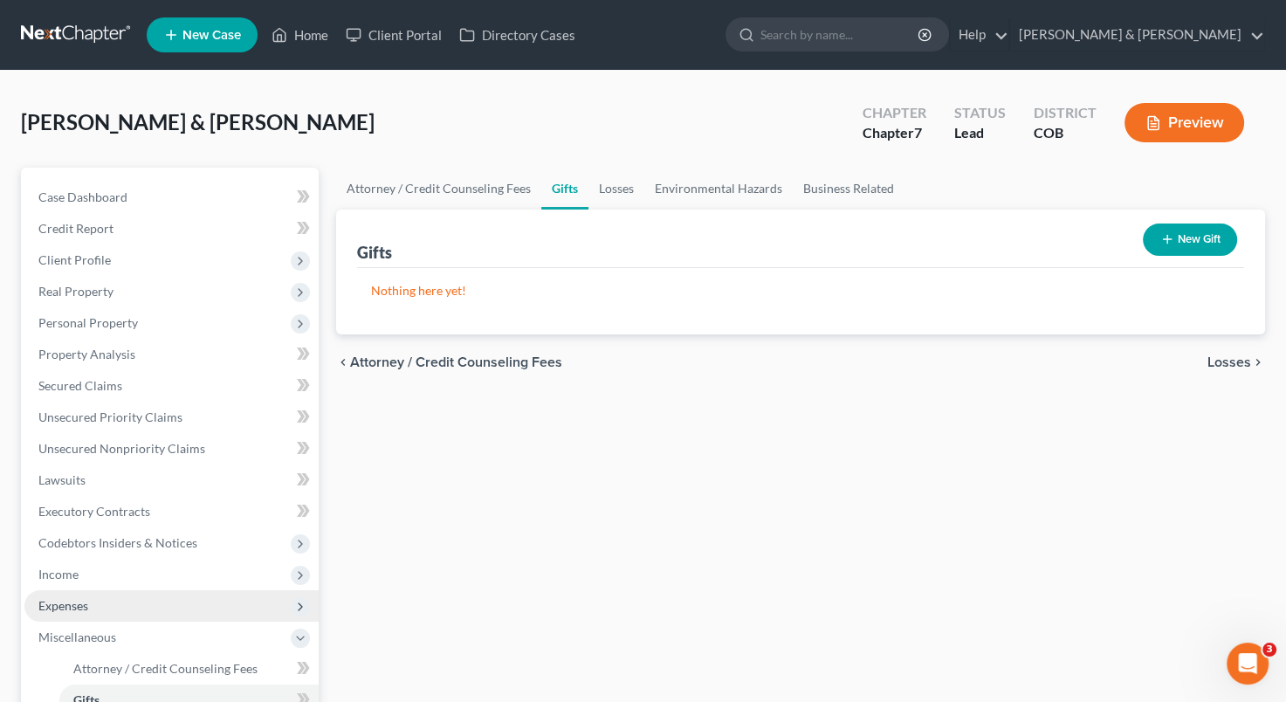
click at [164, 590] on span "Expenses" at bounding box center [171, 605] width 294 height 31
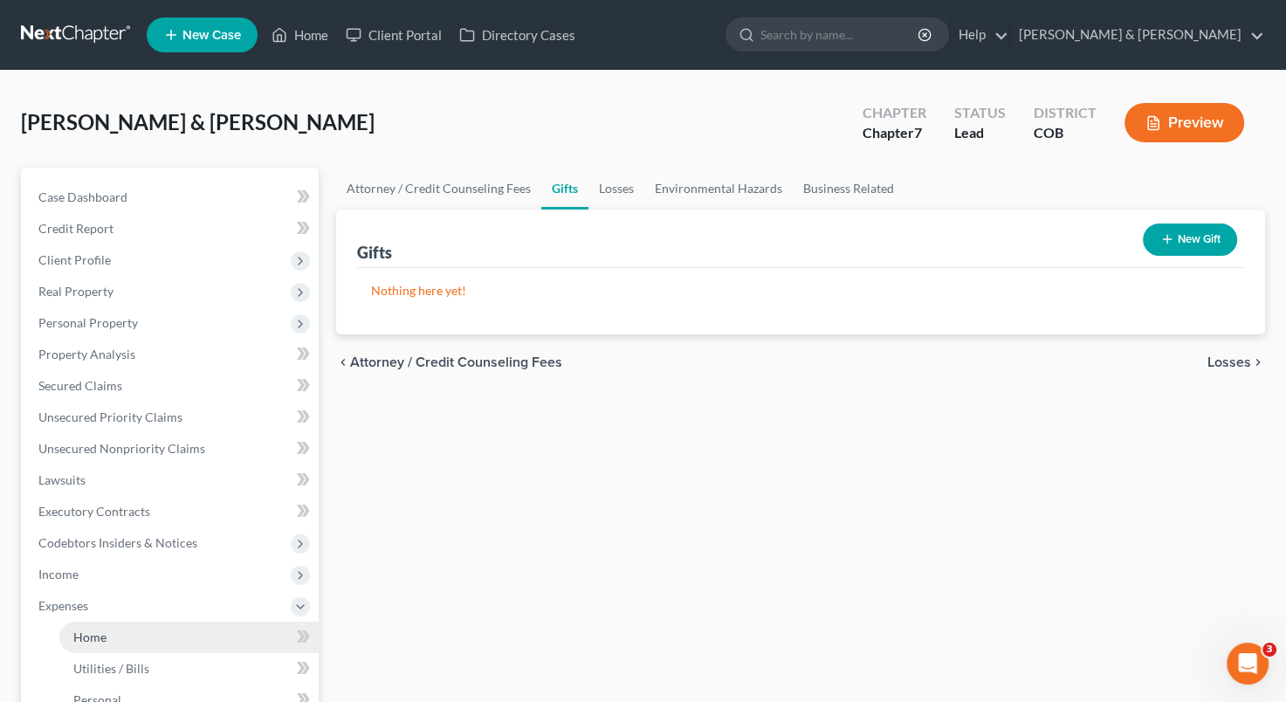
click at [129, 643] on link "Home" at bounding box center [188, 637] width 259 height 31
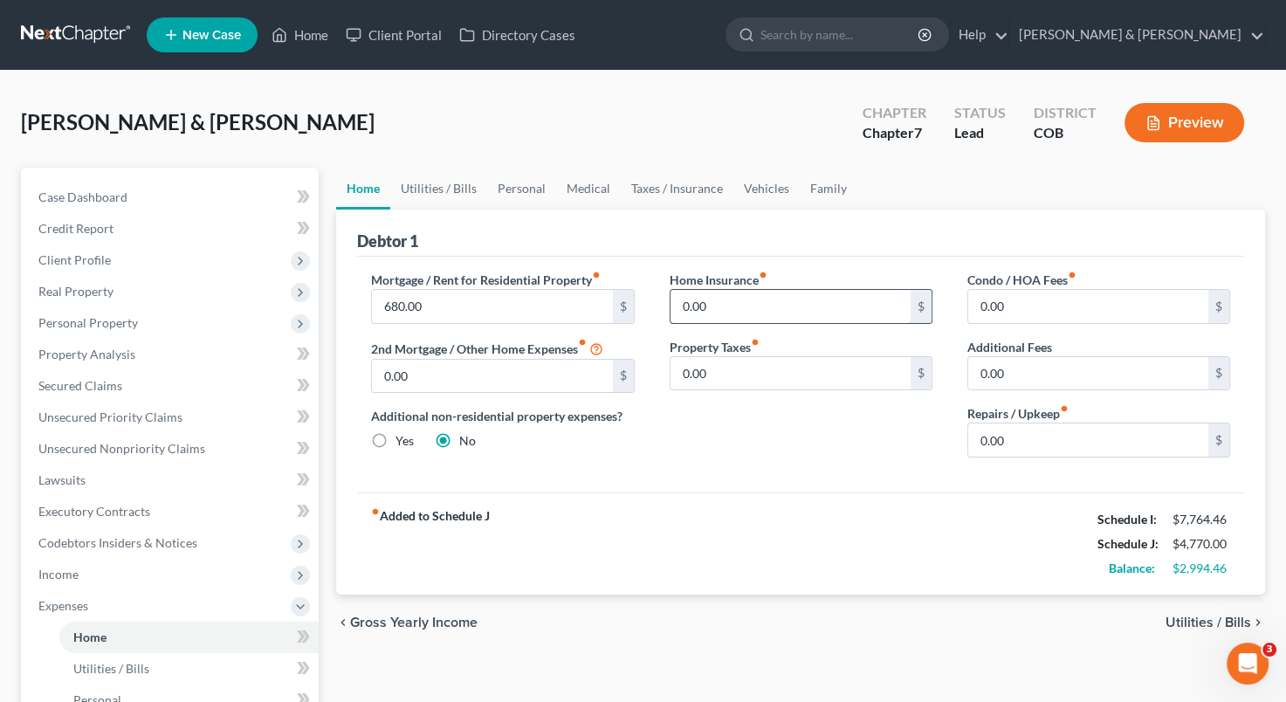
click at [790, 307] on input "0.00" at bounding box center [790, 306] width 240 height 33
type input "120"
click at [761, 368] on input "0.00" at bounding box center [790, 373] width 240 height 33
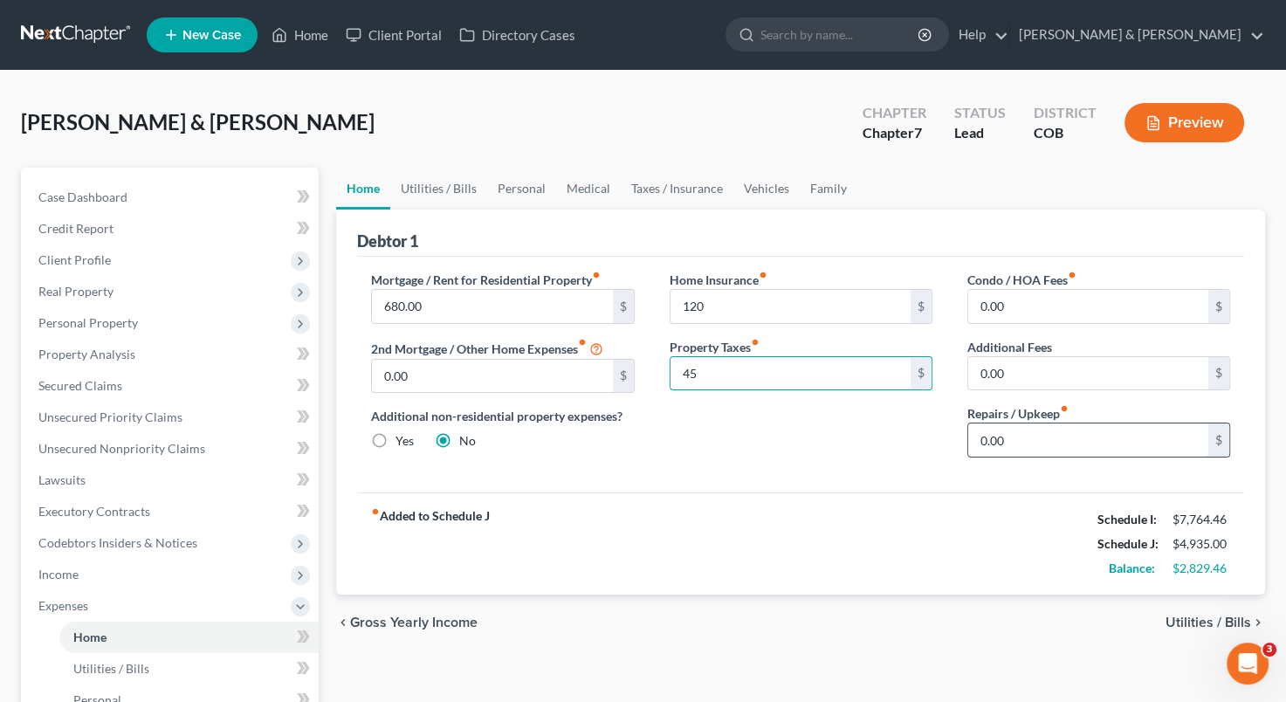
type input "45"
click at [979, 445] on input "0.00" at bounding box center [1088, 439] width 240 height 33
type input "200"
click at [878, 493] on div "fiber_manual_record Added to Schedule J Schedule I: $7,764.46 Schedule J: $5,13…" at bounding box center [800, 543] width 887 height 102
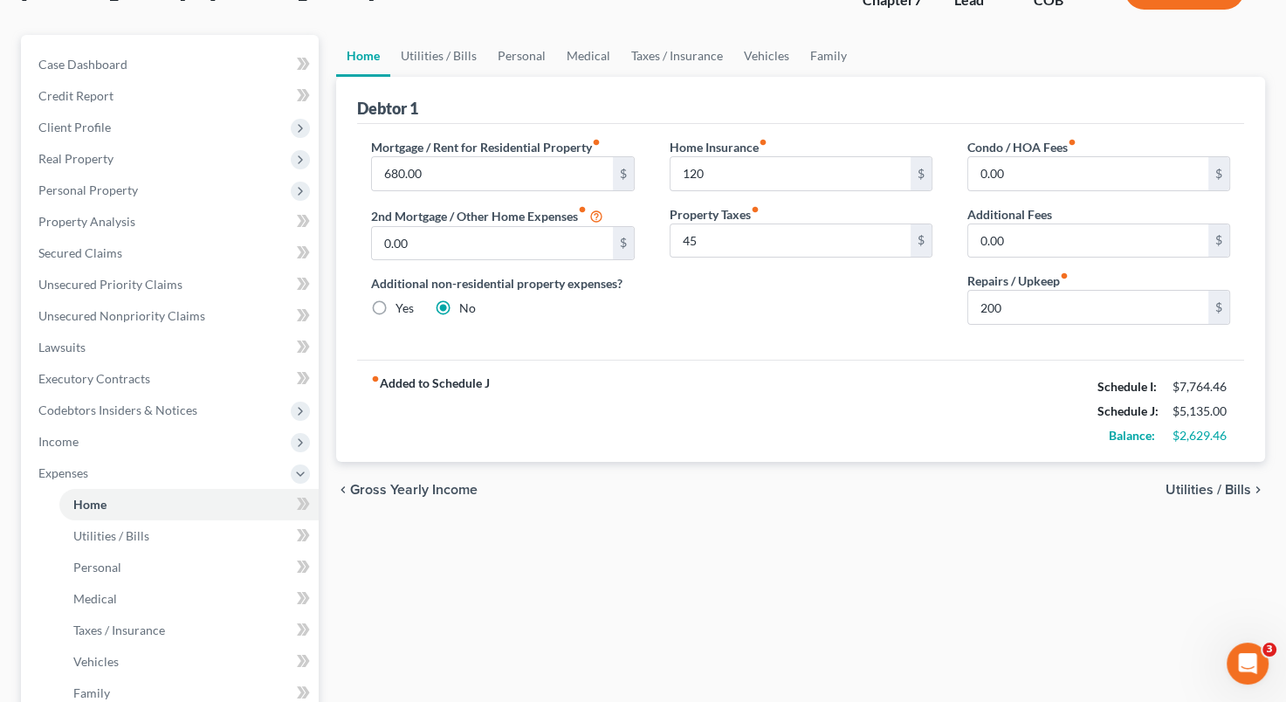
scroll to position [151, 0]
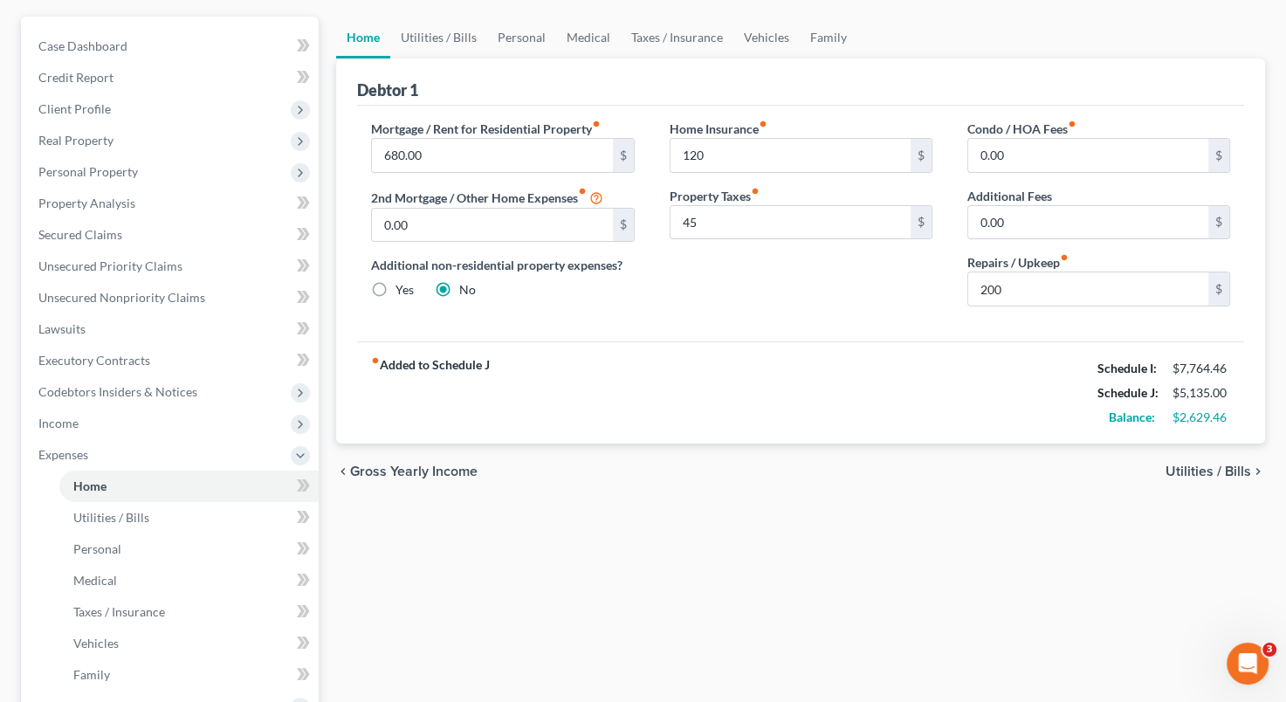
click at [1219, 464] on span "Utilities / Bills" at bounding box center [1208, 471] width 86 height 14
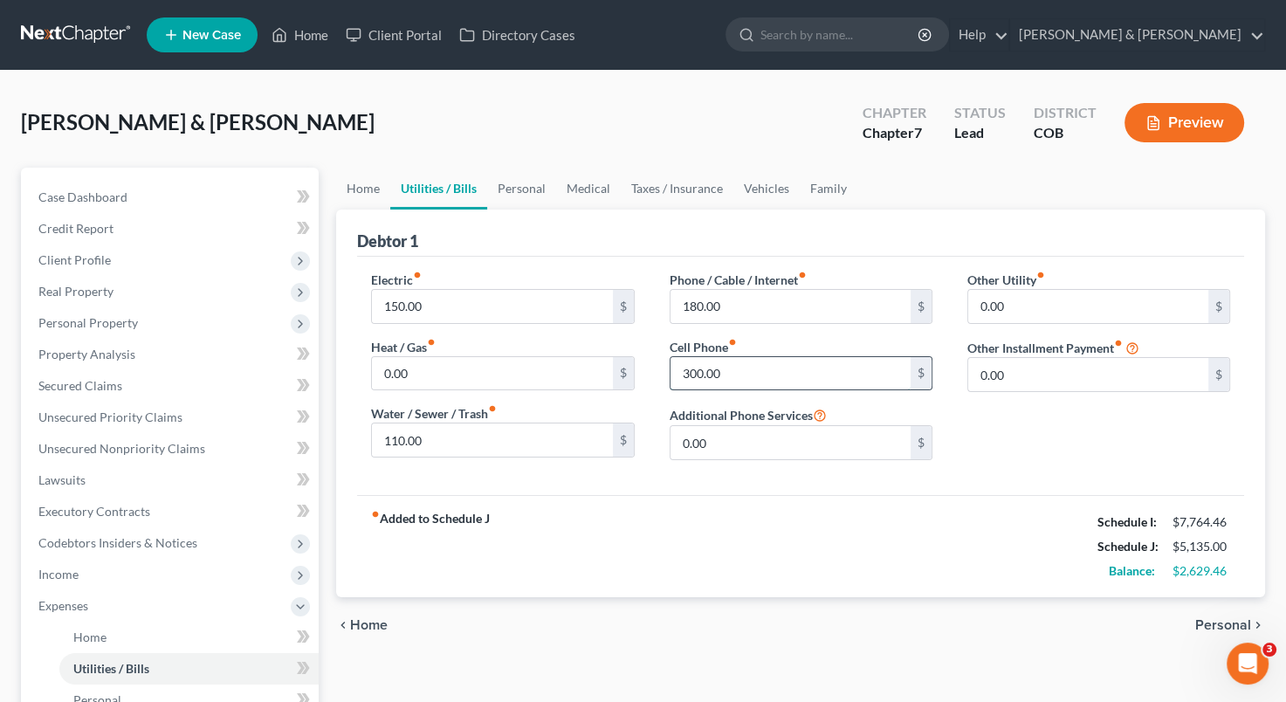
click at [698, 370] on input "300.00" at bounding box center [790, 373] width 240 height 33
type input "240"
click at [1013, 424] on div "Other Utility fiber_manual_record 0.00 $ Other Installment Payment fiber_manual…" at bounding box center [1099, 372] width 298 height 203
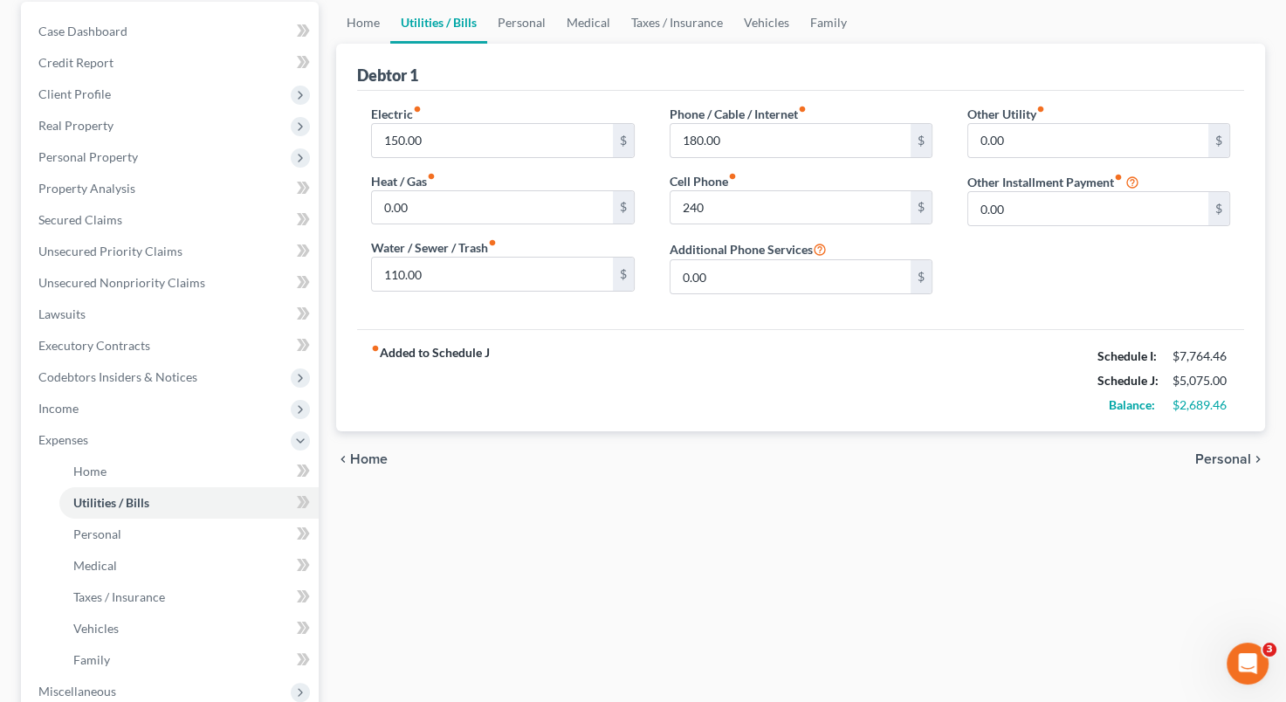
scroll to position [127, 0]
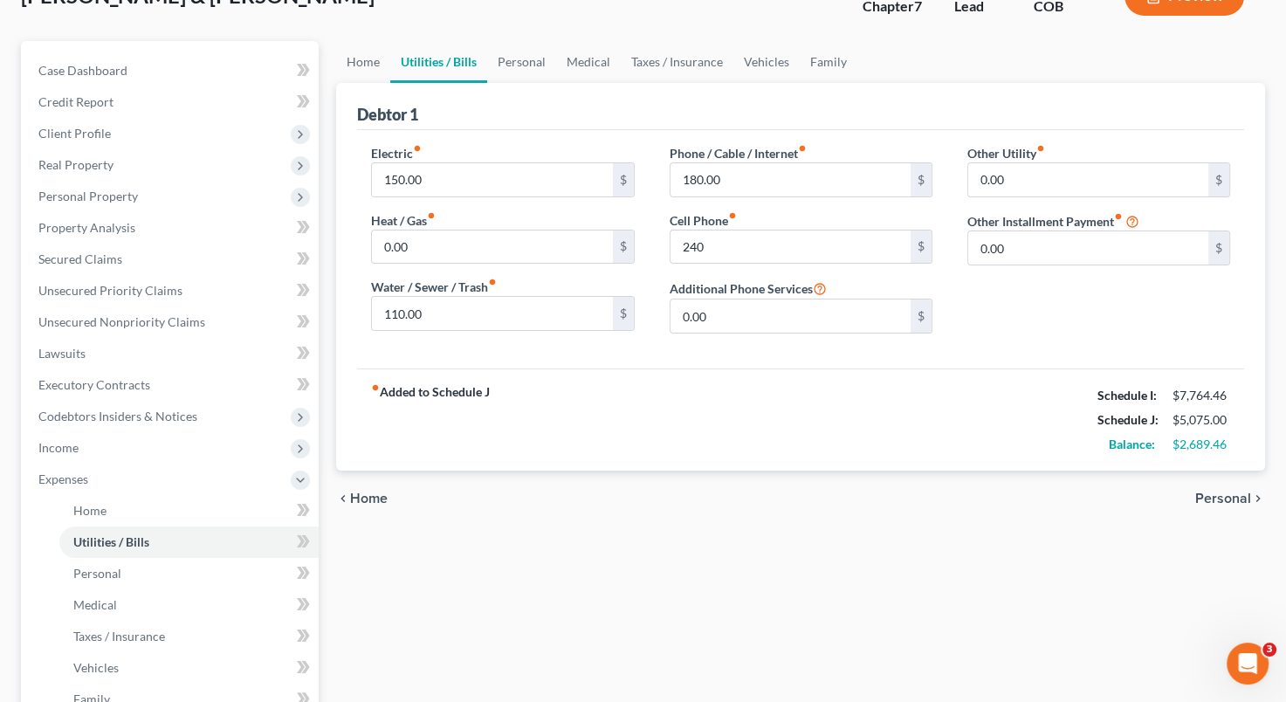
click at [1226, 499] on span "Personal" at bounding box center [1223, 498] width 56 height 14
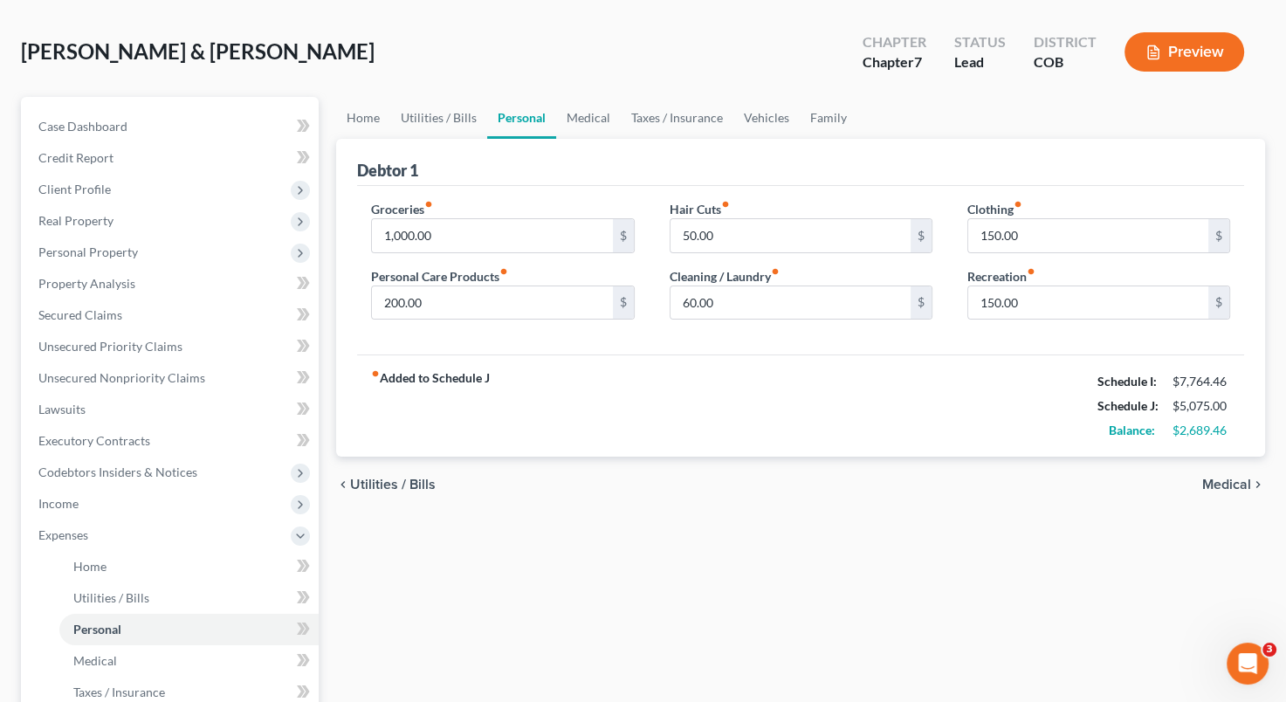
scroll to position [52, 0]
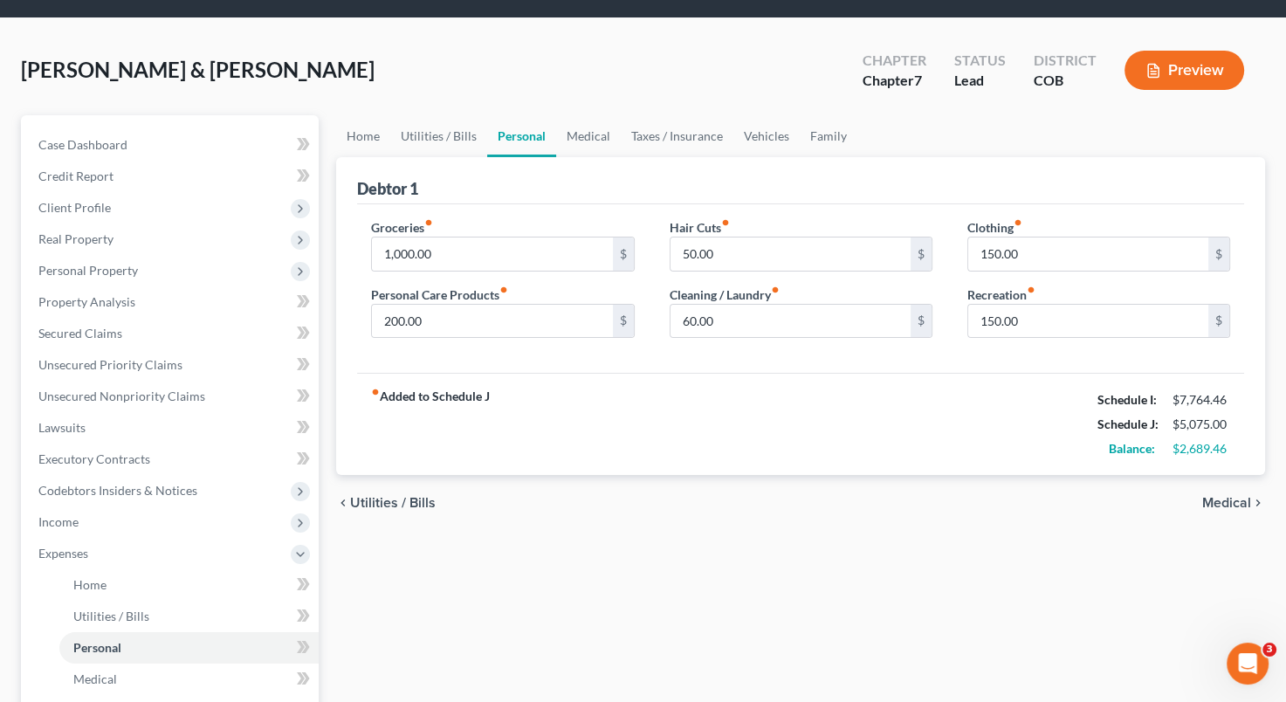
click at [1230, 505] on span "Medical" at bounding box center [1226, 503] width 49 height 14
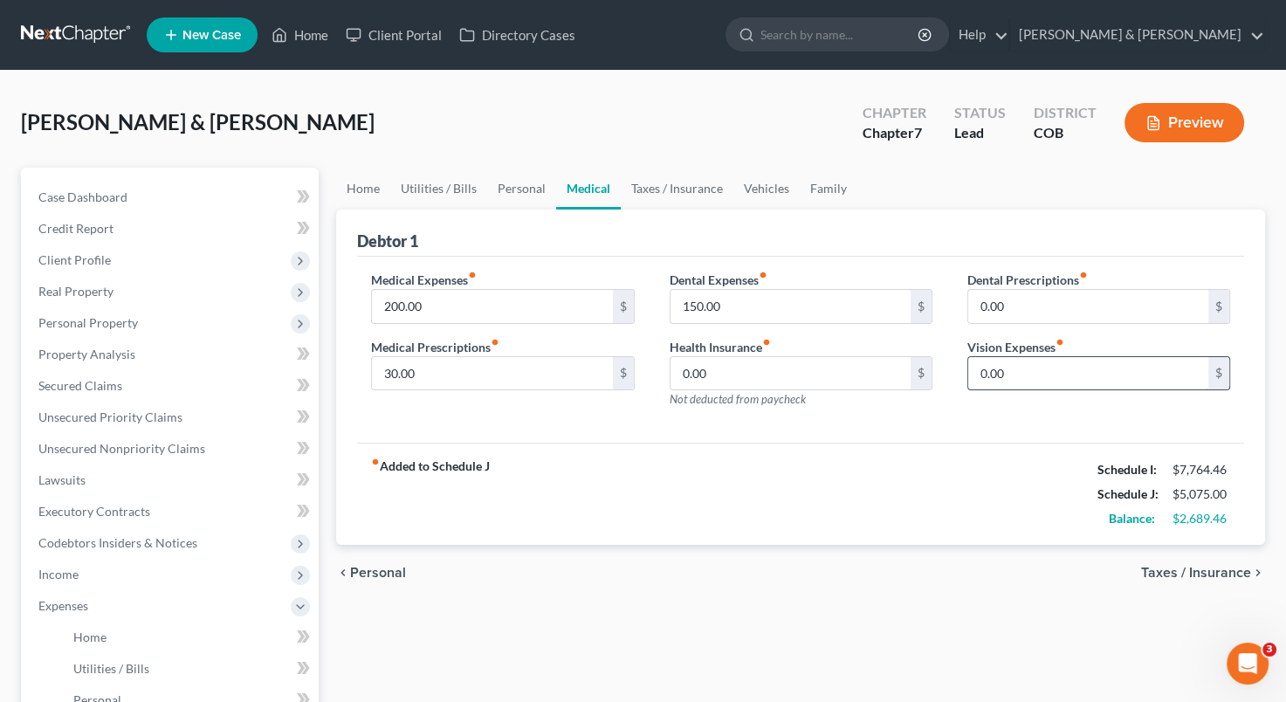
click at [980, 375] on input "0.00" at bounding box center [1088, 373] width 240 height 33
type input "30"
click at [943, 403] on div "Dental Expenses fiber_manual_record 150.00 $ Health Insurance fiber_manual_reco…" at bounding box center [801, 347] width 298 height 152
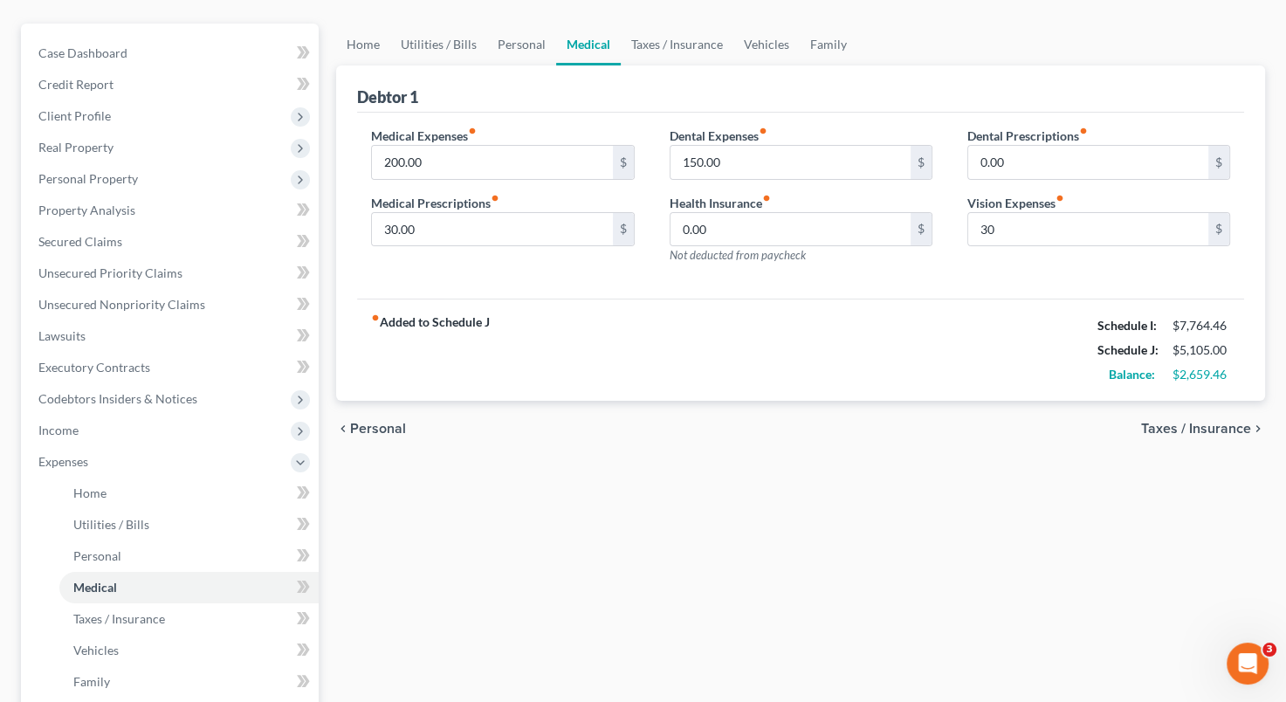
scroll to position [145, 0]
click at [1201, 424] on span "Taxes / Insurance" at bounding box center [1196, 428] width 110 height 14
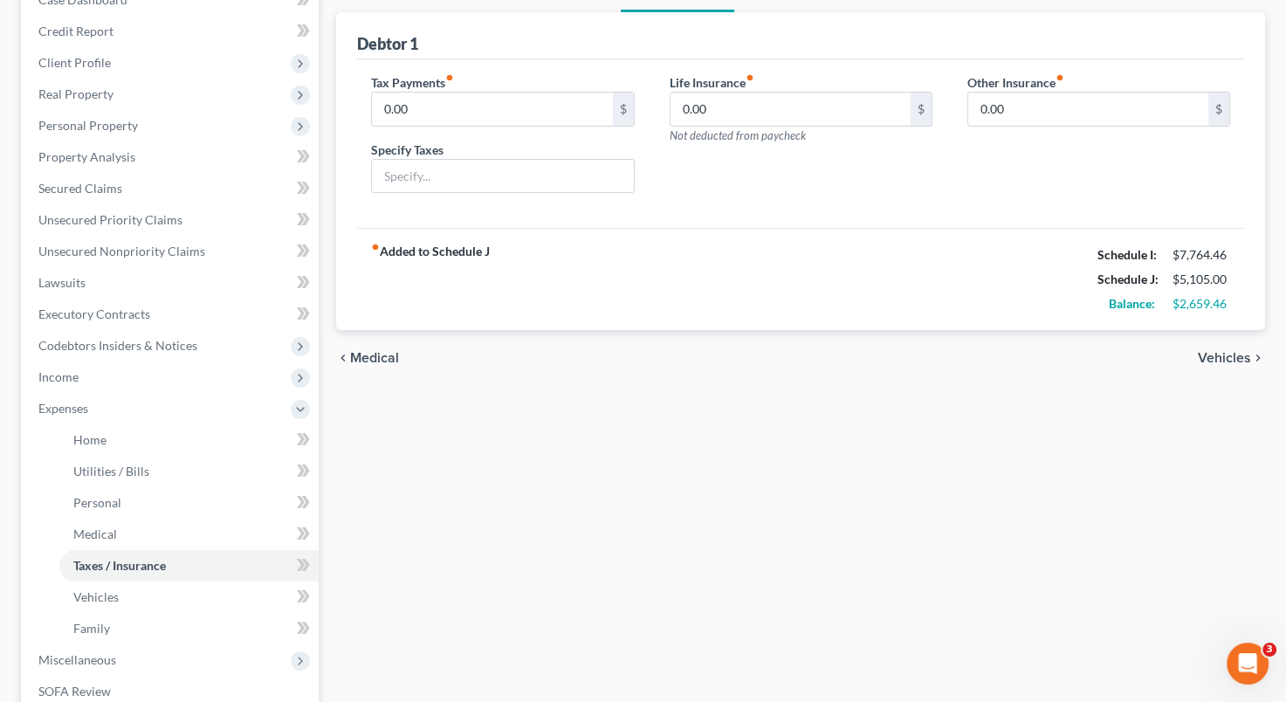
scroll to position [204, 0]
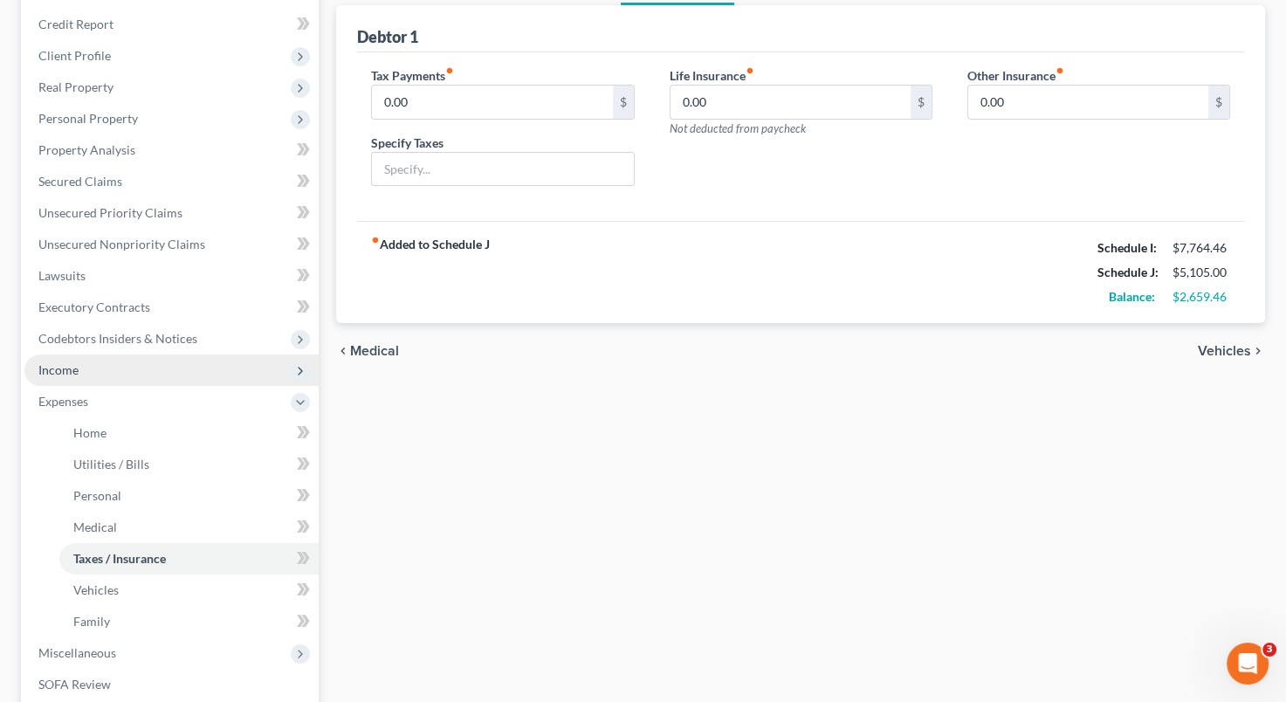
click at [130, 370] on span "Income" at bounding box center [171, 369] width 294 height 31
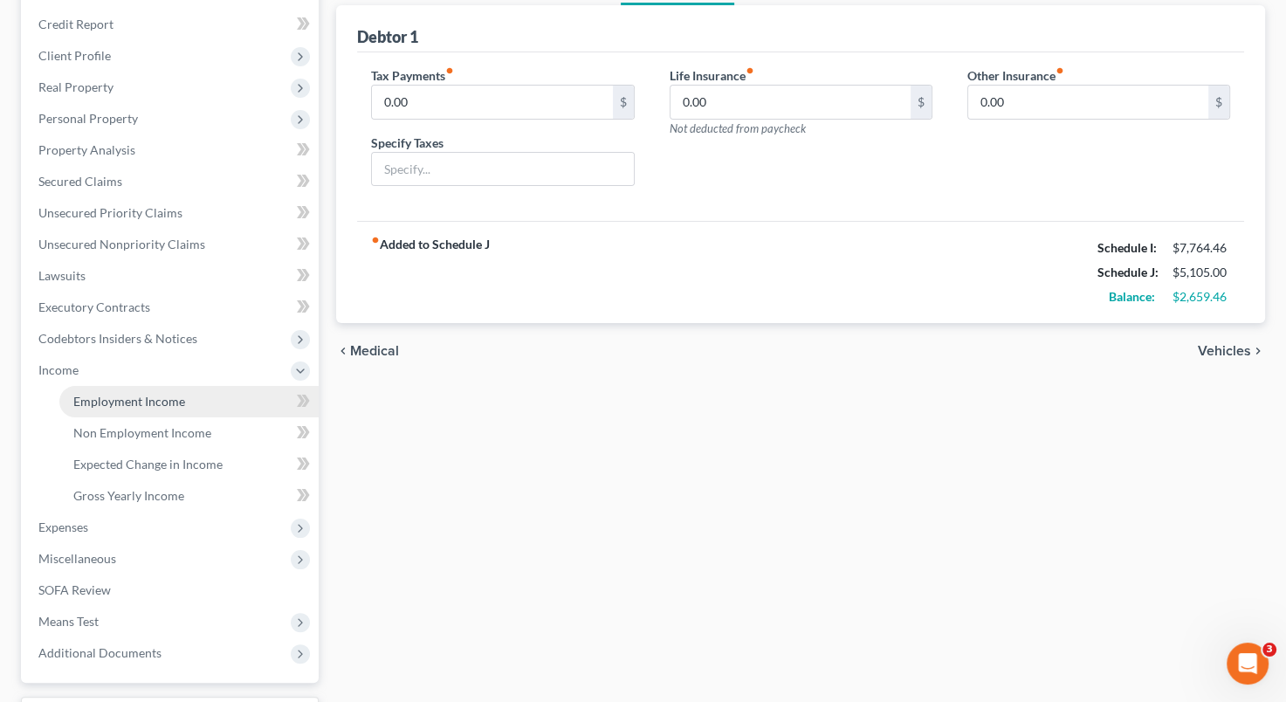
click at [140, 406] on span "Employment Income" at bounding box center [129, 401] width 112 height 15
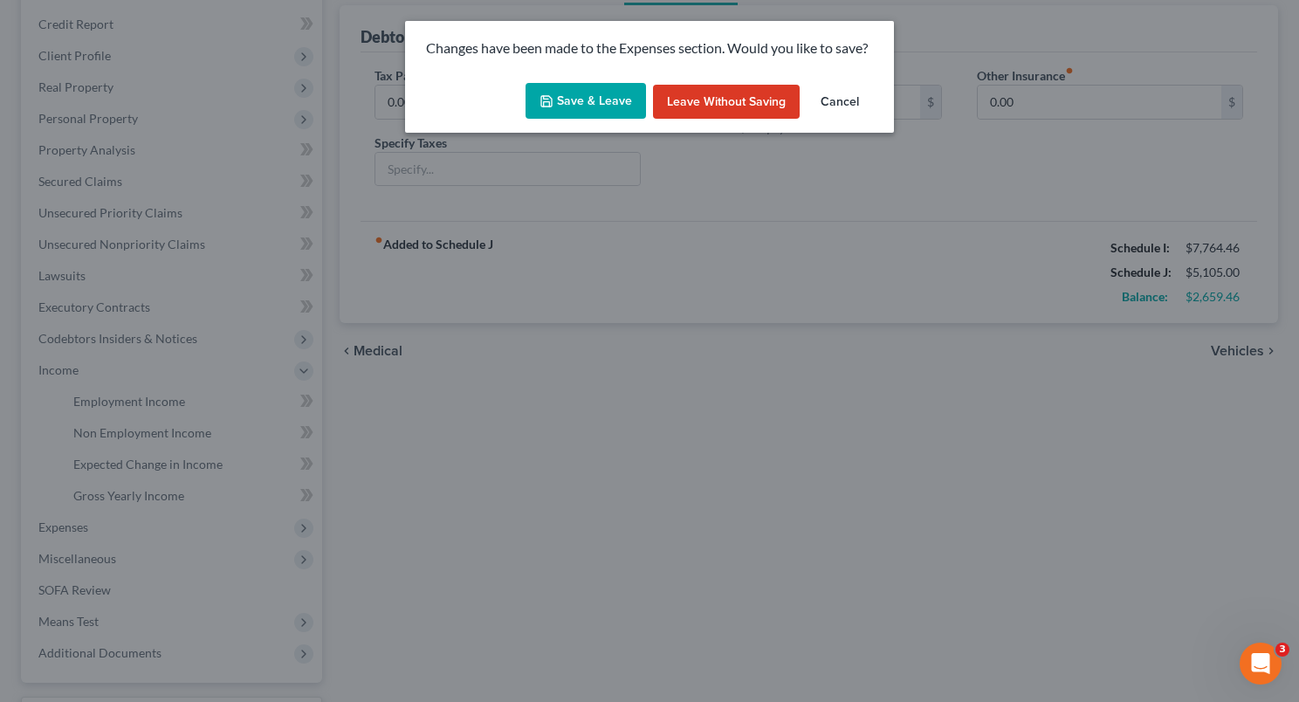
click at [575, 93] on button "Save & Leave" at bounding box center [586, 101] width 120 height 37
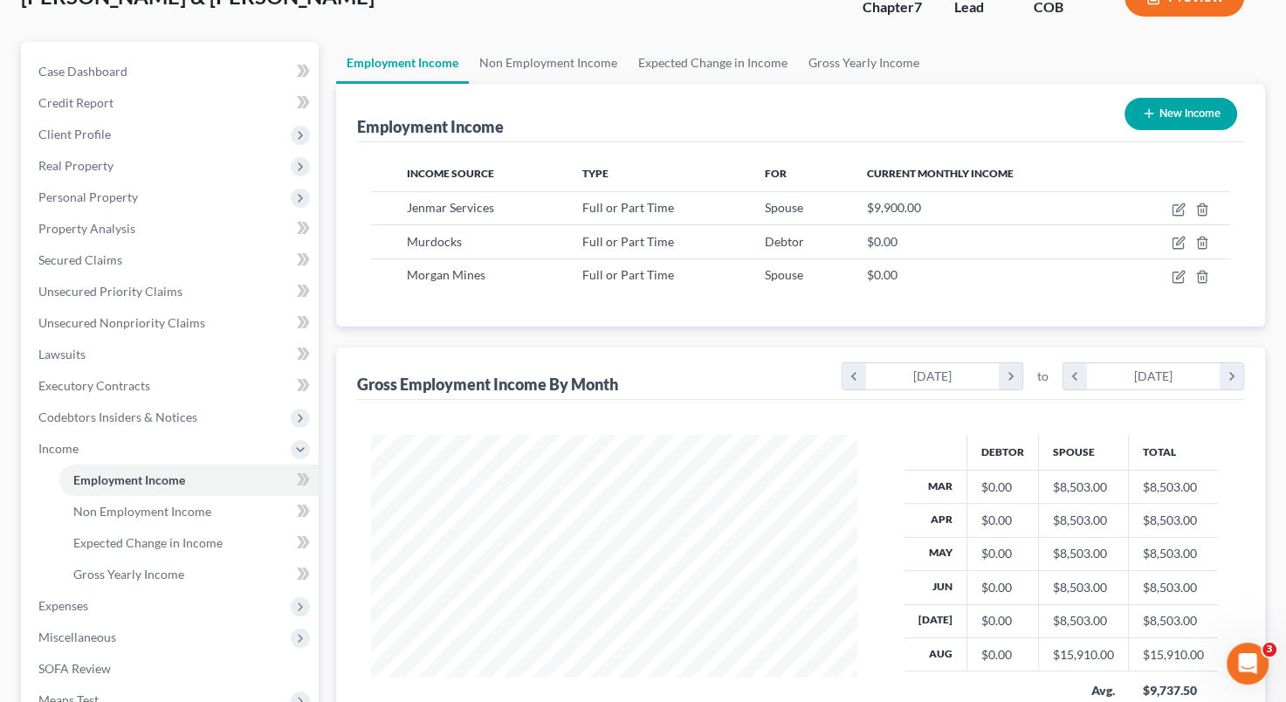
scroll to position [129, 0]
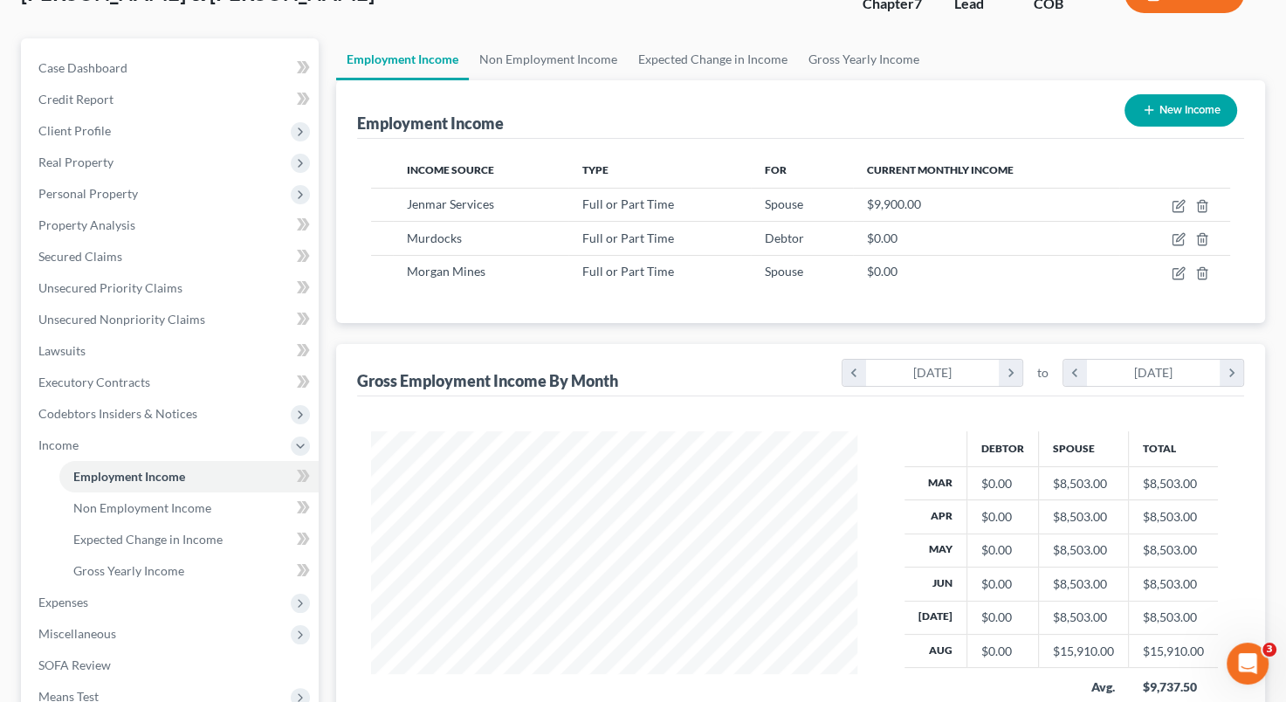
click at [319, 442] on div "Case Dashboard Payments Invoices Payments Payments Credit Report Client Profile" at bounding box center [169, 448] width 315 height 820
click at [237, 567] on link "Gross Yearly Income" at bounding box center [188, 570] width 259 height 31
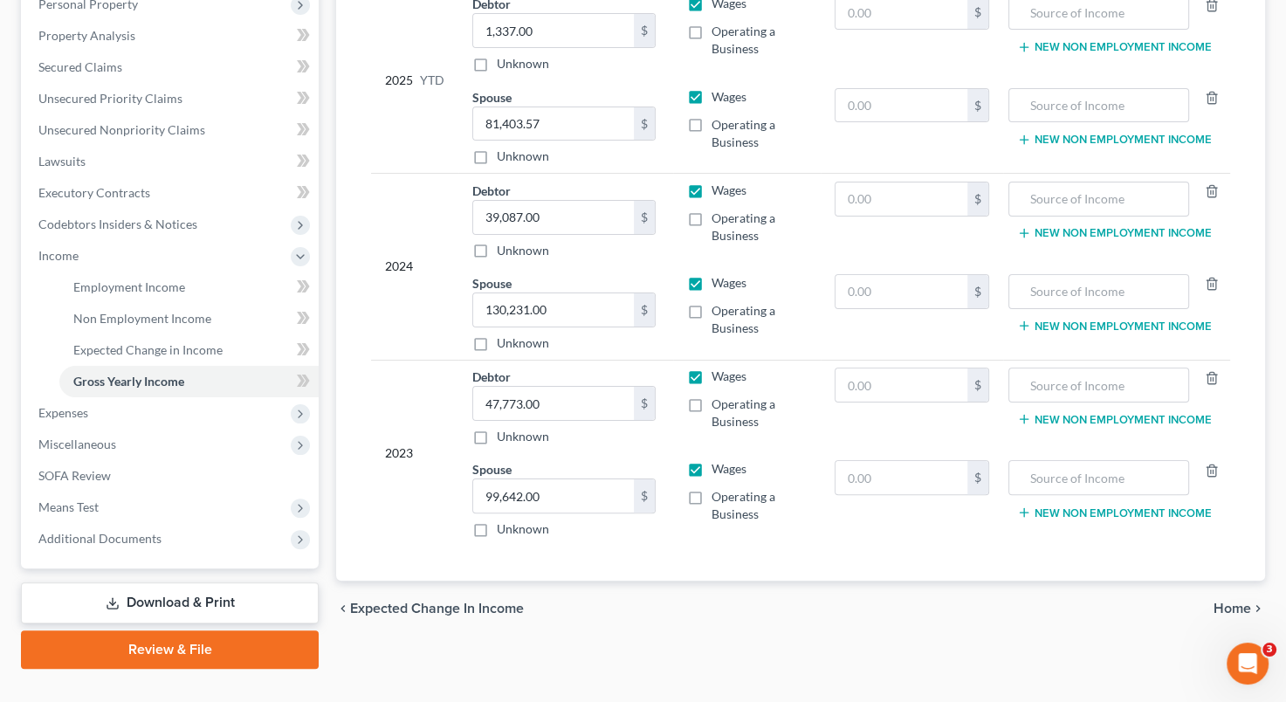
scroll to position [350, 0]
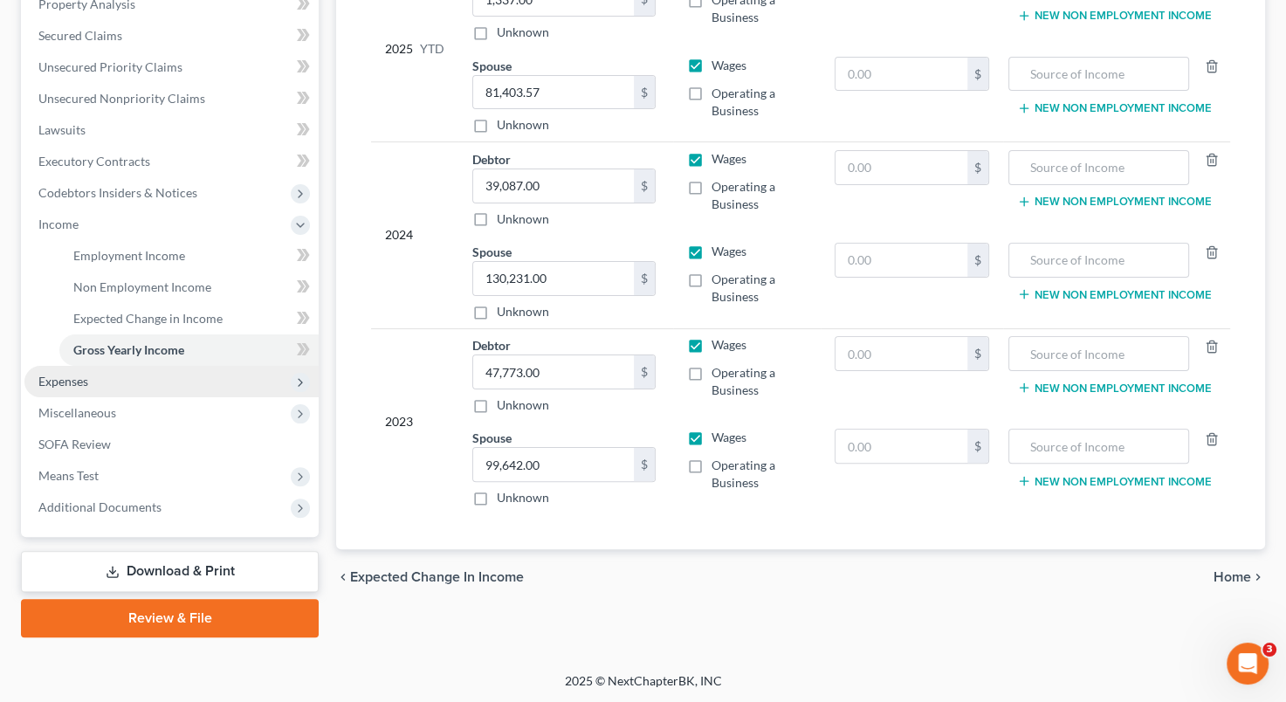
click at [141, 375] on span "Expenses" at bounding box center [171, 381] width 294 height 31
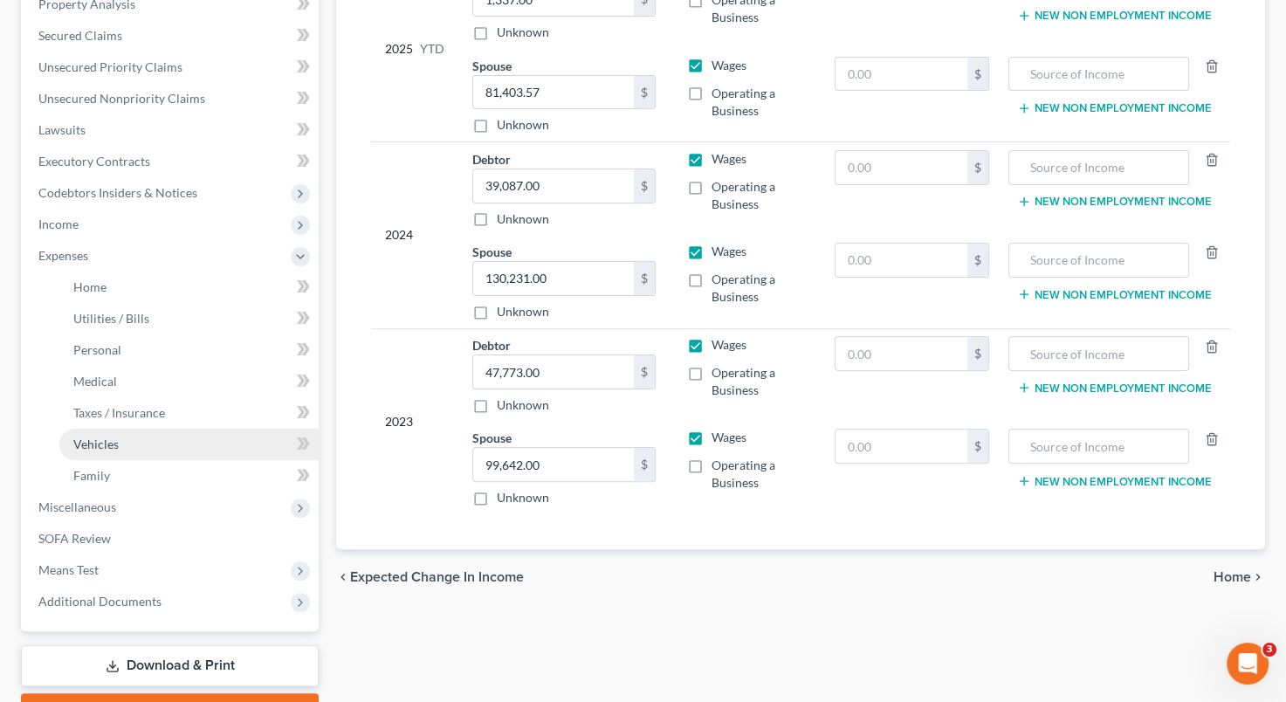
click at [179, 439] on link "Vehicles" at bounding box center [188, 444] width 259 height 31
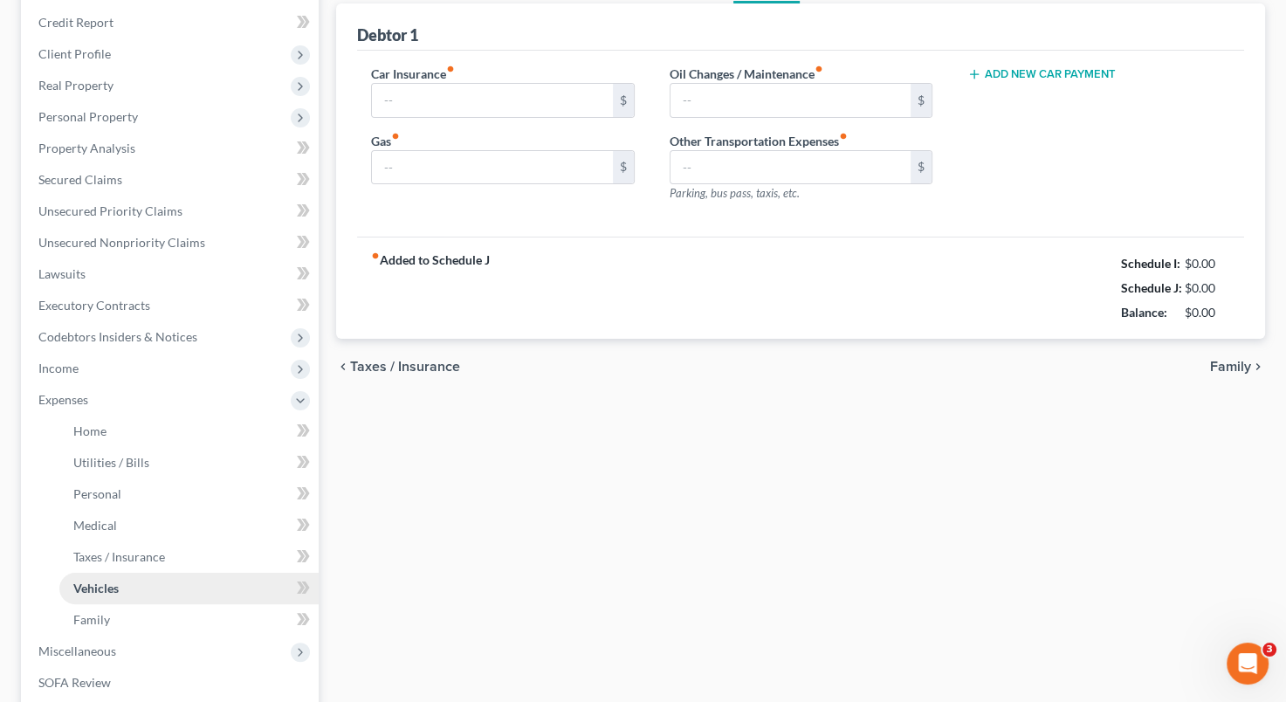
type input "260.00"
type input "800.00"
type input "250.00"
type input "0.00"
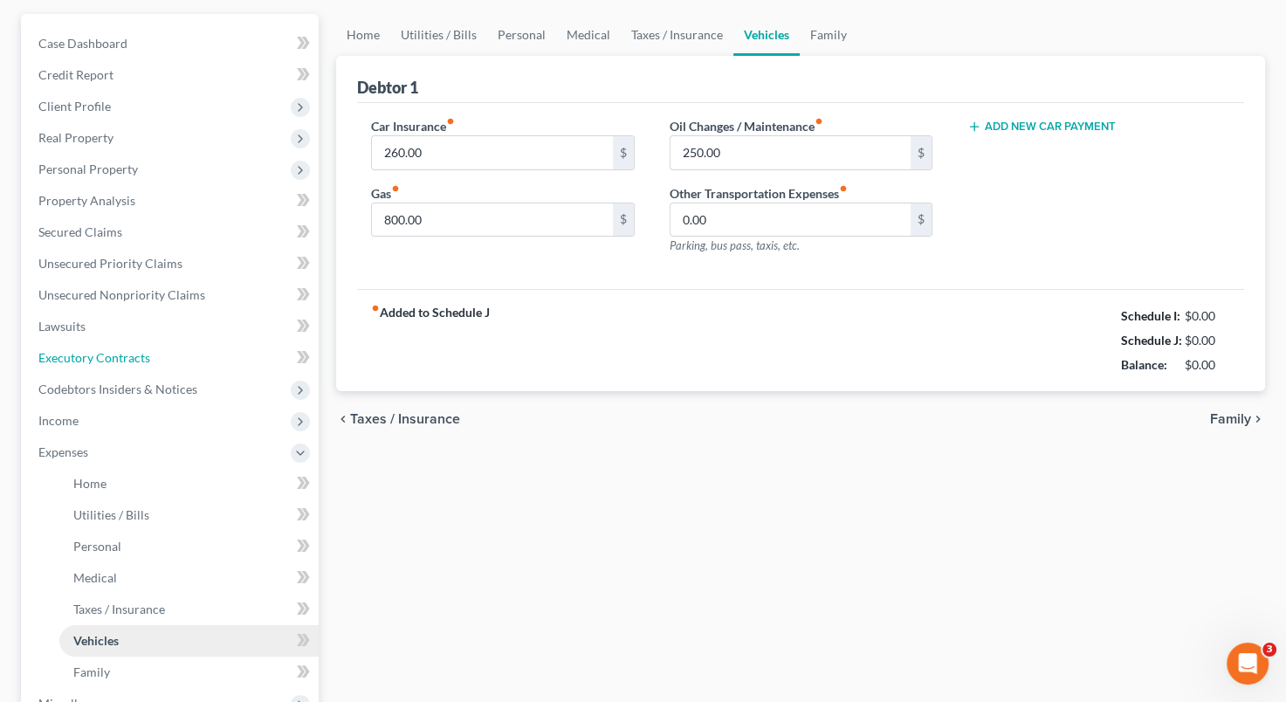
scroll to position [7, 0]
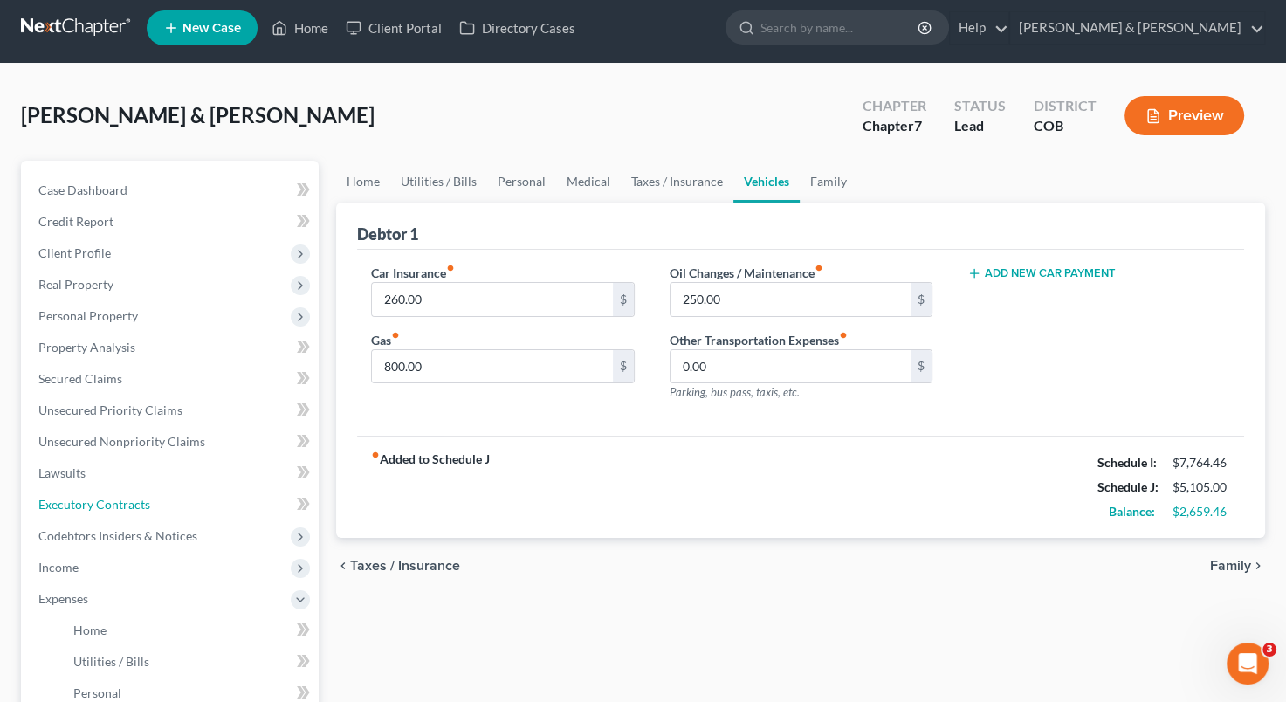
click at [179, 439] on ul "Case Dashboard Payments Invoices Payments Payments Credit Report Client Profile" at bounding box center [171, 568] width 294 height 786
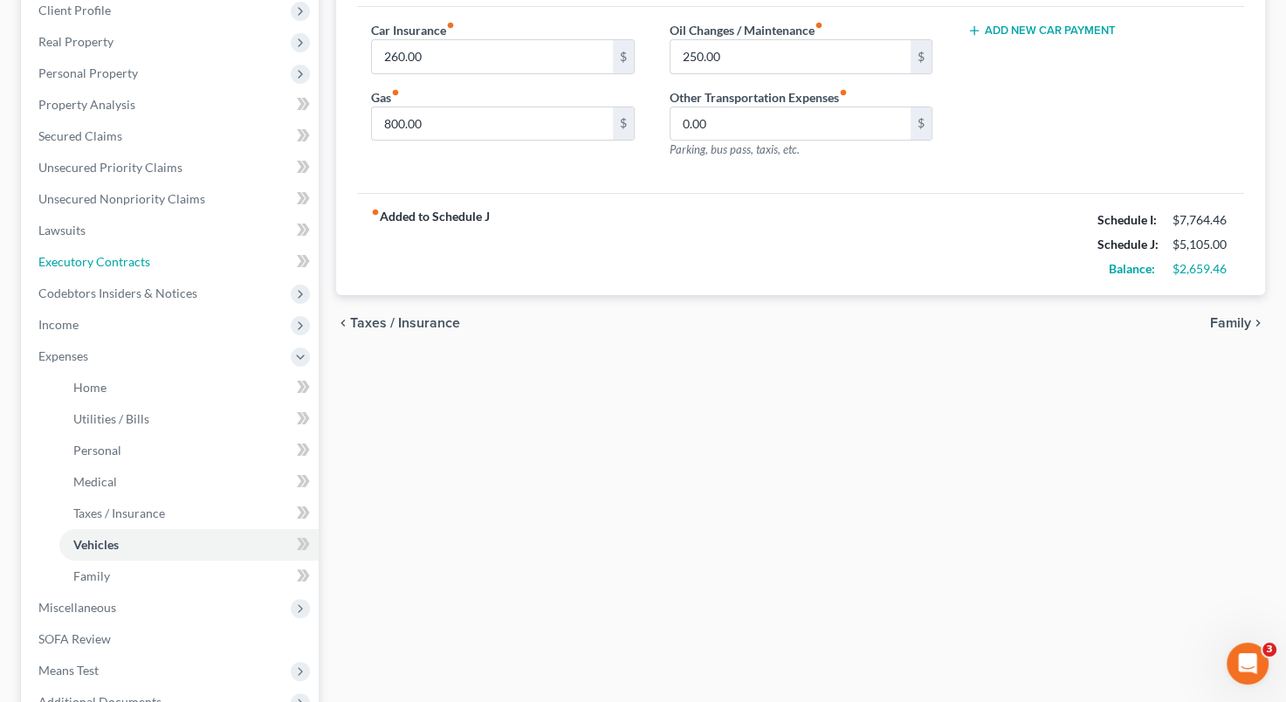
scroll to position [265, 0]
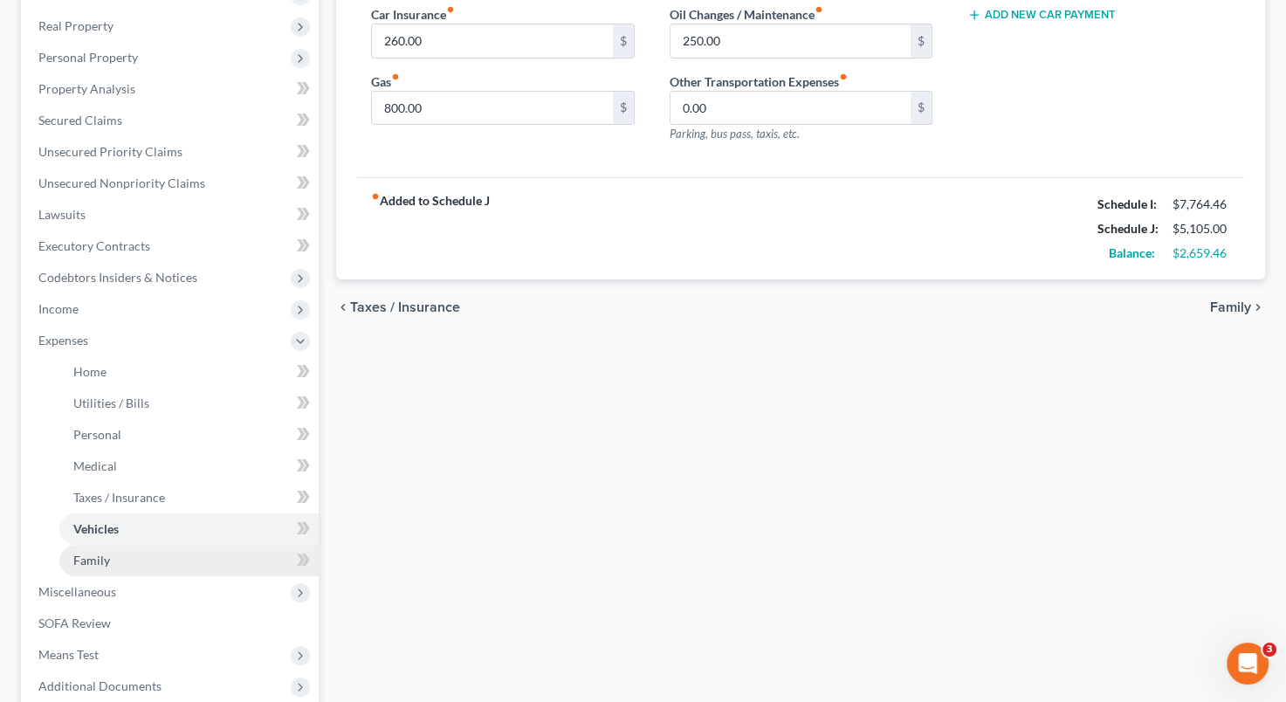
click at [170, 555] on link "Family" at bounding box center [188, 560] width 259 height 31
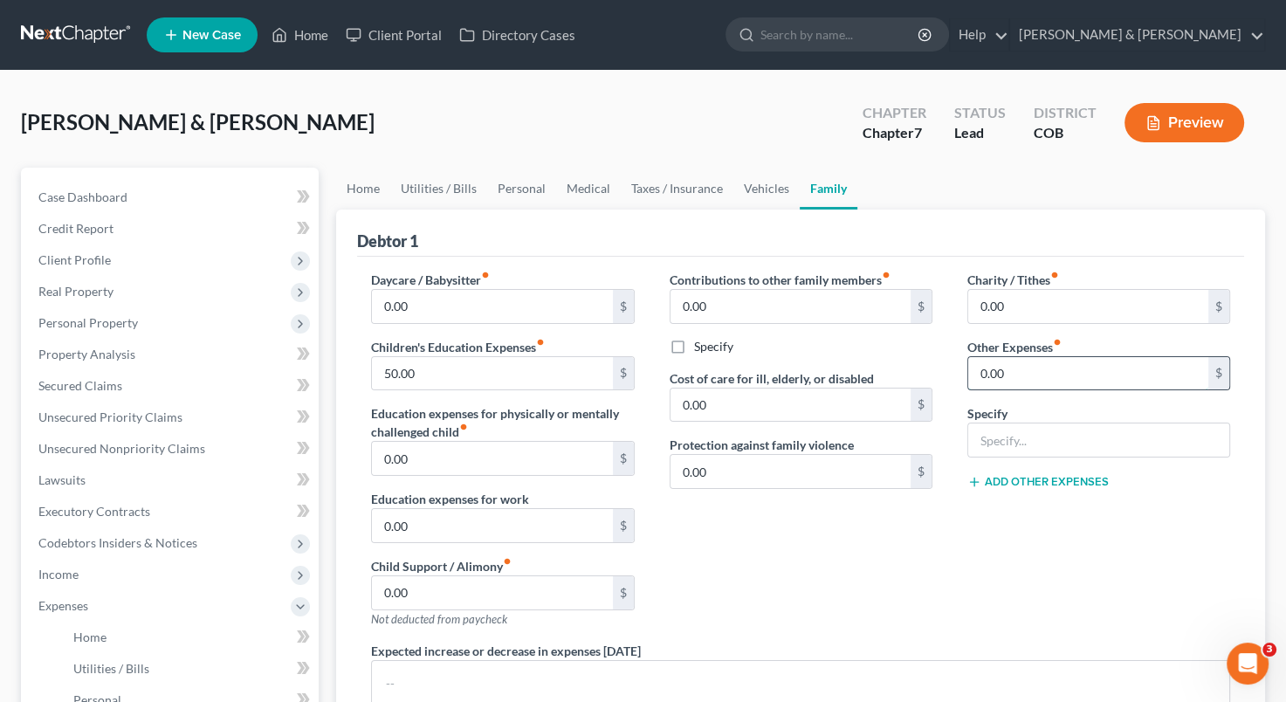
click at [1048, 368] on input "0.00" at bounding box center [1088, 373] width 240 height 33
type input "800"
click at [1035, 435] on input "text" at bounding box center [1098, 439] width 261 height 33
type input "d"
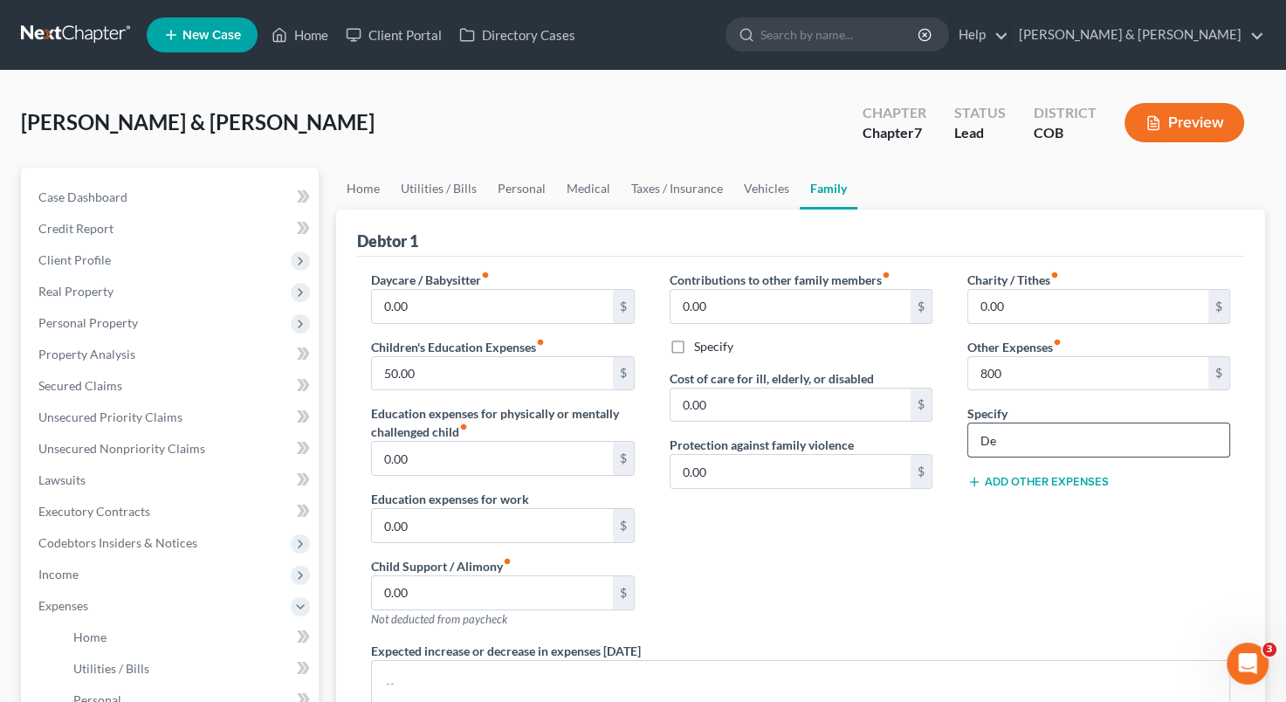
type input "D"
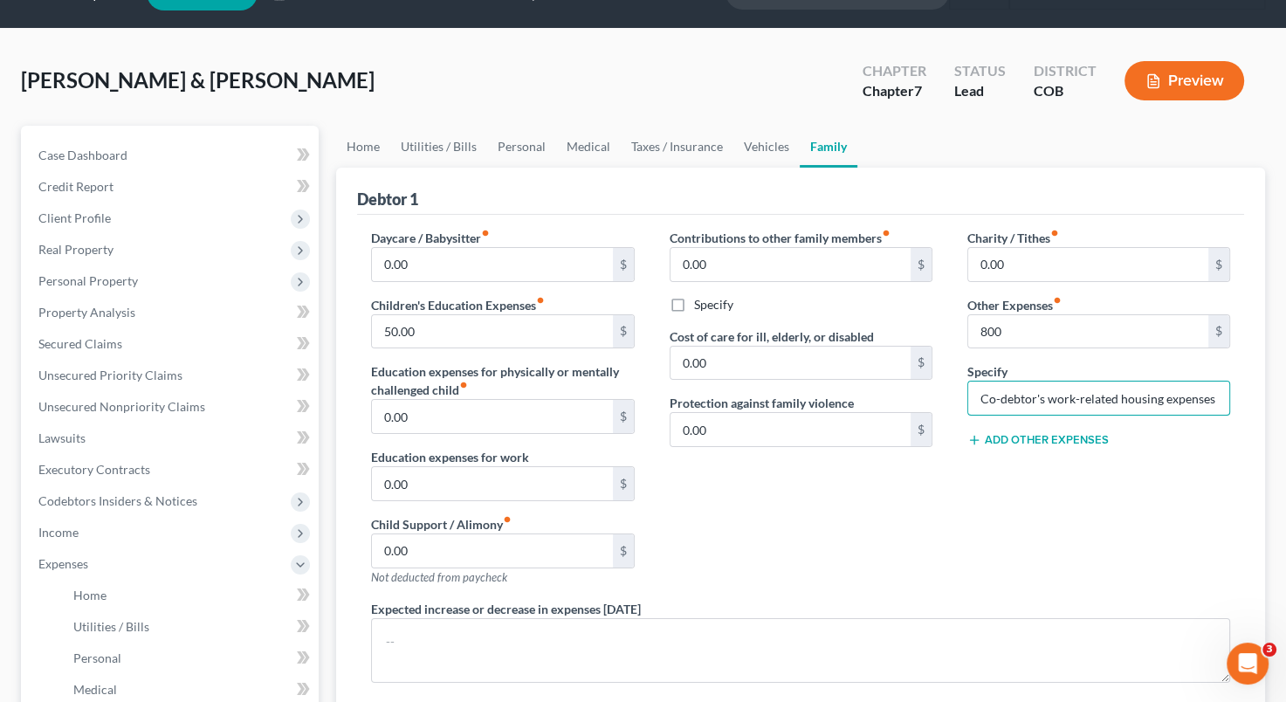
scroll to position [34, 0]
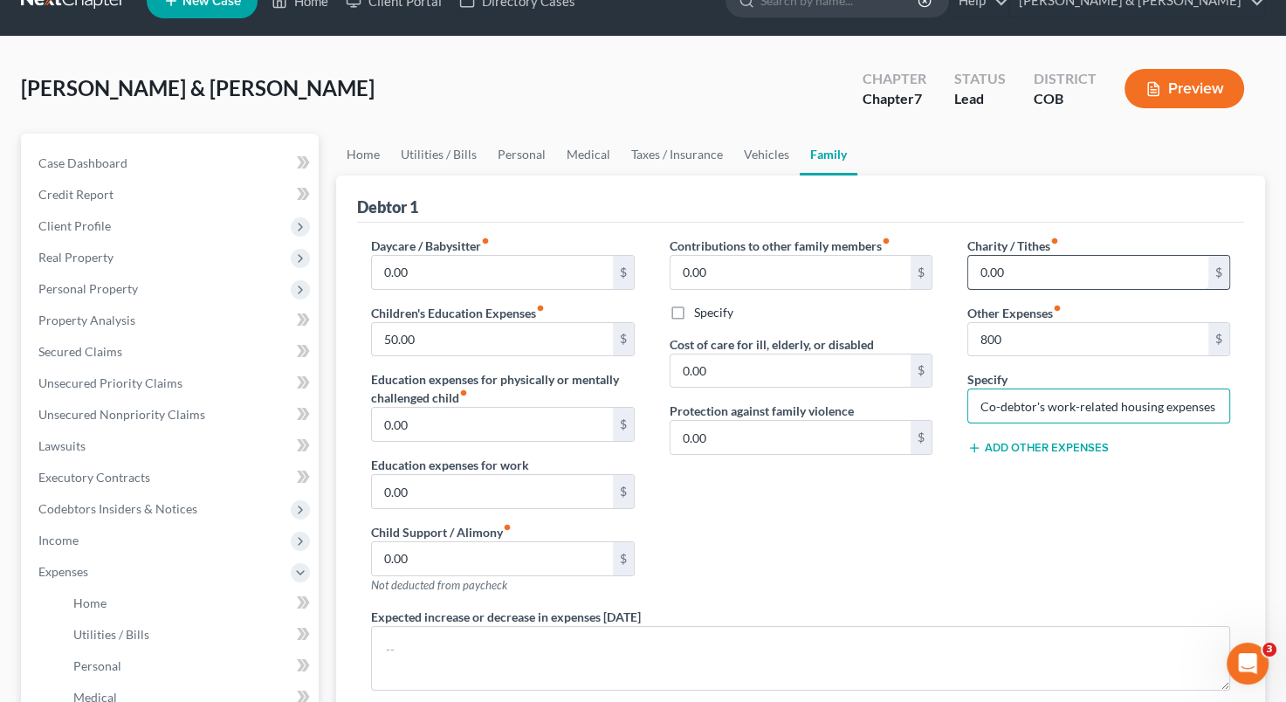
type input "Co-debtor's work-related housing expenses"
click at [978, 272] on input "0.00" at bounding box center [1088, 272] width 240 height 33
type input "10"
click at [925, 522] on div "Contributions to other family members fiber_manual_record 0.00 $ Specify Cost o…" at bounding box center [801, 422] width 298 height 371
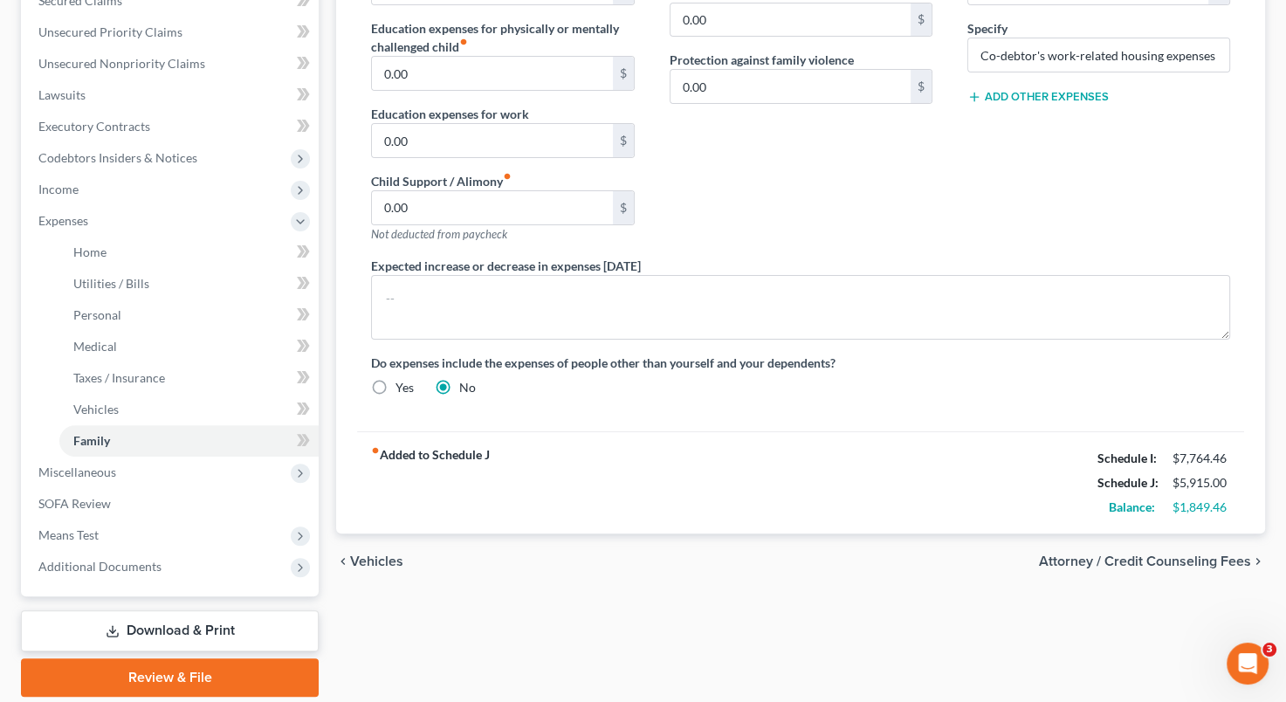
scroll to position [384, 0]
click at [382, 555] on span "Vehicles" at bounding box center [376, 562] width 53 height 14
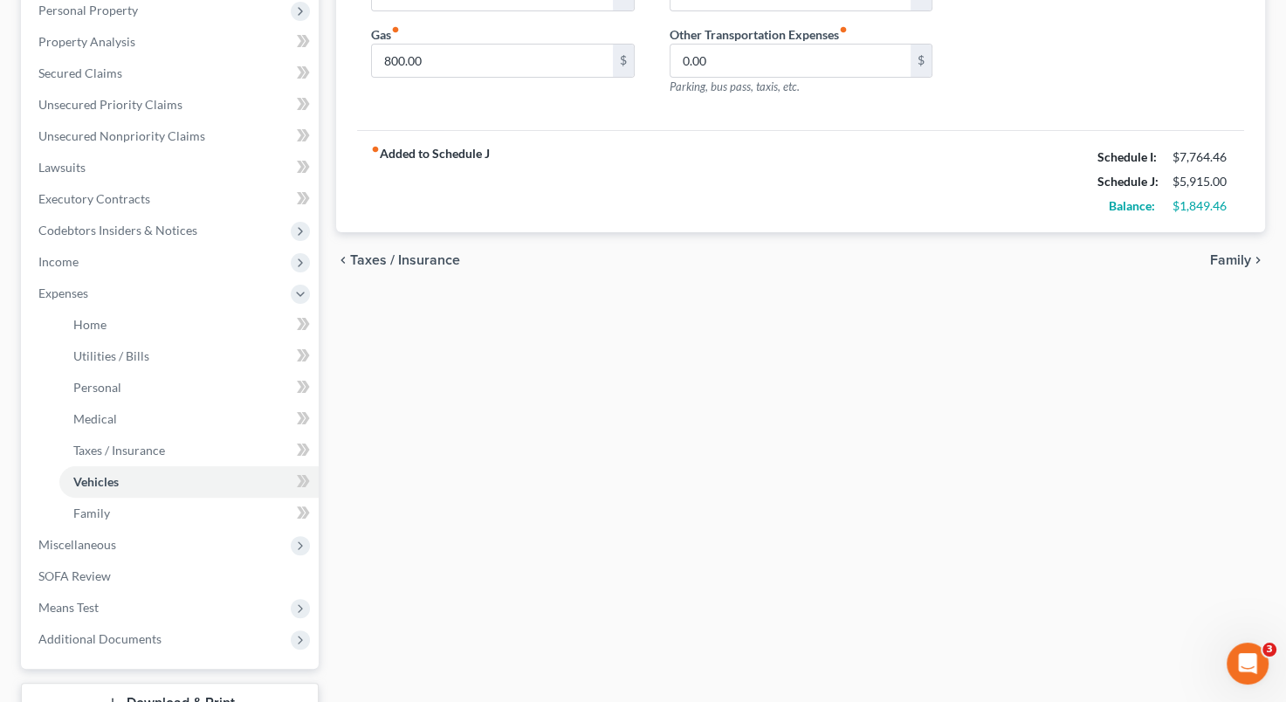
click at [382, 554] on div "Home Utilities / Bills Personal Medical Taxes / Insurance Vehicles Family Debto…" at bounding box center [800, 312] width 946 height 914
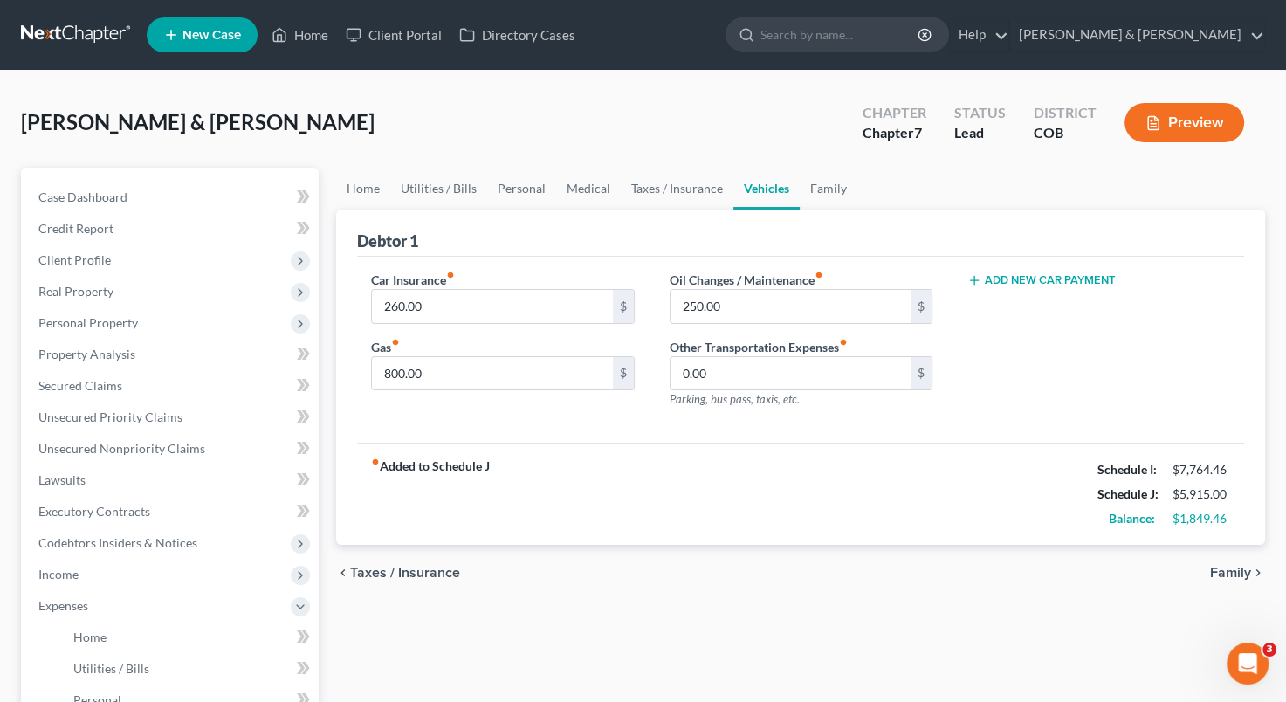
click at [927, 411] on div "Oil Changes / Maintenance fiber_manual_record 250.00 $ Other Transportation Exp…" at bounding box center [801, 347] width 298 height 152
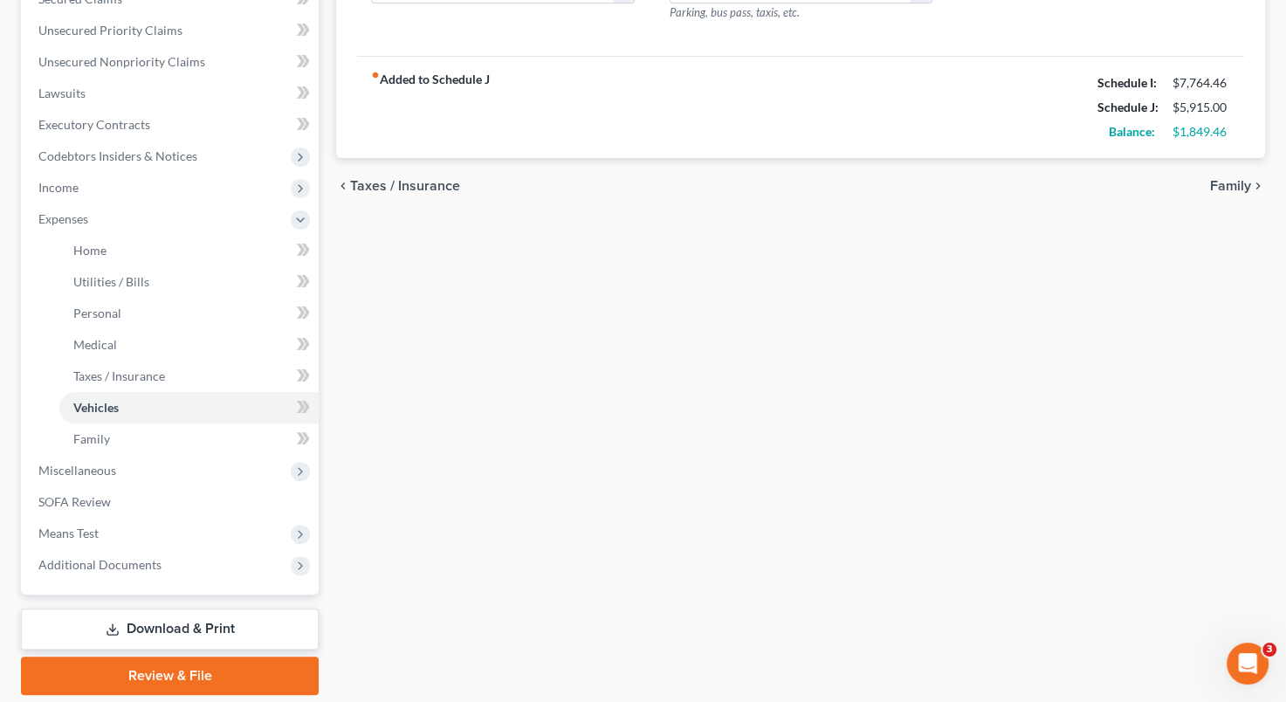
scroll to position [397, 0]
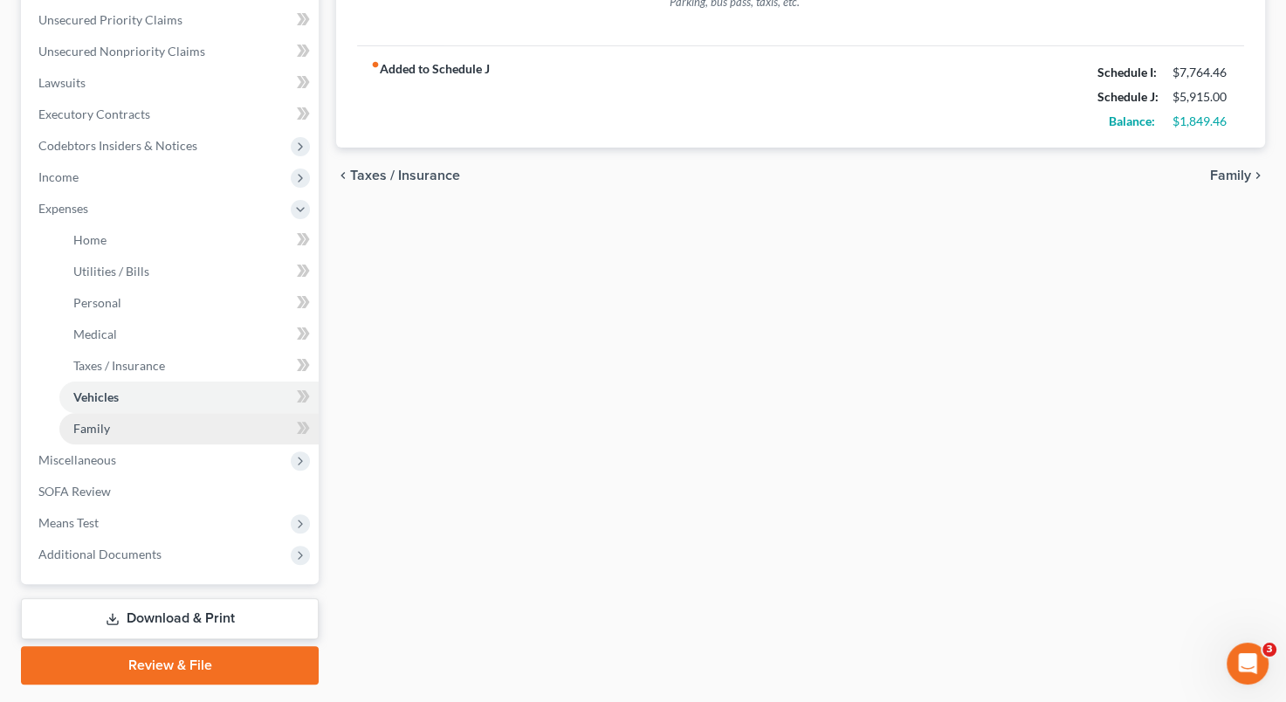
click at [164, 426] on link "Family" at bounding box center [188, 428] width 259 height 31
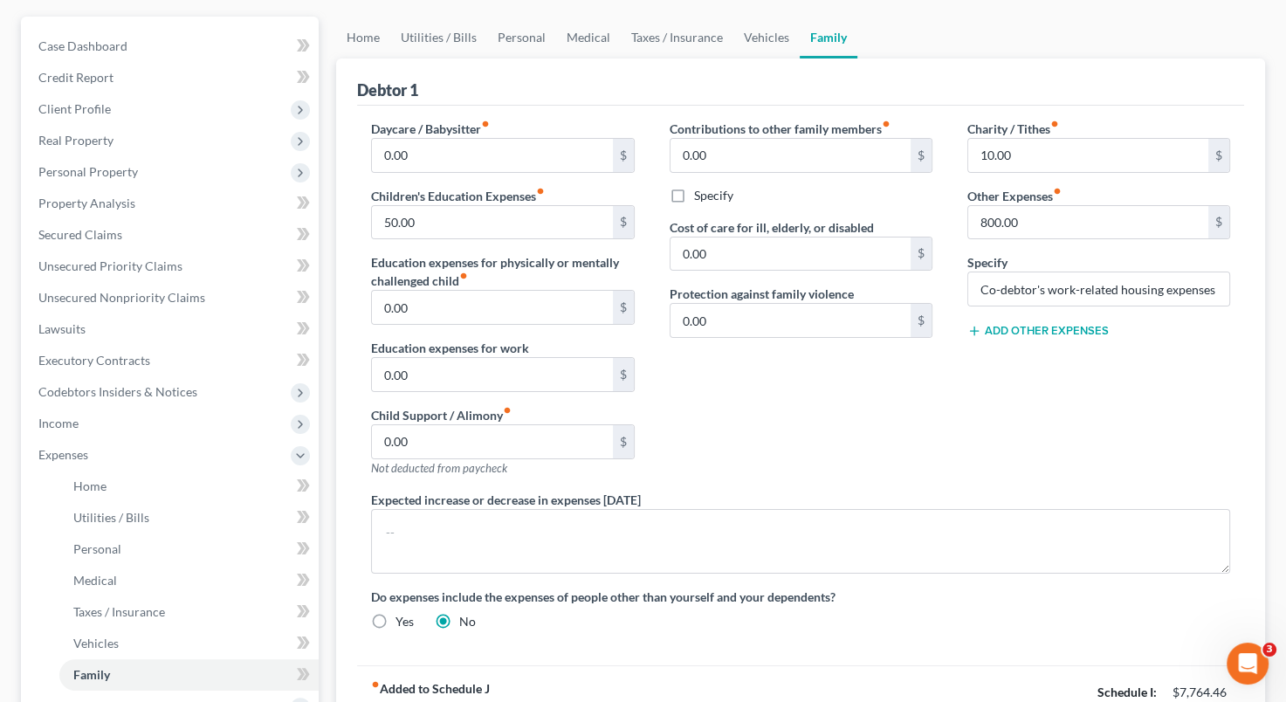
scroll to position [148, 0]
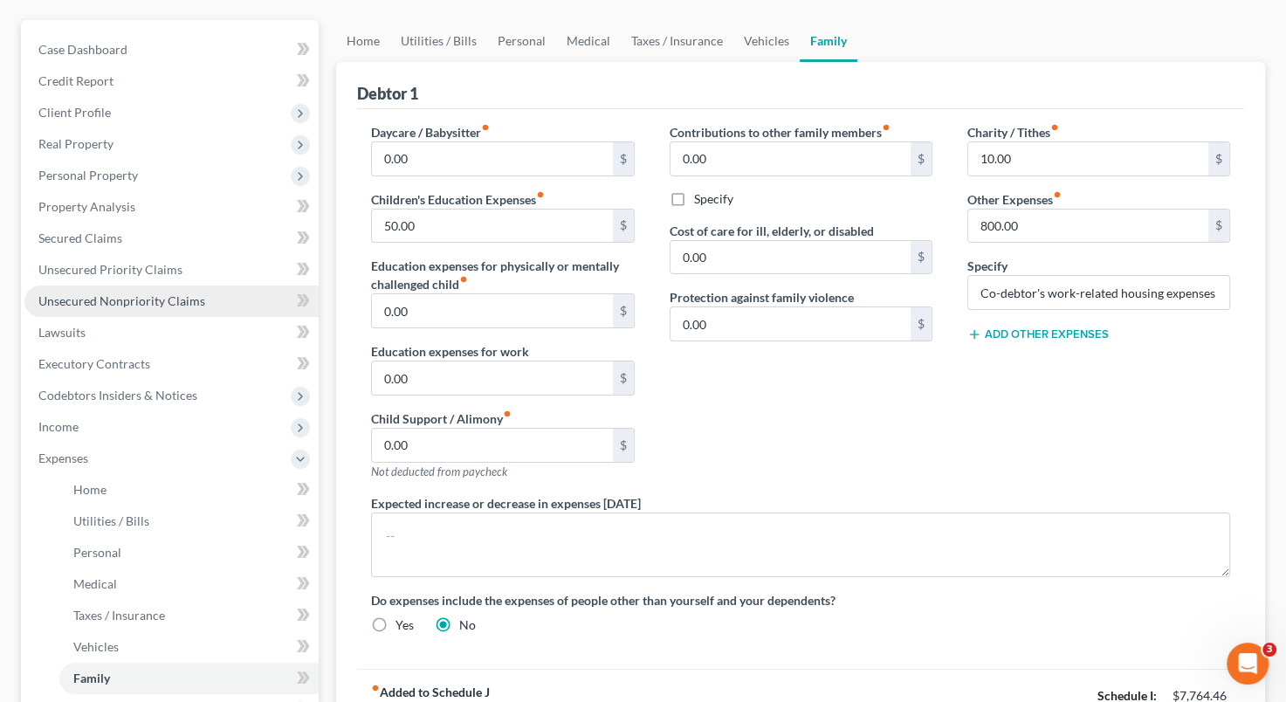
click at [156, 304] on span "Unsecured Nonpriority Claims" at bounding box center [121, 300] width 167 height 15
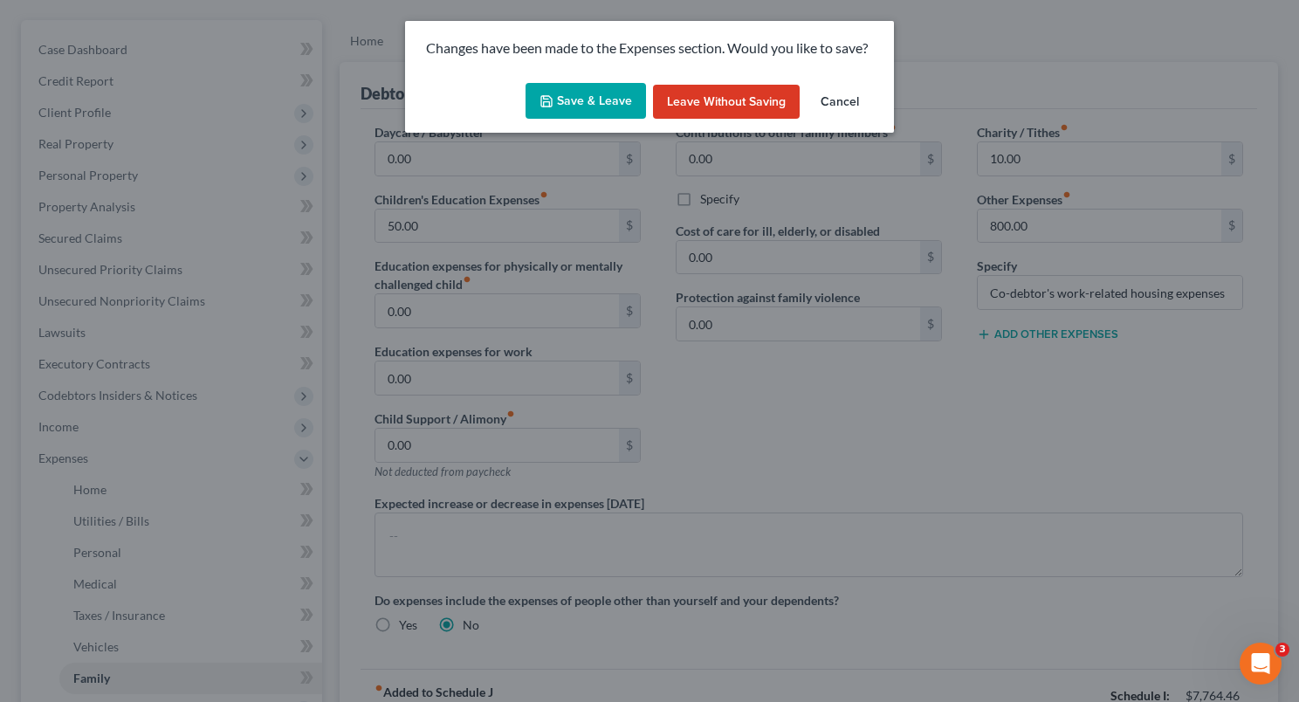
click at [593, 106] on button "Save & Leave" at bounding box center [586, 101] width 120 height 37
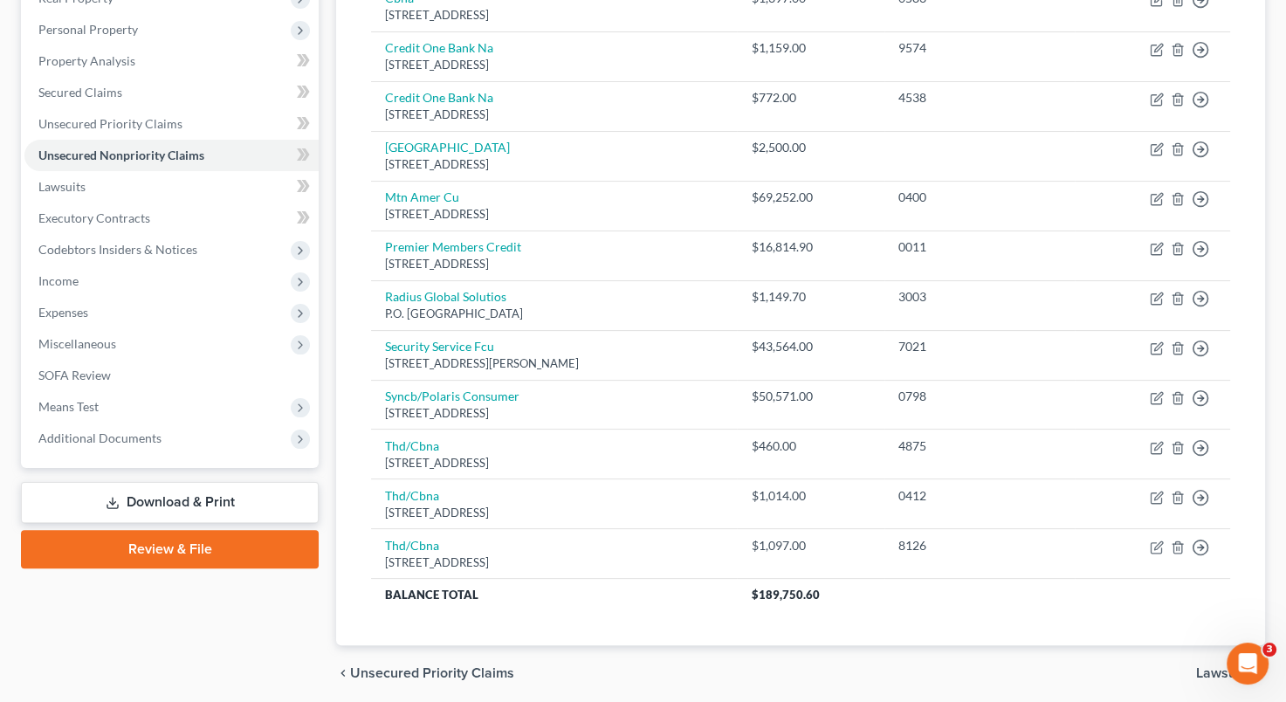
scroll to position [319, 0]
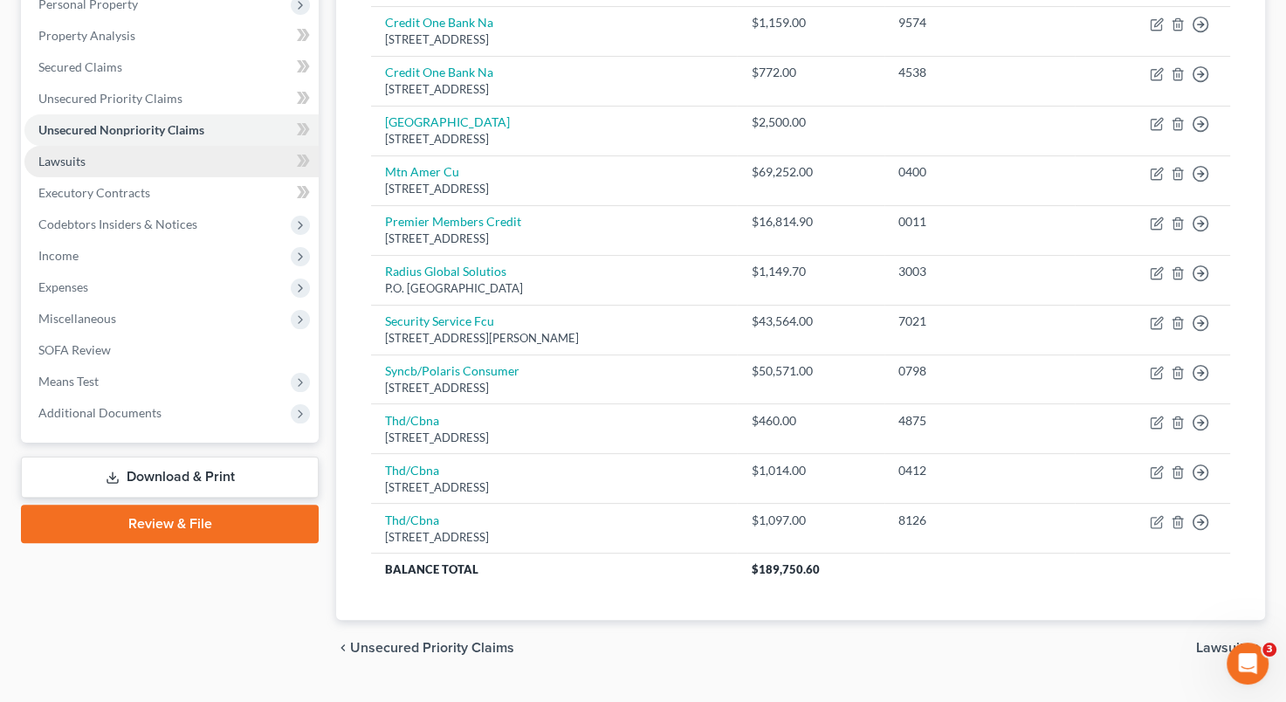
click at [168, 163] on link "Lawsuits" at bounding box center [171, 161] width 294 height 31
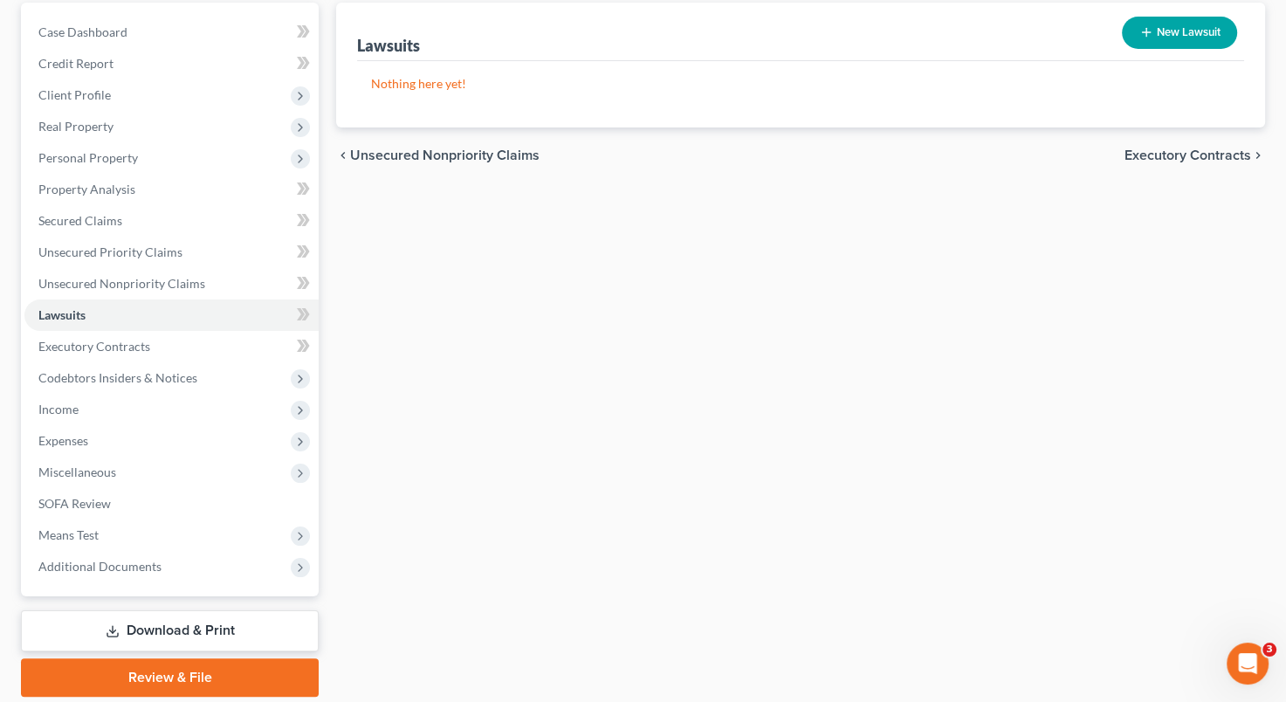
scroll to position [183, 0]
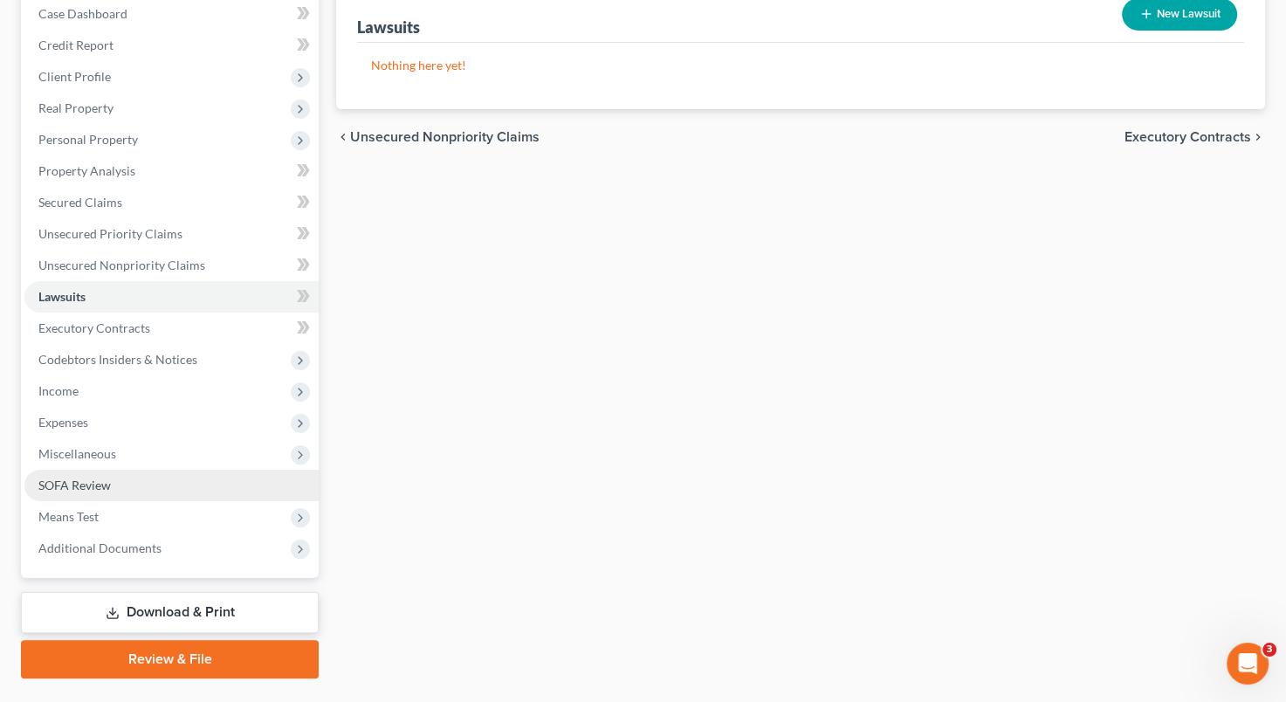
click at [137, 482] on link "SOFA Review" at bounding box center [171, 485] width 294 height 31
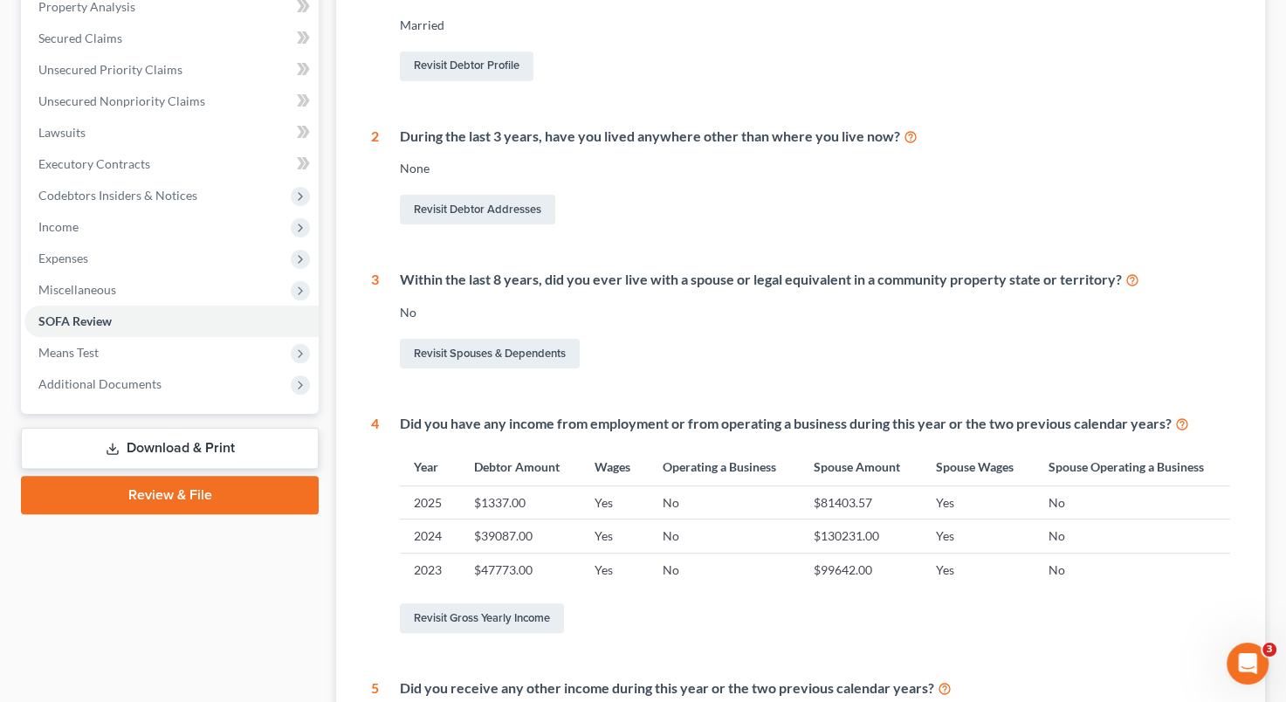
scroll to position [107, 0]
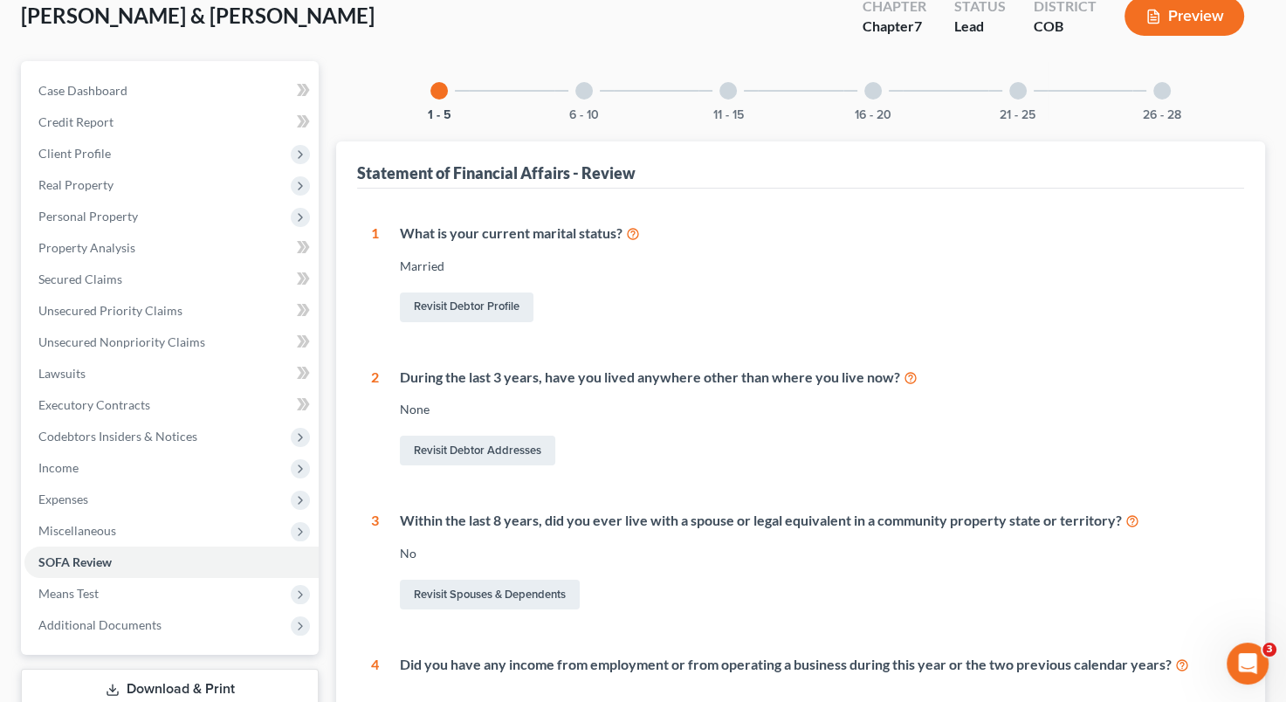
click at [584, 91] on div at bounding box center [583, 90] width 17 height 17
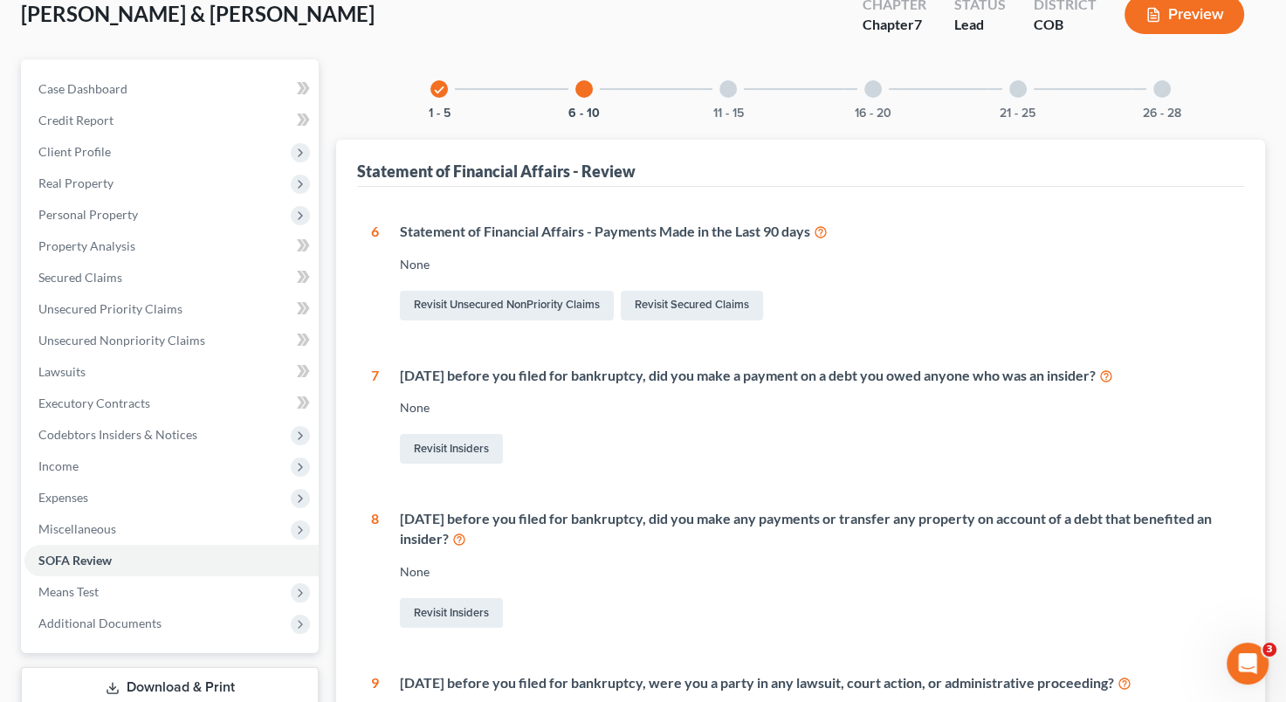
scroll to position [26, 0]
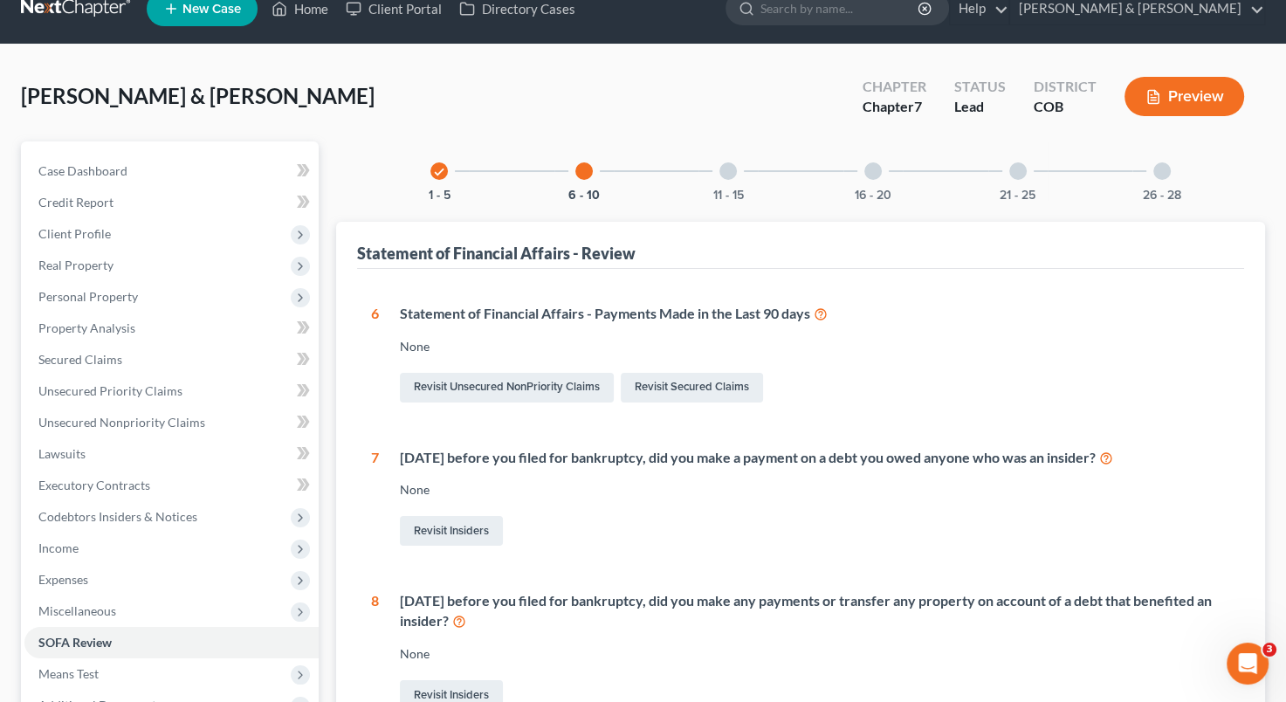
click at [726, 166] on div at bounding box center [727, 170] width 17 height 17
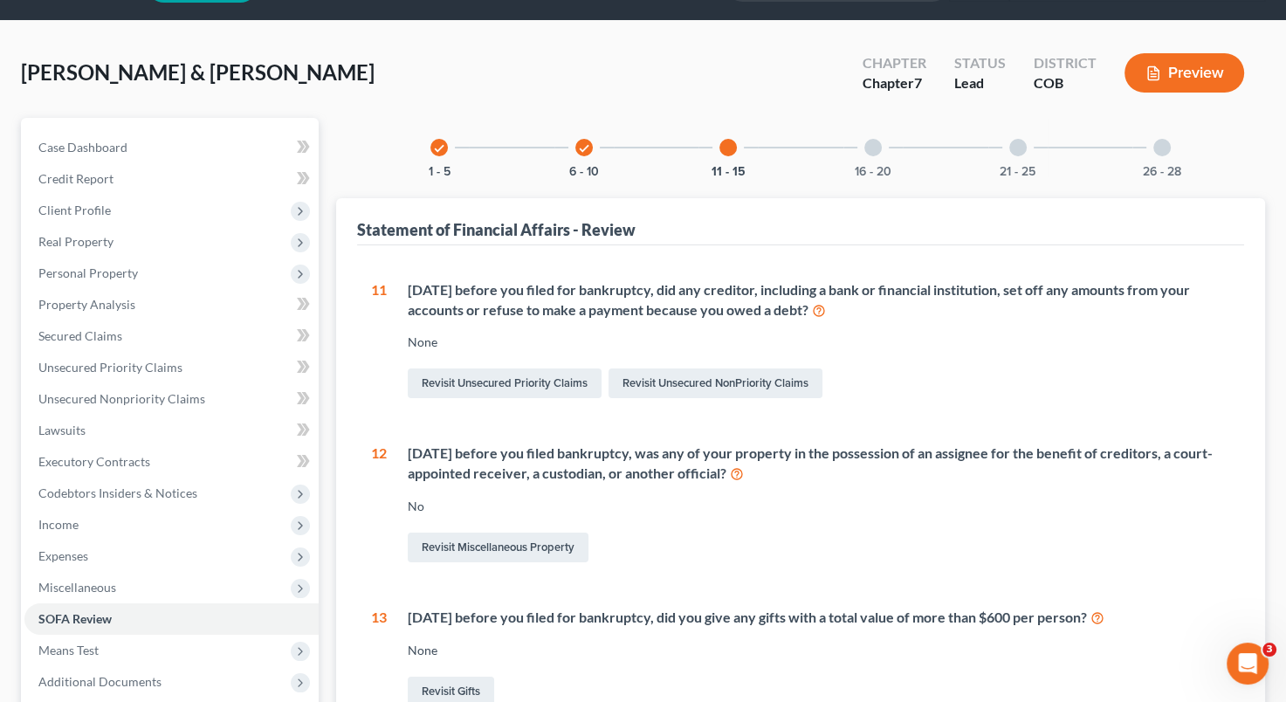
scroll to position [42, 0]
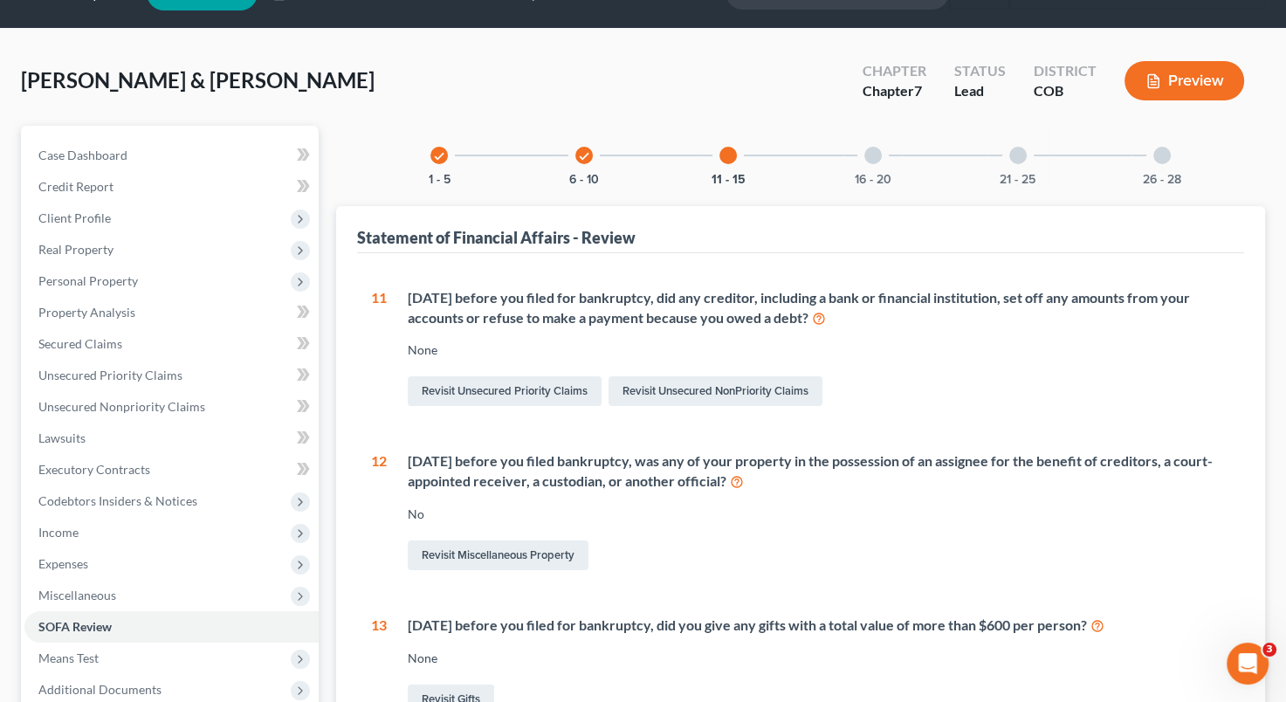
click at [869, 149] on div at bounding box center [872, 155] width 17 height 17
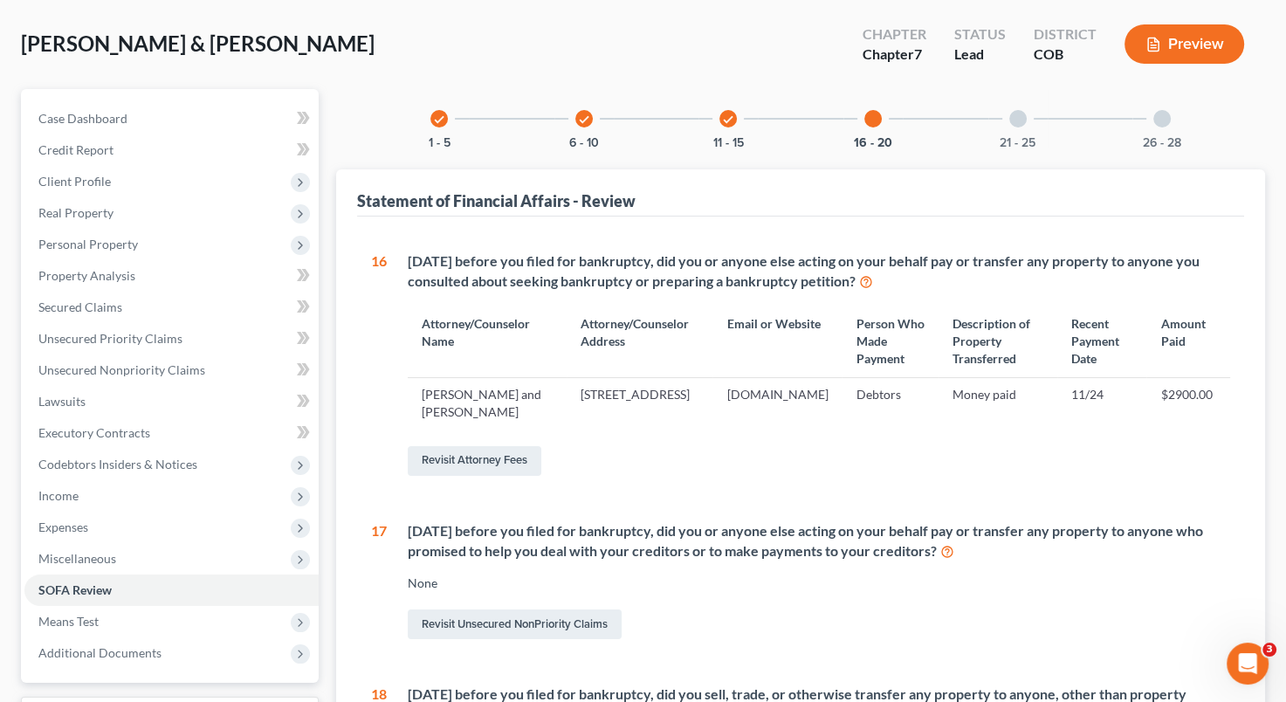
scroll to position [73, 0]
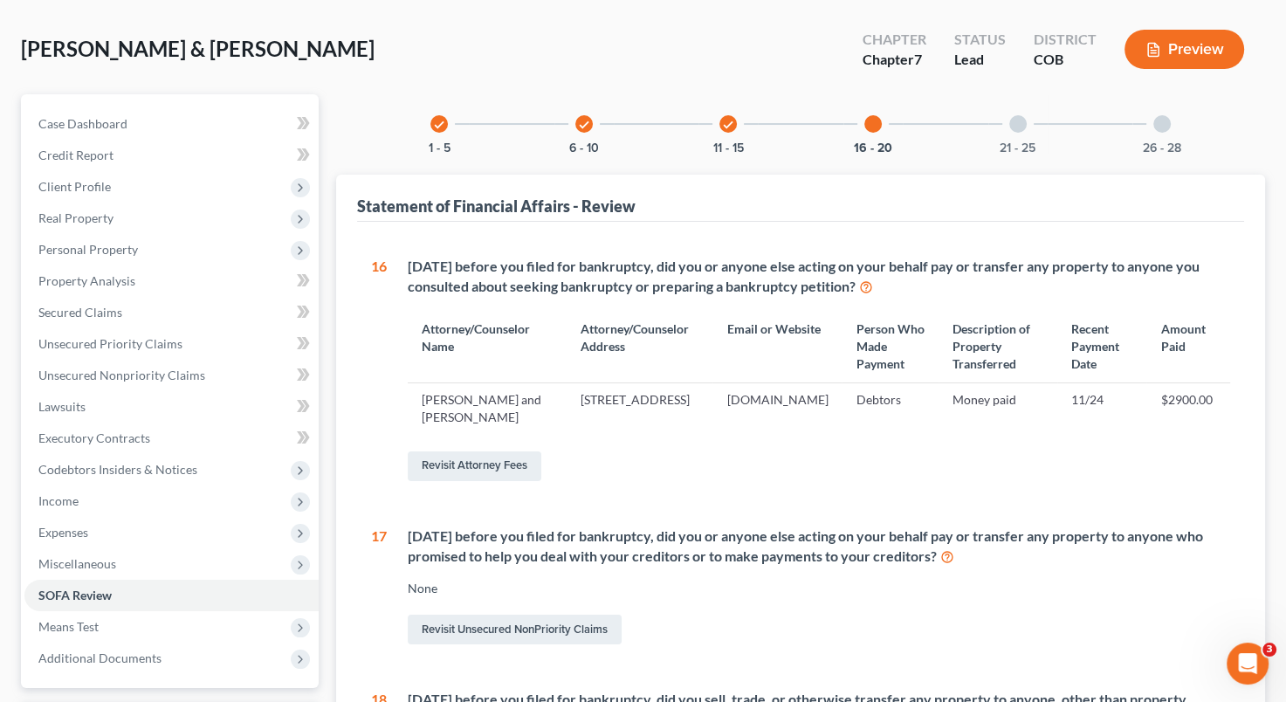
click at [1017, 120] on div at bounding box center [1017, 123] width 17 height 17
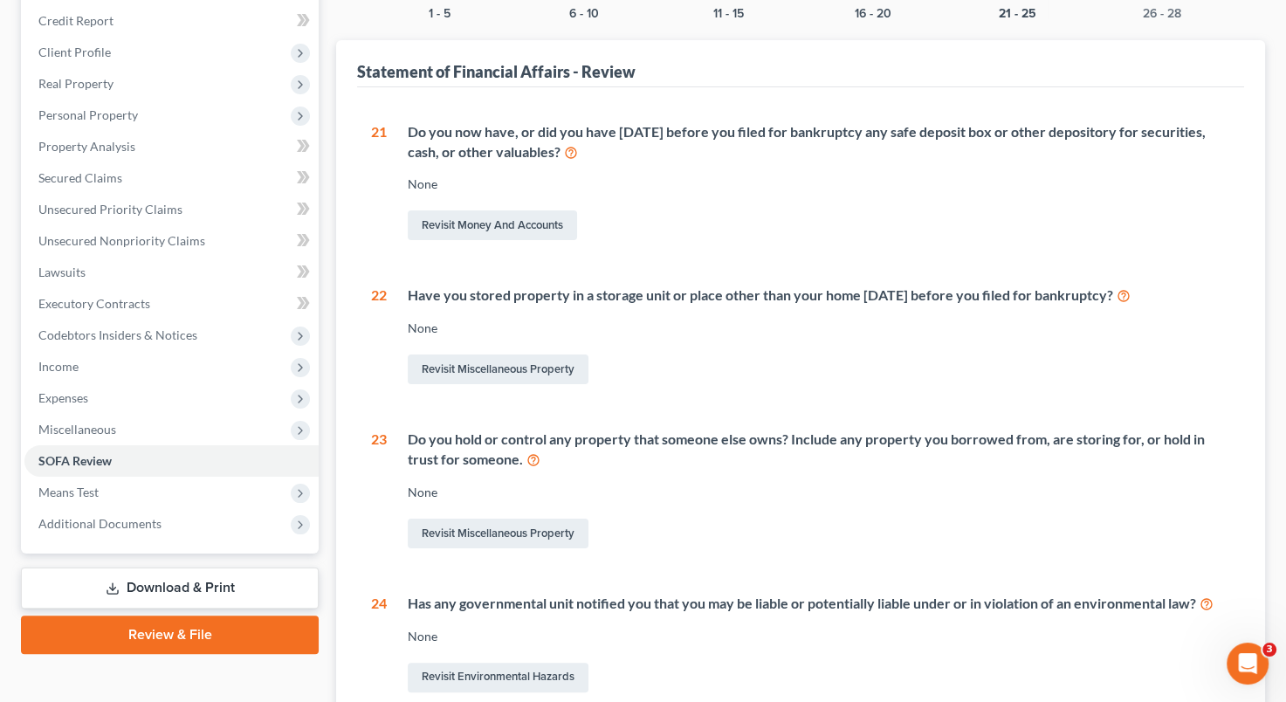
scroll to position [0, 0]
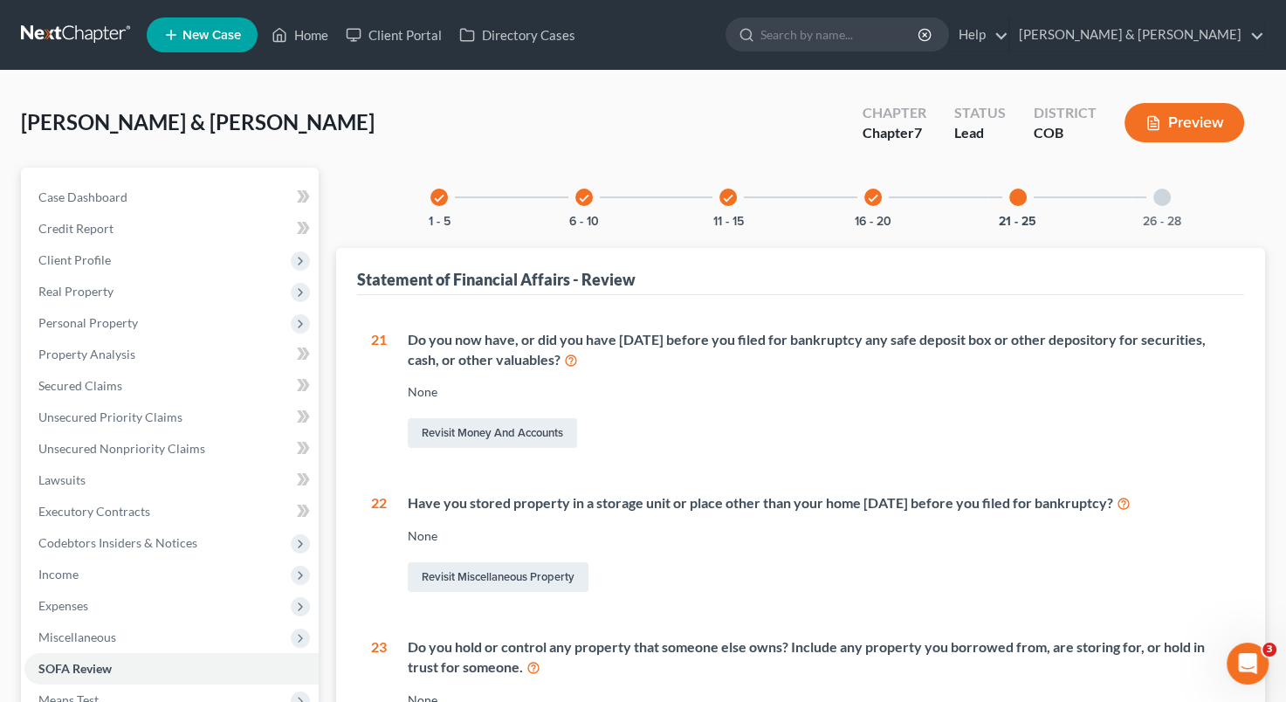
click at [1163, 198] on div at bounding box center [1161, 197] width 17 height 17
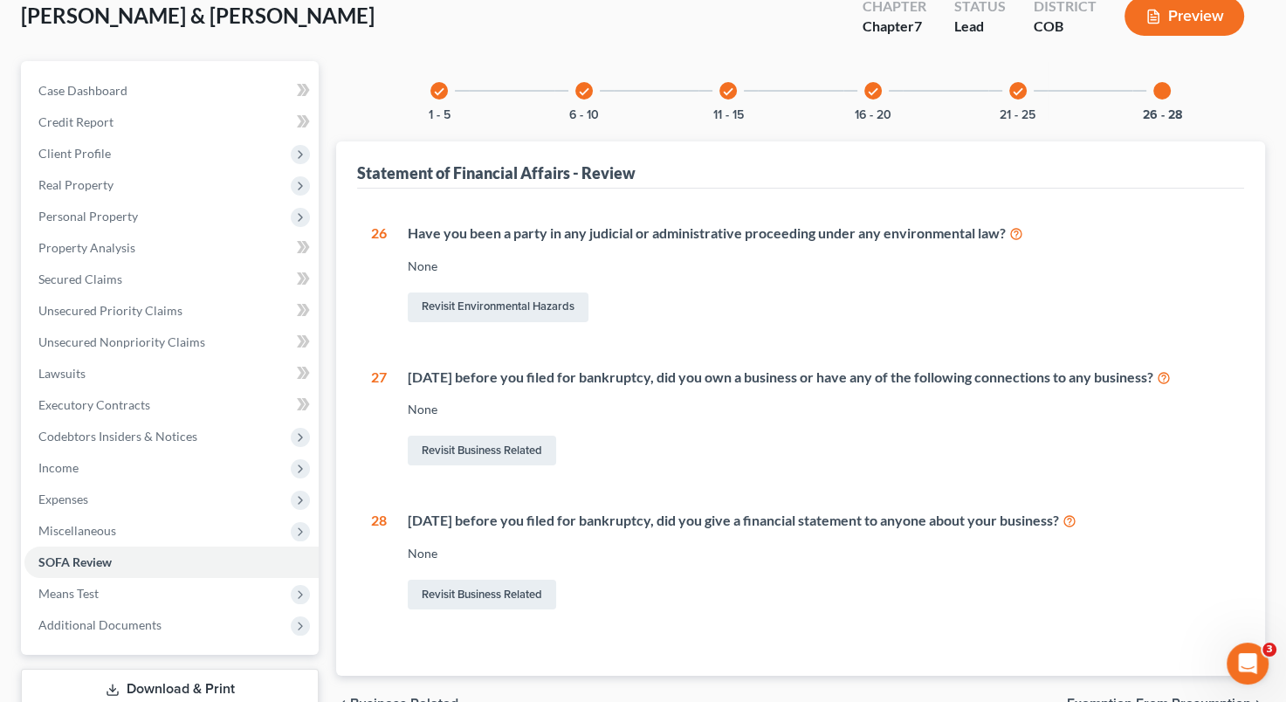
scroll to position [224, 0]
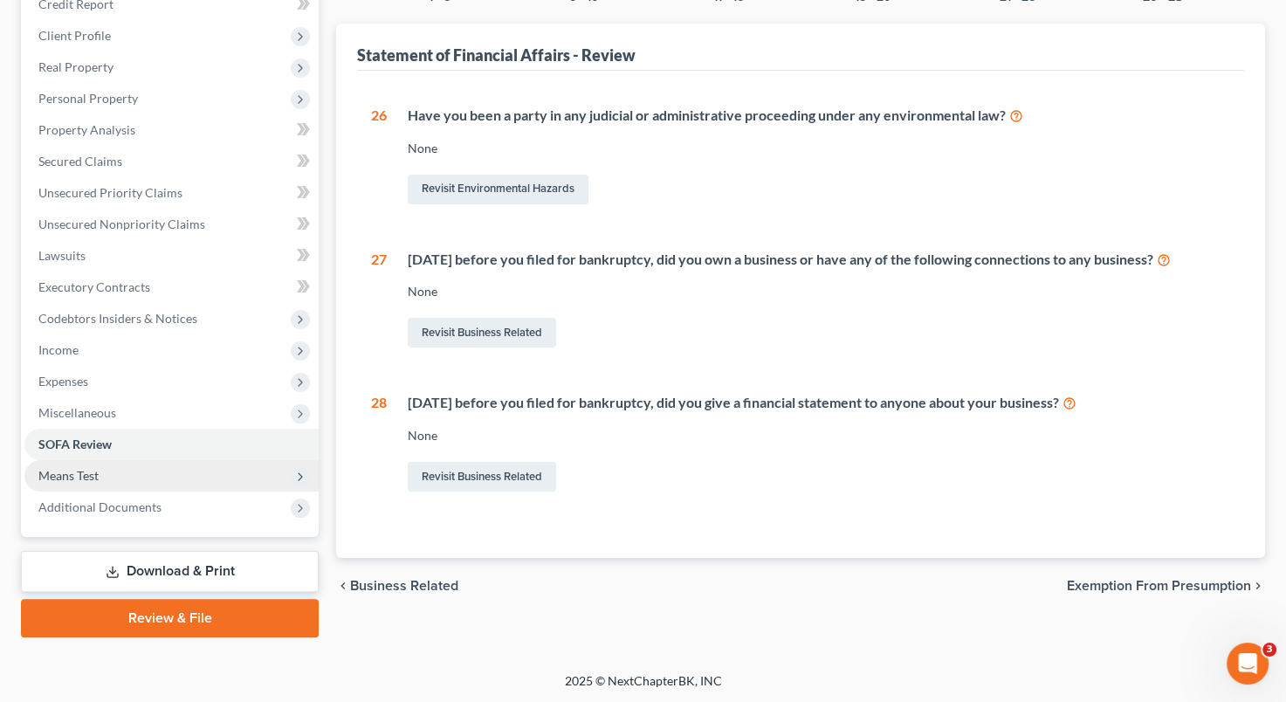
click at [147, 472] on span "Means Test" at bounding box center [171, 475] width 294 height 31
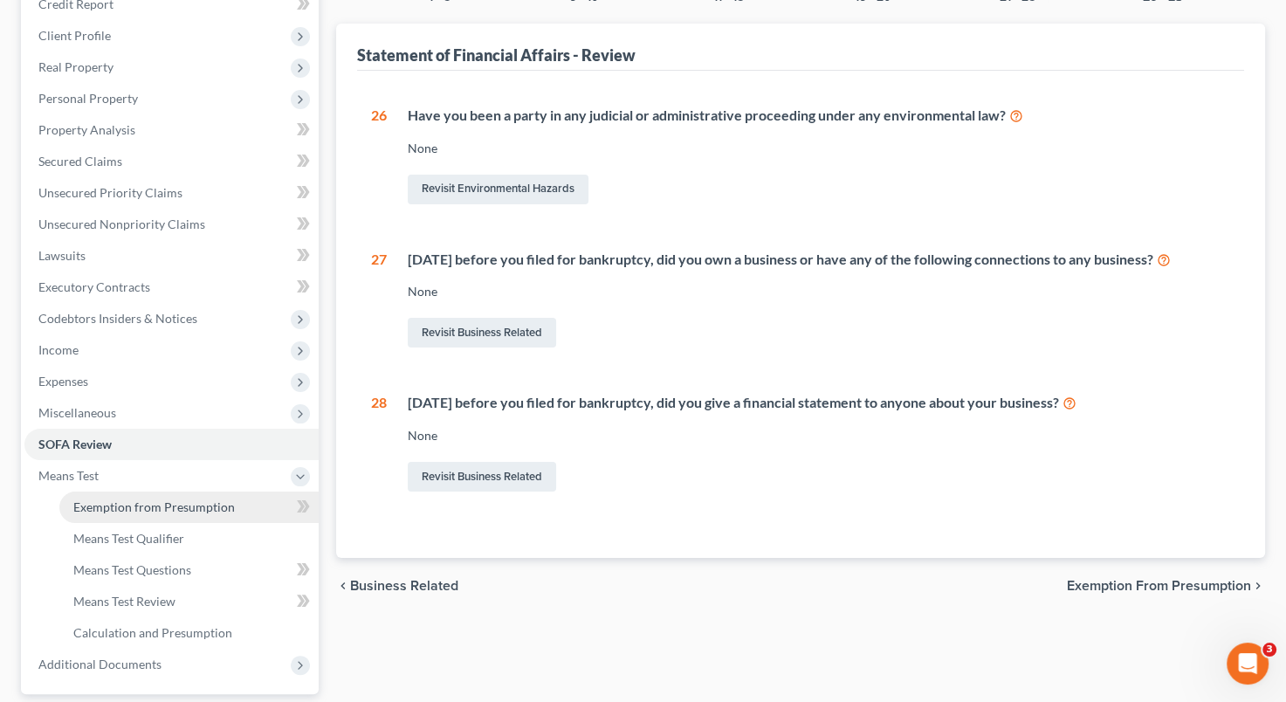
click at [143, 506] on span "Exemption from Presumption" at bounding box center [153, 506] width 161 height 15
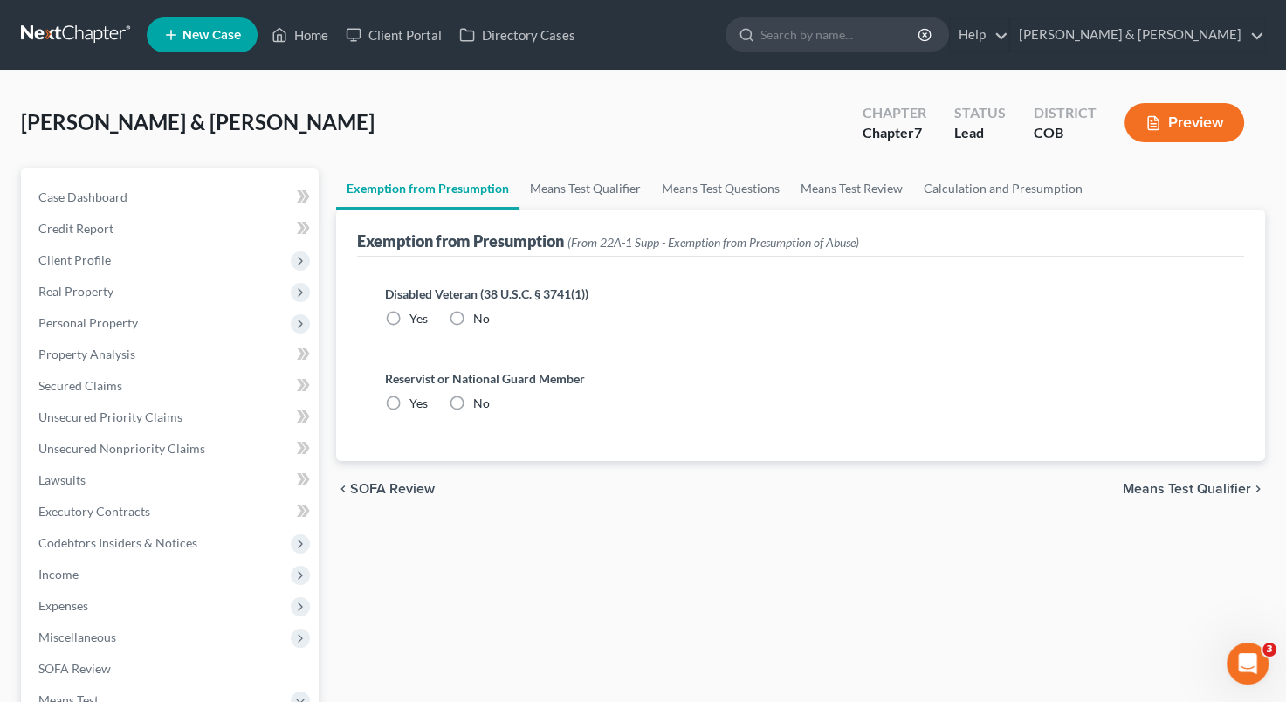
radio input "true"
click at [1180, 490] on span "Means Test Qualifier" at bounding box center [1187, 489] width 128 height 14
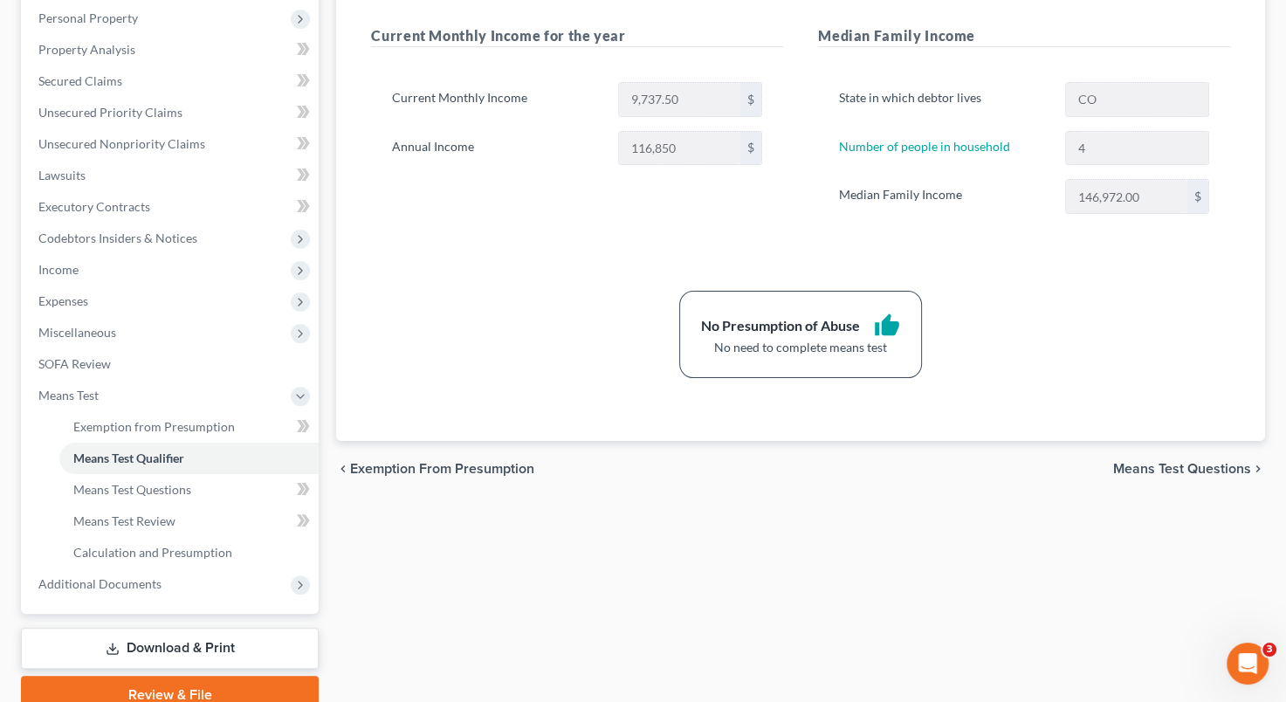
scroll to position [322, 0]
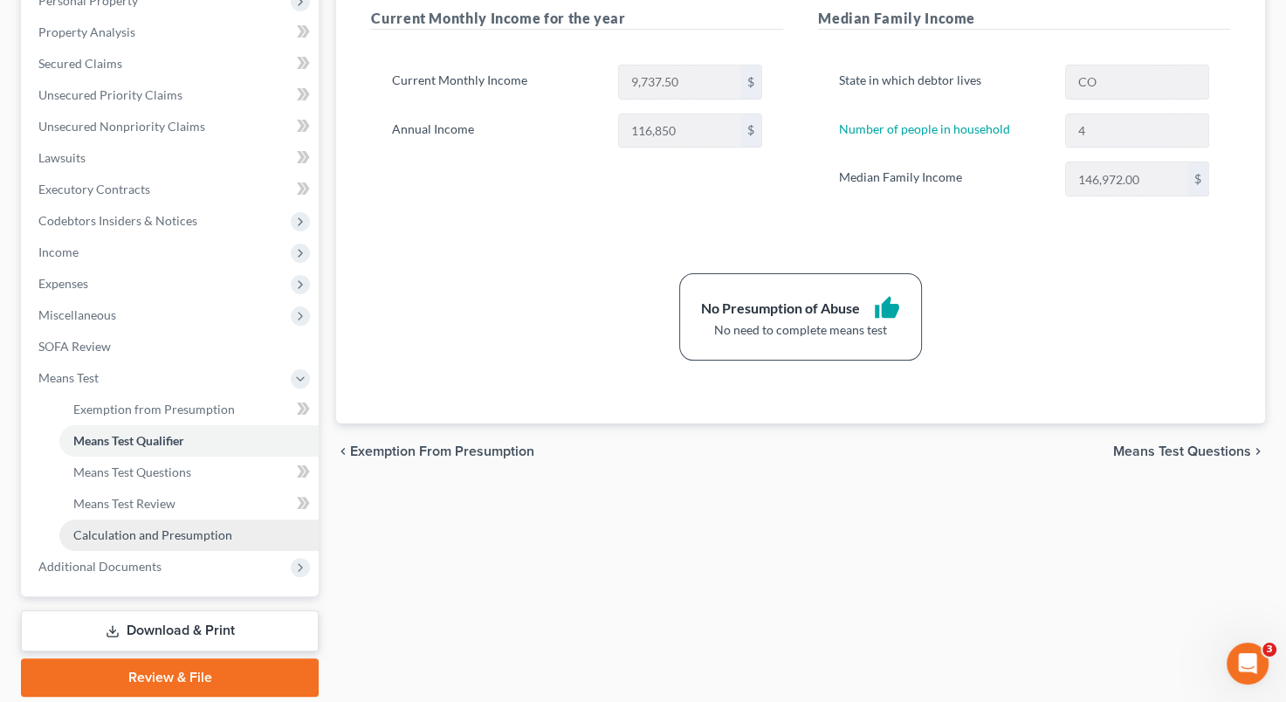
click at [199, 533] on span "Calculation and Presumption" at bounding box center [152, 534] width 159 height 15
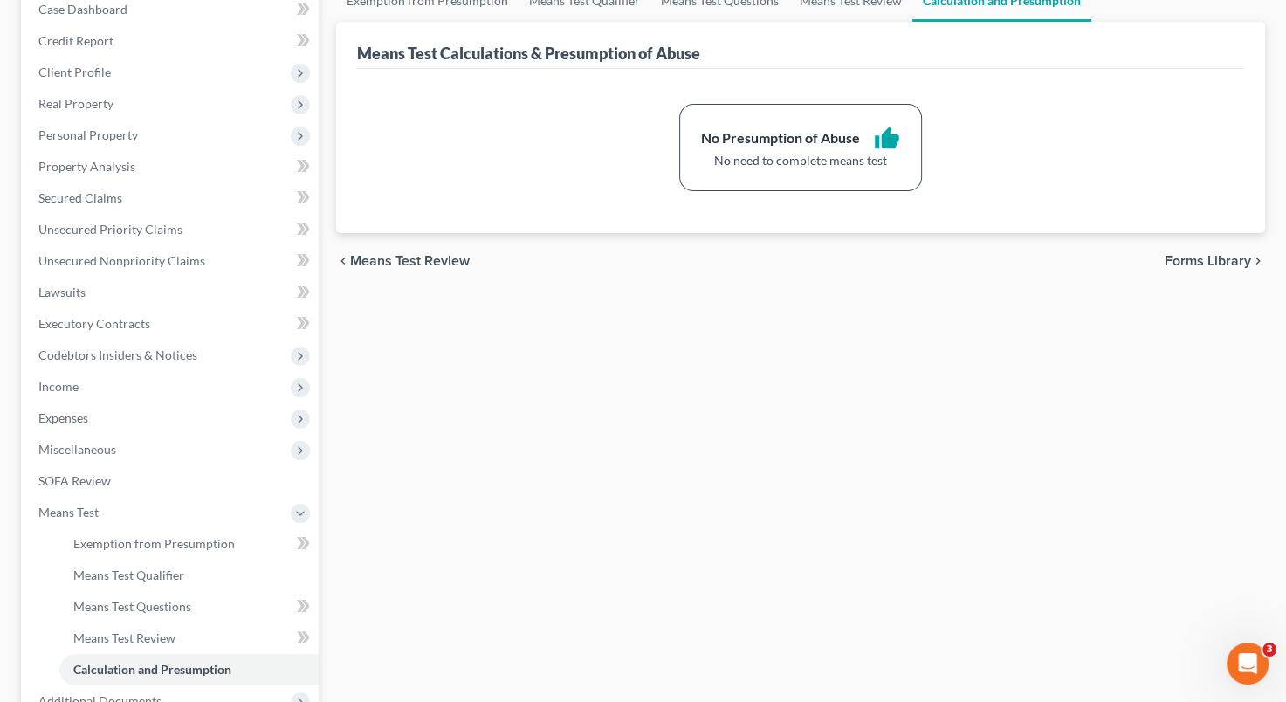
scroll to position [381, 0]
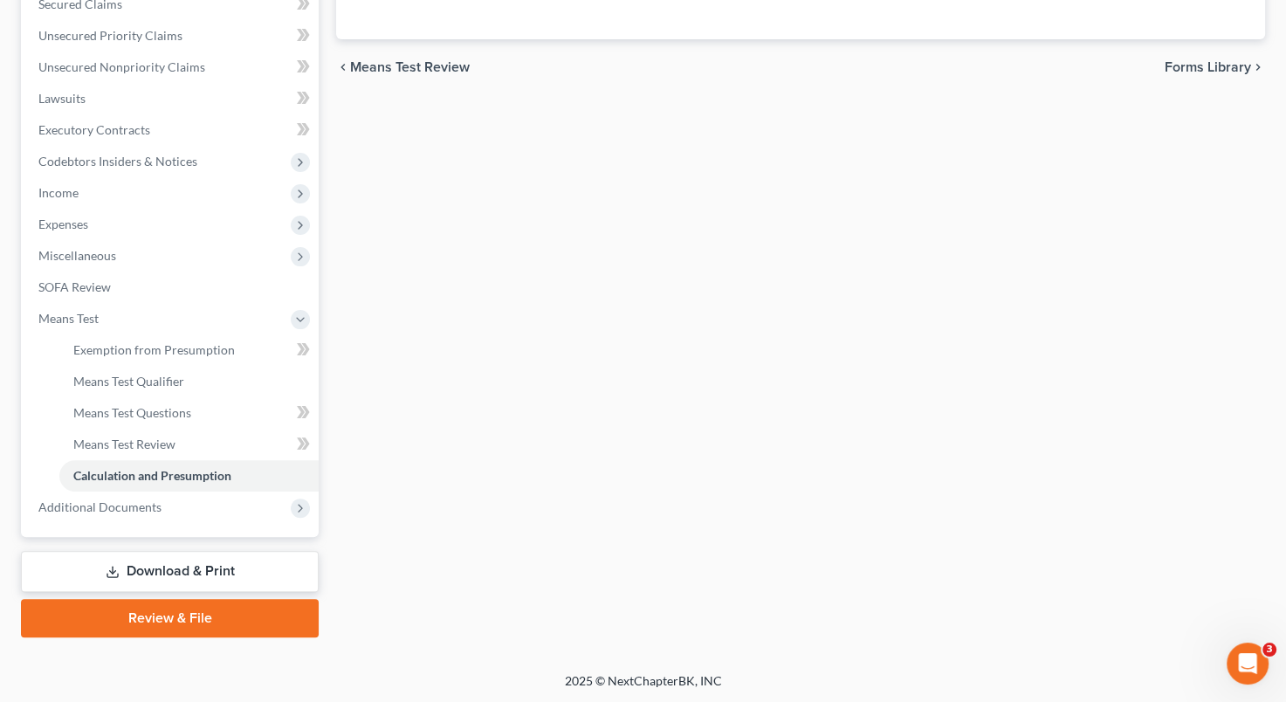
click at [227, 554] on link "Download & Print" at bounding box center [170, 571] width 298 height 41
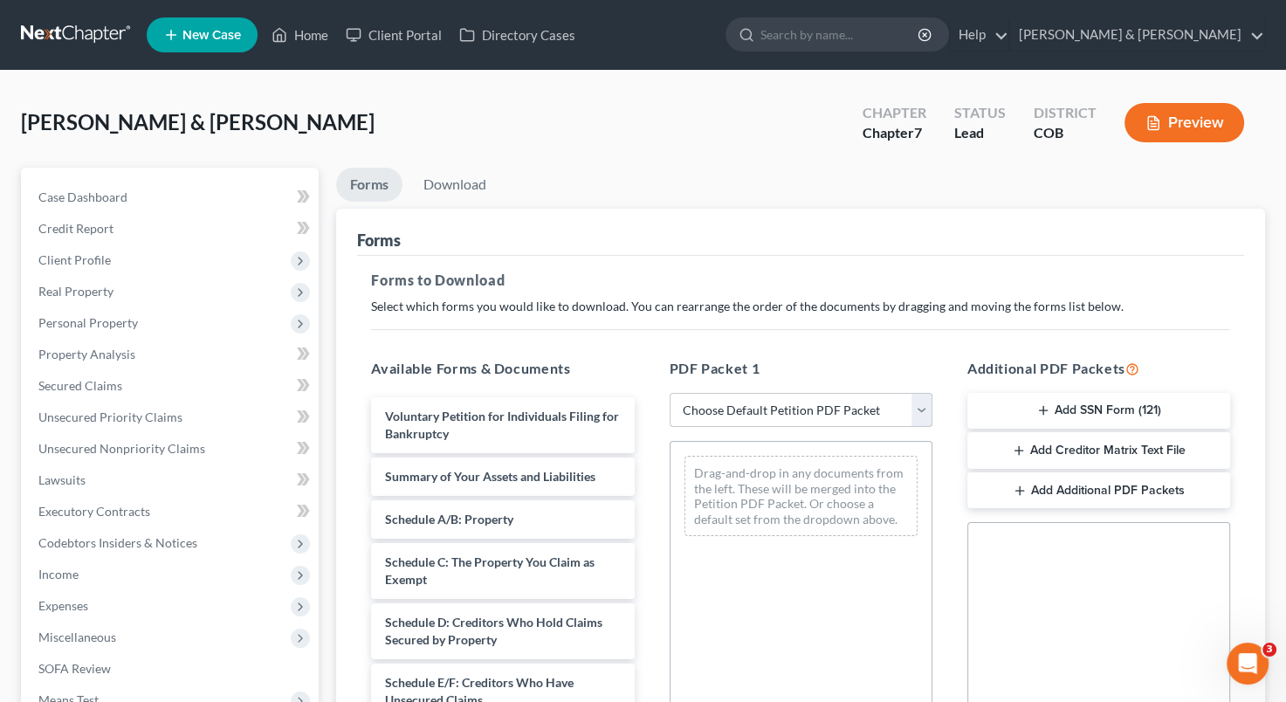
click at [922, 401] on select "Choose Default Petition PDF Packet Complete Bankruptcy Petition (all forms and …" at bounding box center [801, 410] width 263 height 35
select select "4"
click at [670, 393] on select "Choose Default Petition PDF Packet Complete Bankruptcy Petition (all forms and …" at bounding box center [801, 410] width 263 height 35
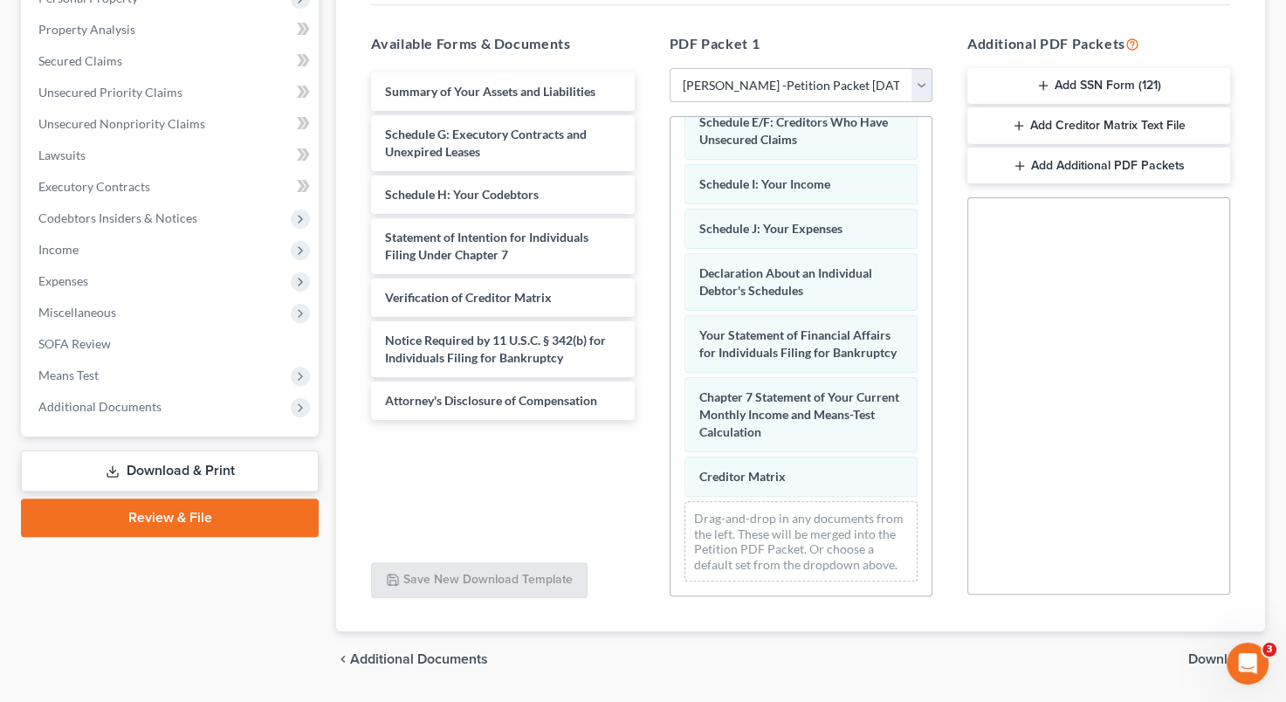
scroll to position [270, 0]
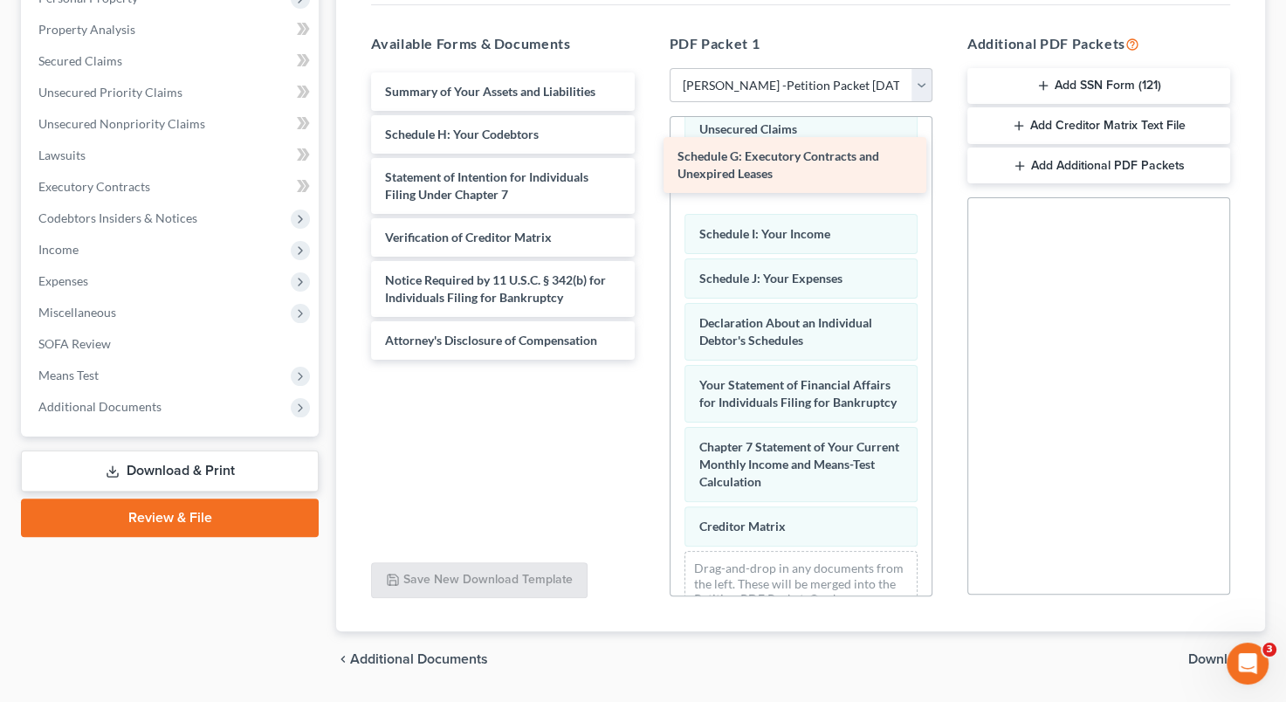
drag, startPoint x: 526, startPoint y: 150, endPoint x: 819, endPoint y: 174, distance: 293.4
click at [648, 174] on div "Schedule G: Executory Contracts and Unexpired Leases Summary of Your Assets and…" at bounding box center [502, 215] width 291 height 287
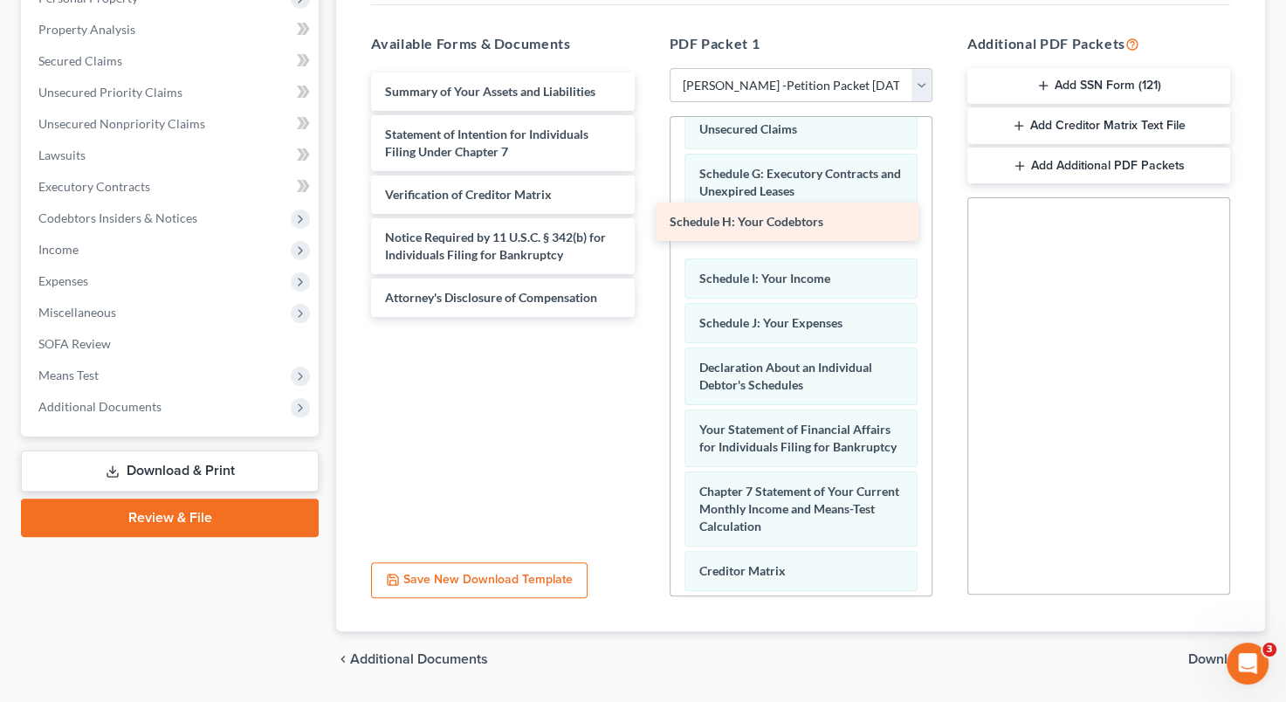
drag, startPoint x: 564, startPoint y: 127, endPoint x: 849, endPoint y: 216, distance: 298.2
click at [648, 216] on div "Schedule H: Your Codebtors Summary of Your Assets and Liabilities Schedule H: Y…" at bounding box center [502, 194] width 291 height 244
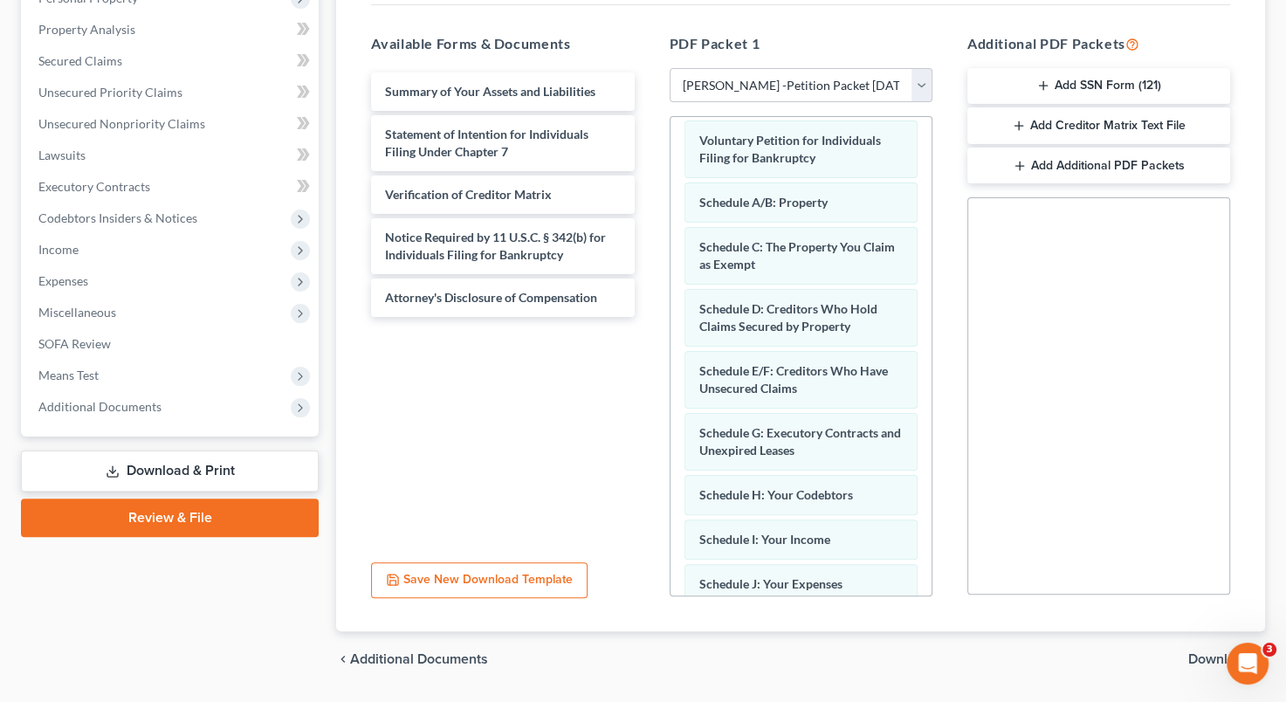
scroll to position [0, 0]
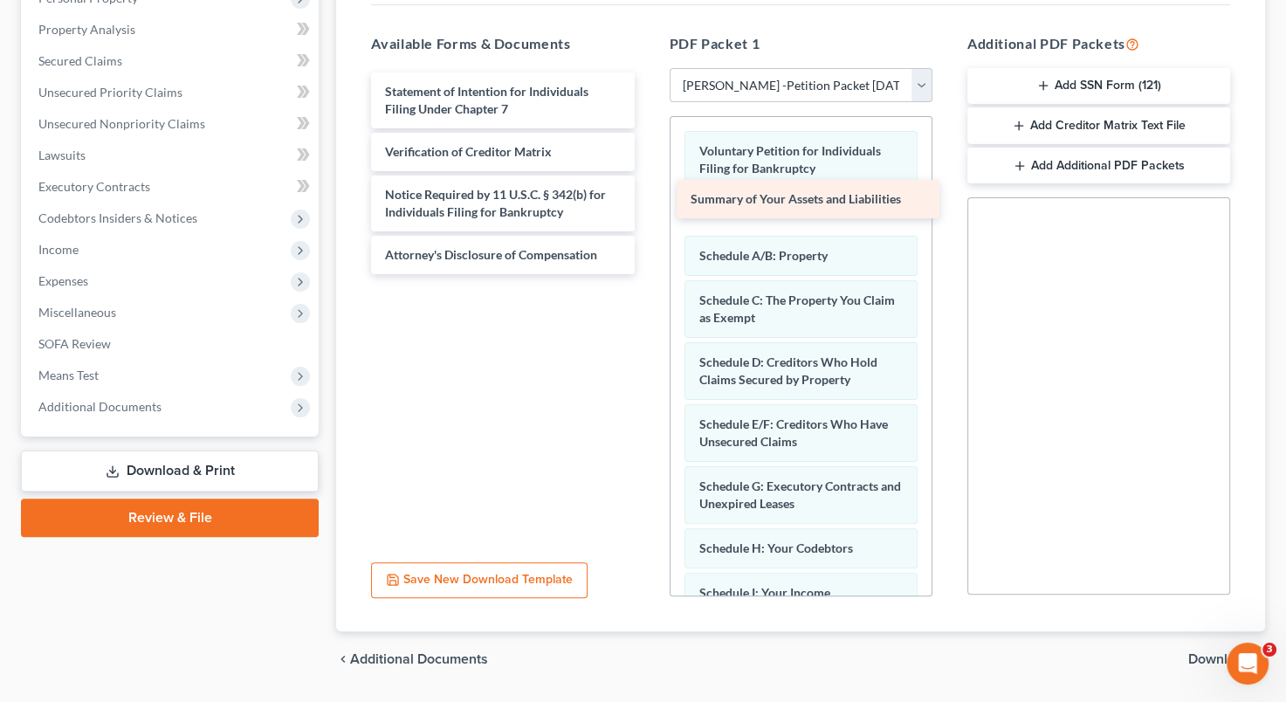
drag, startPoint x: 478, startPoint y: 84, endPoint x: 783, endPoint y: 194, distance: 324.7
click at [648, 194] on div "Summary of Your Assets and Liabilities Summary of Your Assets and Liabilities S…" at bounding box center [502, 173] width 291 height 202
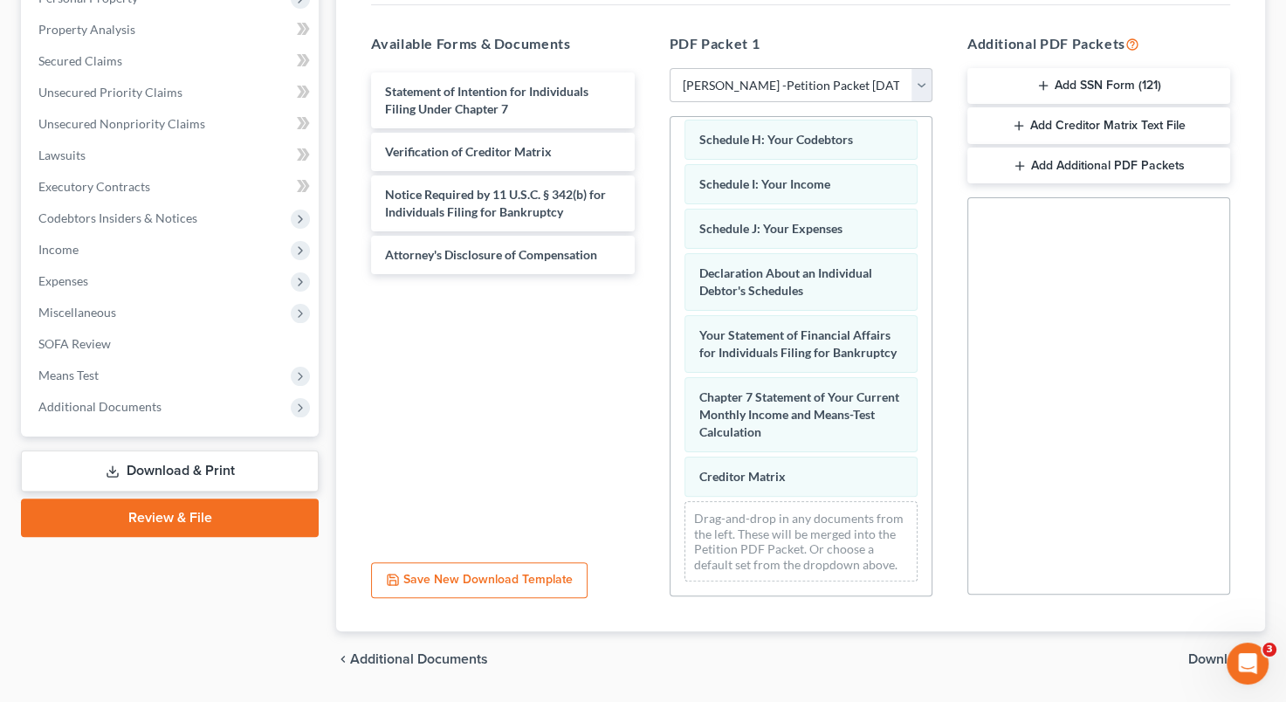
scroll to position [454, 0]
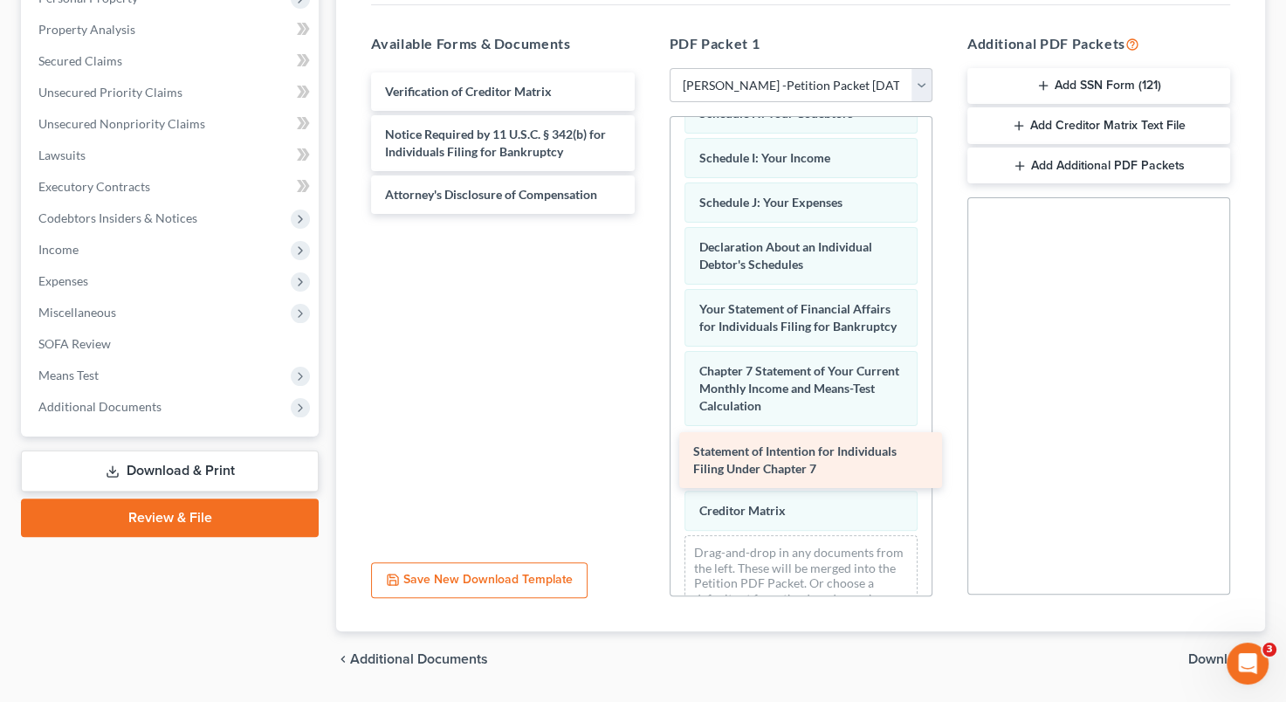
drag, startPoint x: 509, startPoint y: 100, endPoint x: 817, endPoint y: 461, distance: 475.0
click at [648, 214] on div "Statement of Intention for Individuals Filing Under Chapter 7 Statement of Inte…" at bounding box center [502, 142] width 291 height 141
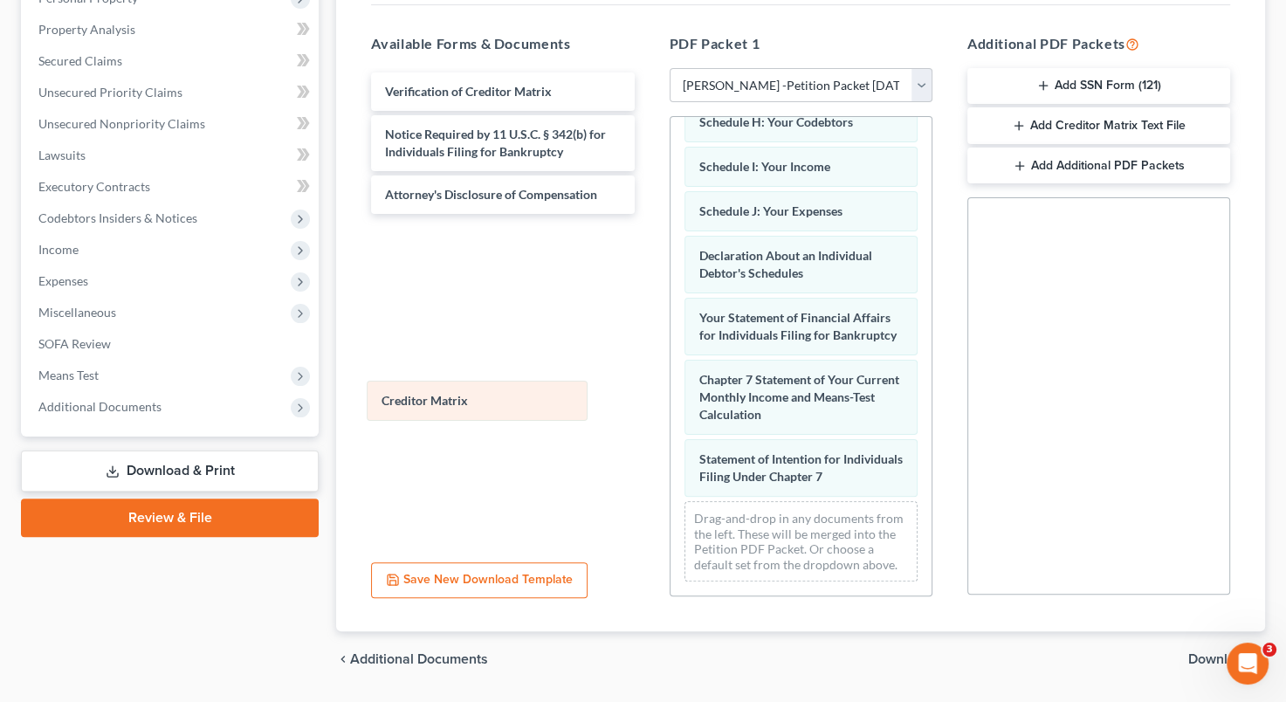
drag, startPoint x: 795, startPoint y: 519, endPoint x: 478, endPoint y: 395, distance: 341.1
click at [670, 395] on div "Creditor Matrix Voluntary Petition for Individuals Filing for Bankruptcy Summar…" at bounding box center [800, 134] width 261 height 924
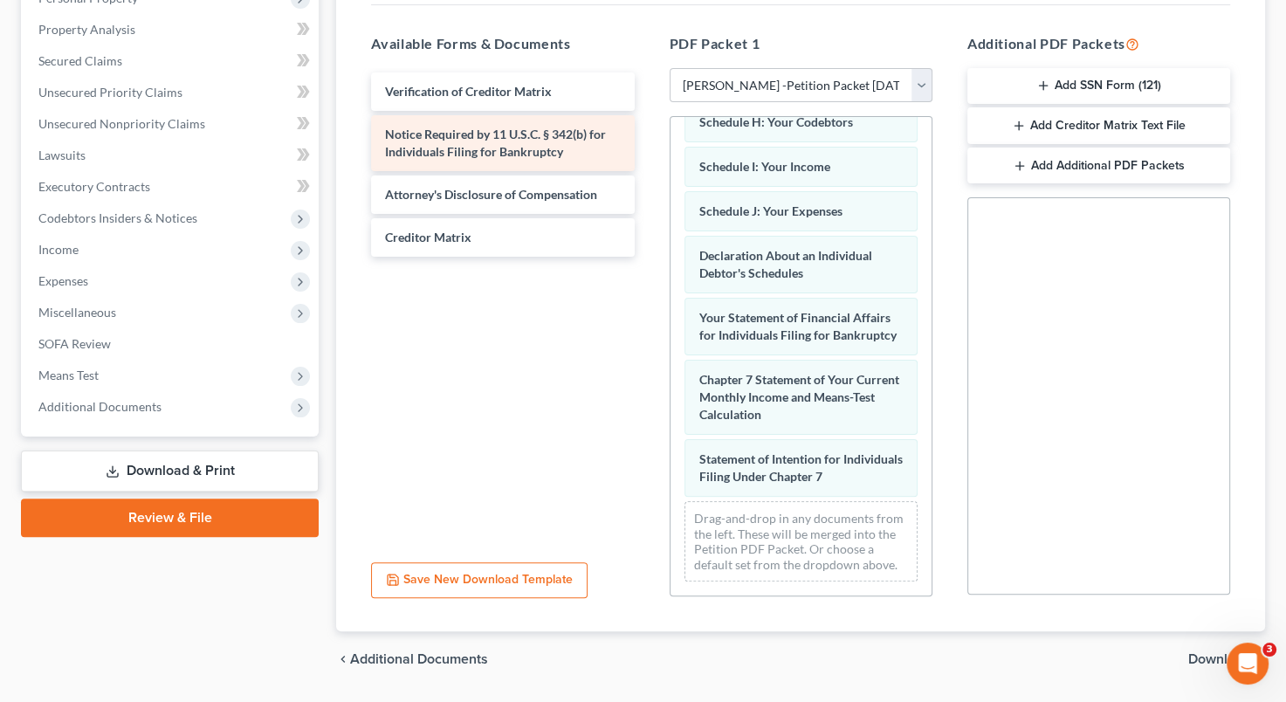
click at [502, 141] on div "Notice Required by 11 U.S.C. § 342(b) for Individuals Filing for Bankruptcy" at bounding box center [502, 143] width 263 height 56
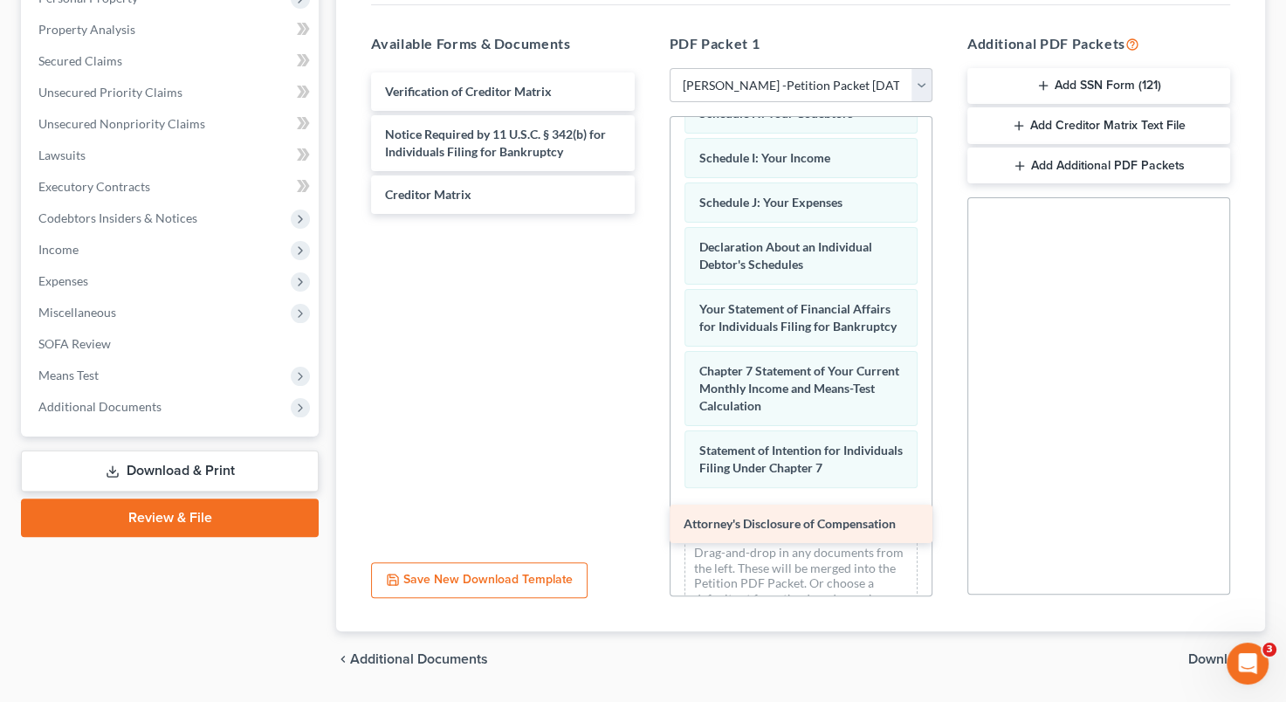
drag, startPoint x: 511, startPoint y: 189, endPoint x: 809, endPoint y: 520, distance: 445.6
click at [648, 214] on div "Attorney's Disclosure of Compensation Verification of Creditor Matrix Notice Re…" at bounding box center [502, 142] width 291 height 141
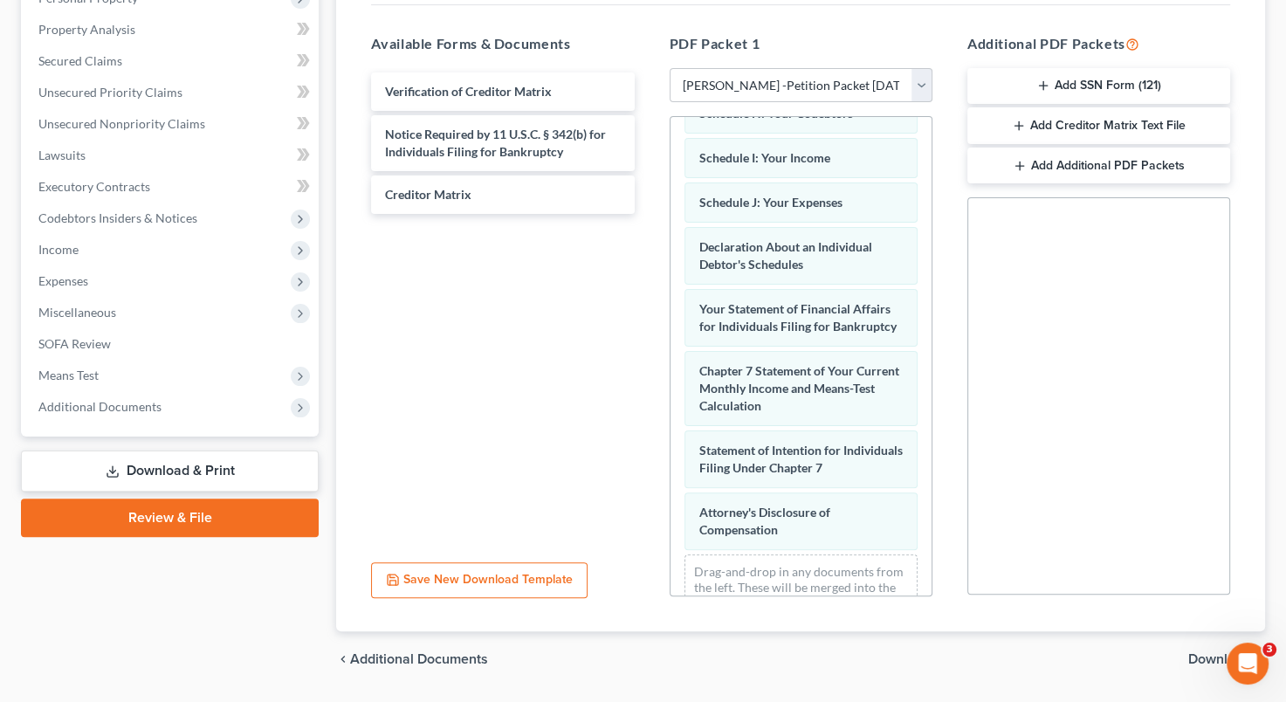
click at [1093, 91] on button "Add SSN Form (121)" at bounding box center [1098, 86] width 263 height 37
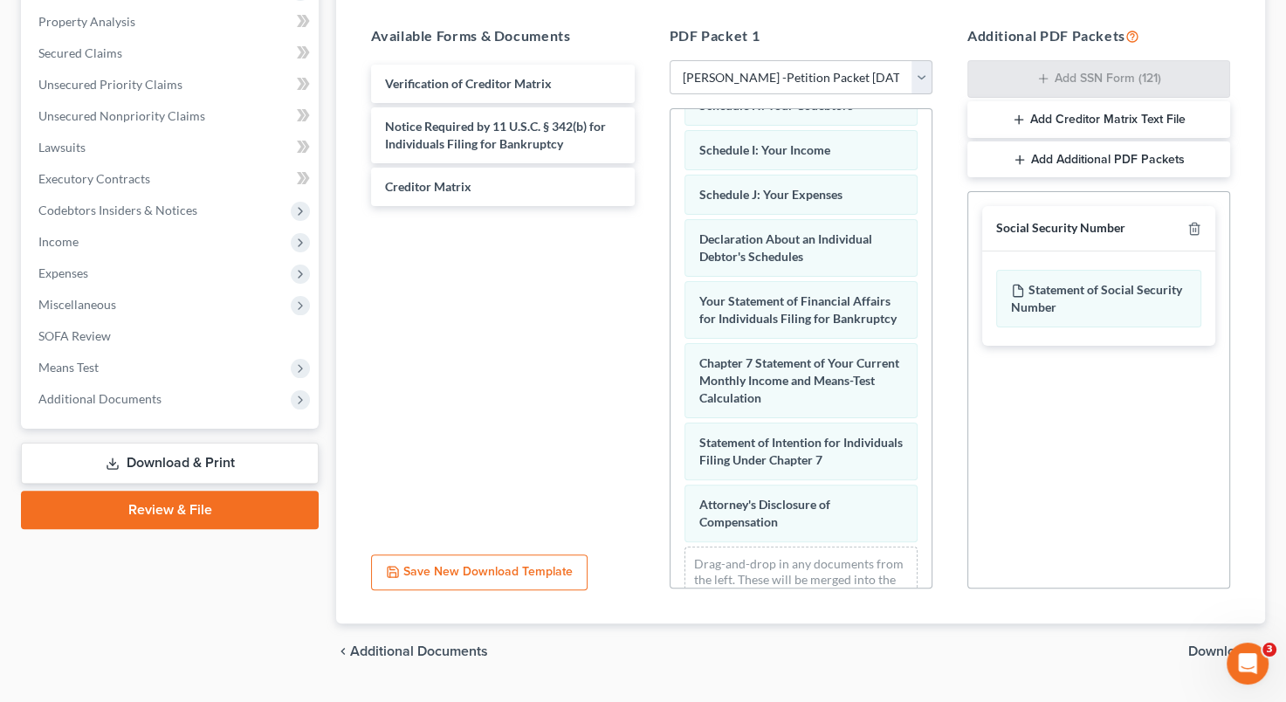
scroll to position [375, 0]
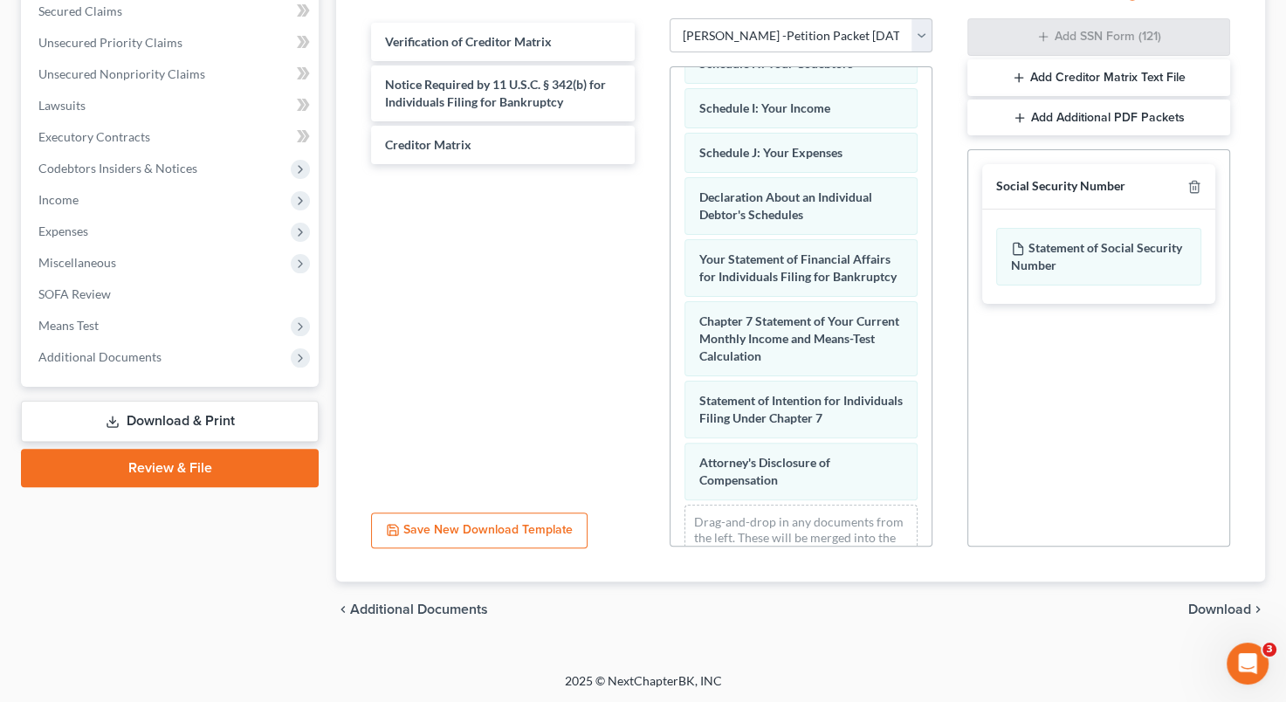
click at [1227, 607] on span "Download" at bounding box center [1219, 609] width 63 height 14
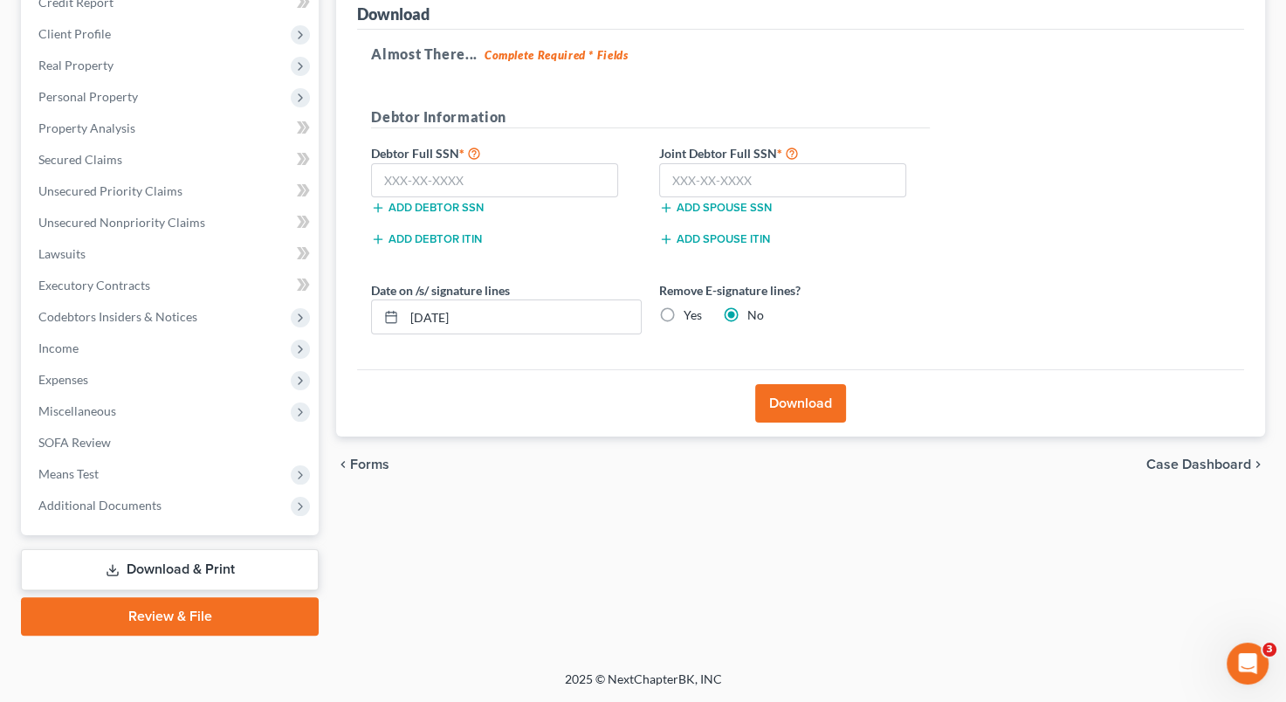
scroll to position [224, 0]
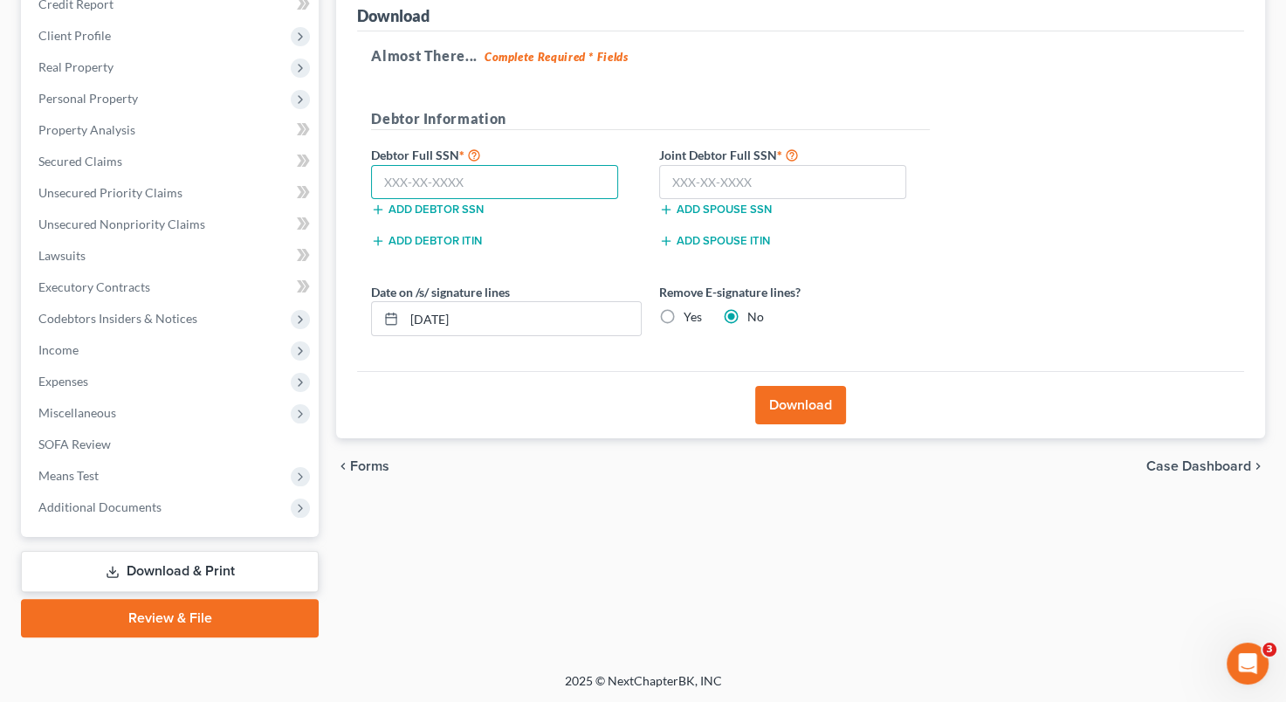
click at [385, 185] on input "text" at bounding box center [494, 182] width 247 height 35
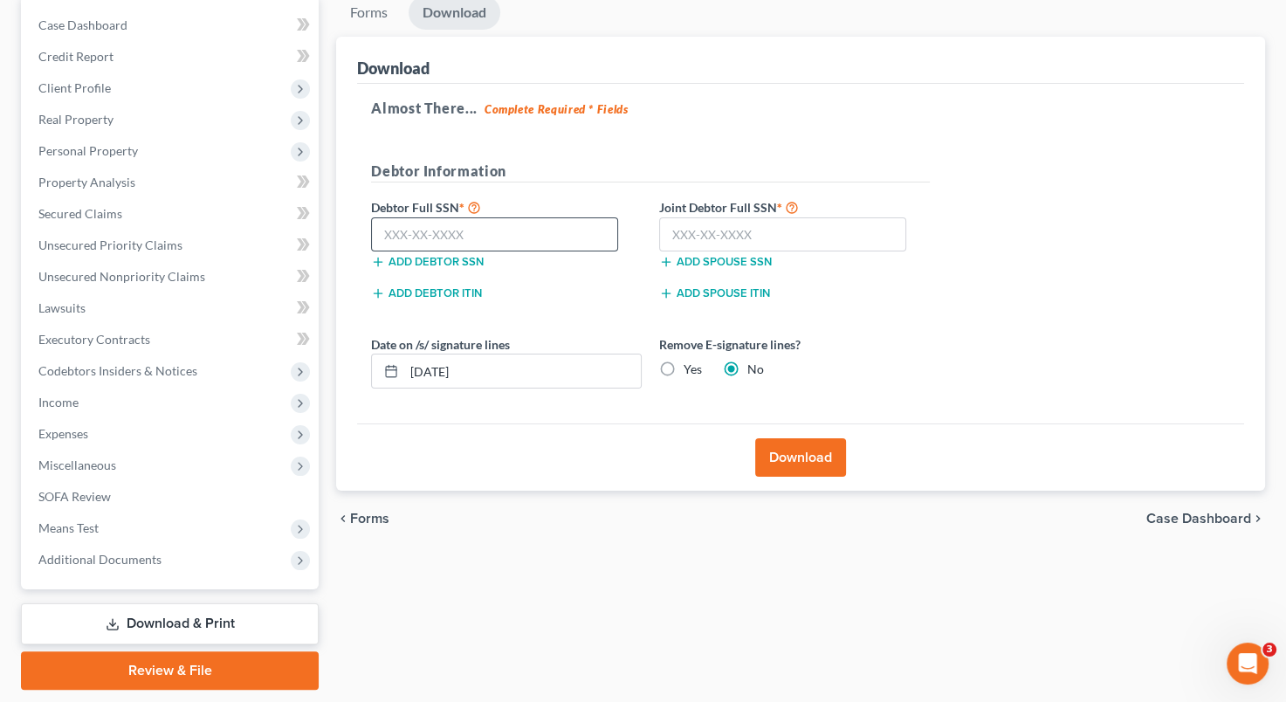
click at [385, 185] on div "Debtor Information" at bounding box center [650, 179] width 576 height 36
click at [380, 231] on input "text" at bounding box center [494, 234] width 247 height 35
click at [384, 237] on input "text" at bounding box center [494, 234] width 247 height 35
type input "523-08-6401"
click at [681, 237] on input "text" at bounding box center [782, 234] width 247 height 35
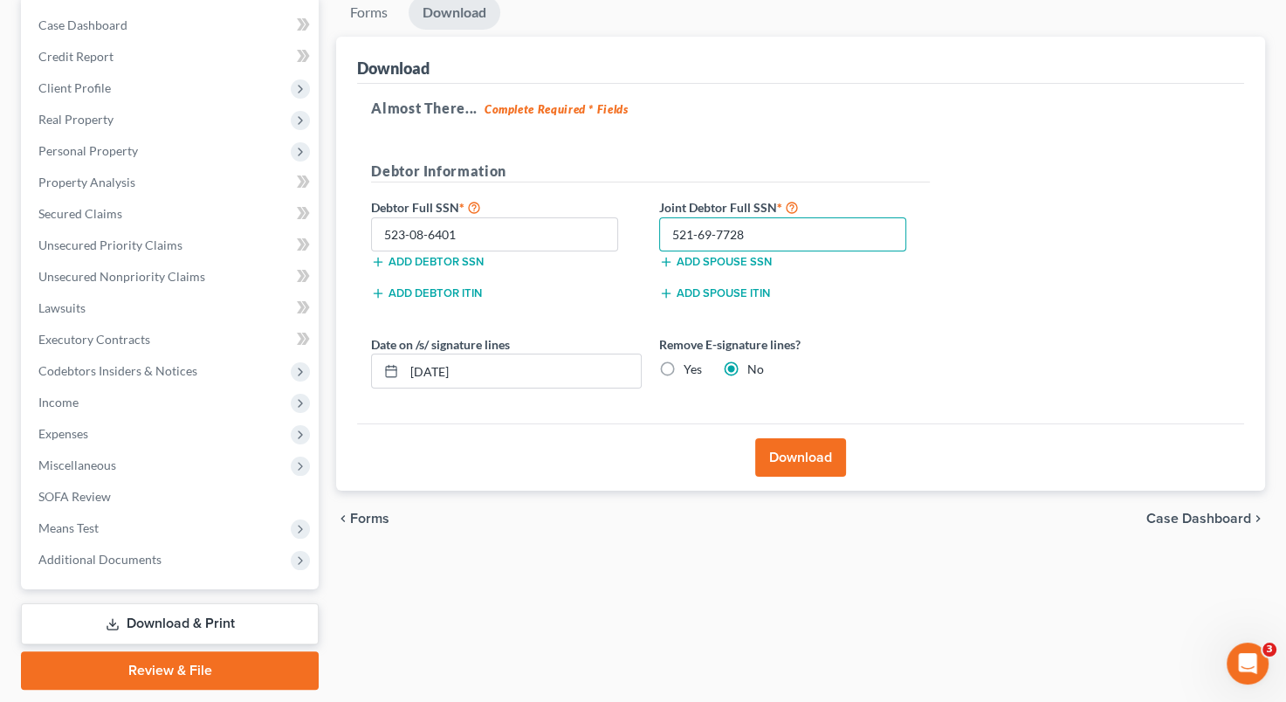
type input "521-69-7728"
click at [684, 365] on label "Yes" at bounding box center [693, 369] width 18 height 17
click at [691, 365] on input "Yes" at bounding box center [696, 366] width 11 height 11
radio input "true"
radio input "false"
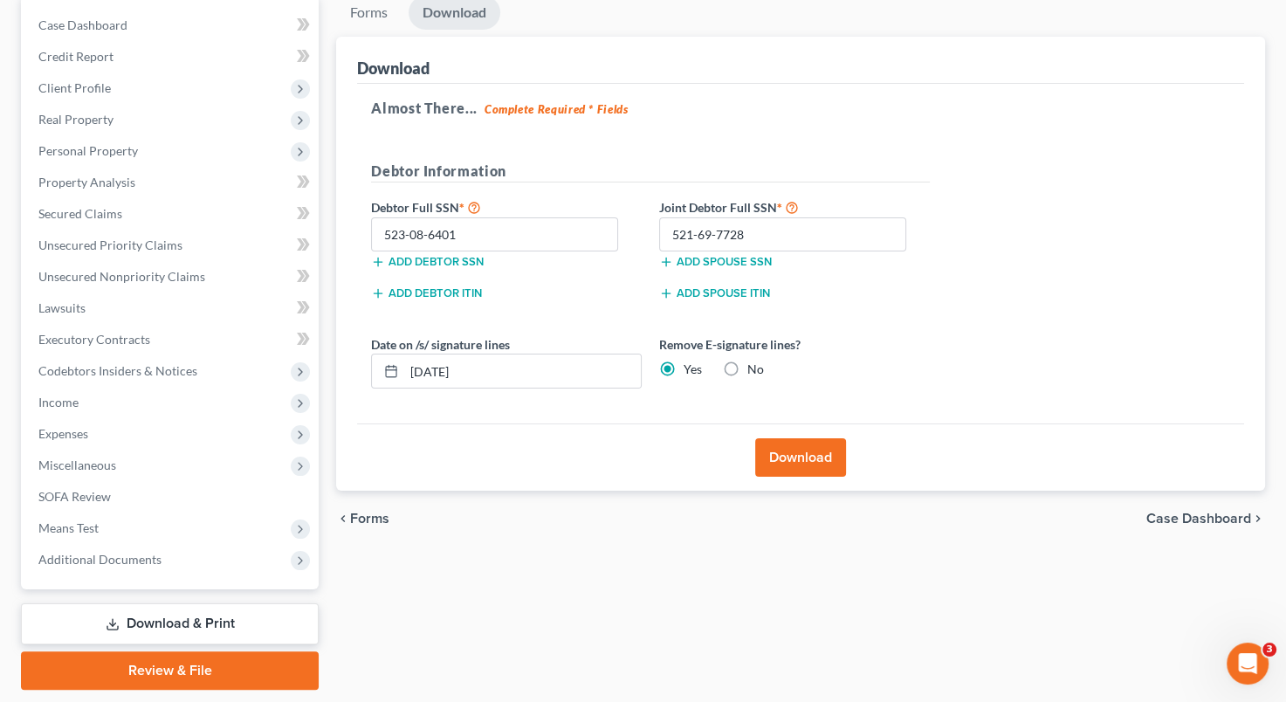
click at [802, 460] on button "Download" at bounding box center [800, 457] width 91 height 38
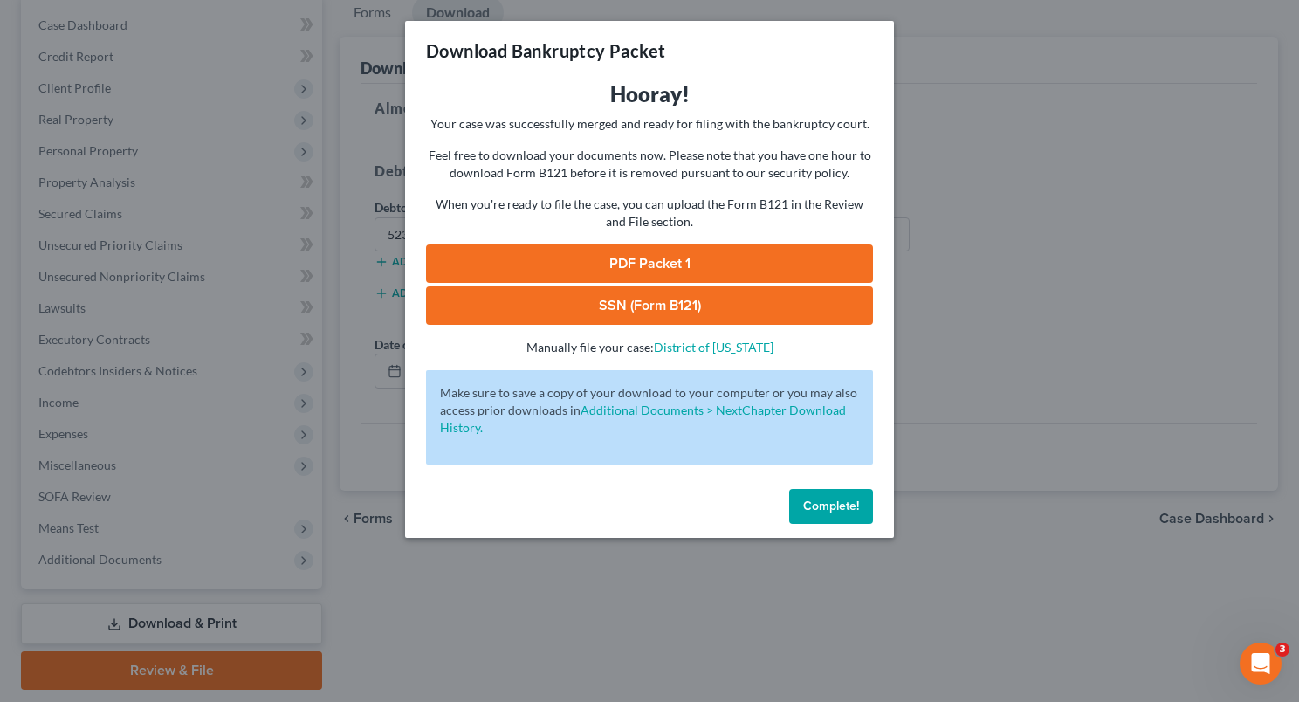
click at [653, 271] on link "PDF Packet 1" at bounding box center [649, 263] width 447 height 38
click at [726, 298] on link "SSN (Form B121)" at bounding box center [649, 305] width 447 height 38
click at [838, 511] on span "Complete!" at bounding box center [831, 505] width 56 height 15
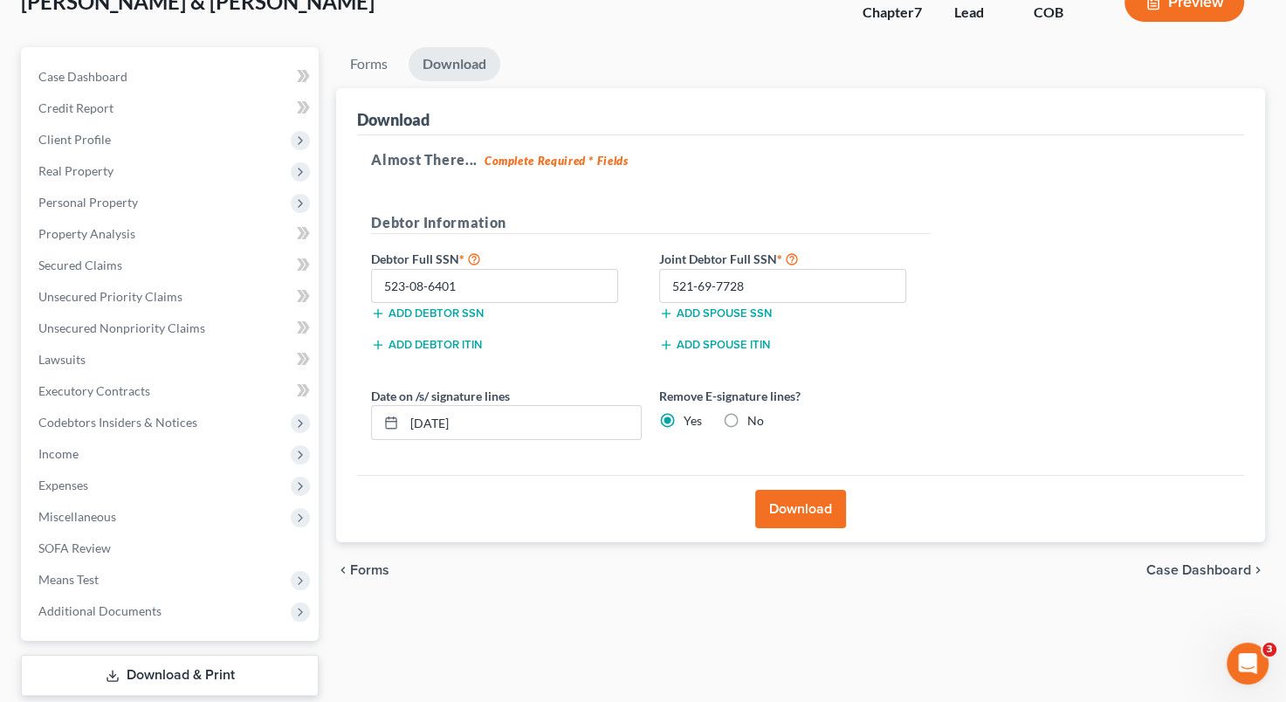
scroll to position [0, 0]
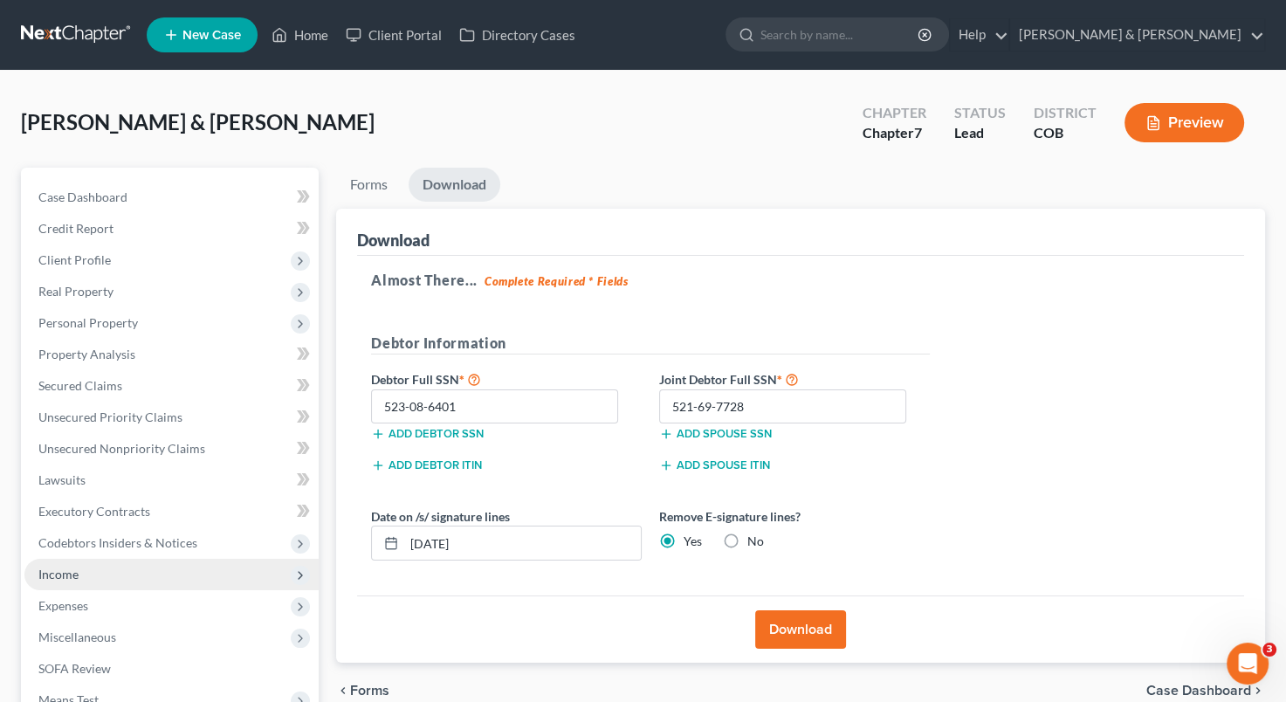
click at [108, 580] on span "Income" at bounding box center [171, 574] width 294 height 31
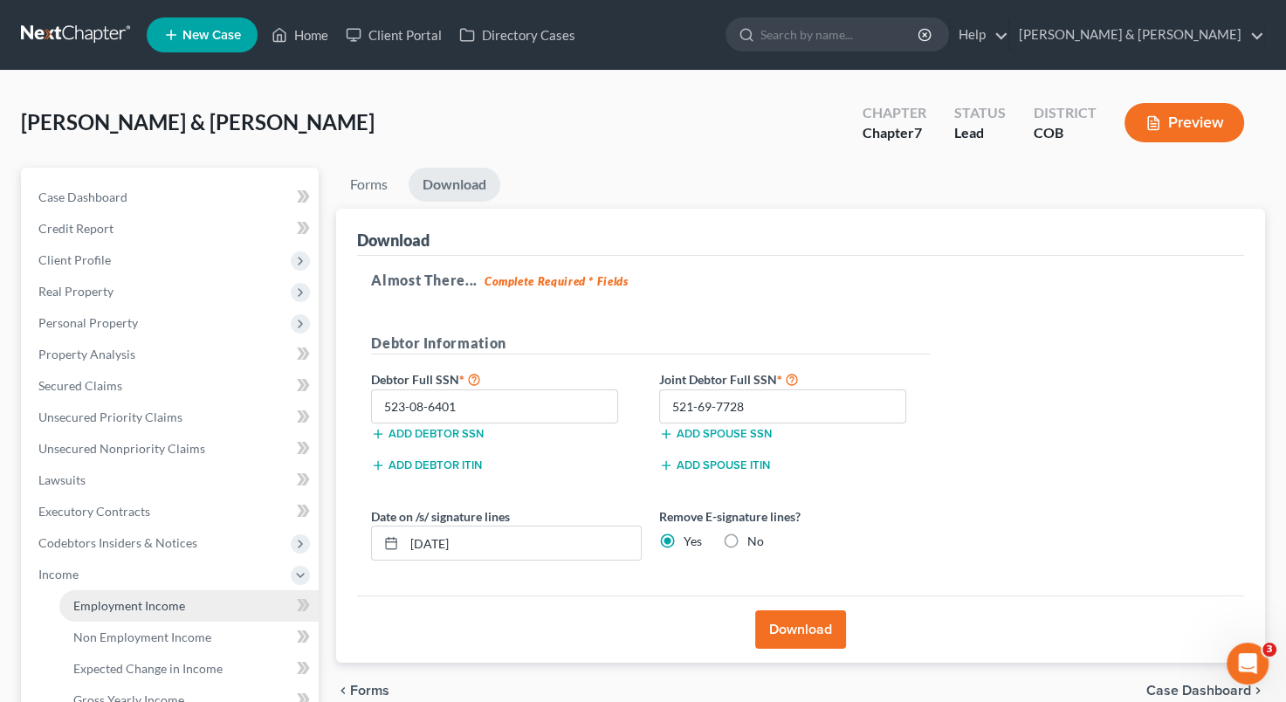
click at [183, 605] on link "Employment Income" at bounding box center [188, 605] width 259 height 31
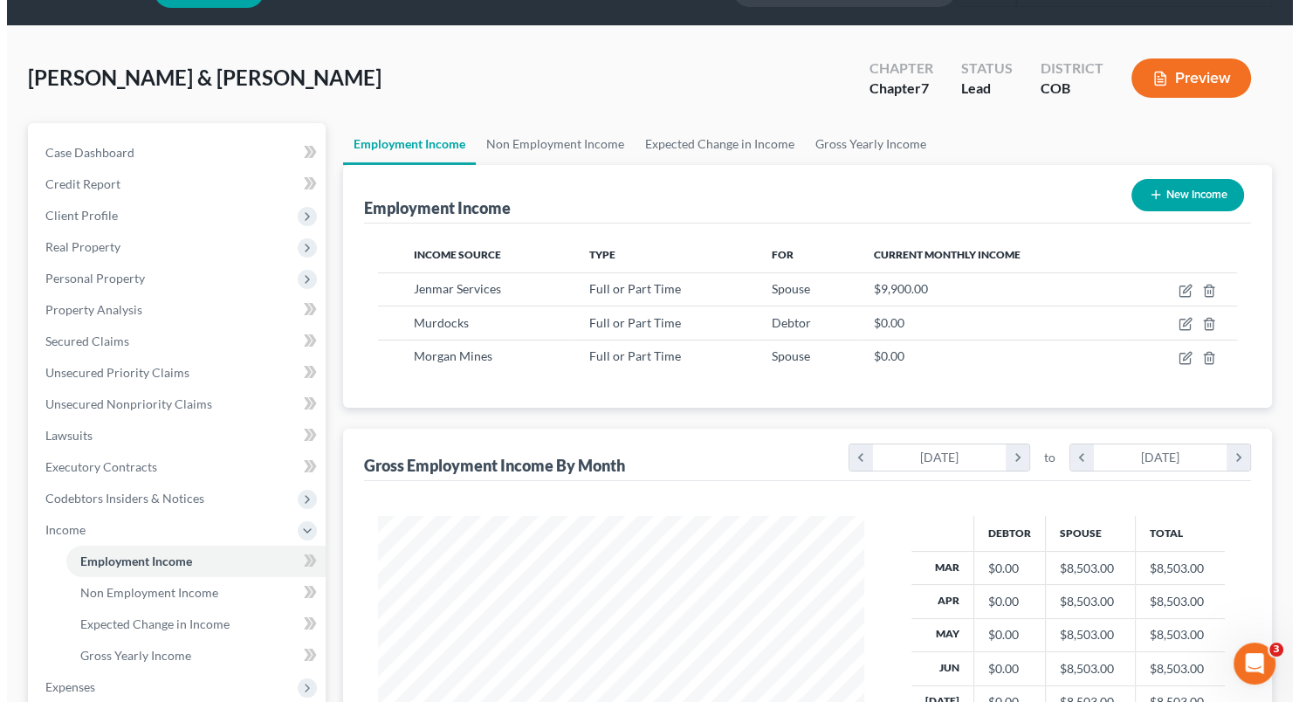
scroll to position [38, 0]
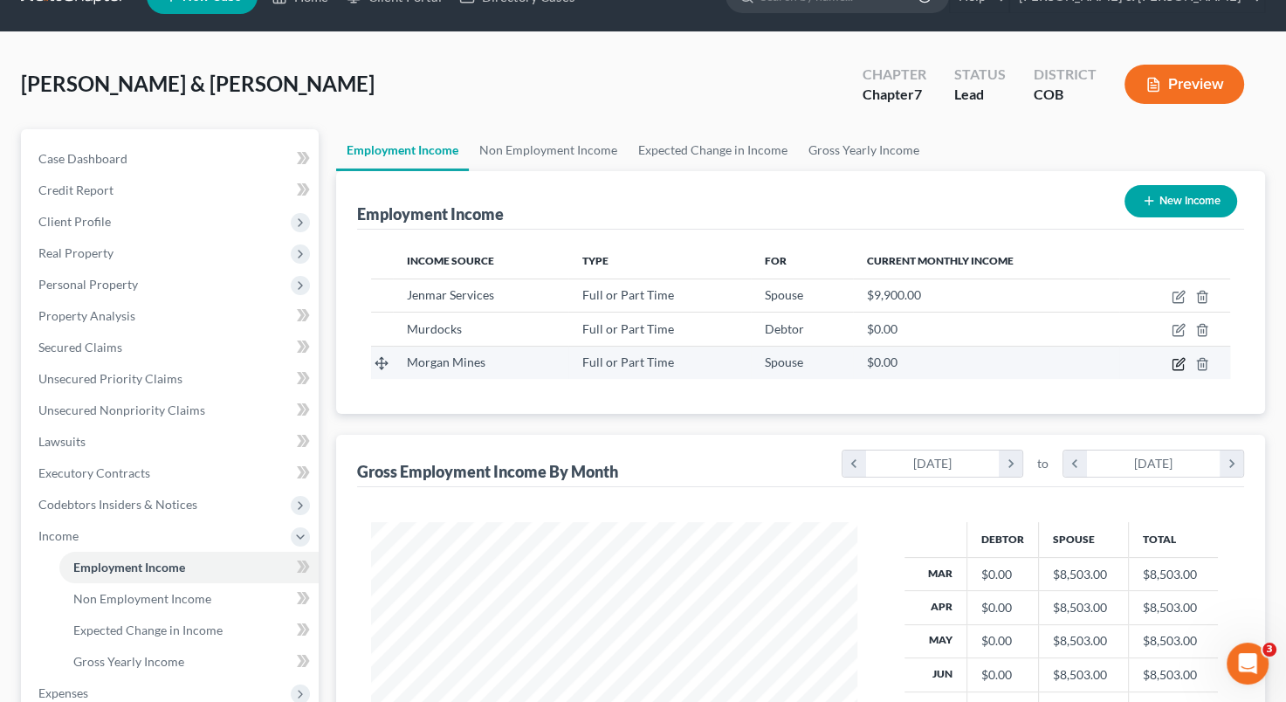
click at [1177, 361] on icon "button" at bounding box center [1179, 364] width 14 height 14
select select "0"
select select "5"
select select "1"
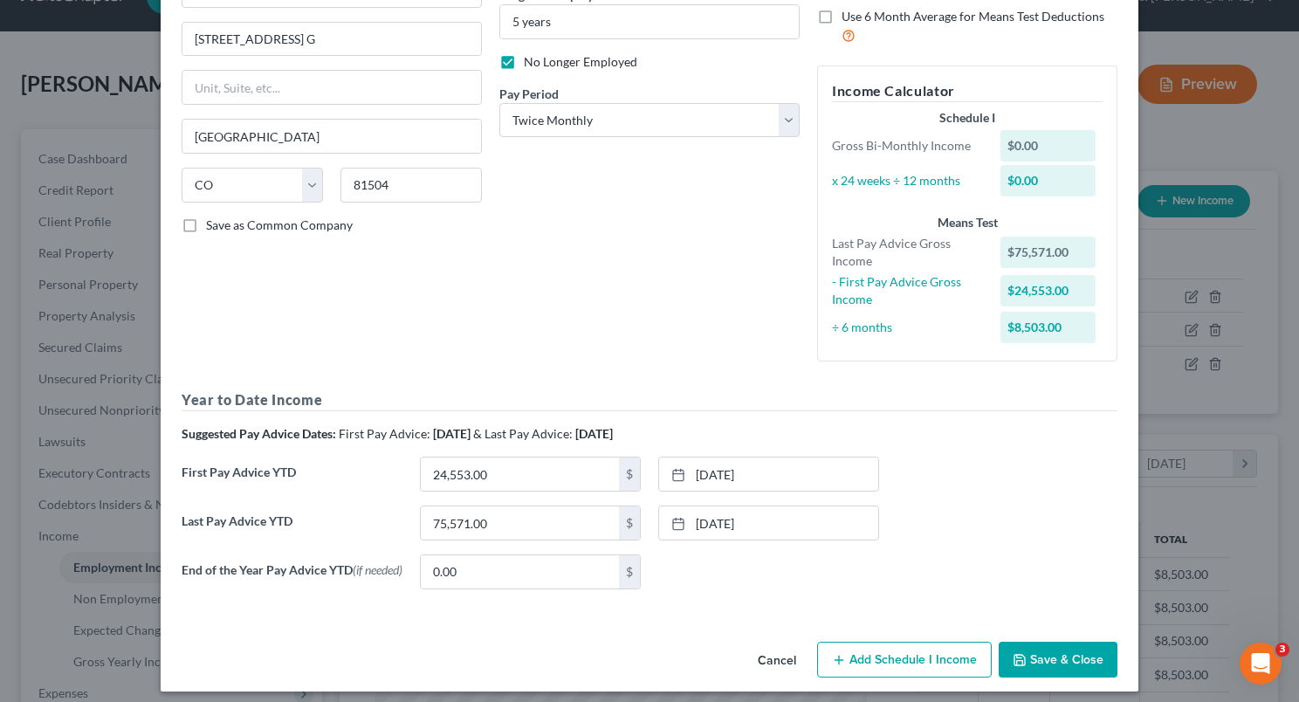
scroll to position [206, 0]
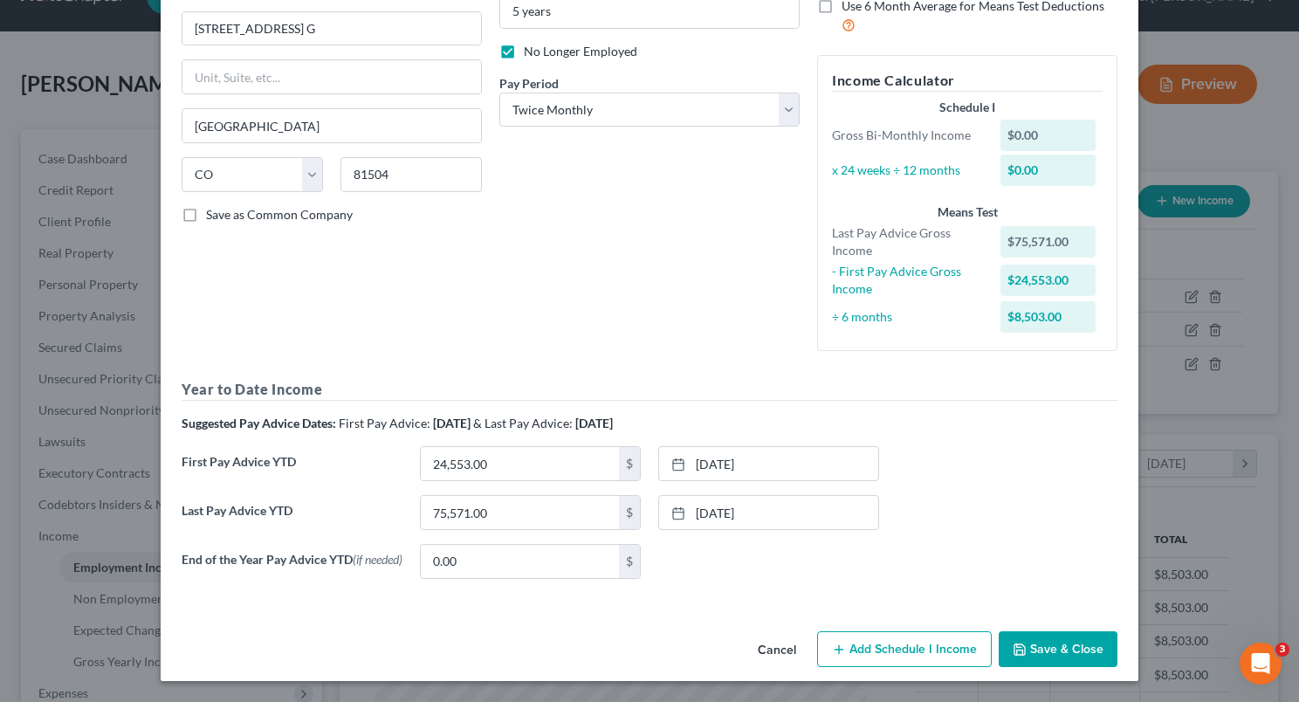
click at [213, 303] on div "Employment Type * Select Full or [DEMOGRAPHIC_DATA] Employment Self Employment …" at bounding box center [332, 121] width 318 height 488
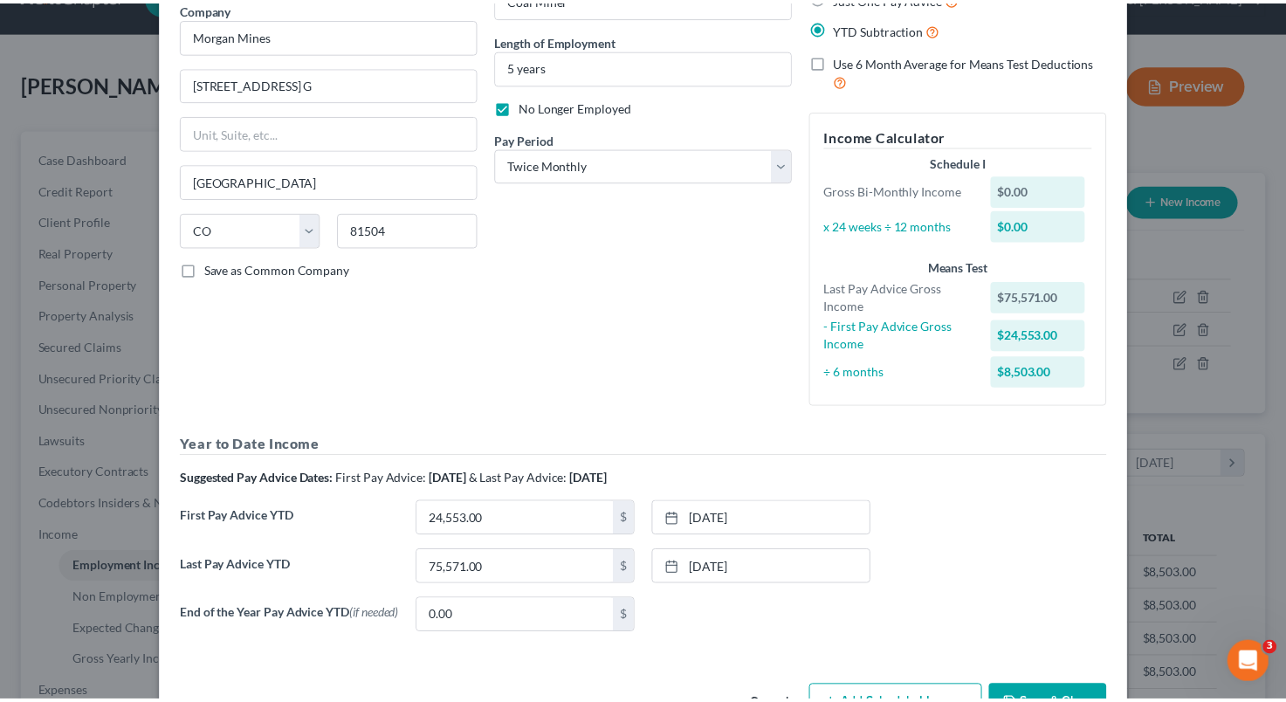
scroll to position [173, 0]
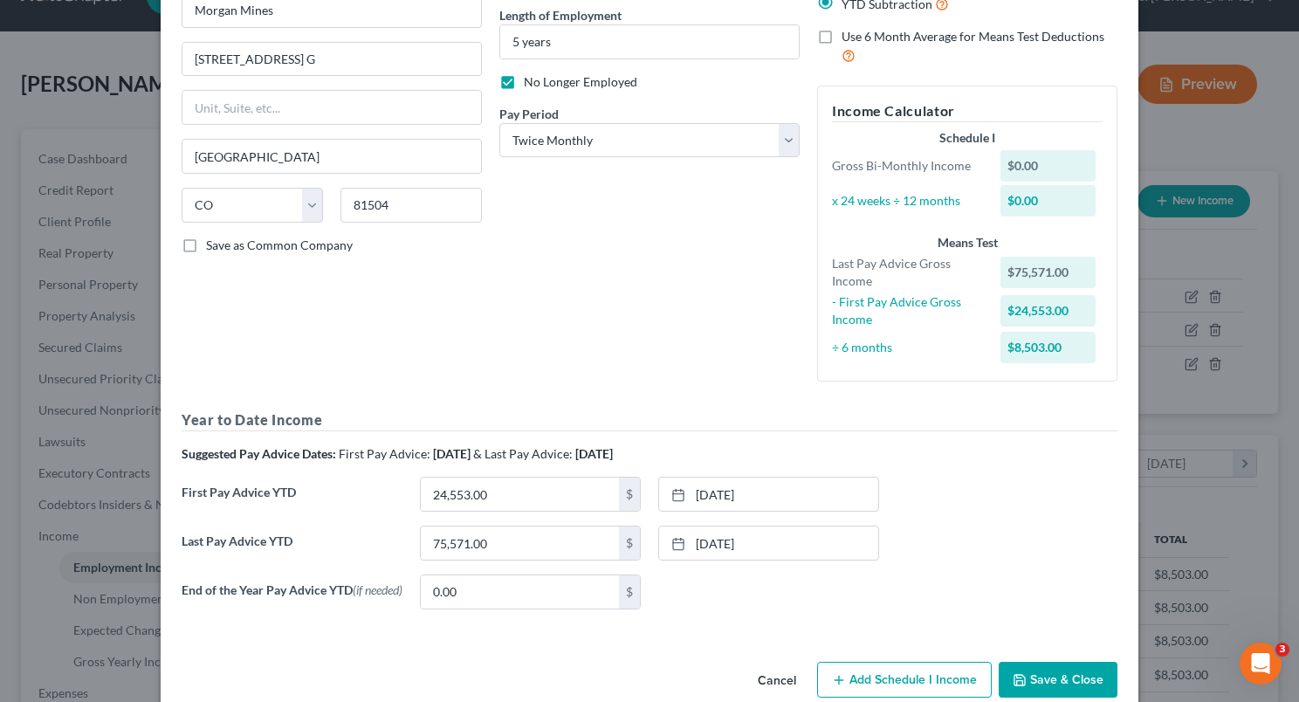
click at [1038, 688] on button "Save & Close" at bounding box center [1058, 680] width 119 height 37
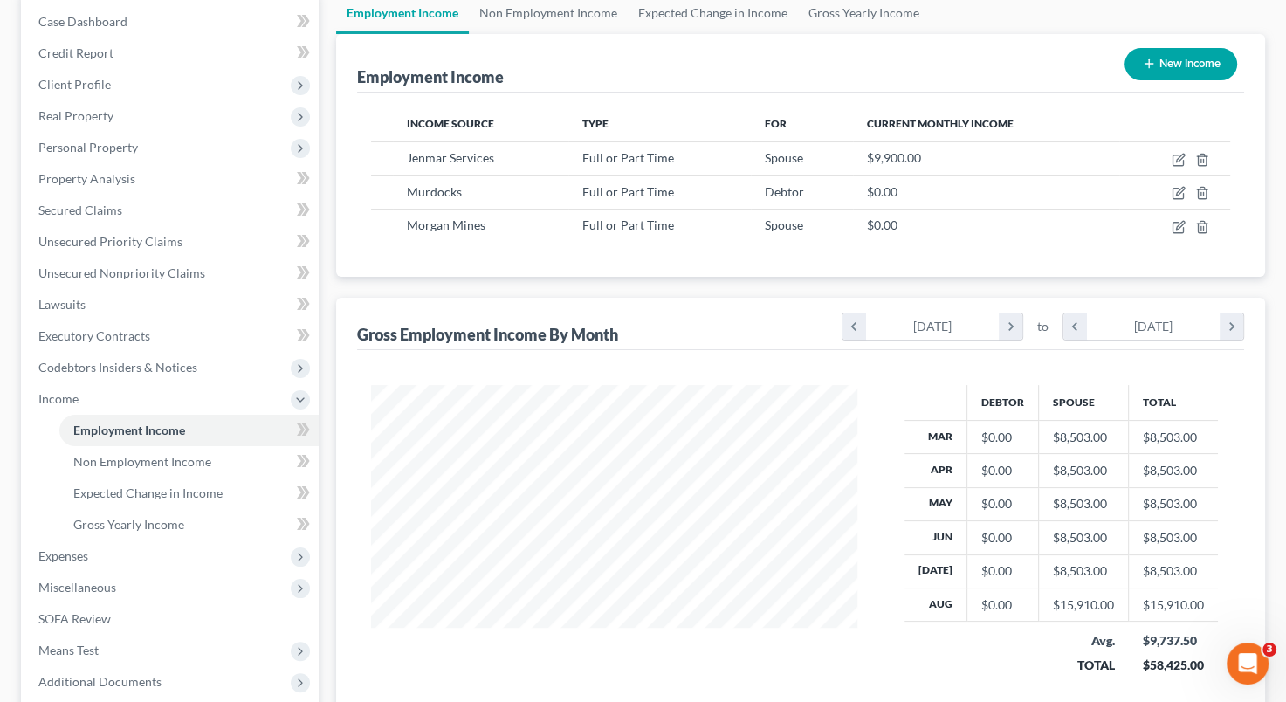
scroll to position [0, 0]
